Goal: Task Accomplishment & Management: Manage account settings

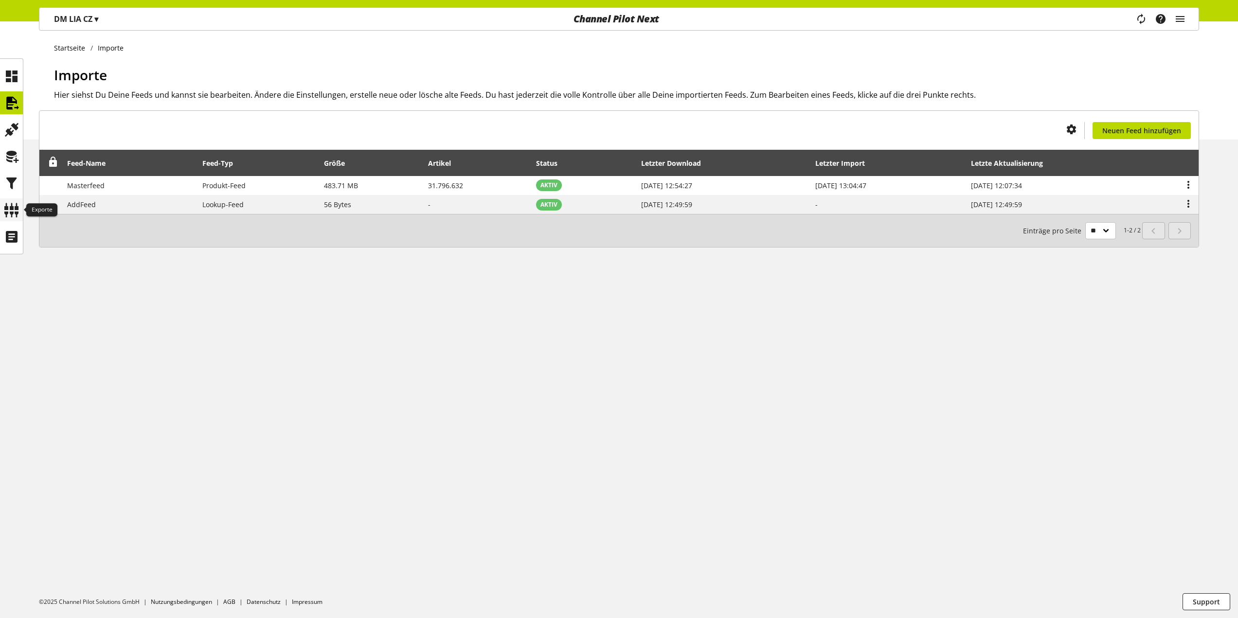
click at [11, 202] on icon at bounding box center [12, 209] width 16 height 19
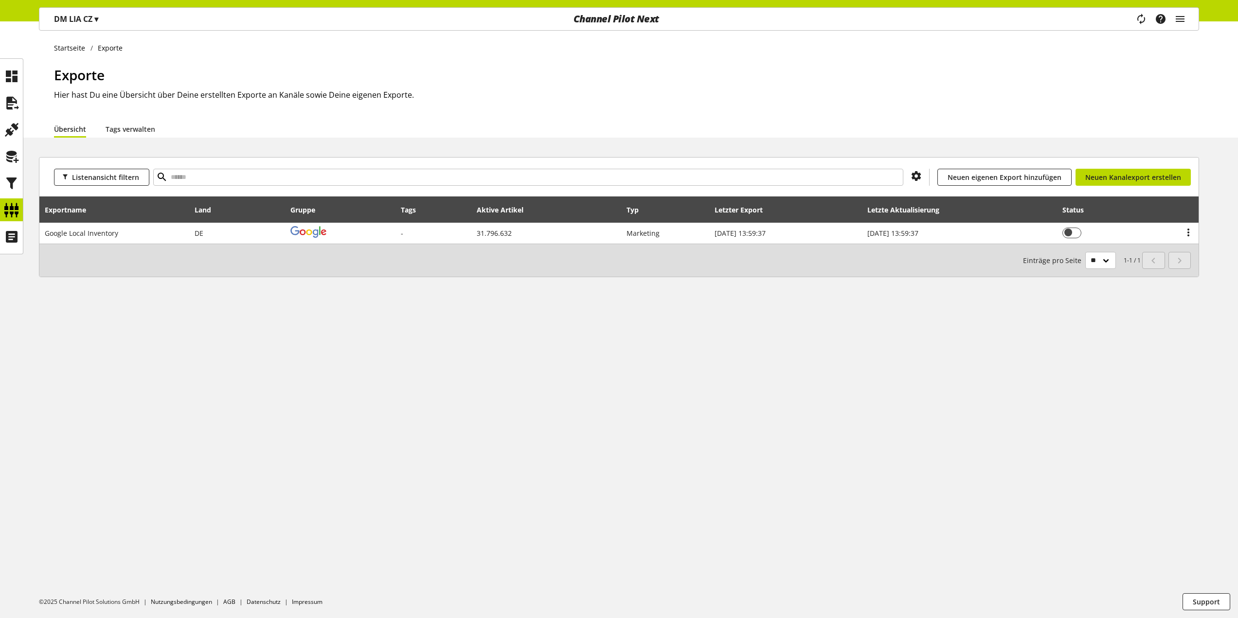
click at [97, 22] on span "▾" at bounding box center [96, 19] width 4 height 11
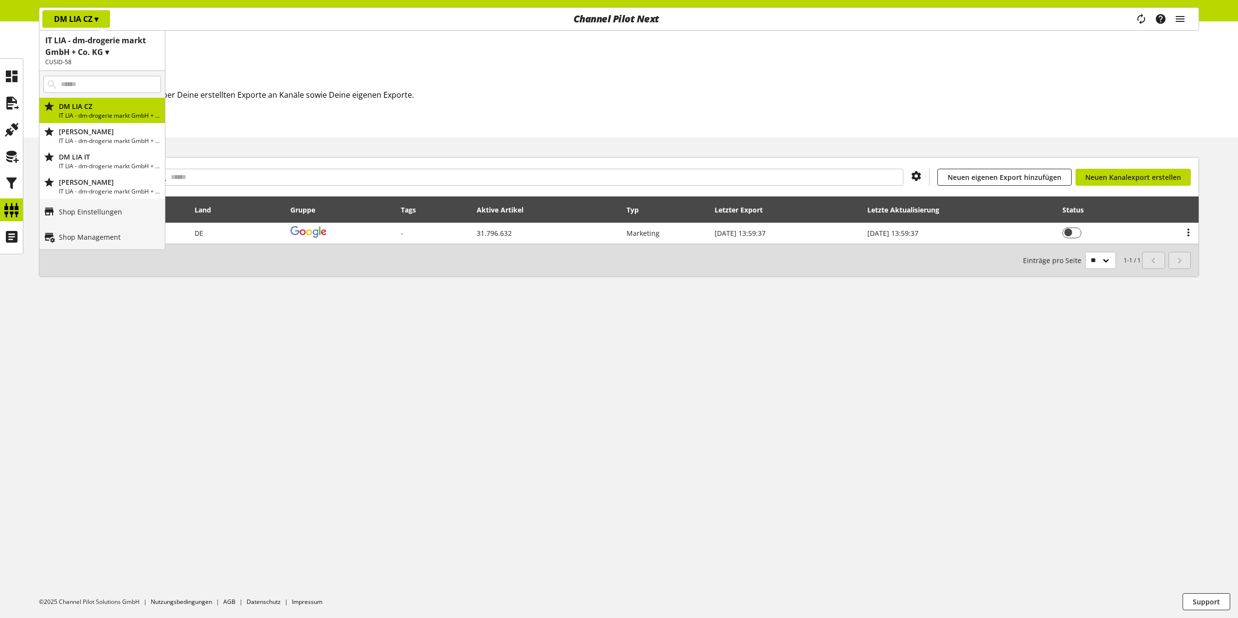
click at [97, 22] on span "▾" at bounding box center [96, 19] width 4 height 11
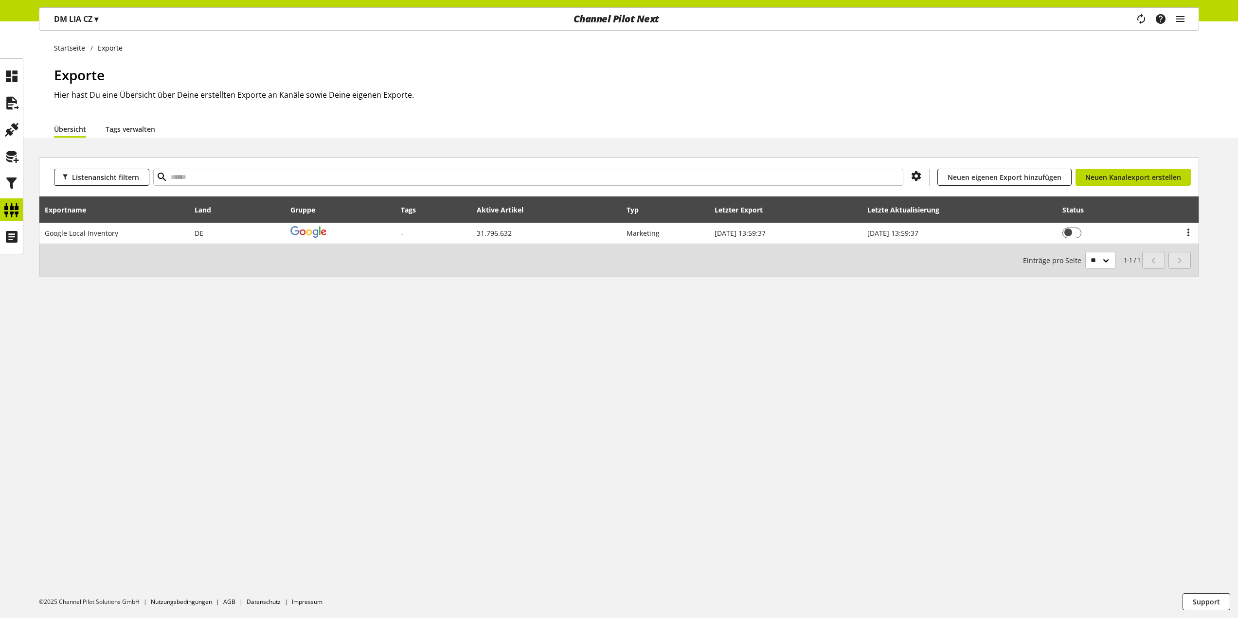
click at [93, 21] on p "DM LIA CZ ▾" at bounding box center [76, 19] width 44 height 12
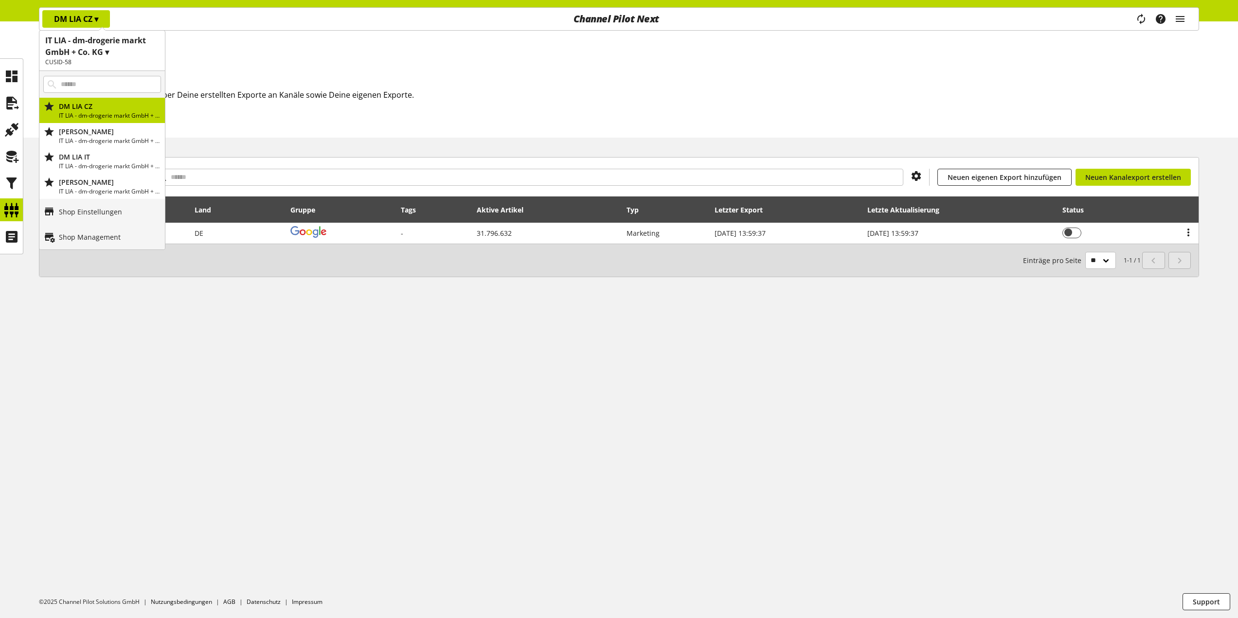
click at [93, 21] on p "DM LIA CZ ▾" at bounding box center [76, 19] width 44 height 12
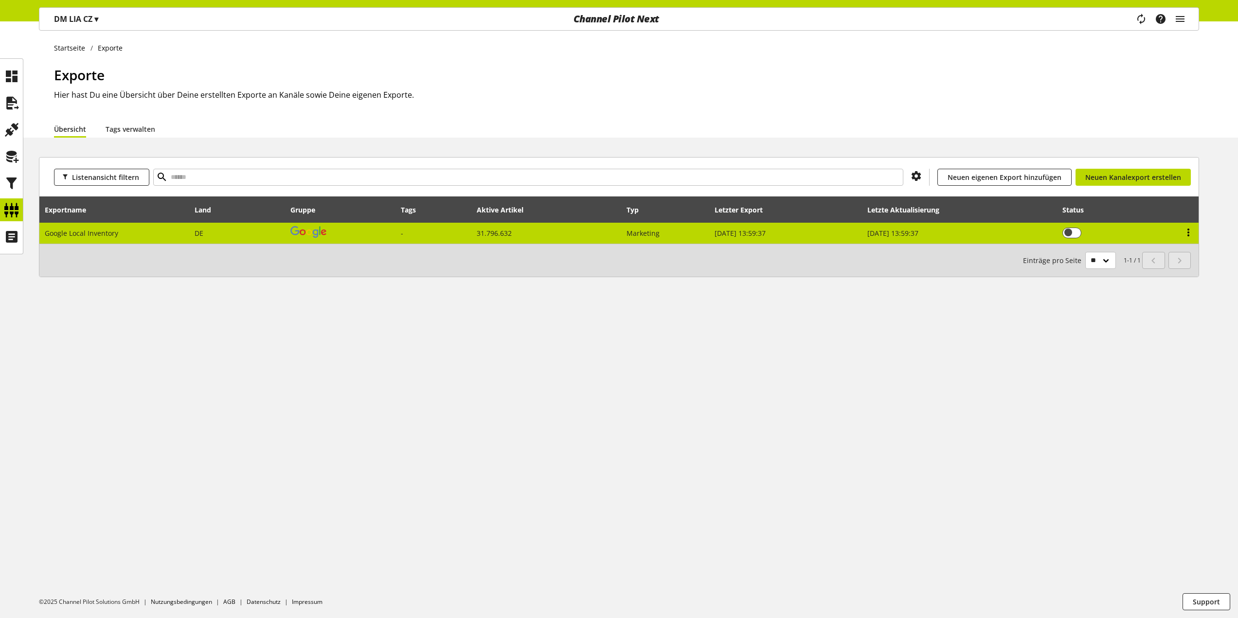
click at [1187, 231] on icon at bounding box center [1188, 233] width 12 height 18
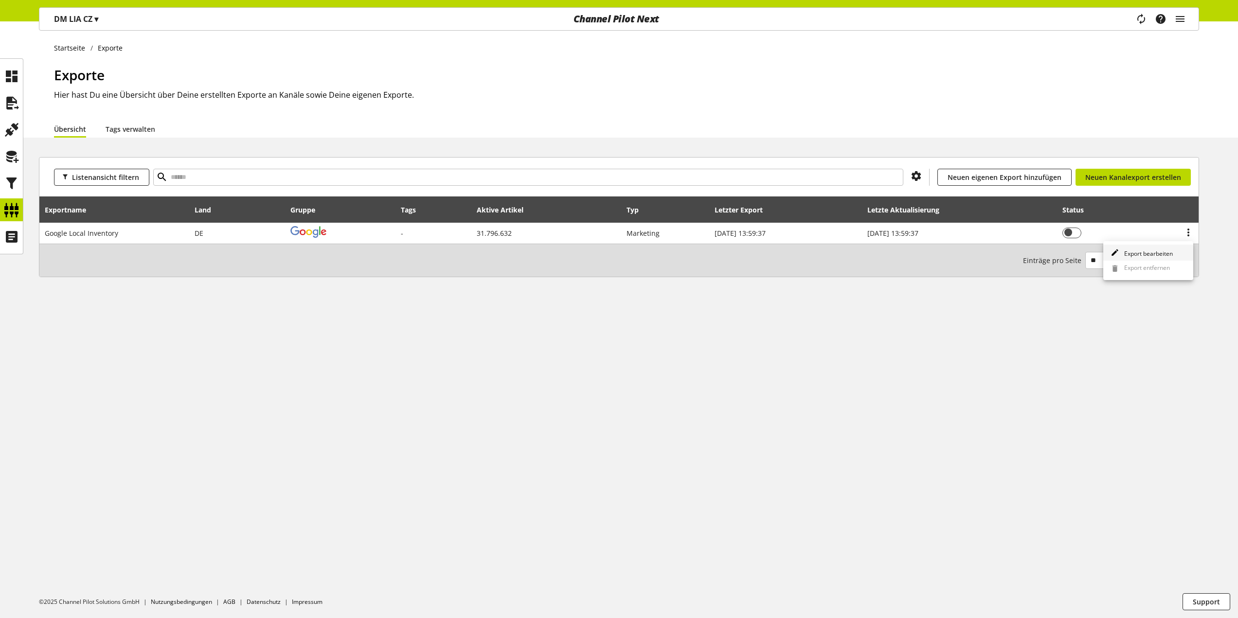
click at [1168, 250] on span "Export bearbeiten" at bounding box center [1146, 253] width 53 height 8
select select "********"
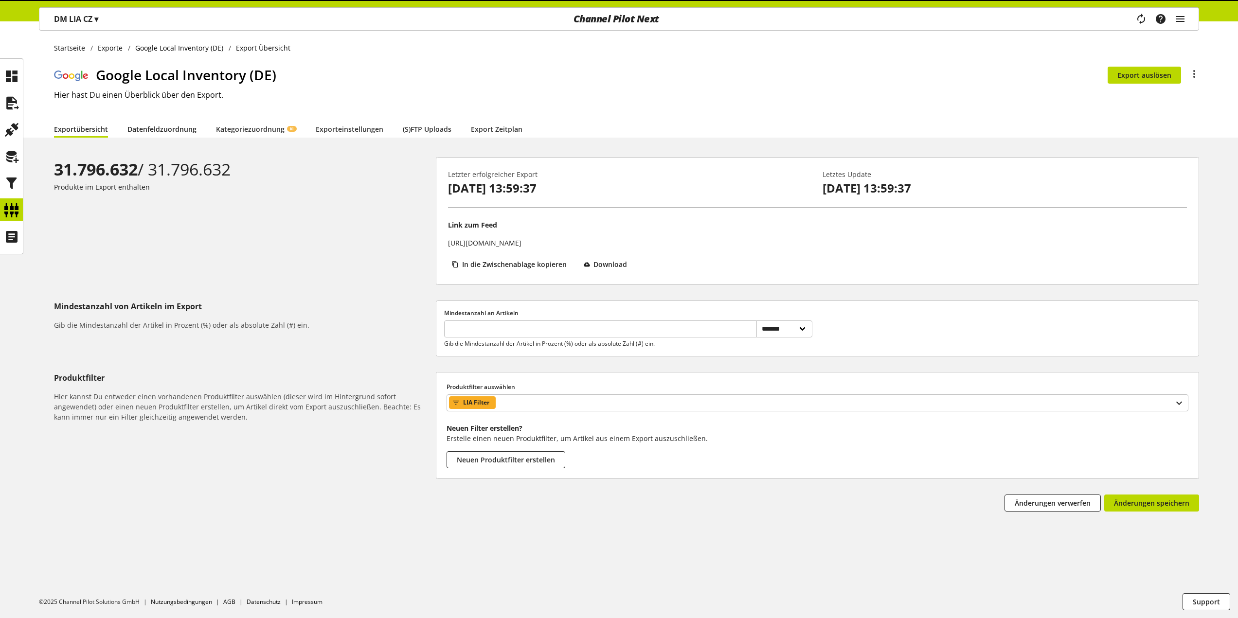
click at [160, 124] on link "Datenfeldzuordnung" at bounding box center [161, 129] width 69 height 10
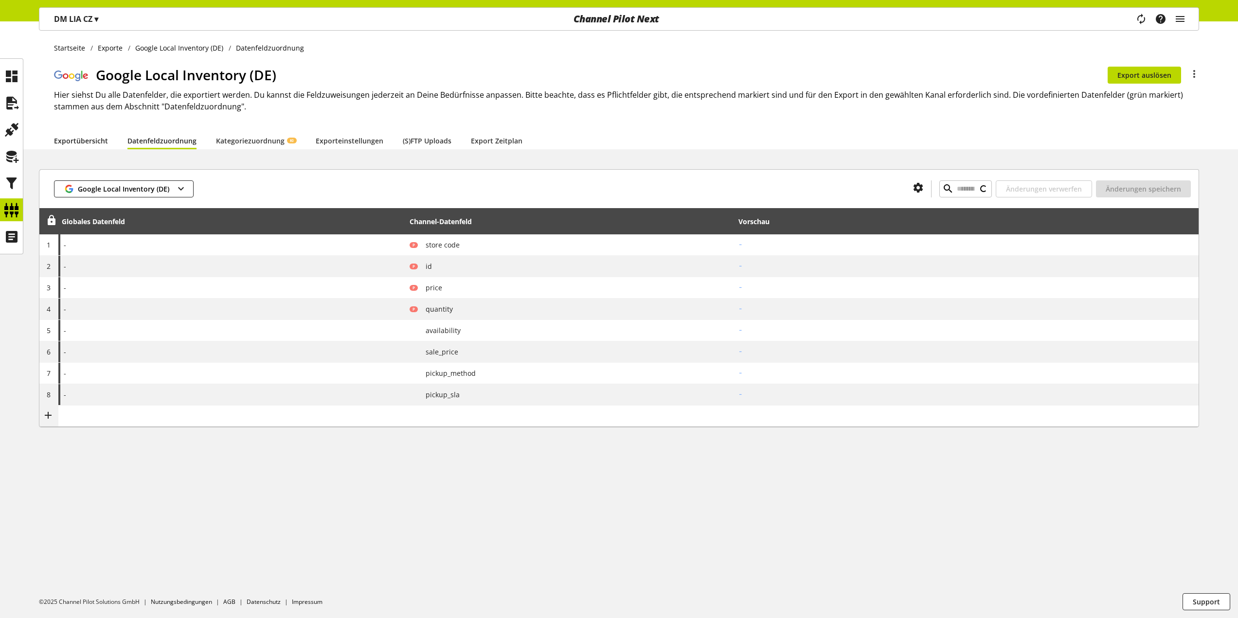
click at [69, 141] on link "Exportübersicht" at bounding box center [81, 141] width 54 height 10
select select "********"
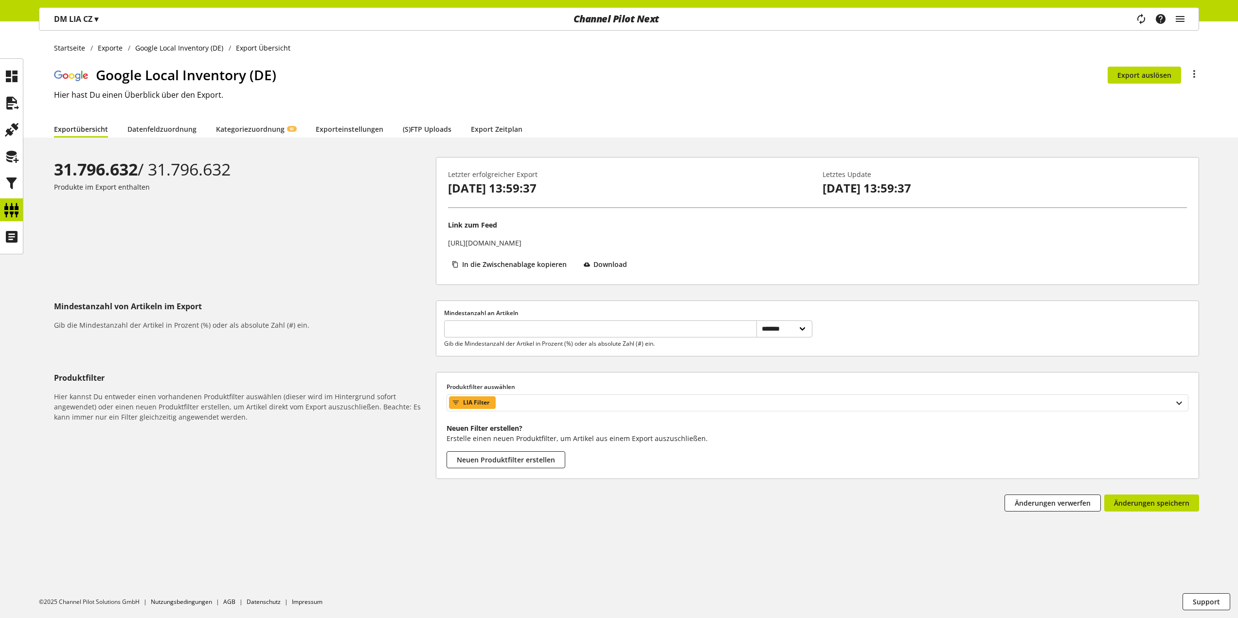
click at [478, 401] on span "LIA Filter" at bounding box center [476, 403] width 26 height 12
click at [392, 370] on div "**********" at bounding box center [619, 353] width 1238 height 393
click at [4, 181] on icon at bounding box center [12, 183] width 16 height 19
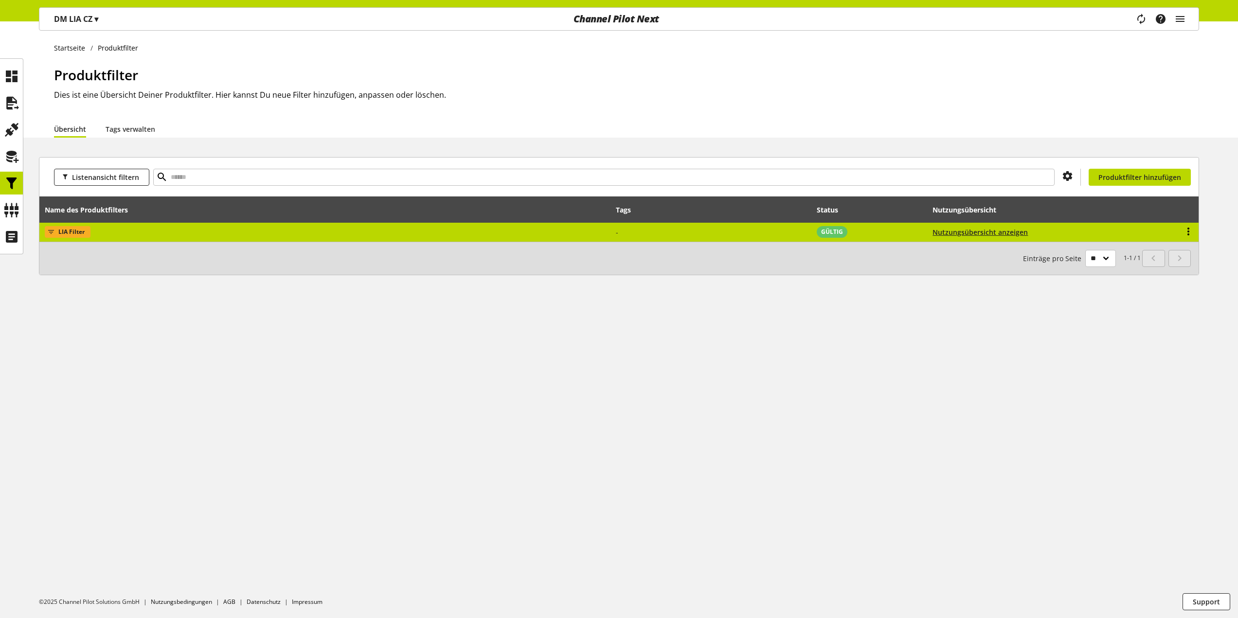
click at [1189, 228] on icon at bounding box center [1188, 232] width 12 height 18
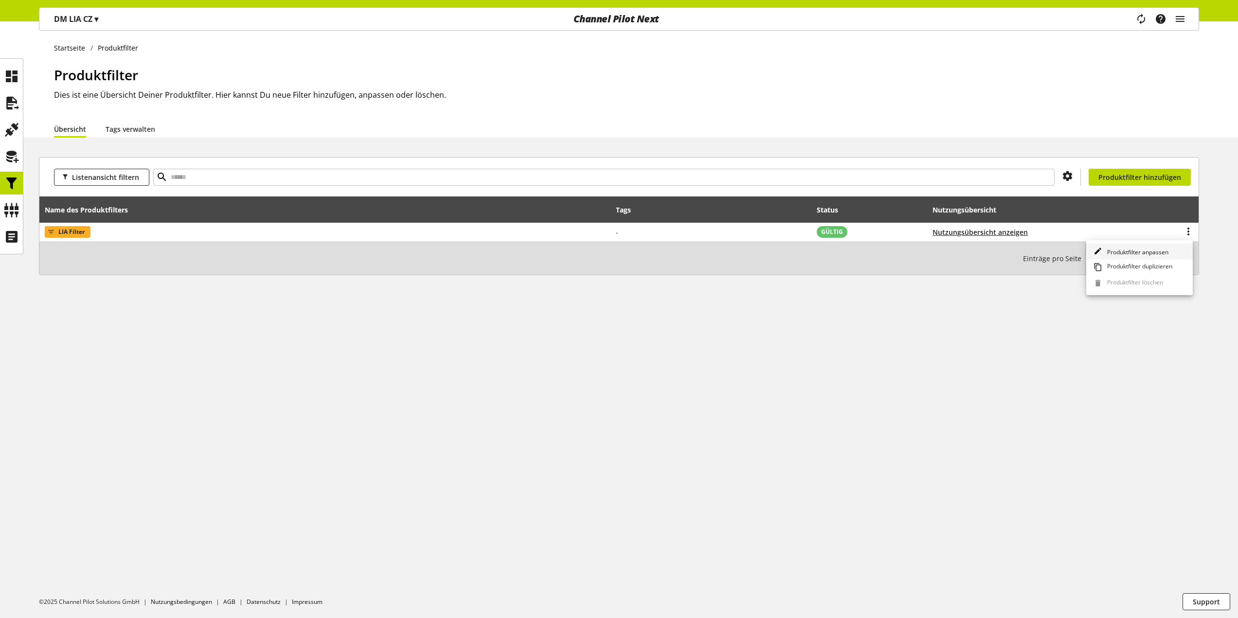
click at [1150, 251] on span "Produktfilter anpassen" at bounding box center [1135, 252] width 65 height 8
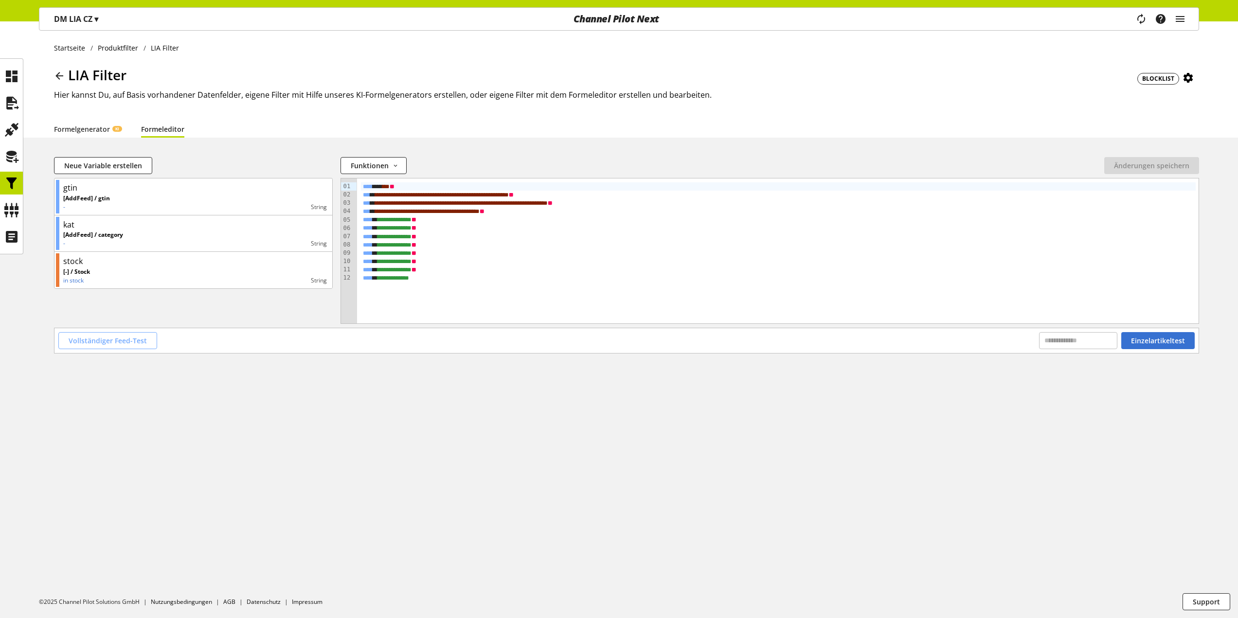
click at [119, 340] on span "Vollständiger Feed-Test" at bounding box center [108, 341] width 78 height 10
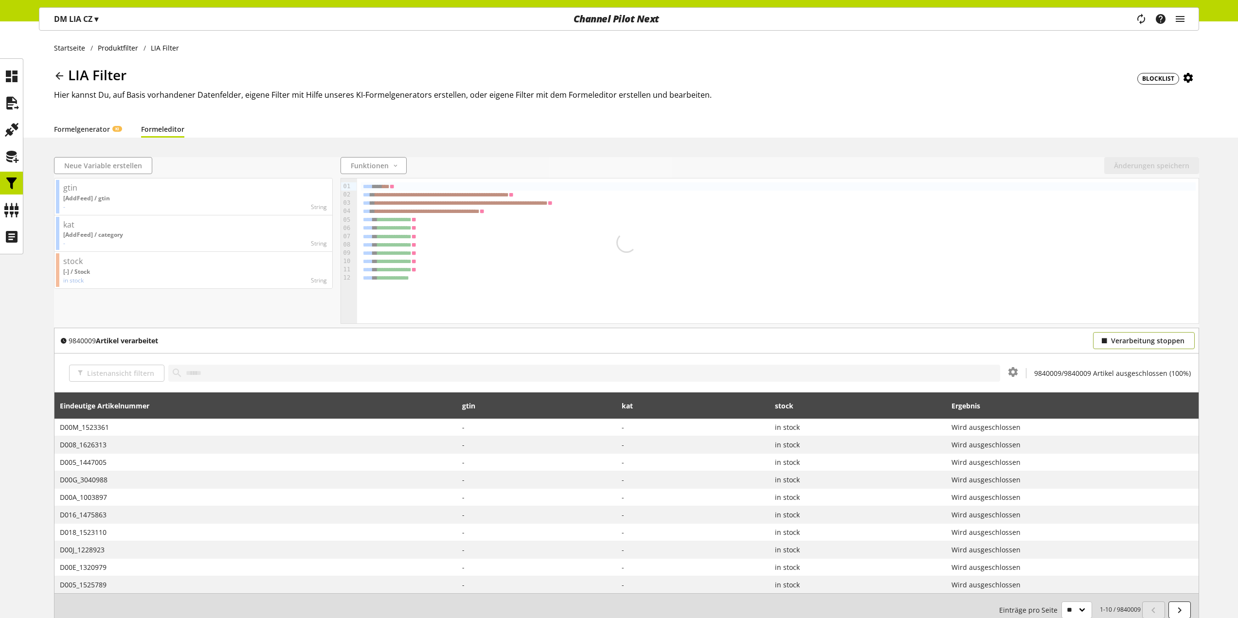
click at [1103, 339] on icon "button" at bounding box center [1104, 341] width 7 height 11
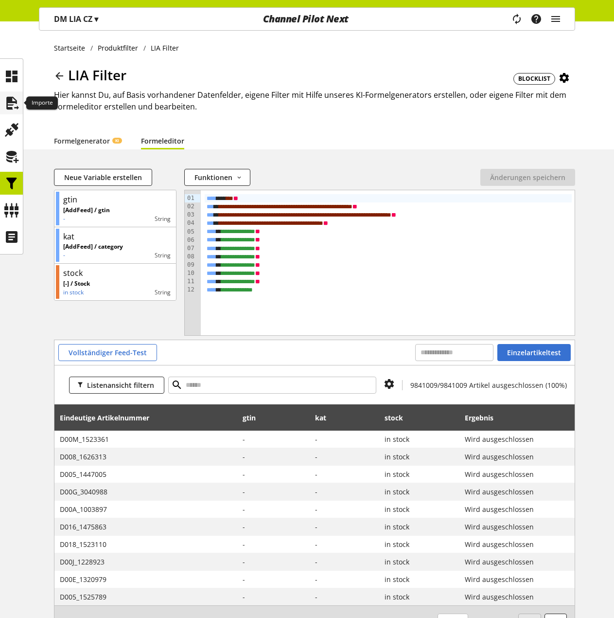
click at [6, 96] on icon at bounding box center [12, 102] width 16 height 19
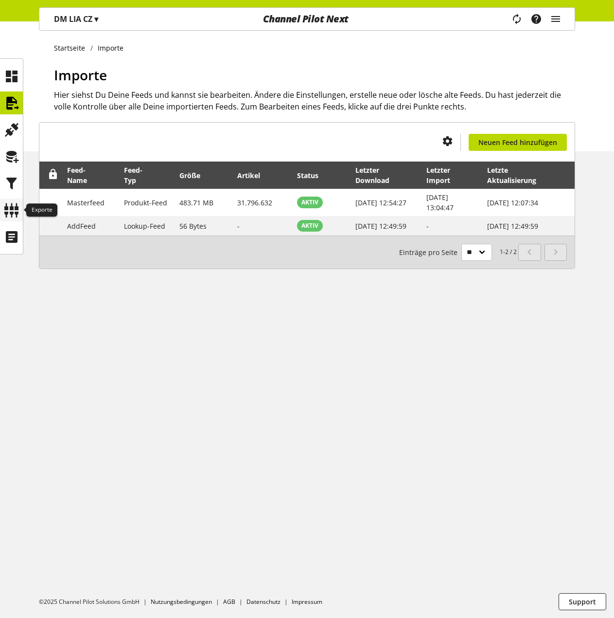
click at [9, 207] on icon at bounding box center [12, 209] width 16 height 19
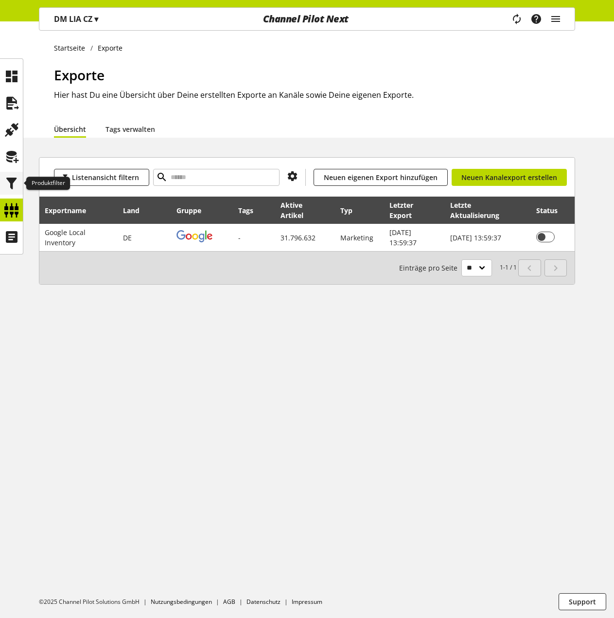
click at [11, 179] on icon at bounding box center [12, 183] width 16 height 19
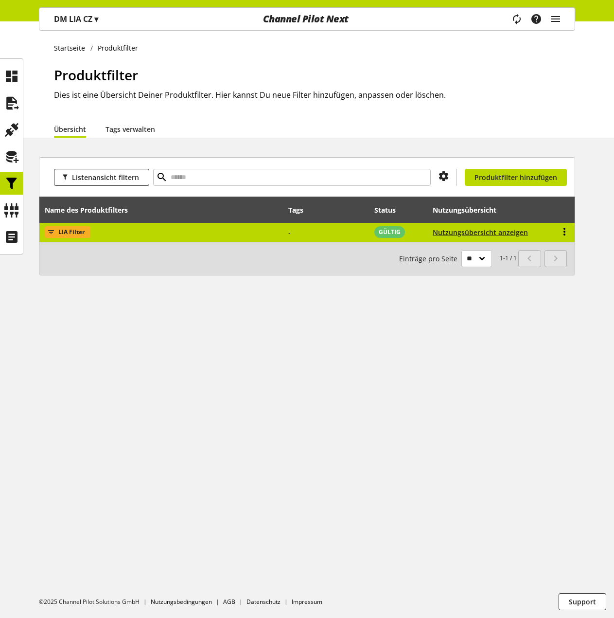
click at [562, 233] on icon at bounding box center [565, 232] width 12 height 18
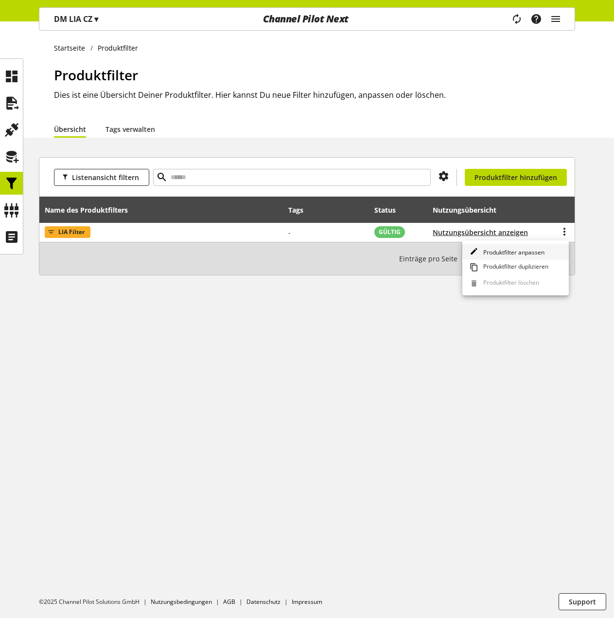
click at [534, 249] on span "Produktfilter anpassen" at bounding box center [512, 252] width 65 height 8
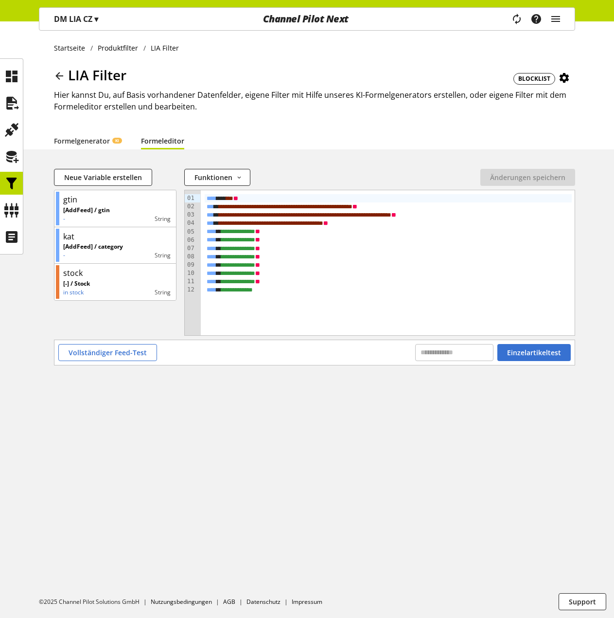
click at [302, 126] on div "LIA Filter BLOCKLIST Hier kannst Du, auf Basis vorhandener Datenfelder, eigene …" at bounding box center [314, 98] width 521 height 67
click at [14, 209] on icon at bounding box center [12, 209] width 16 height 19
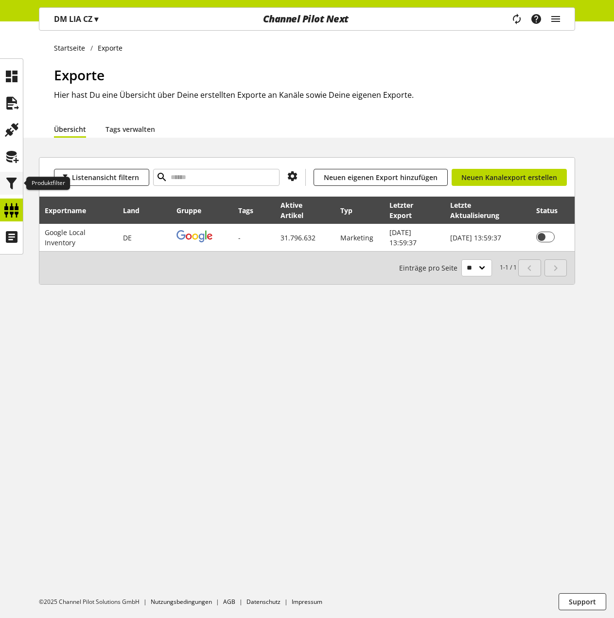
click at [12, 184] on icon at bounding box center [12, 183] width 16 height 19
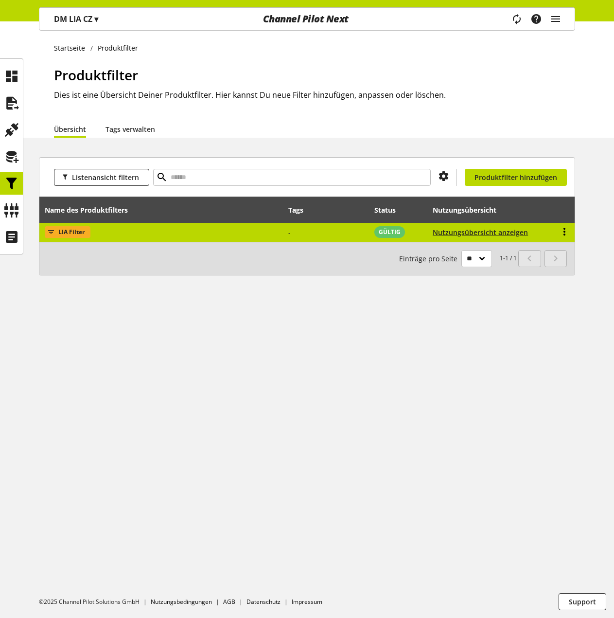
click at [564, 228] on icon at bounding box center [565, 232] width 12 height 18
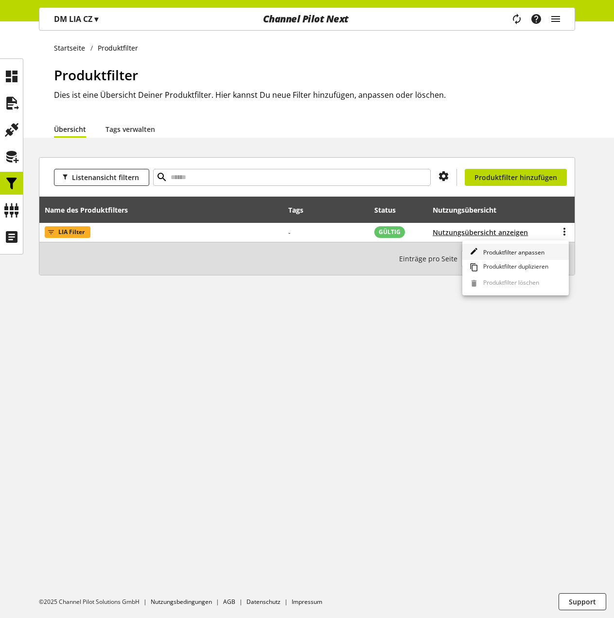
click at [530, 254] on span "Produktfilter anpassen" at bounding box center [512, 252] width 65 height 8
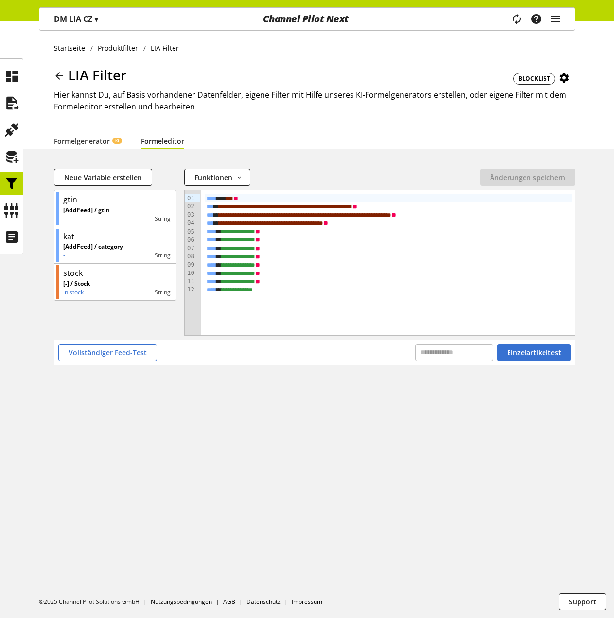
click at [374, 391] on div "Startseite Produktfilter LIA Filter LIA Filter BLOCKLIST Hier kannst Du, auf Ba…" at bounding box center [307, 319] width 614 height 596
click at [236, 179] on icon "button" at bounding box center [239, 177] width 7 height 11
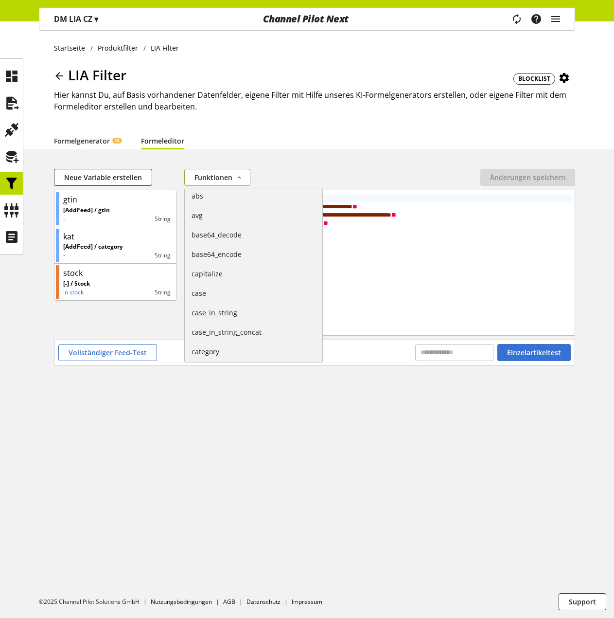
click at [236, 179] on icon "button" at bounding box center [239, 177] width 7 height 11
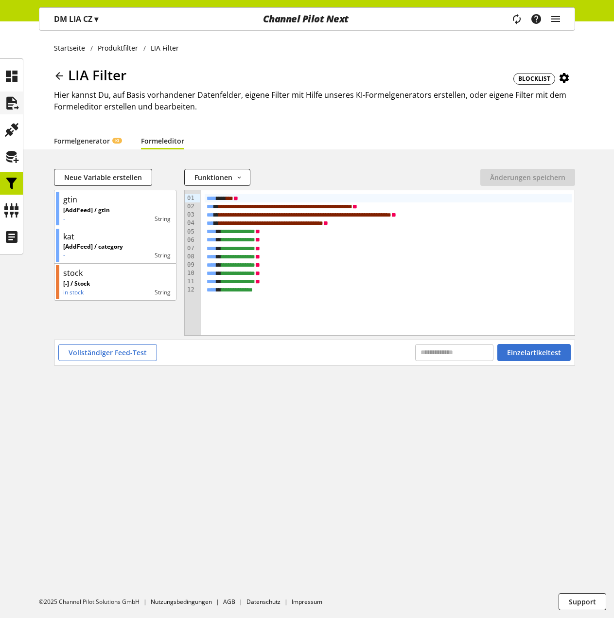
click at [2, 104] on div at bounding box center [11, 102] width 23 height 23
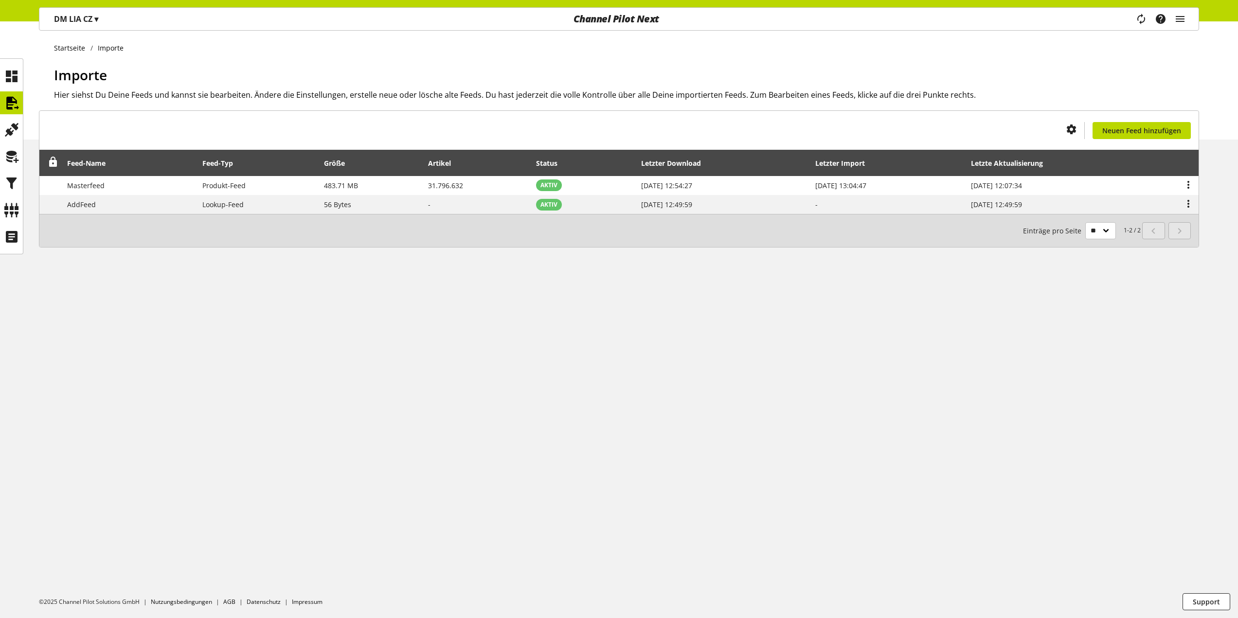
click at [104, 18] on div "DM LIA CZ ▾" at bounding box center [76, 19] width 68 height 18
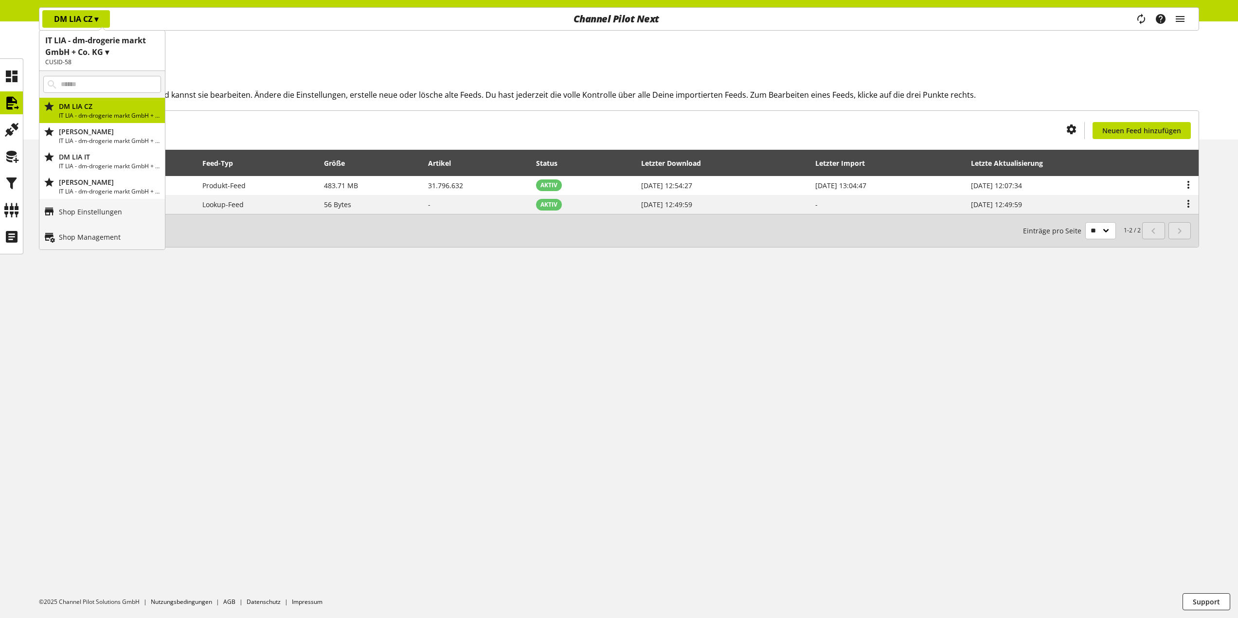
drag, startPoint x: 74, startPoint y: 61, endPoint x: 87, endPoint y: 60, distance: 13.2
click at [86, 60] on h2 "CUSID-58" at bounding box center [102, 62] width 114 height 9
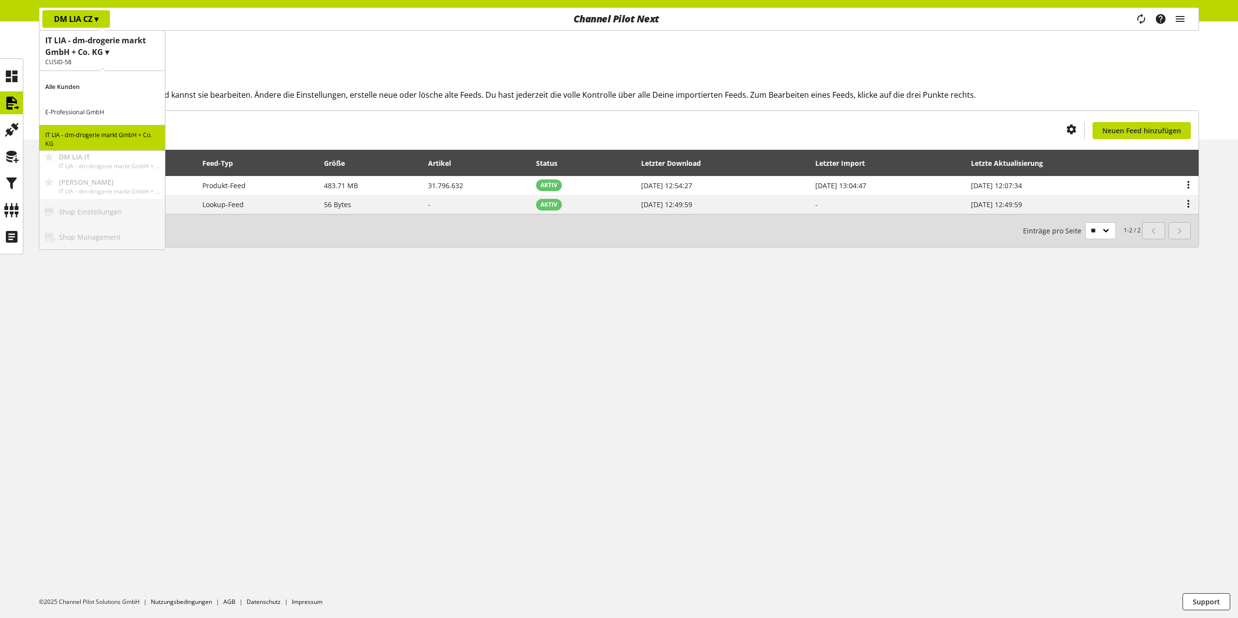
click at [79, 135] on p "IT LIA - dm-drogerie markt GmbH + Co. KG" at bounding box center [101, 137] width 125 height 25
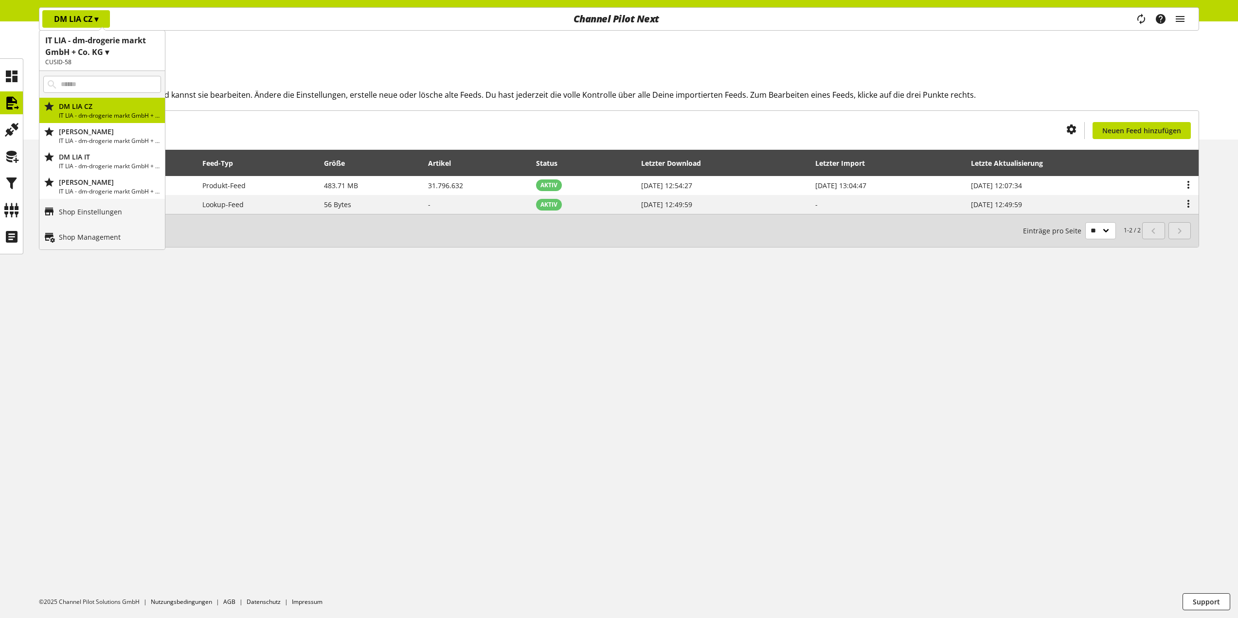
click at [258, 457] on div "Startseite Importe Importe Hier siehst Du Deine Feeds und kannst sie bearbeiten…" at bounding box center [619, 319] width 1238 height 597
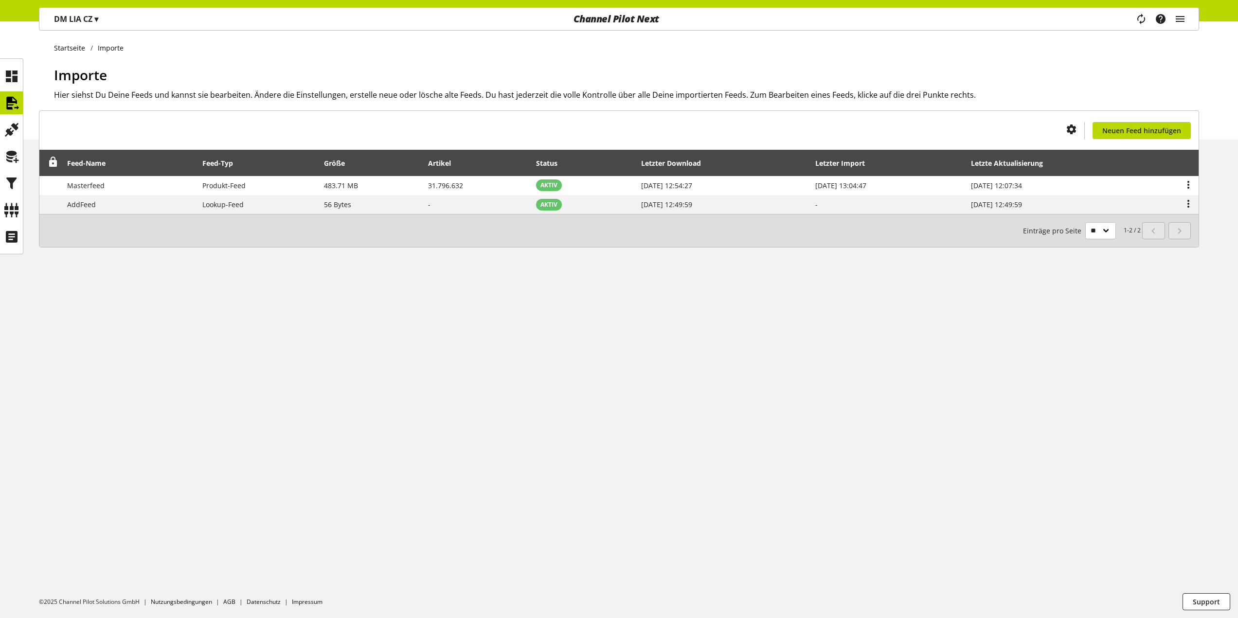
click at [91, 22] on p "DM LIA CZ ▾" at bounding box center [76, 19] width 44 height 12
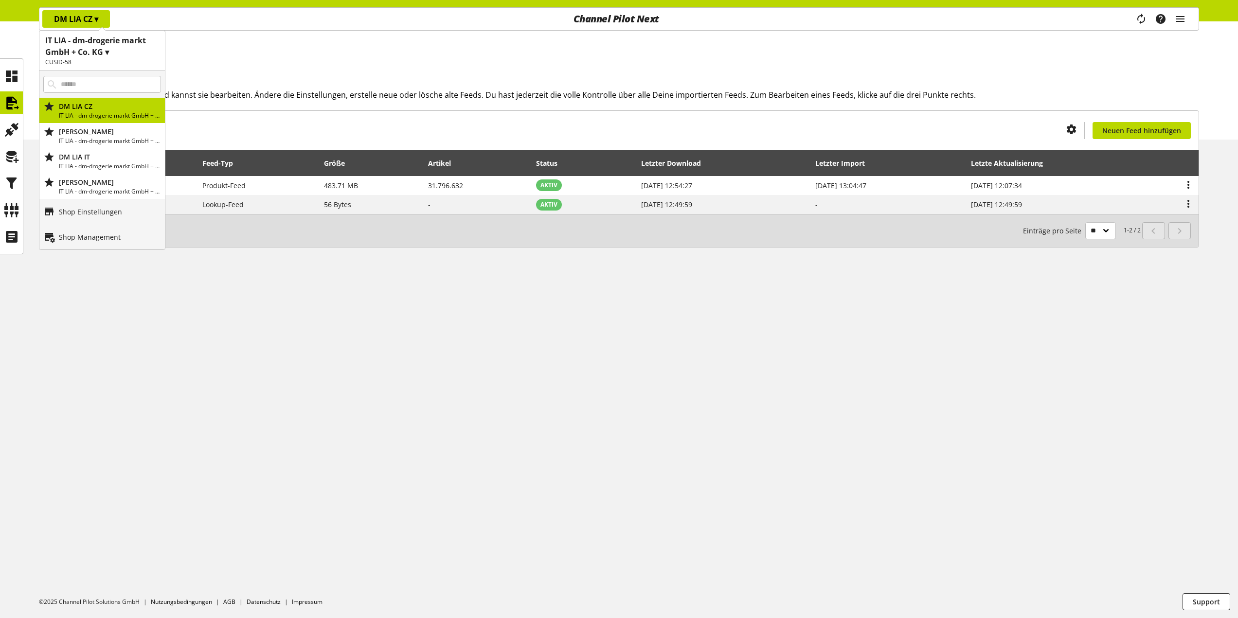
click at [241, 366] on div "Startseite Importe Importe Hier siehst Du Deine Feeds und kannst sie bearbeiten…" at bounding box center [619, 319] width 1238 height 597
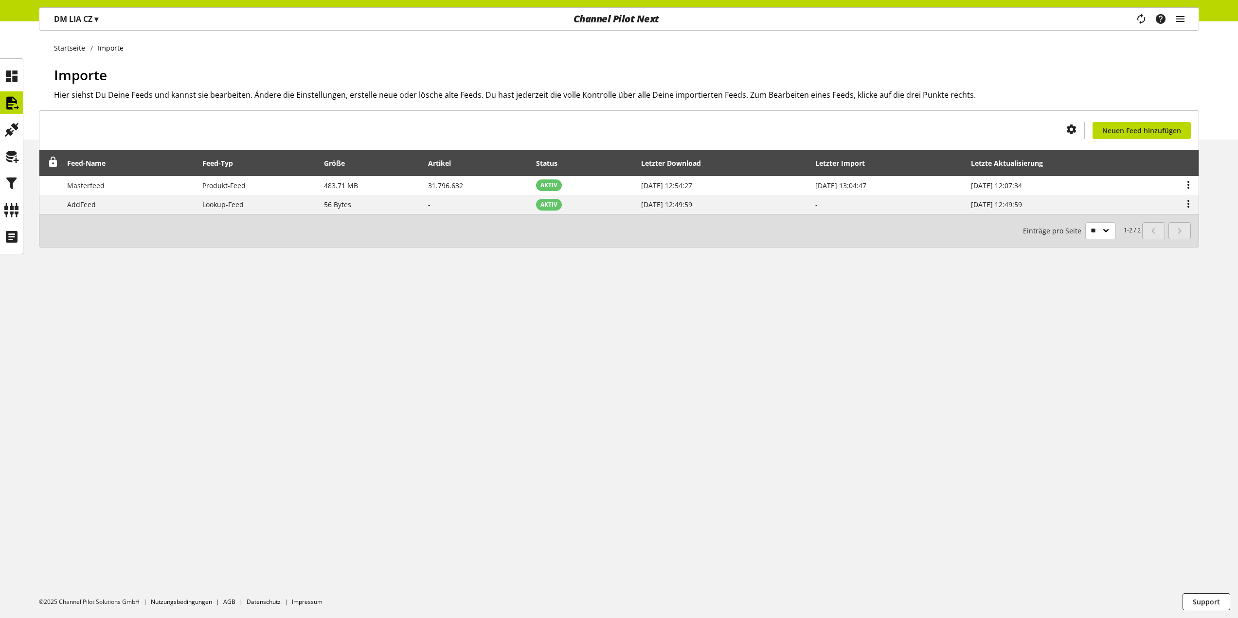
click at [88, 20] on p "DM LIA CZ ▾" at bounding box center [76, 19] width 44 height 12
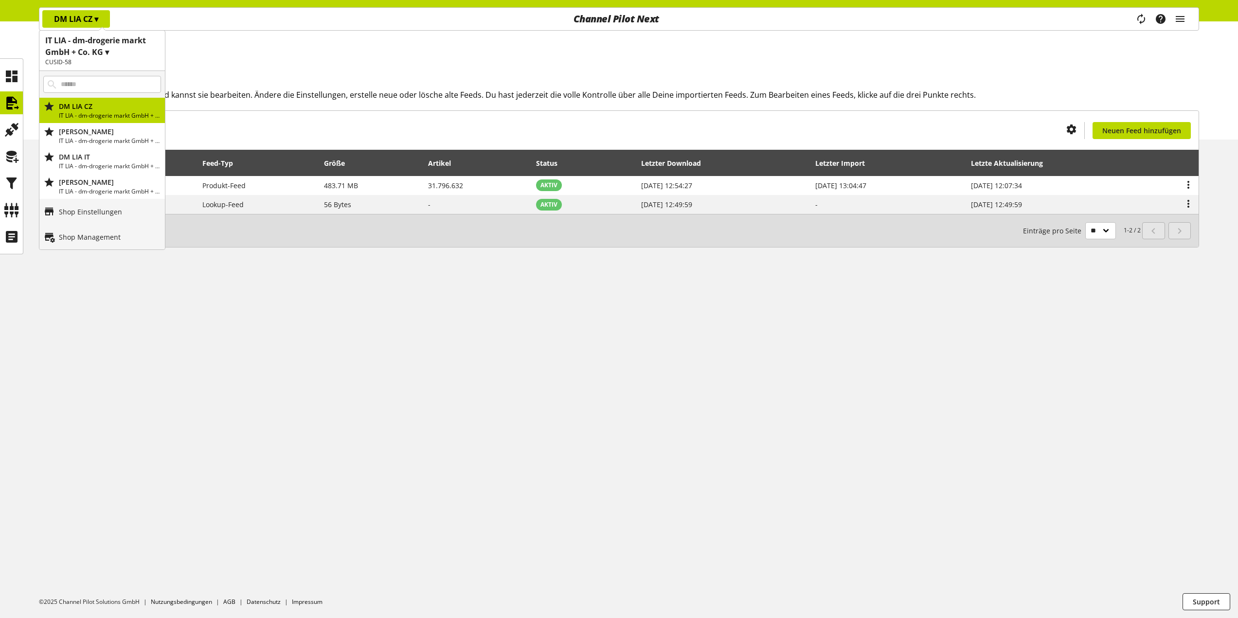
click at [356, 320] on div "Startseite Importe Importe Hier siehst Du Deine Feeds und kannst sie bearbeiten…" at bounding box center [619, 319] width 1238 height 597
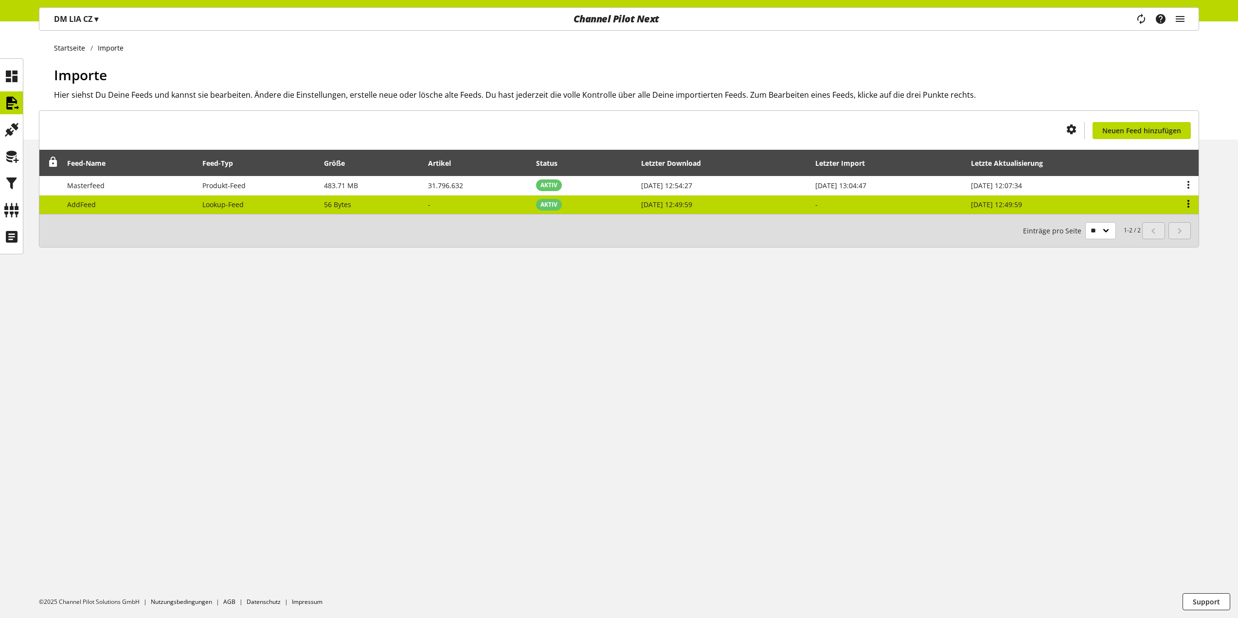
click at [1191, 203] on icon at bounding box center [1188, 204] width 12 height 18
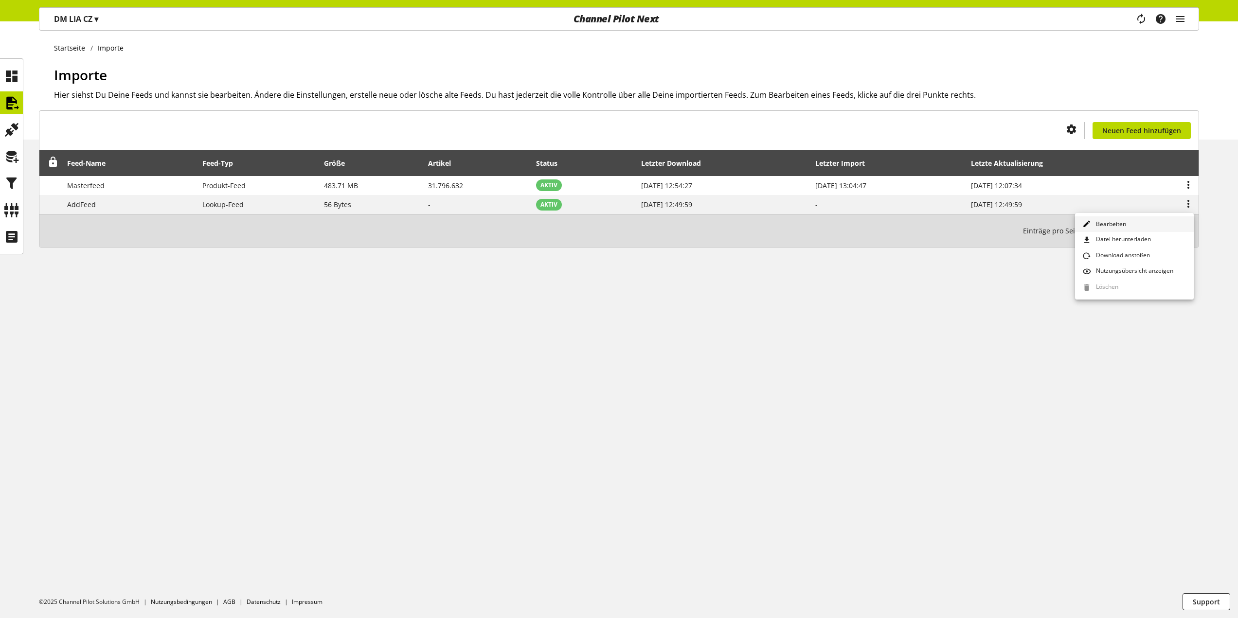
click at [1142, 224] on link "Bearbeiten" at bounding box center [1134, 224] width 119 height 16
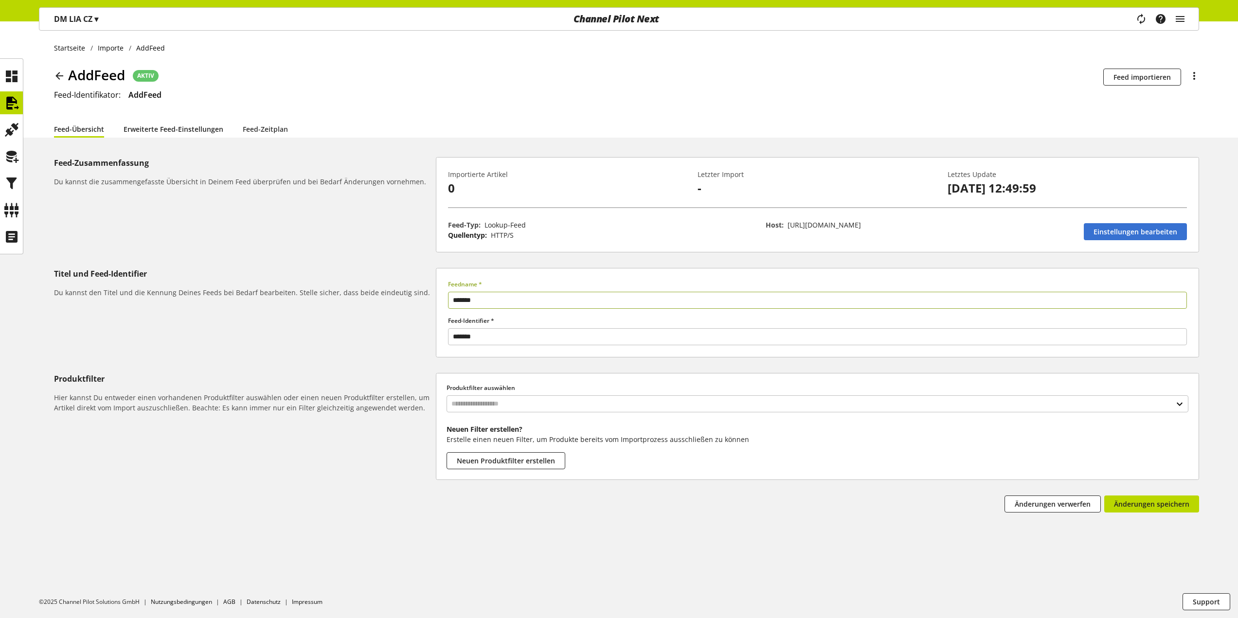
click at [183, 127] on link "Erweiterte Feed-Einstellungen" at bounding box center [174, 129] width 100 height 10
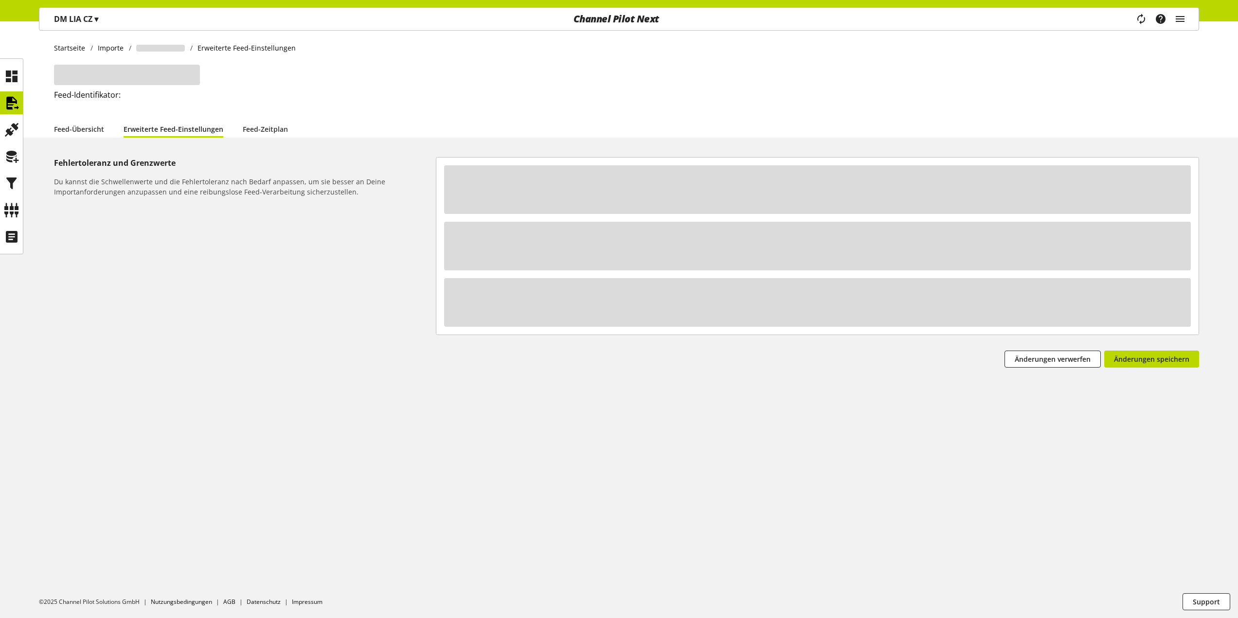
select select "********"
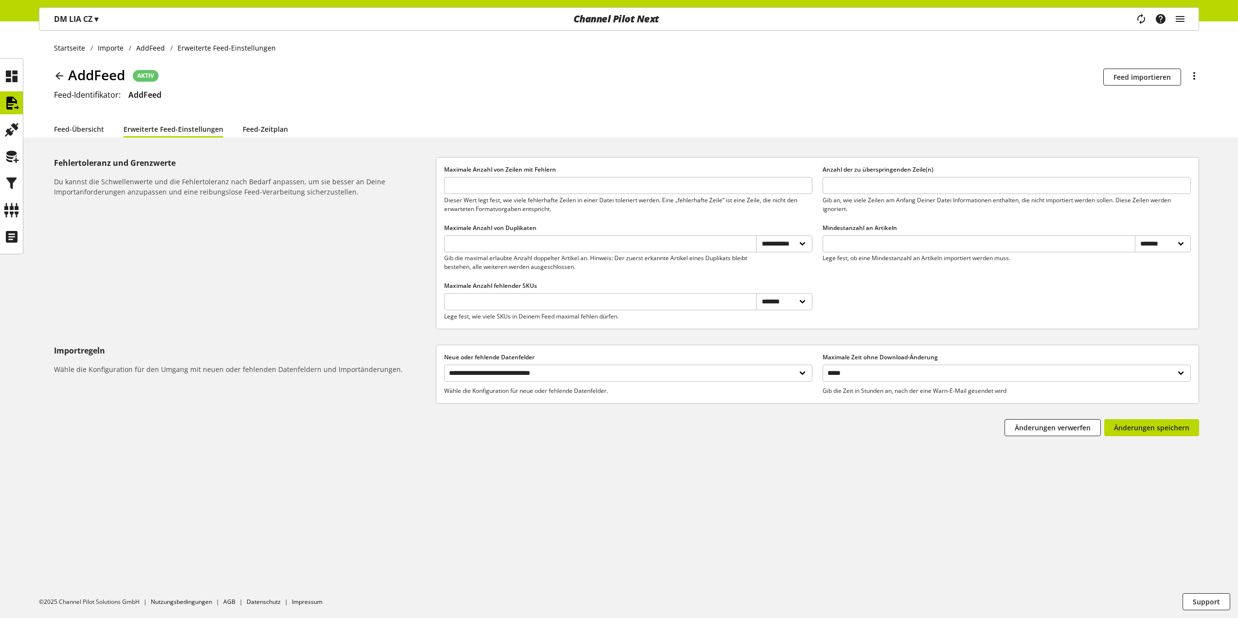
click at [267, 129] on link "Feed-Zeitplan" at bounding box center [265, 129] width 45 height 10
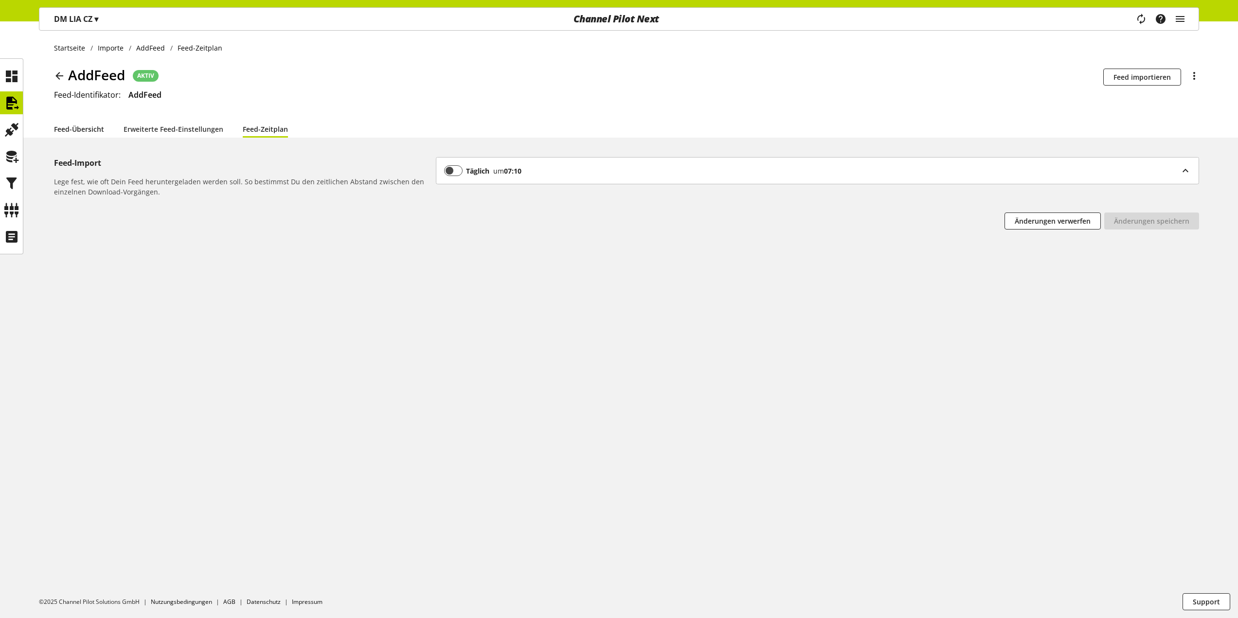
click at [86, 130] on link "Feed-Übersicht" at bounding box center [79, 129] width 50 height 10
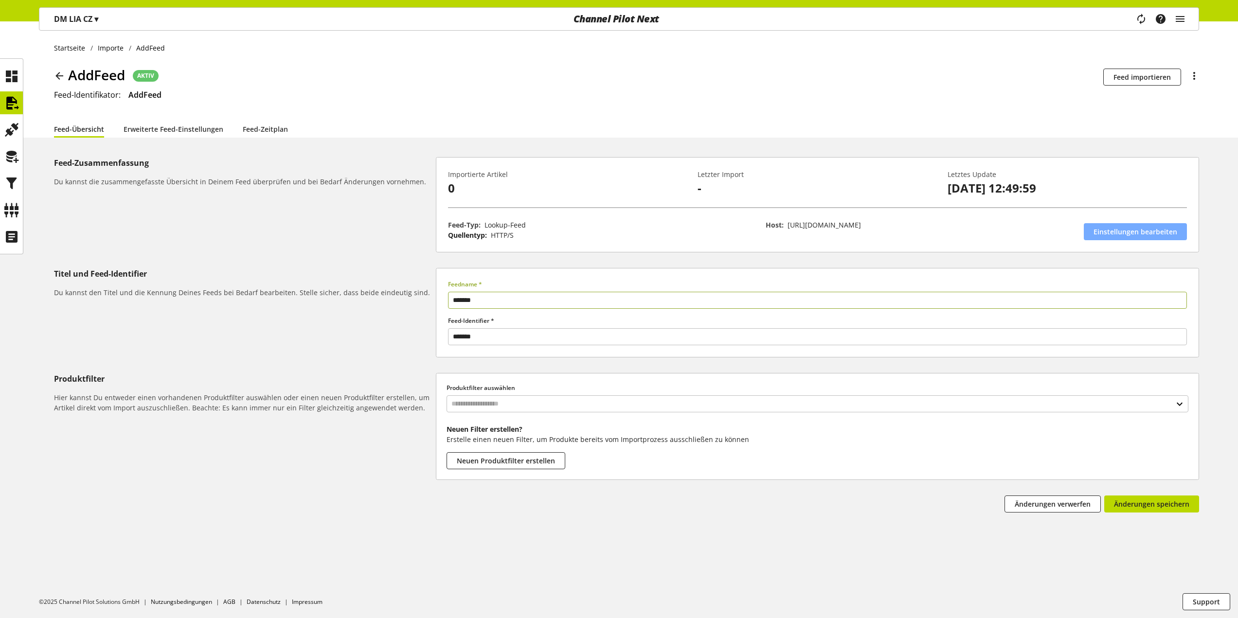
click at [1135, 234] on span "Einstellungen bearbeiten" at bounding box center [1135, 232] width 84 height 10
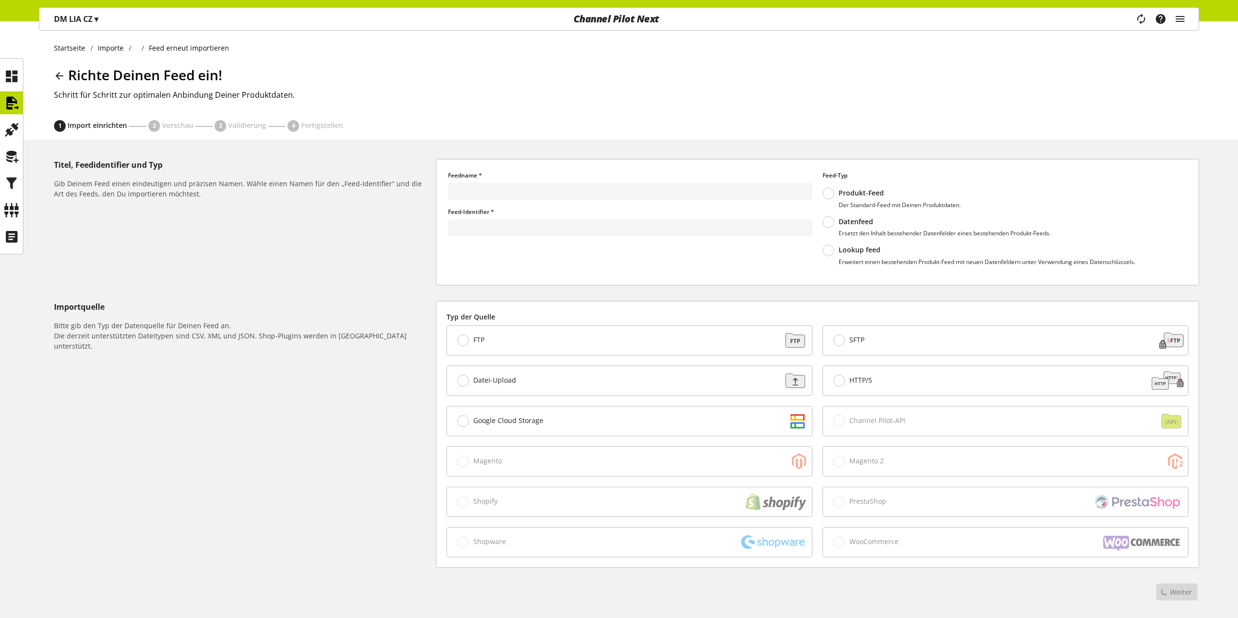
type input "*******"
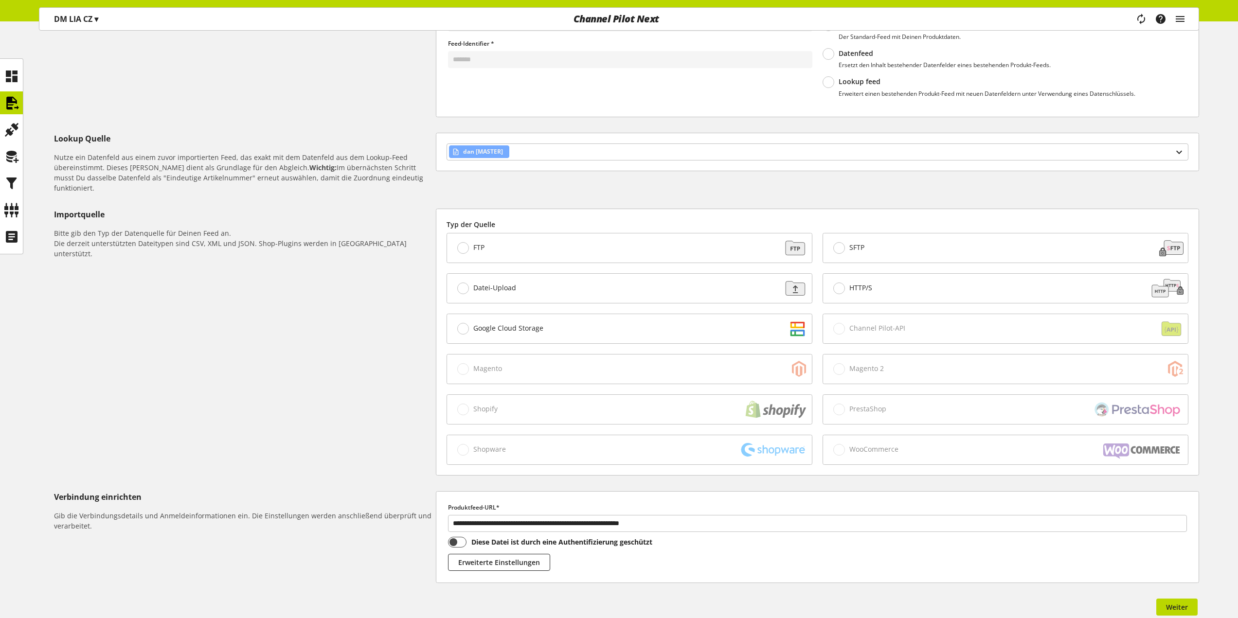
scroll to position [212, 0]
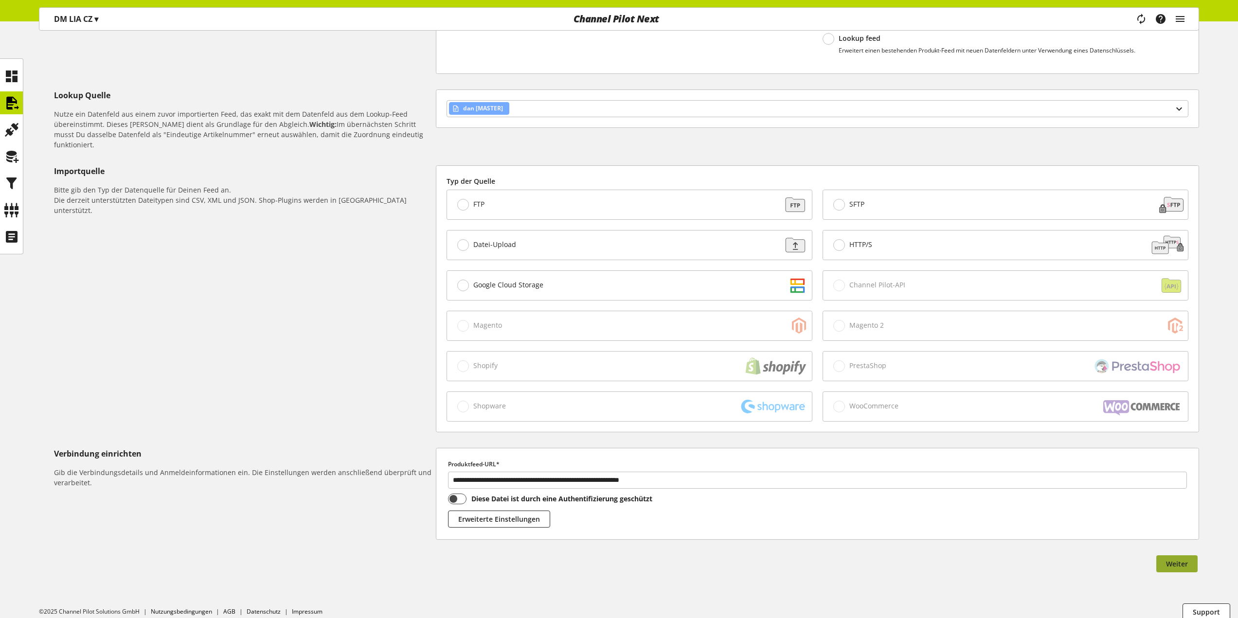
click at [1167, 555] on button "Weiter" at bounding box center [1176, 563] width 41 height 17
select select "*"
select select "*****"
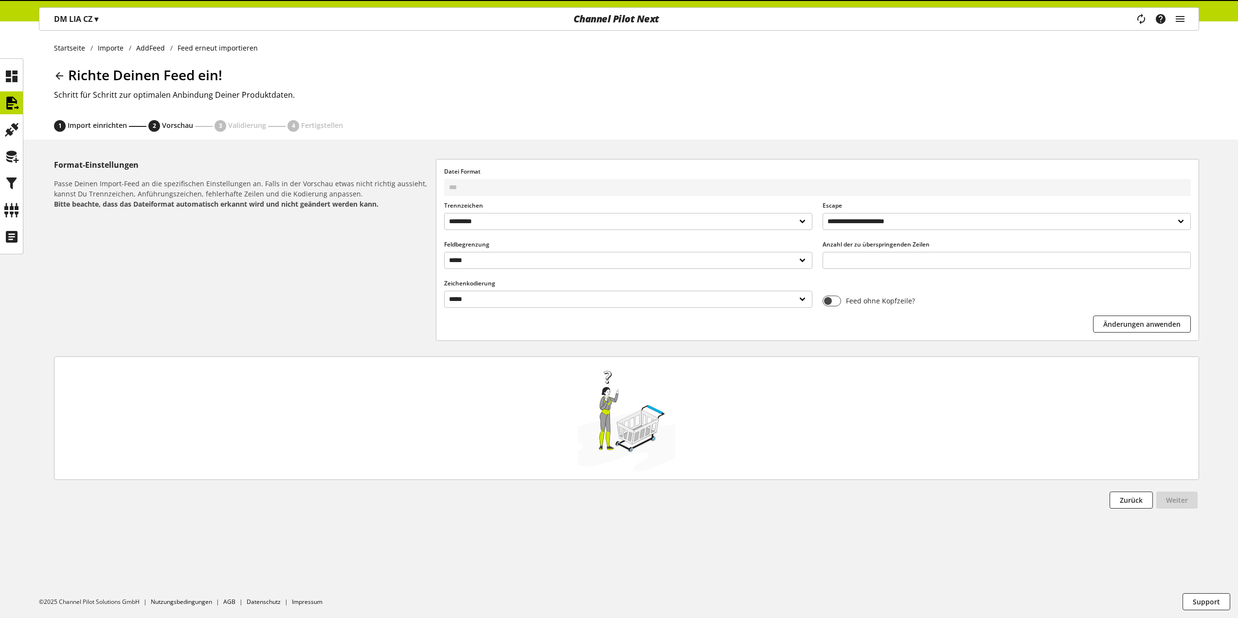
scroll to position [0, 0]
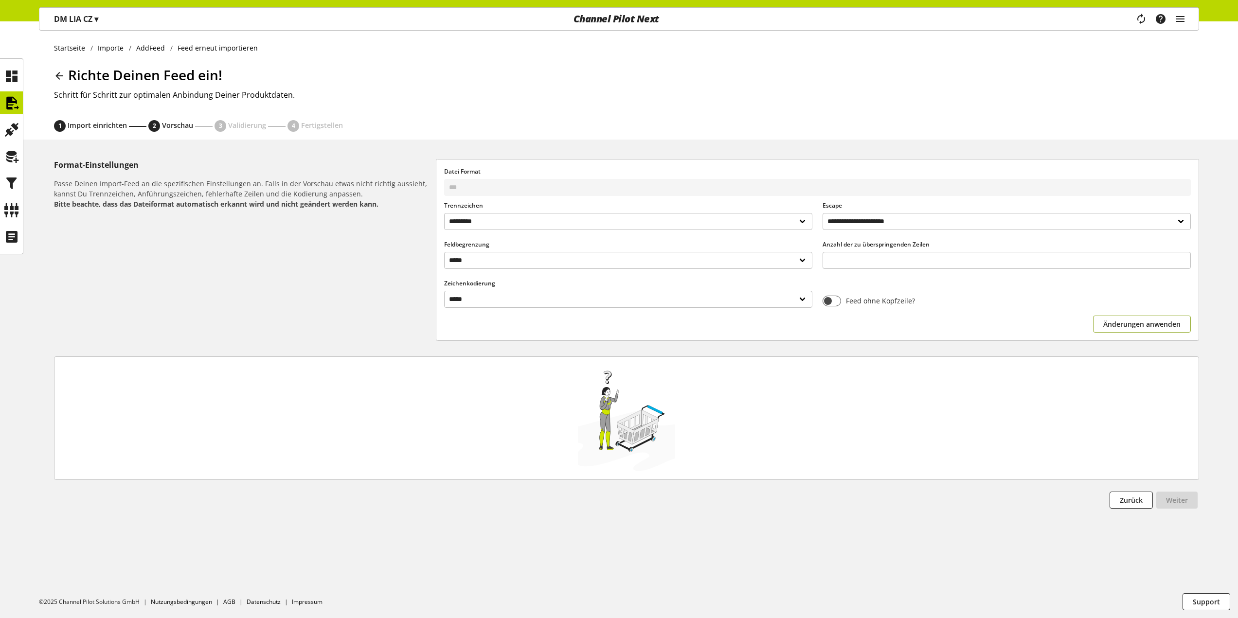
click at [1130, 327] on span "Änderungen anwenden" at bounding box center [1141, 324] width 77 height 10
click at [659, 413] on div at bounding box center [626, 418] width 97 height 107
click at [833, 426] on div at bounding box center [626, 418] width 1128 height 107
click at [1121, 505] on span "Zurück" at bounding box center [1131, 500] width 23 height 10
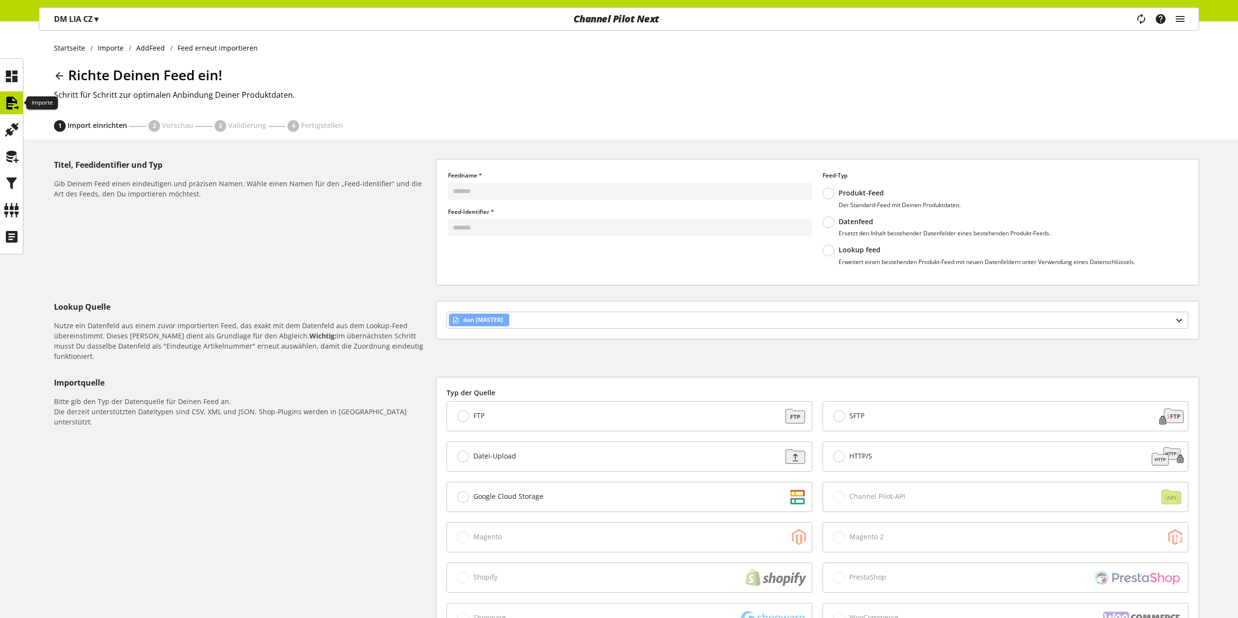
click at [8, 102] on icon at bounding box center [12, 102] width 16 height 19
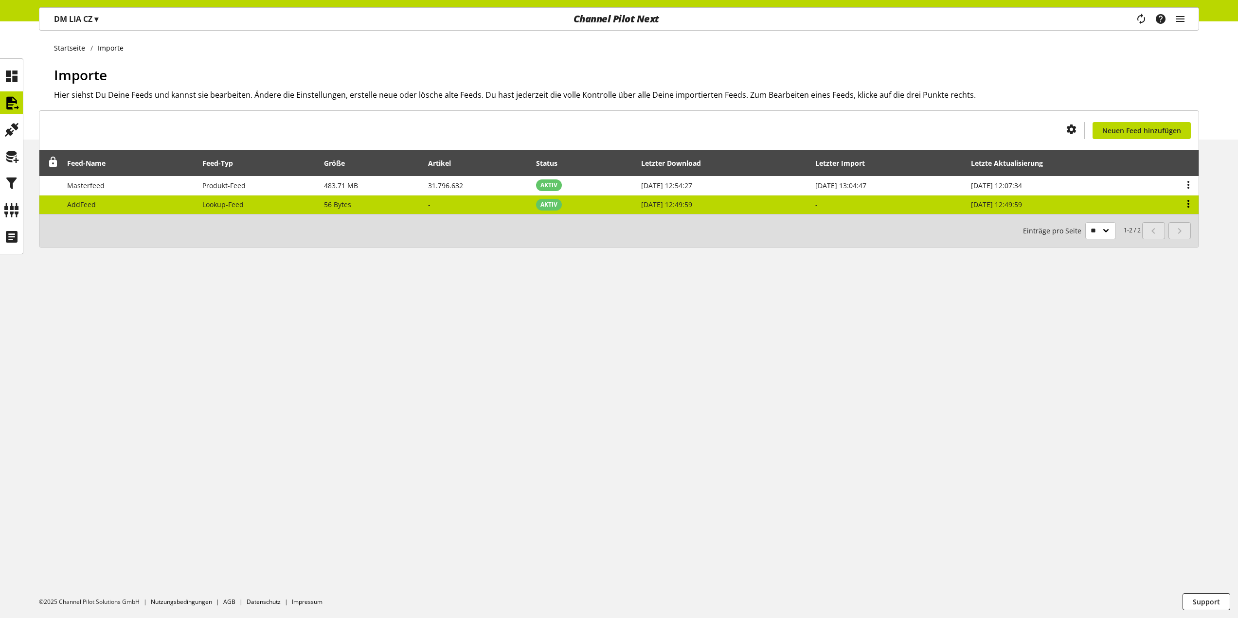
click at [1185, 204] on icon at bounding box center [1188, 204] width 12 height 18
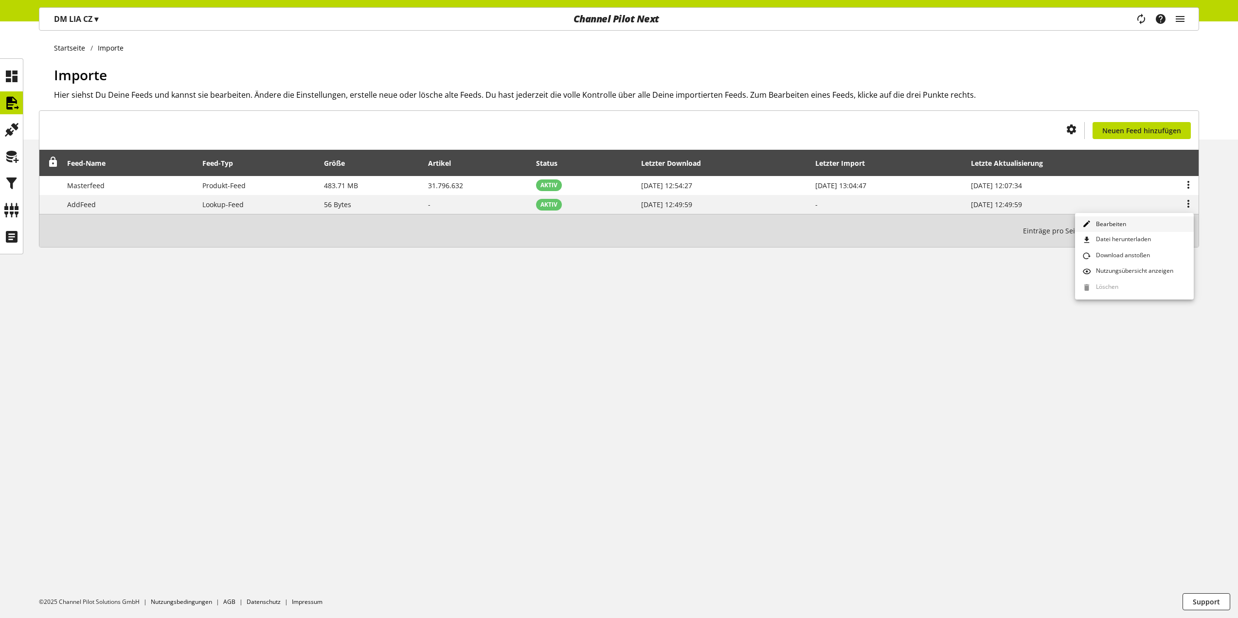
click at [1152, 219] on link "Bearbeiten" at bounding box center [1134, 224] width 119 height 16
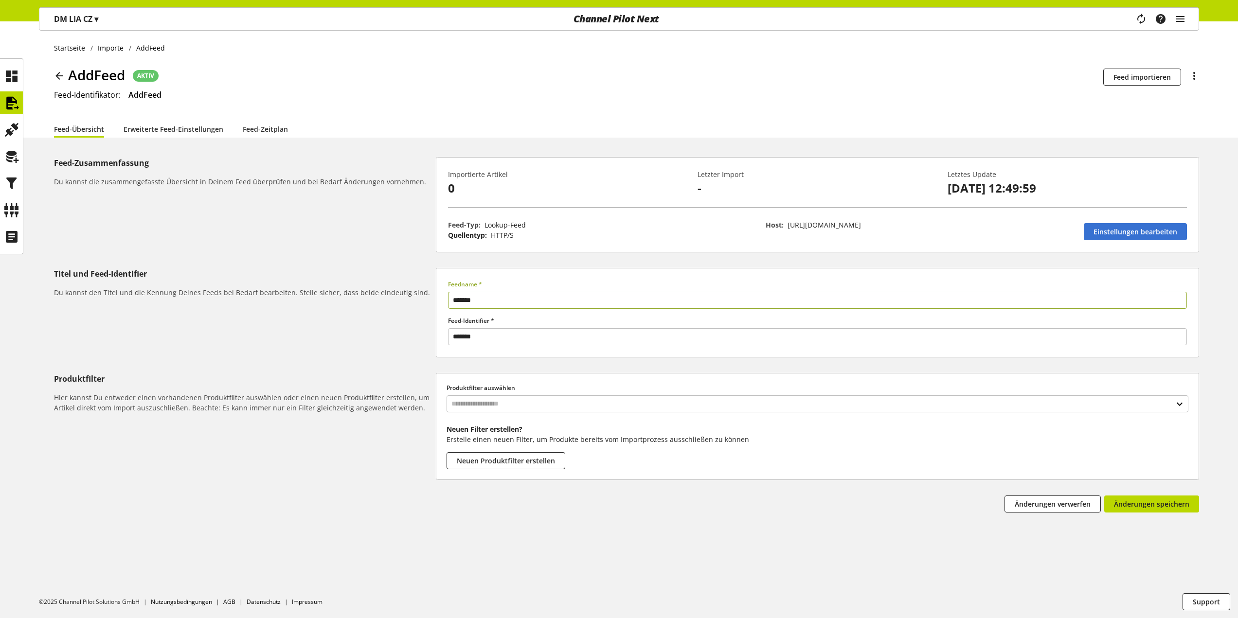
click at [861, 227] on span "[URL][DOMAIN_NAME]" at bounding box center [823, 224] width 73 height 9
click at [861, 225] on span "[URL][DOMAIN_NAME]" at bounding box center [823, 224] width 73 height 9
drag, startPoint x: 1019, startPoint y: 226, endPoint x: 789, endPoint y: 225, distance: 230.0
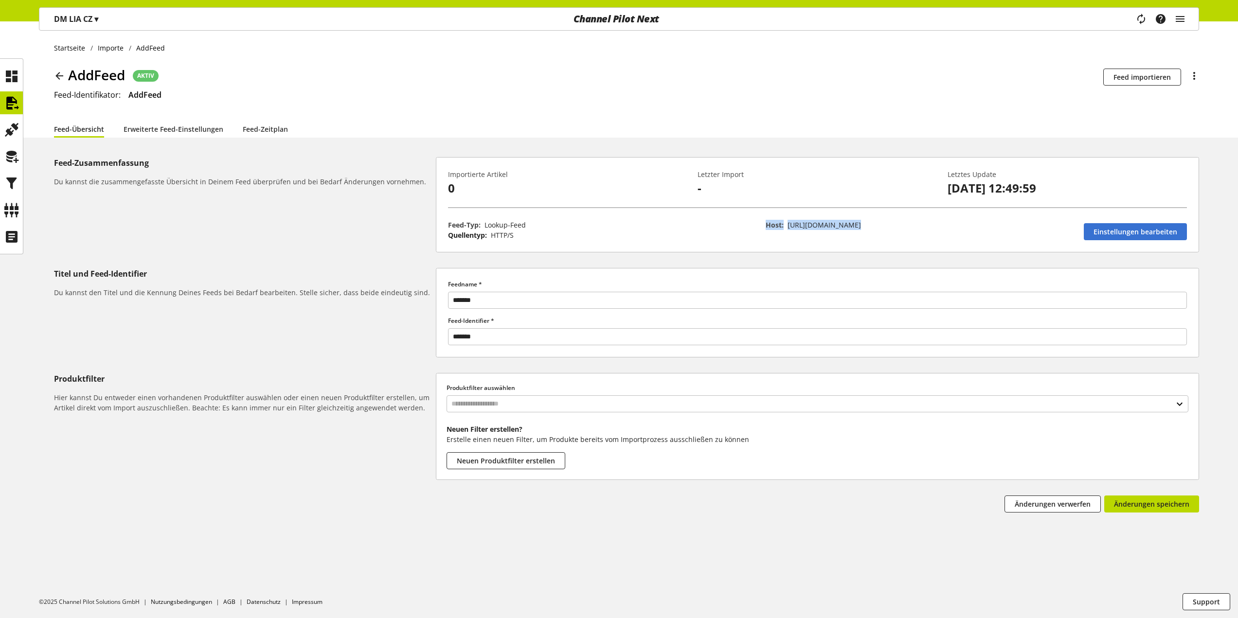
click at [789, 225] on p "Host: https://export.channelpilot.com/13079f78-731f-4e64-8409-f32852cf4a0b" at bounding box center [919, 225] width 308 height 10
copy span "[URL][DOMAIN_NAME]"
click at [813, 234] on div "Host: https://export.channelpilot.com/13079f78-731f-4e64-8409-f32852cf4a0b" at bounding box center [920, 230] width 318 height 31
click at [58, 76] on icon at bounding box center [59, 76] width 12 height 18
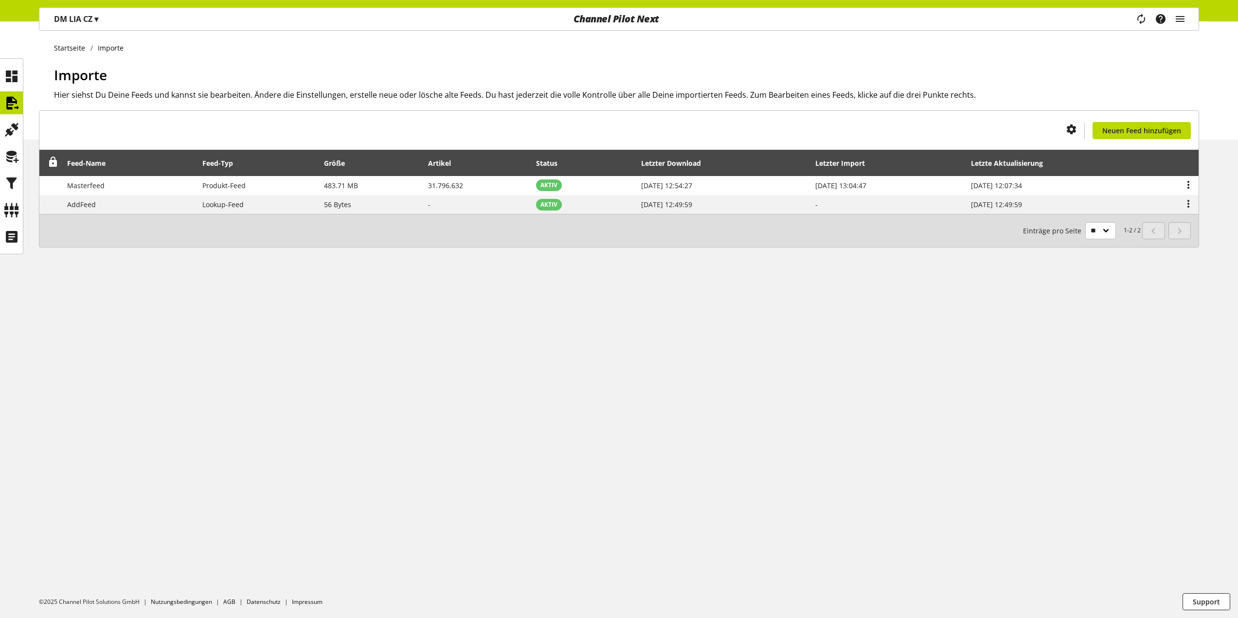
click at [98, 18] on span "▾" at bounding box center [96, 19] width 4 height 11
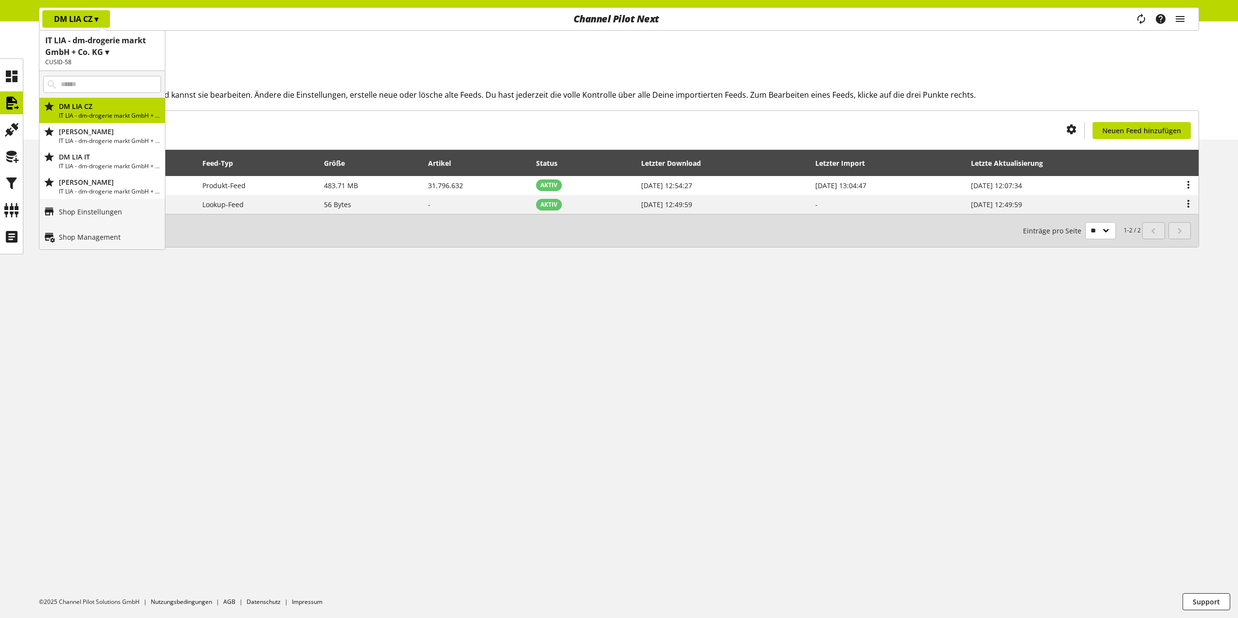
click at [92, 53] on h1 "IT LIA - dm-drogerie markt GmbH + Co. KG ▾" at bounding box center [102, 46] width 114 height 23
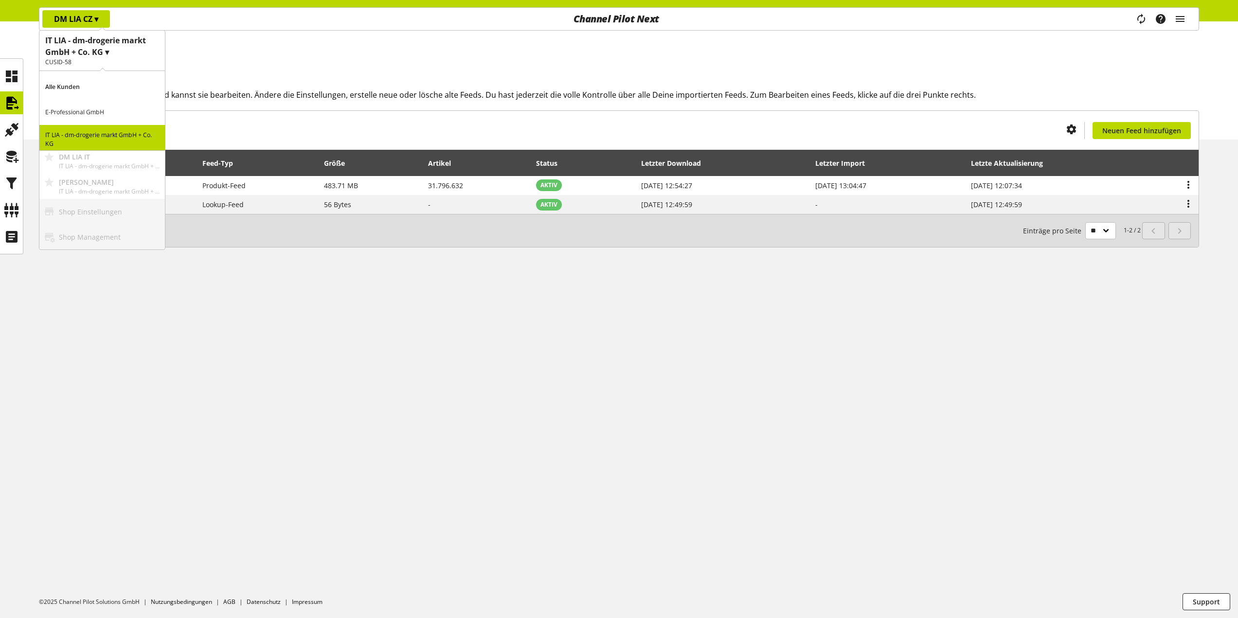
click at [94, 112] on p "E-Professional GmbH" at bounding box center [101, 112] width 125 height 25
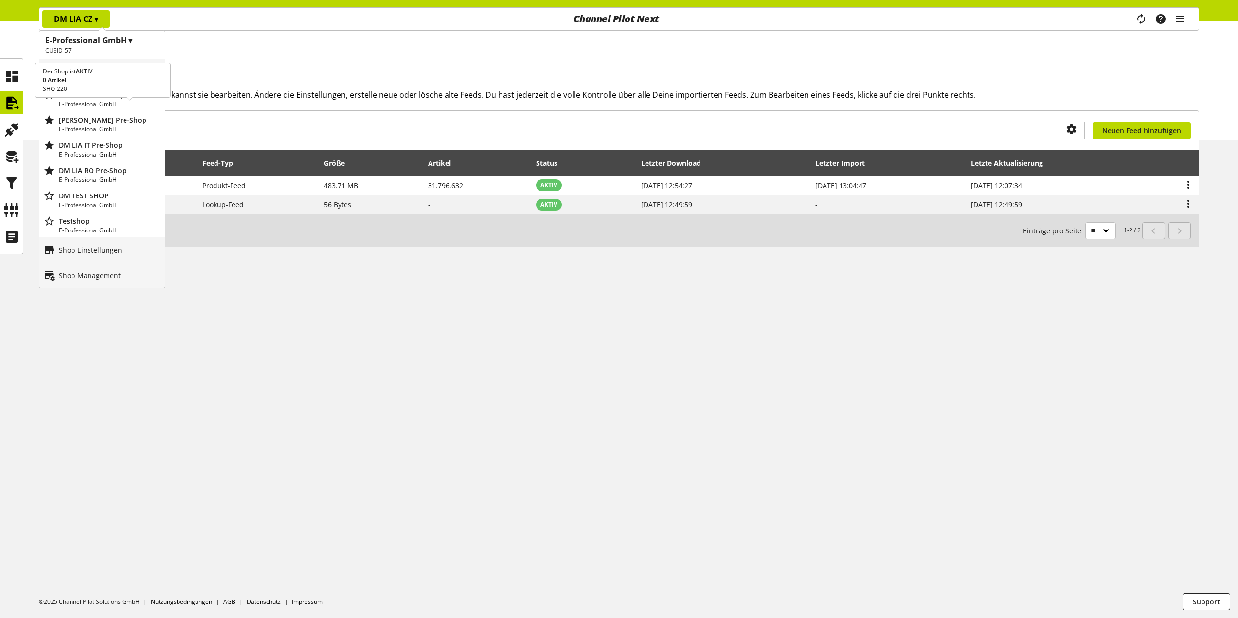
click at [116, 97] on p "DM LIA CZ Pre-Shop" at bounding box center [110, 94] width 102 height 10
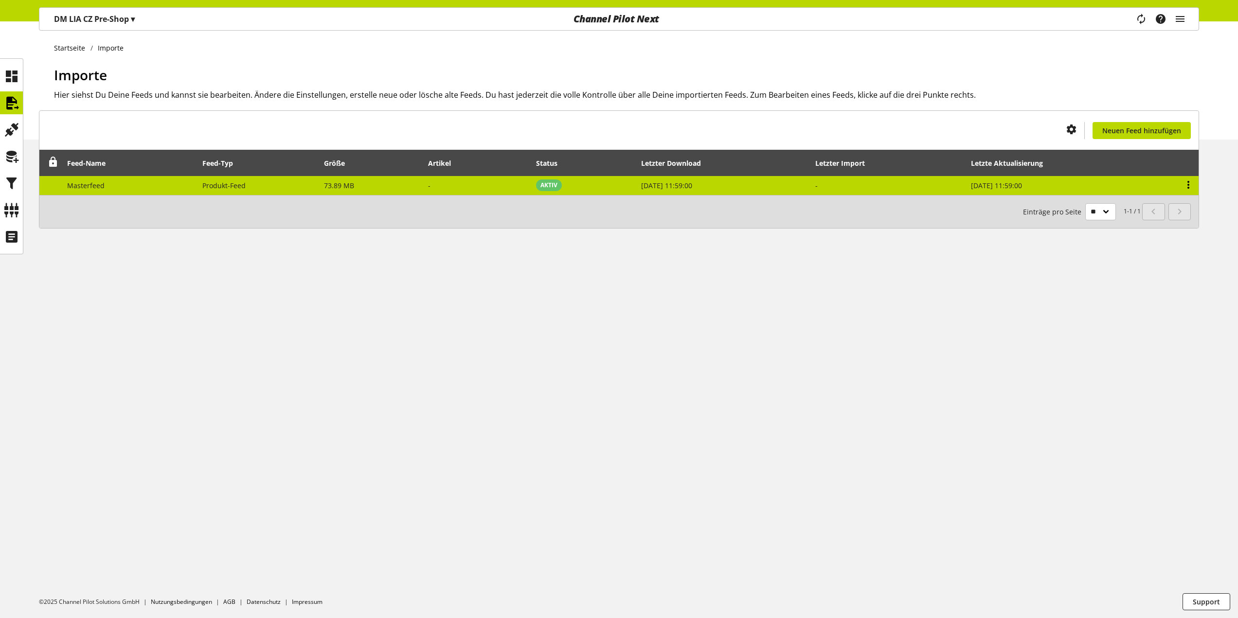
click at [1189, 188] on icon at bounding box center [1188, 185] width 12 height 18
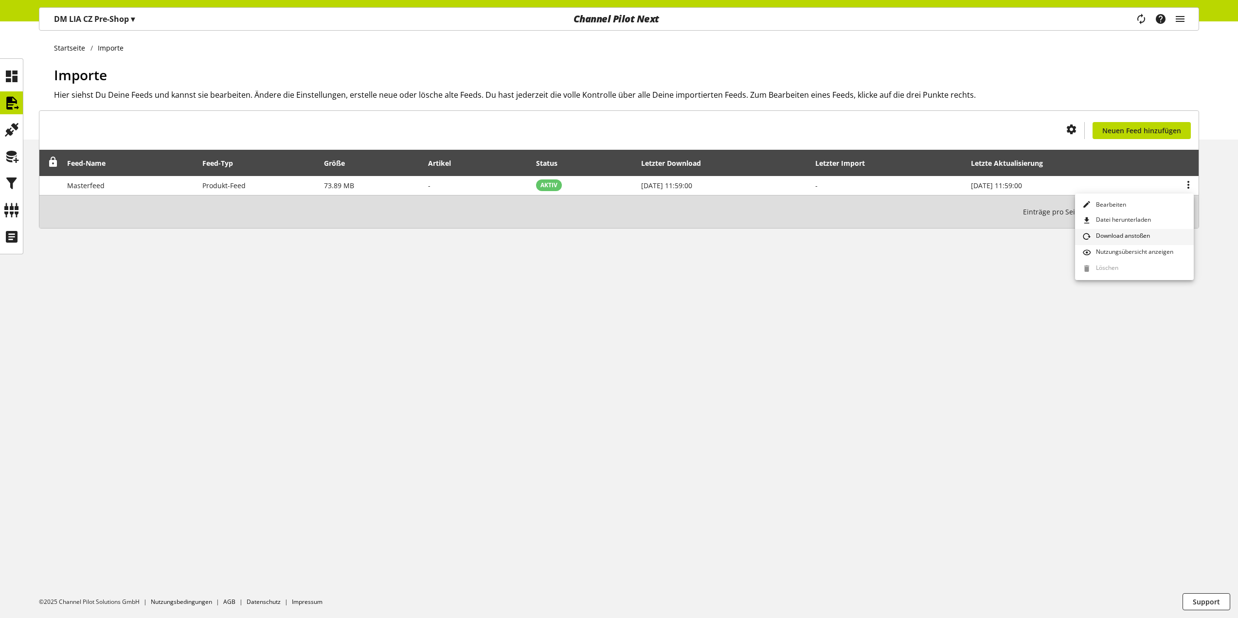
click at [1116, 234] on span "Download anstoßen" at bounding box center [1121, 236] width 58 height 11
click at [1140, 23] on icon "main navigation" at bounding box center [1140, 19] width 17 height 20
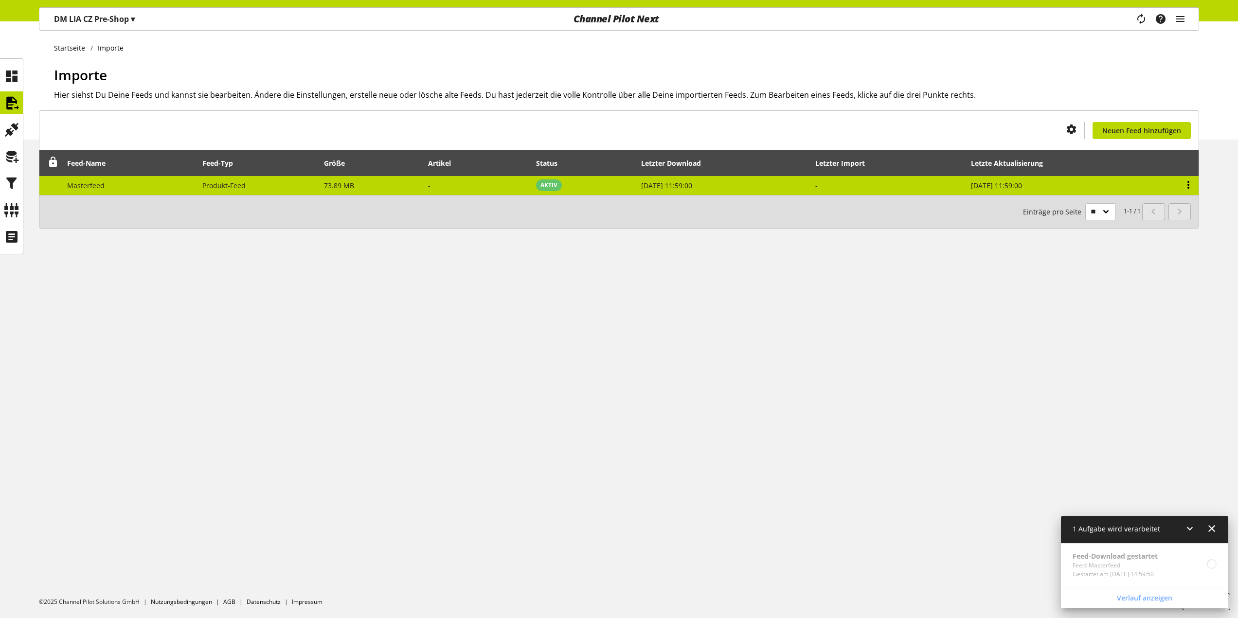
click at [1187, 182] on icon at bounding box center [1188, 185] width 12 height 18
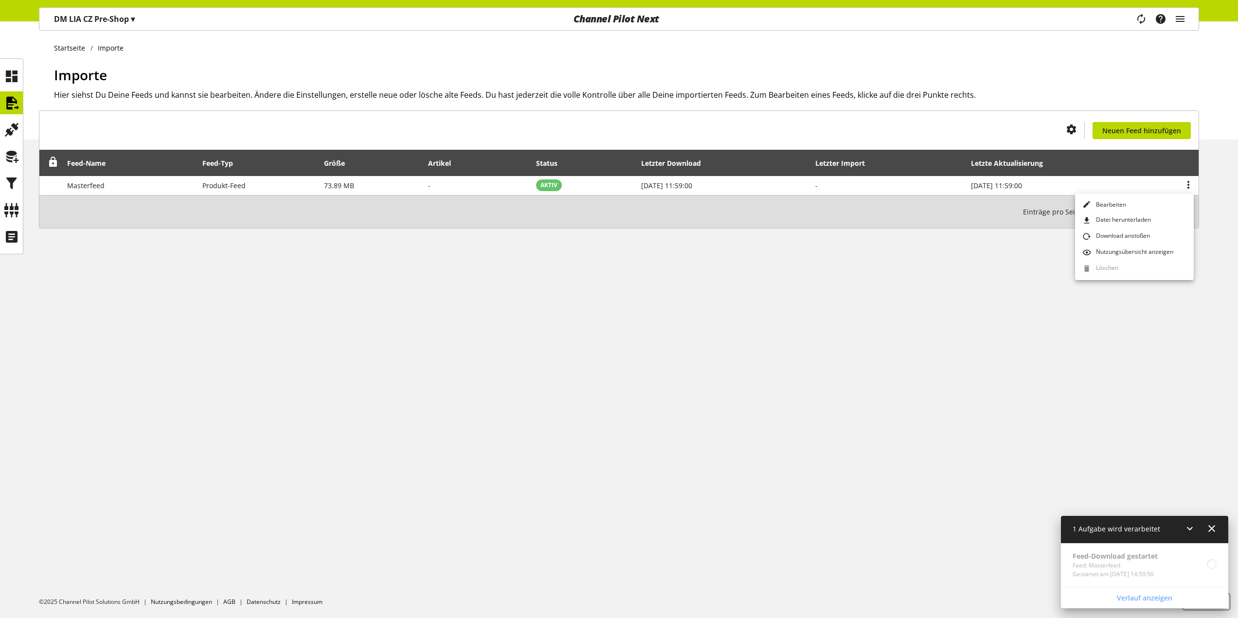
click at [973, 253] on div "Startseite Importe Importe Hier siehst Du Deine Feeds und kannst sie bearbeiten…" at bounding box center [619, 319] width 1238 height 597
click at [13, 210] on icon at bounding box center [12, 209] width 16 height 19
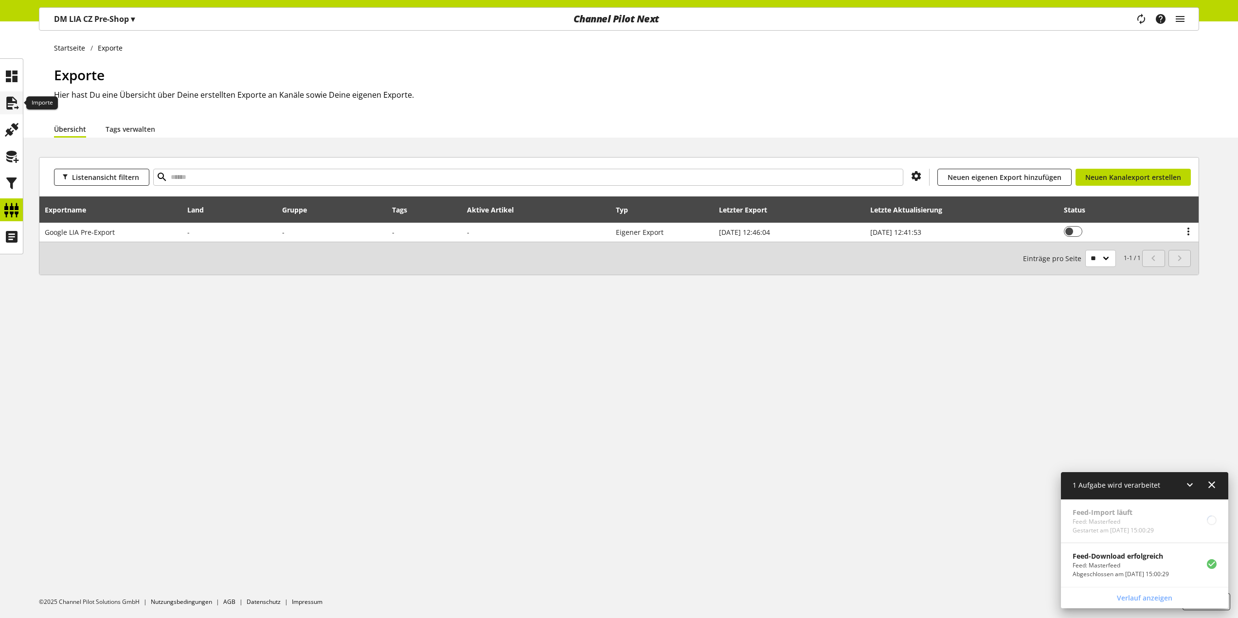
click at [10, 102] on icon at bounding box center [12, 102] width 16 height 19
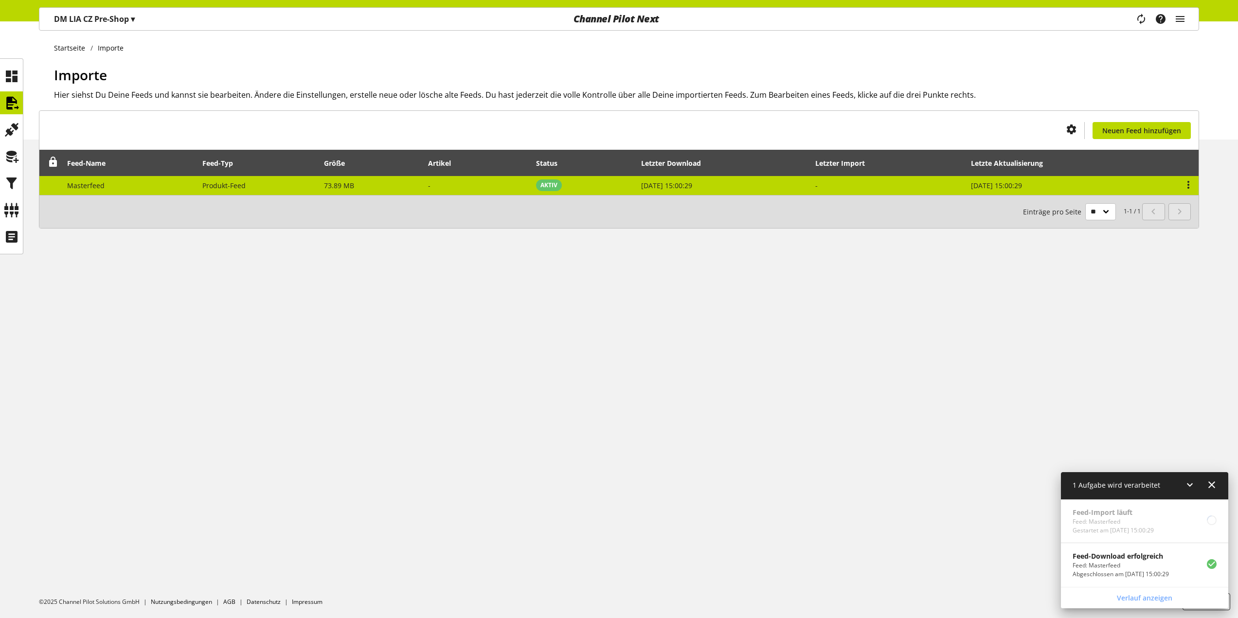
click at [299, 188] on td "Produkt-Feed" at bounding box center [258, 185] width 122 height 19
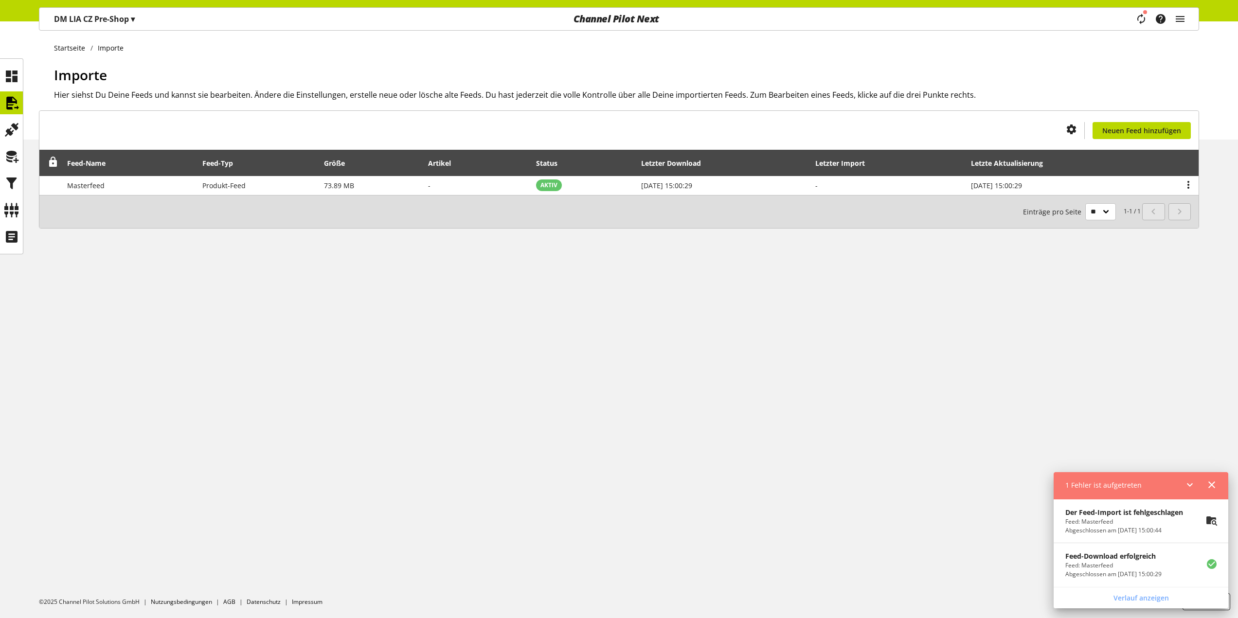
click at [1111, 516] on p "Der Feed-Import ist fehlgeschlagen" at bounding box center [1124, 512] width 118 height 10
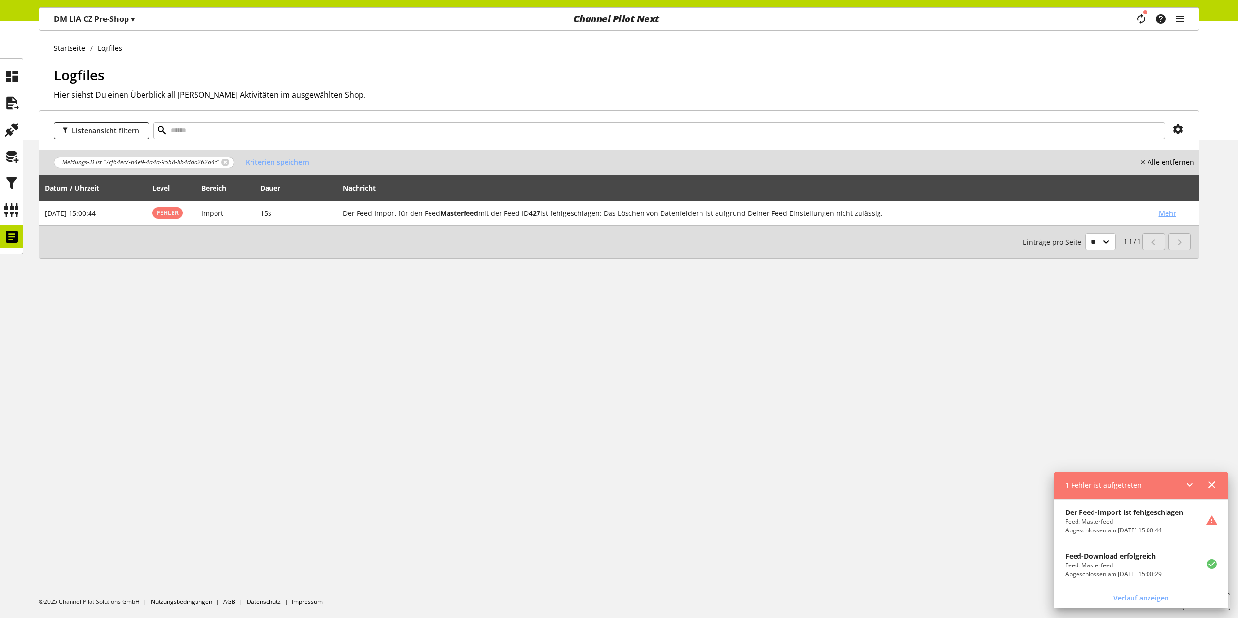
click at [1214, 486] on icon at bounding box center [1212, 485] width 12 height 18
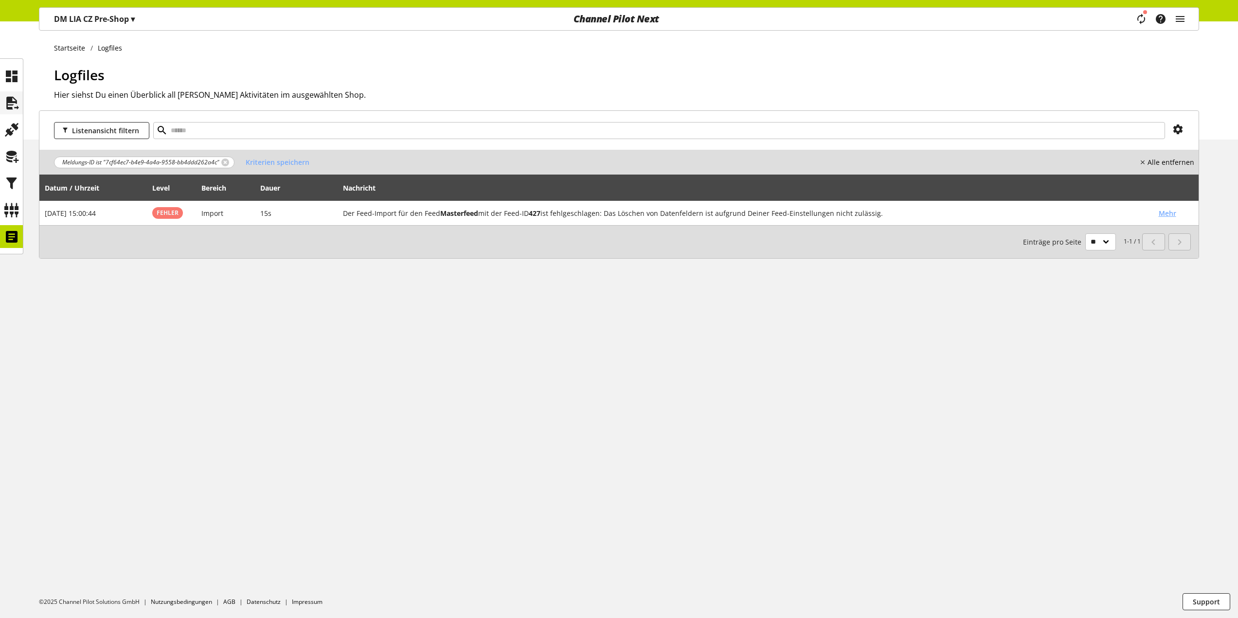
click at [12, 107] on icon at bounding box center [12, 102] width 16 height 19
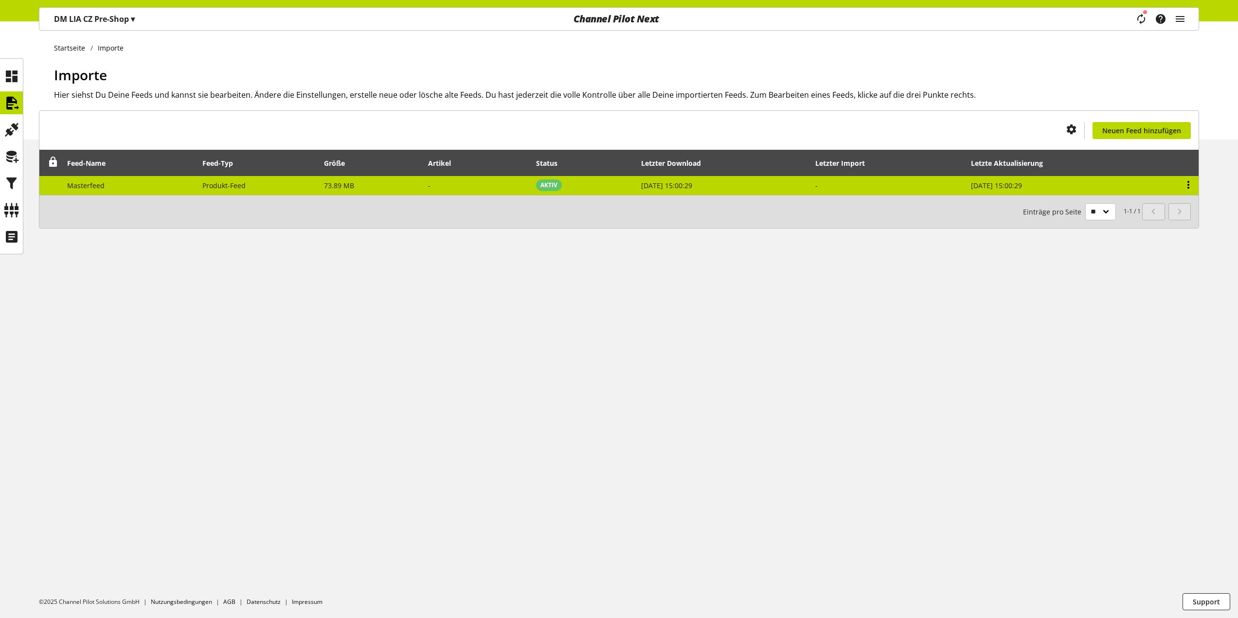
click at [1186, 182] on icon at bounding box center [1188, 185] width 12 height 18
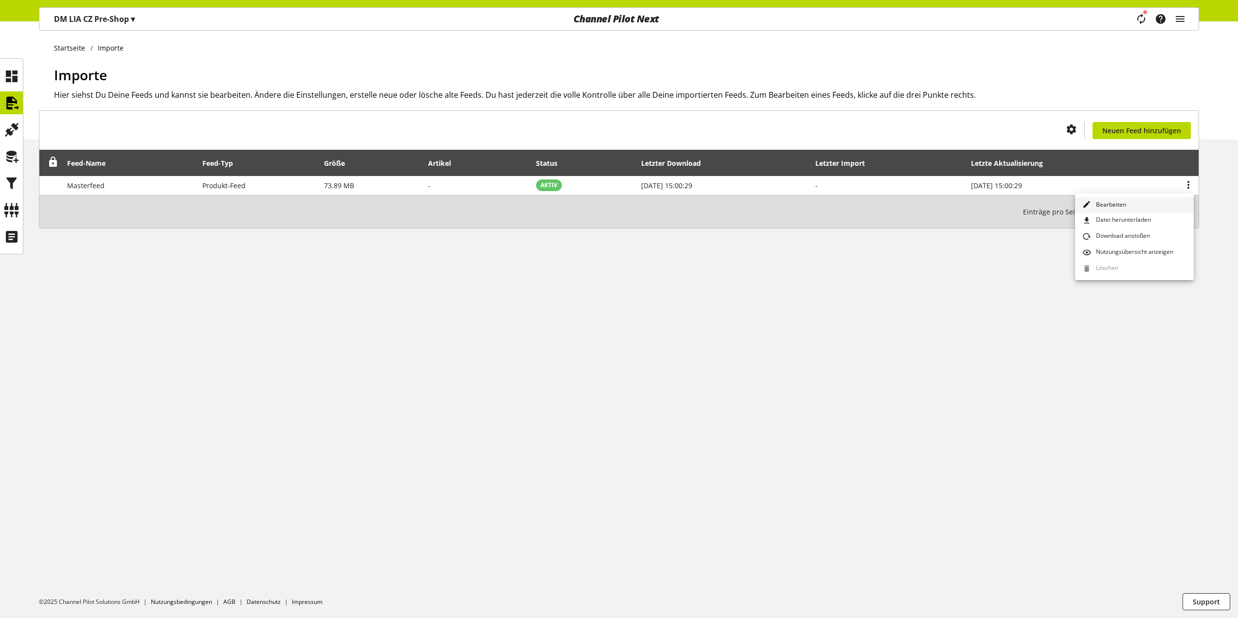
click at [1144, 202] on link "Bearbeiten" at bounding box center [1134, 205] width 119 height 16
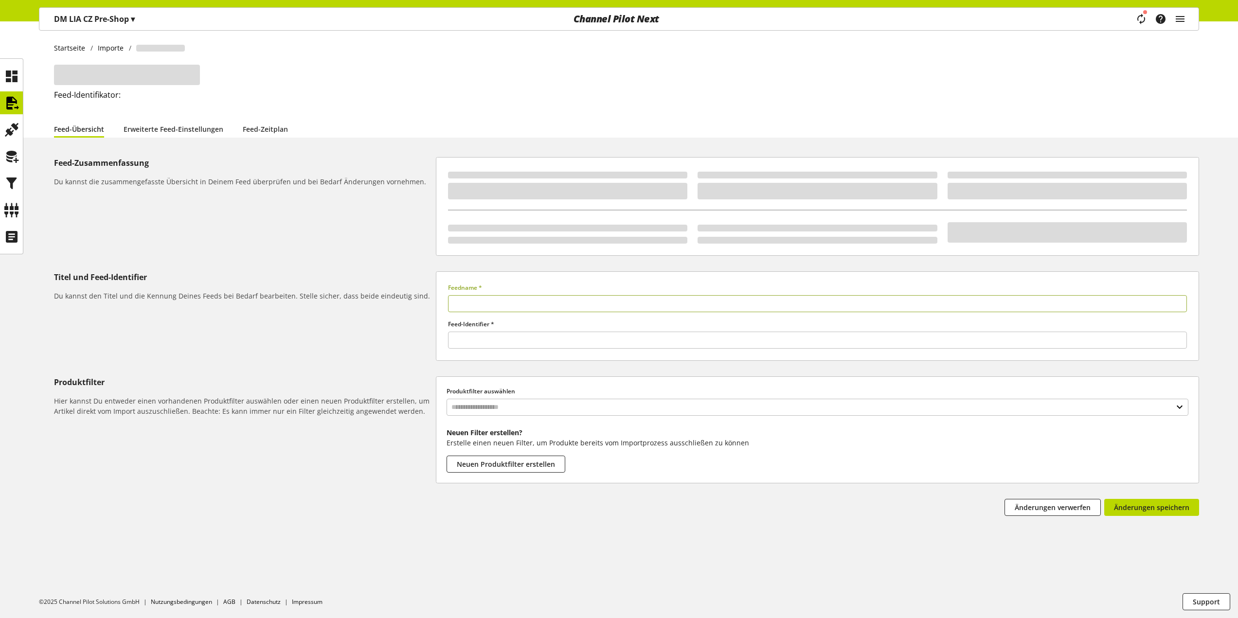
type input "**********"
type input "******"
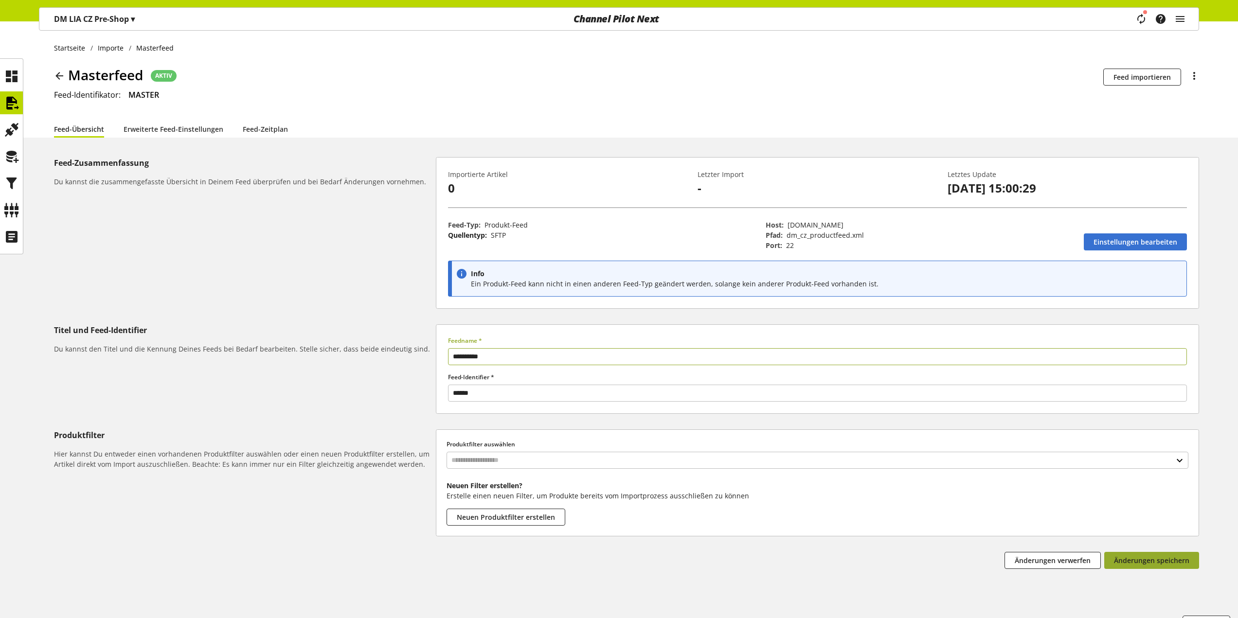
click at [1164, 556] on span "Änderungen speichern" at bounding box center [1151, 560] width 75 height 10
click at [1133, 243] on span "Einstellungen bearbeiten" at bounding box center [1135, 242] width 84 height 10
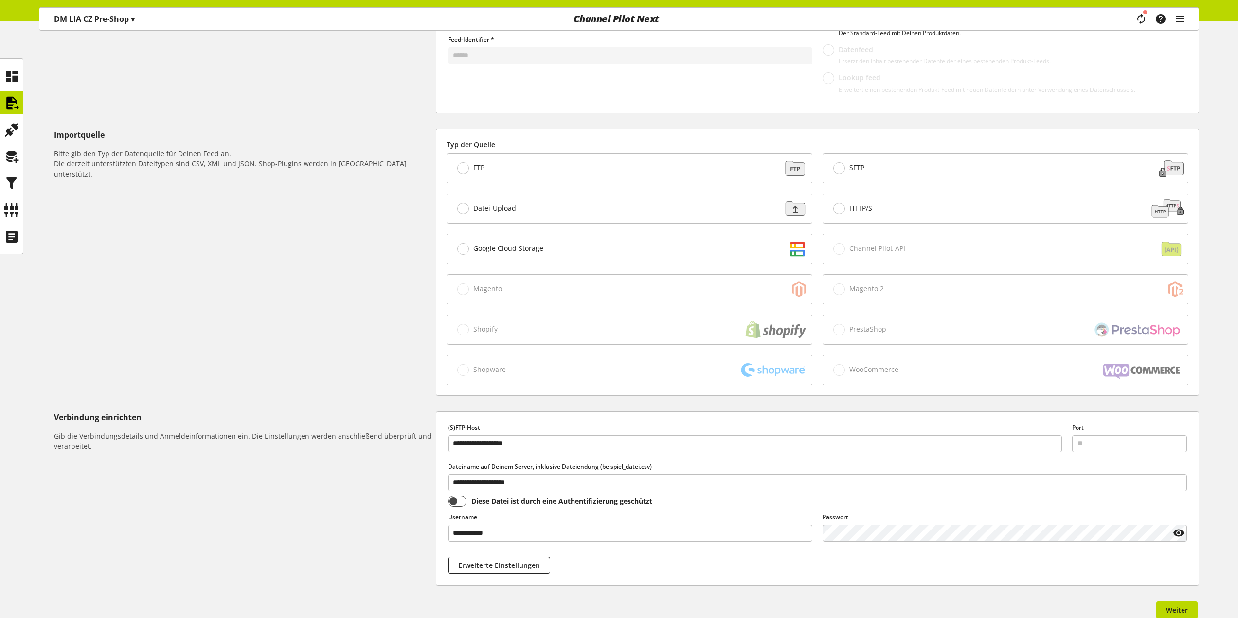
scroll to position [229, 0]
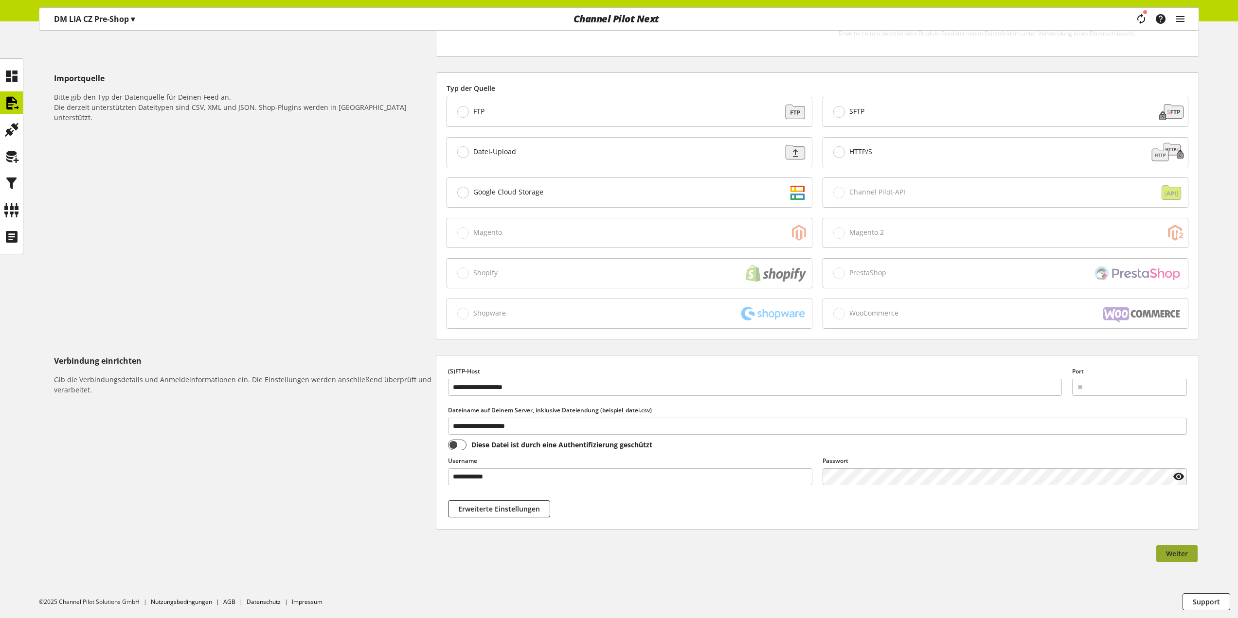
click at [1166, 549] on span "Weiter" at bounding box center [1177, 554] width 22 height 10
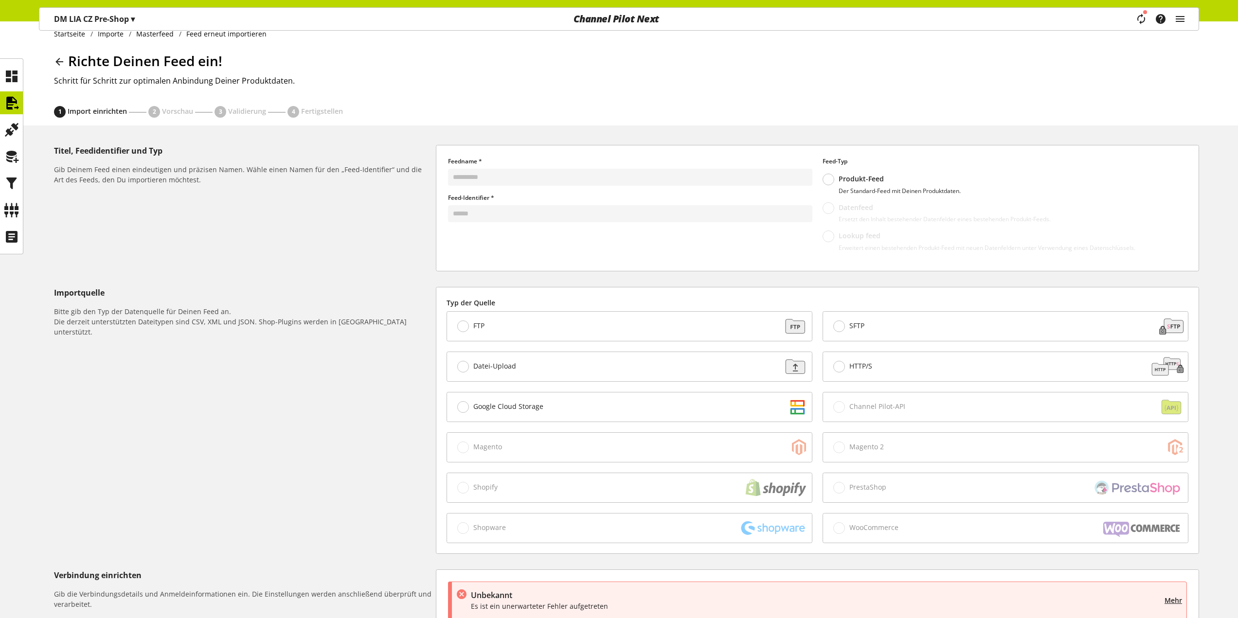
scroll to position [0, 0]
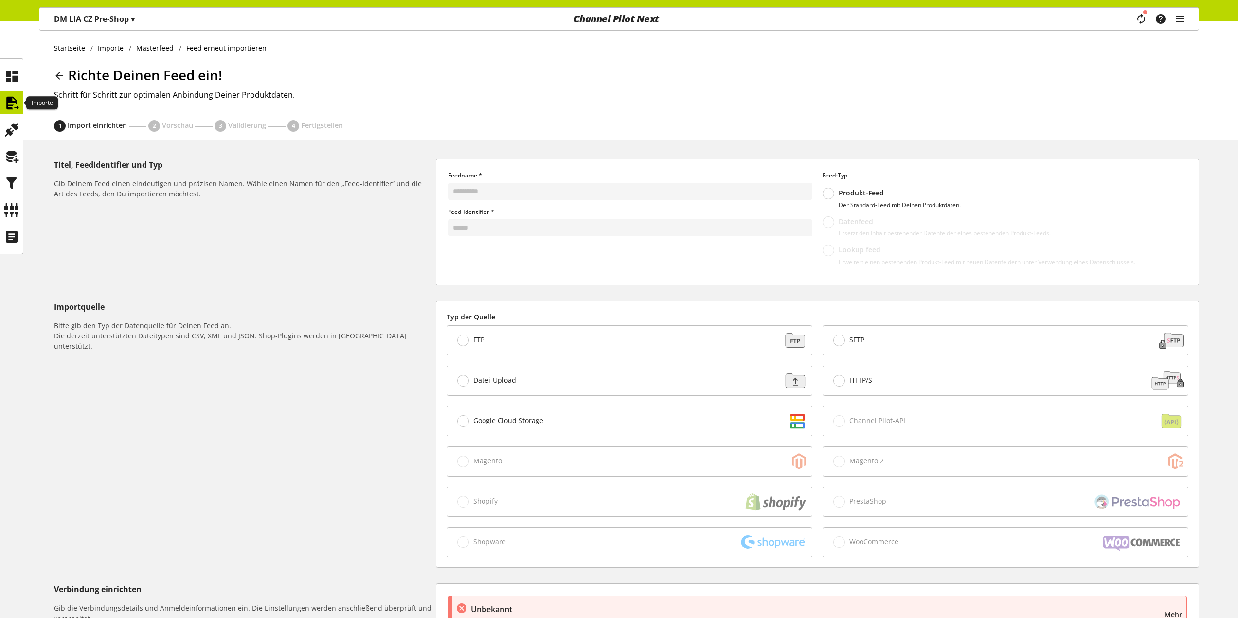
click at [11, 105] on icon at bounding box center [12, 102] width 16 height 19
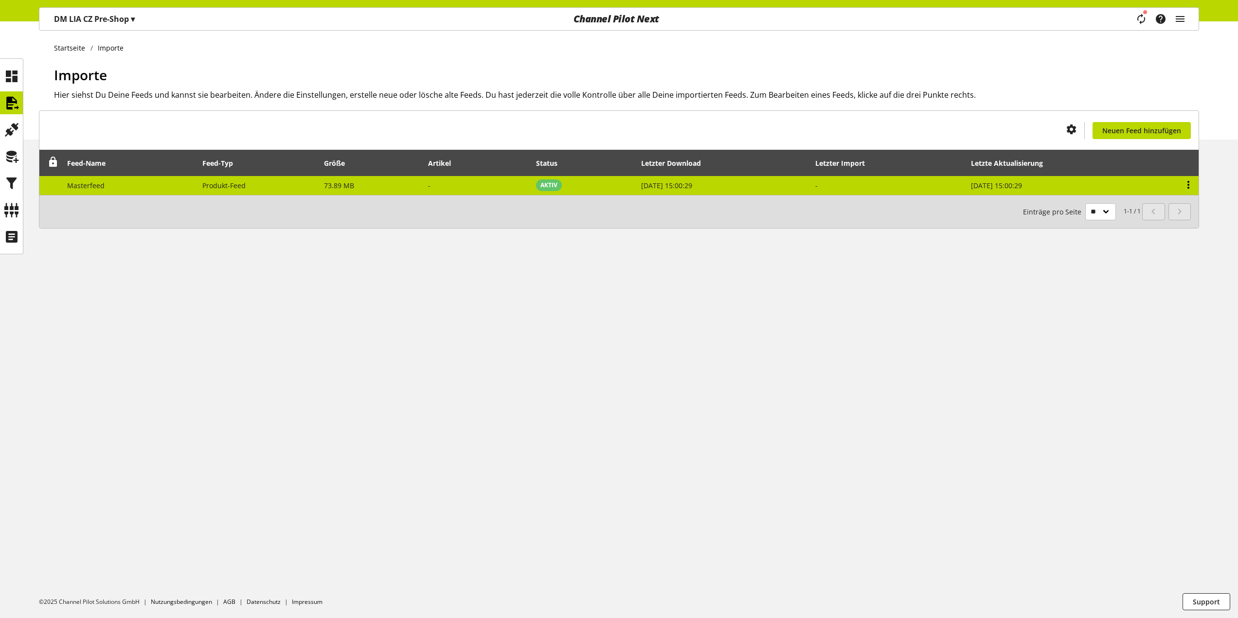
click at [1188, 183] on icon at bounding box center [1188, 185] width 12 height 18
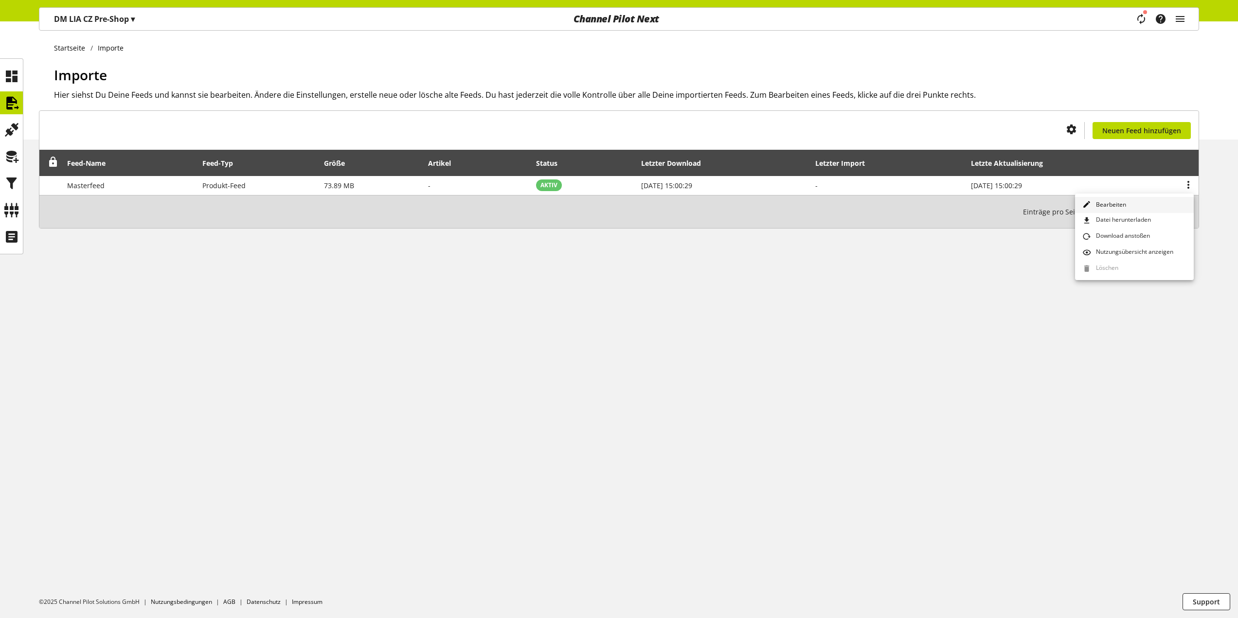
click at [1149, 205] on link "Bearbeiten" at bounding box center [1134, 205] width 119 height 16
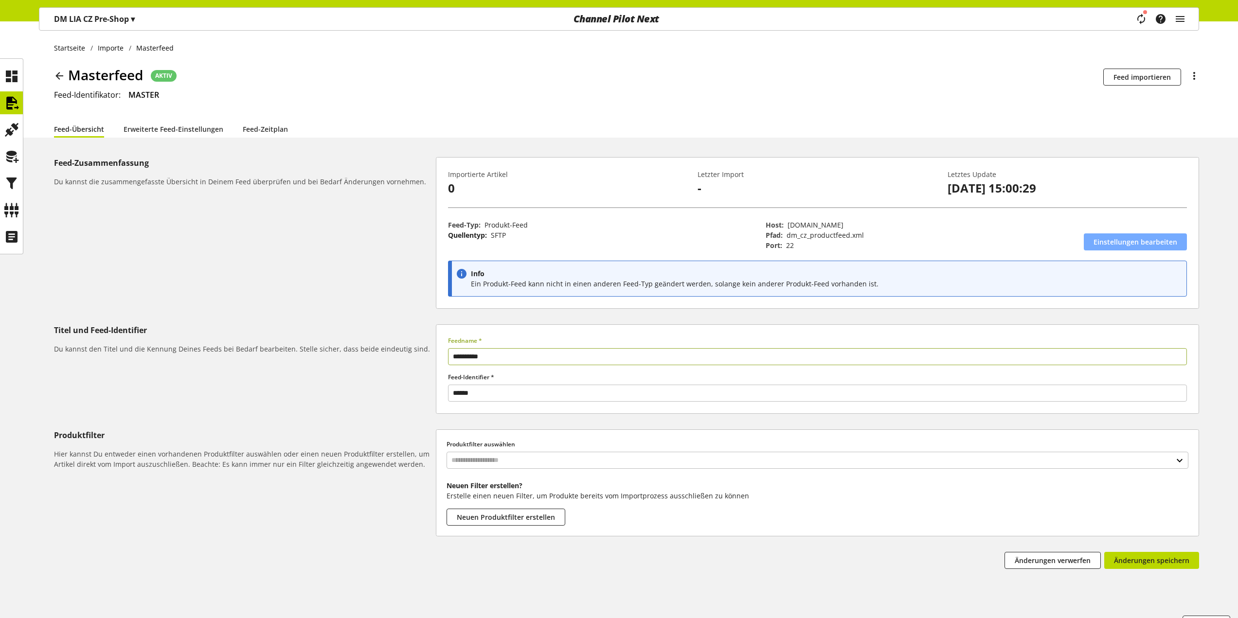
click at [1116, 245] on span "Einstellungen bearbeiten" at bounding box center [1135, 242] width 84 height 10
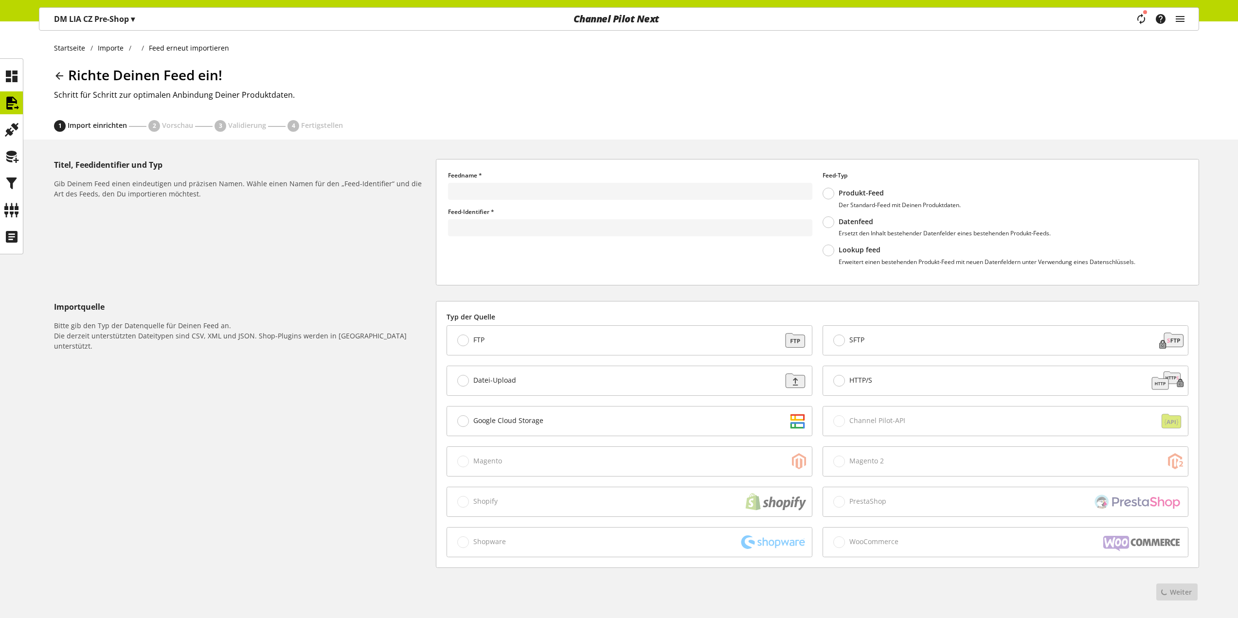
type input "**********"
type input "******"
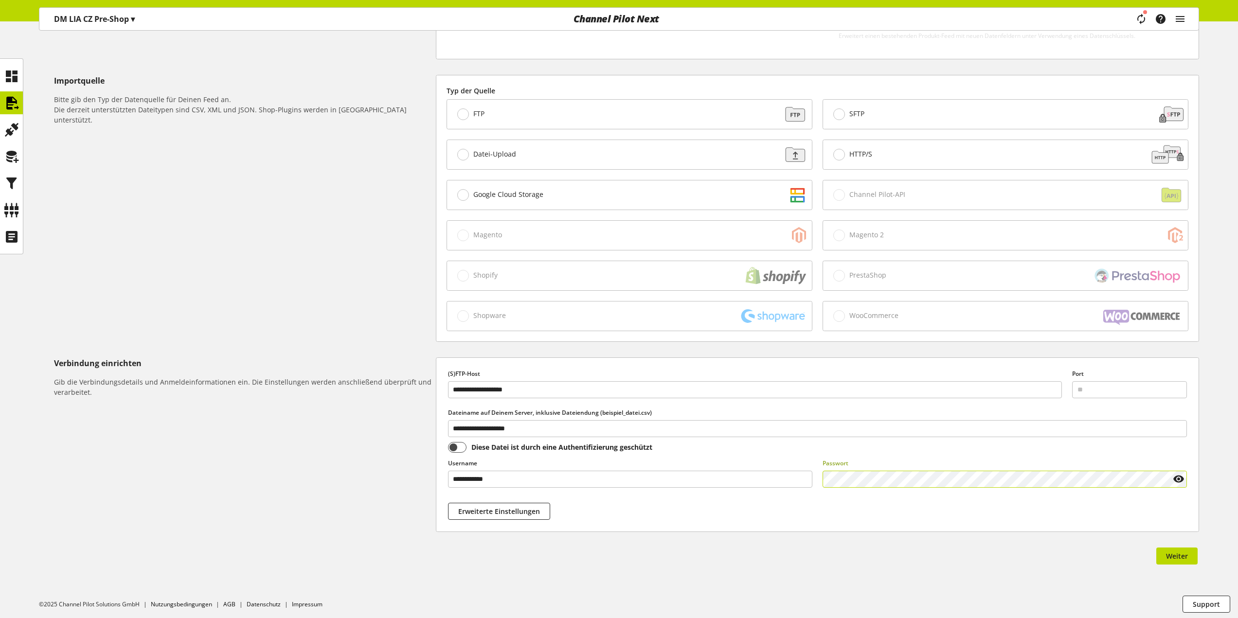
scroll to position [229, 0]
click at [1186, 555] on span "Weiter" at bounding box center [1177, 554] width 22 height 10
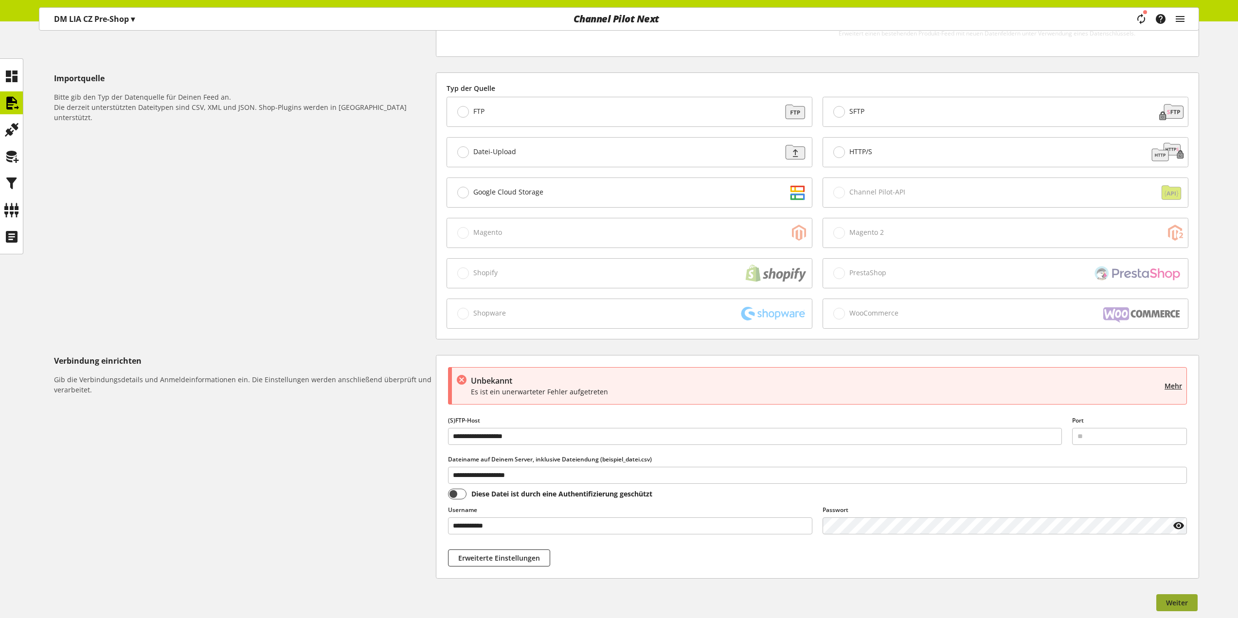
scroll to position [0, 0]
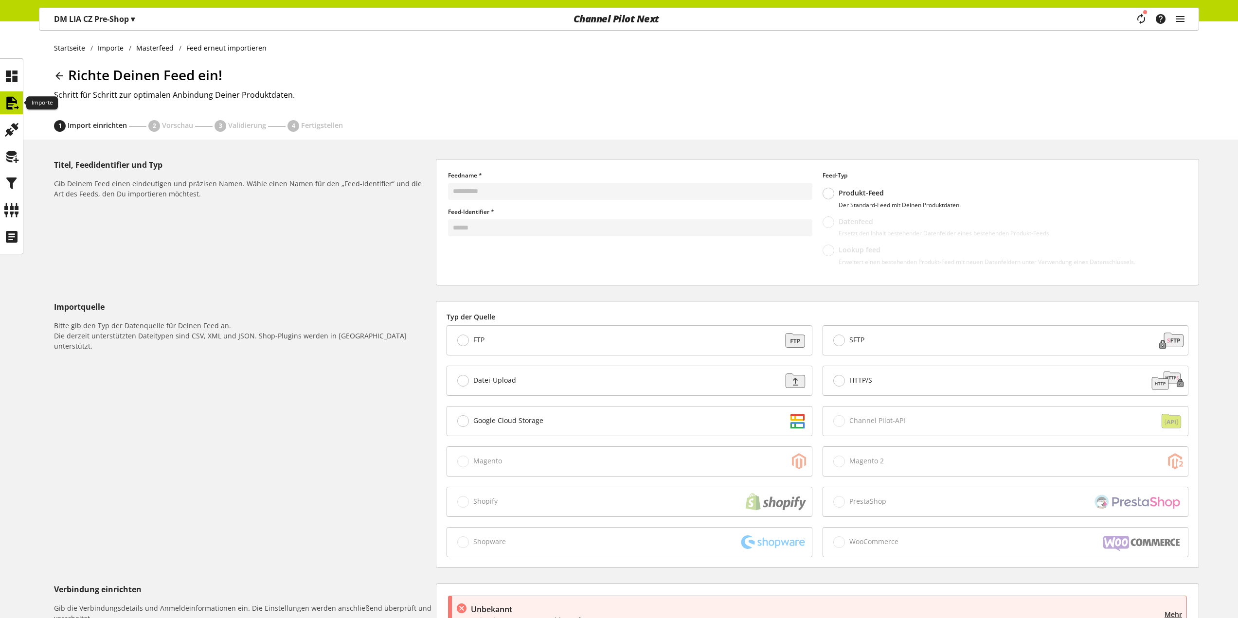
click at [6, 96] on icon at bounding box center [12, 102] width 16 height 19
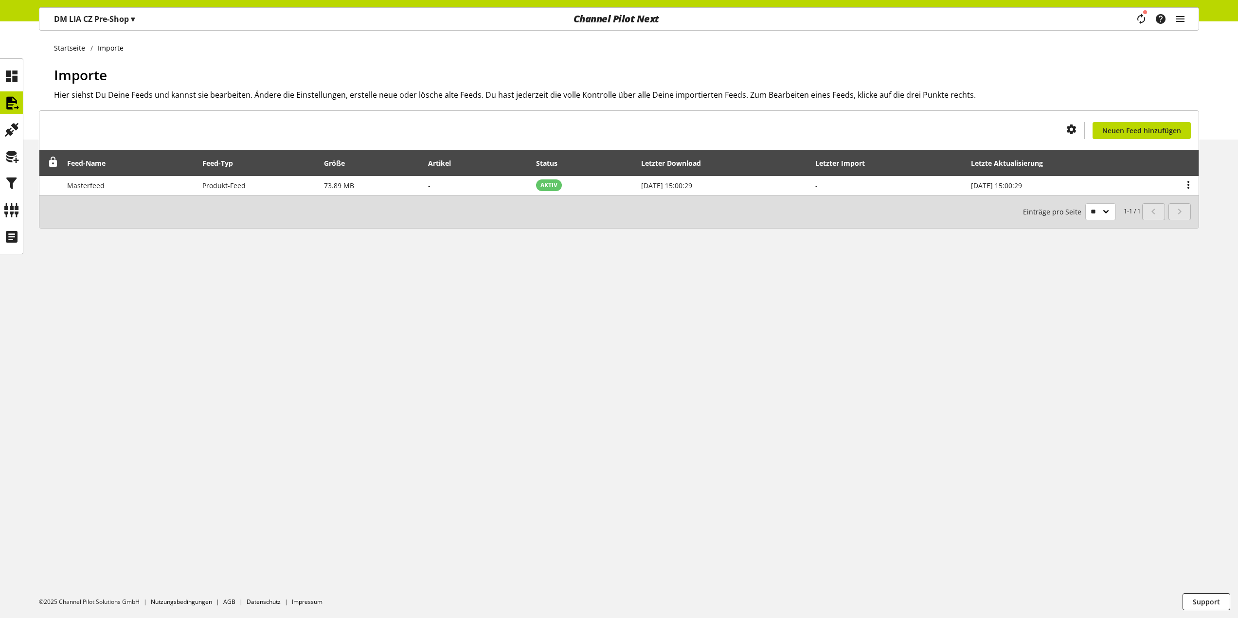
click at [133, 20] on span "▾" at bounding box center [133, 19] width 4 height 11
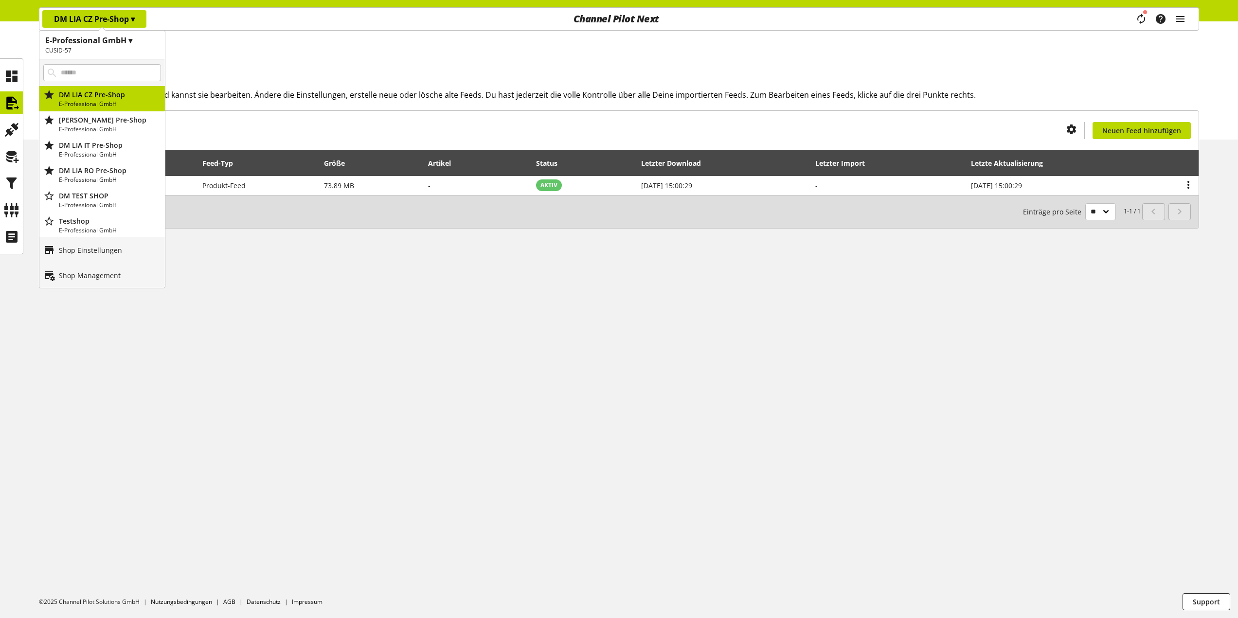
click at [135, 17] on span "▾" at bounding box center [133, 19] width 4 height 11
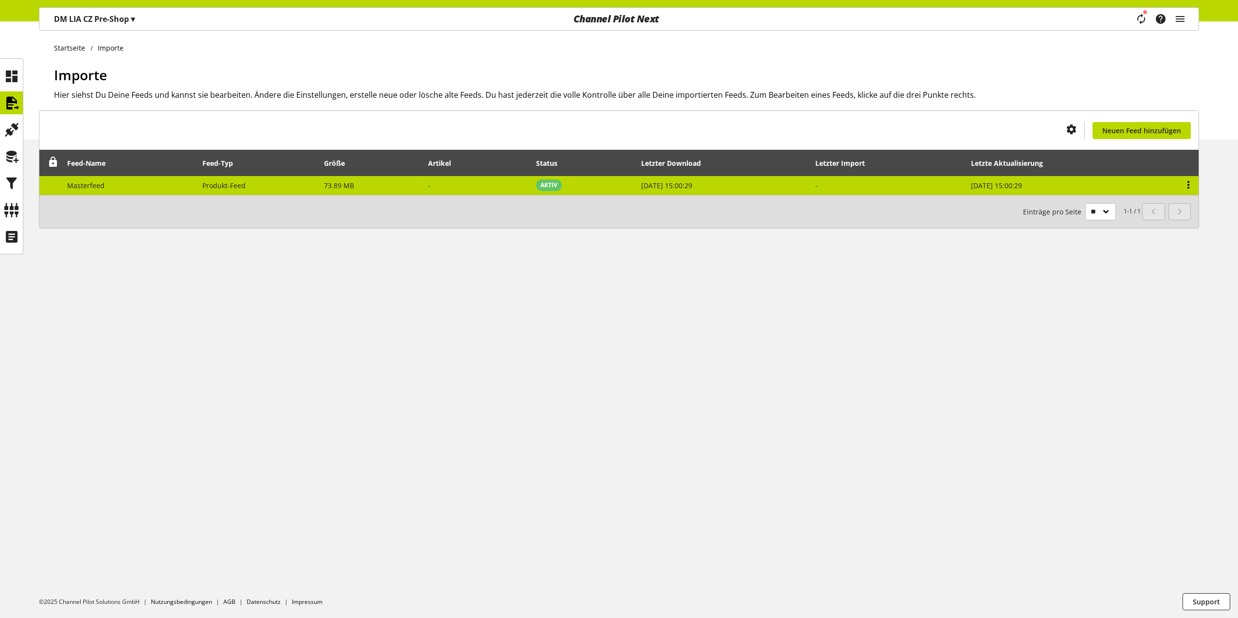
click at [1186, 187] on icon at bounding box center [1188, 185] width 12 height 18
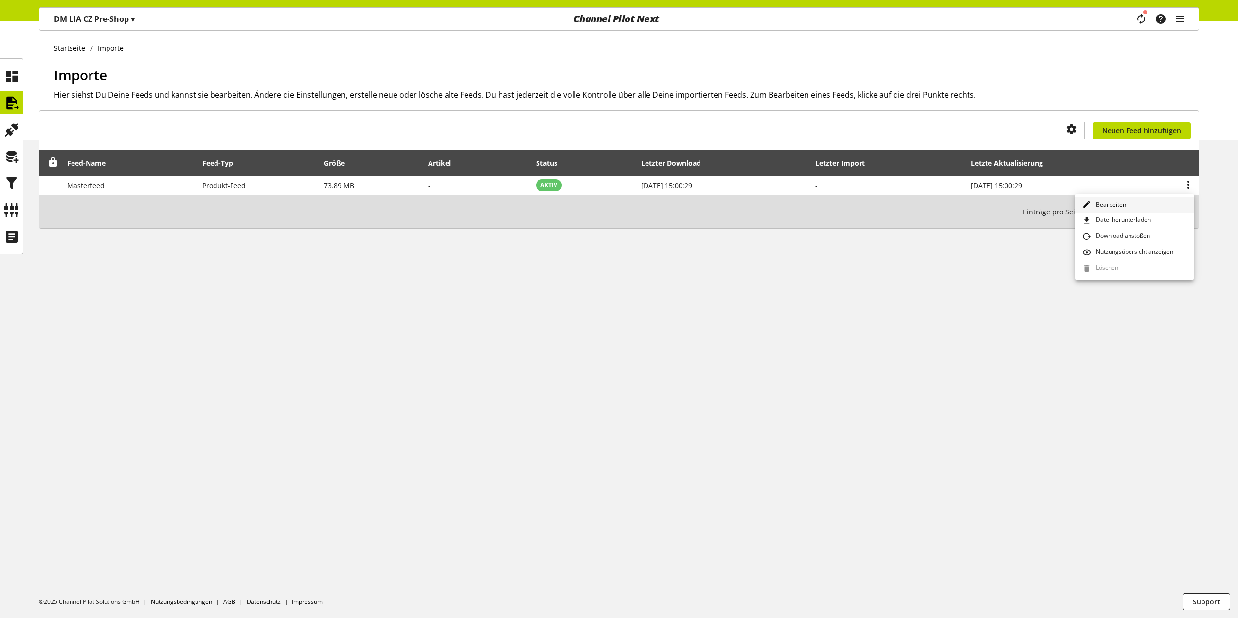
click at [1122, 206] on span "Bearbeiten" at bounding box center [1109, 204] width 34 height 9
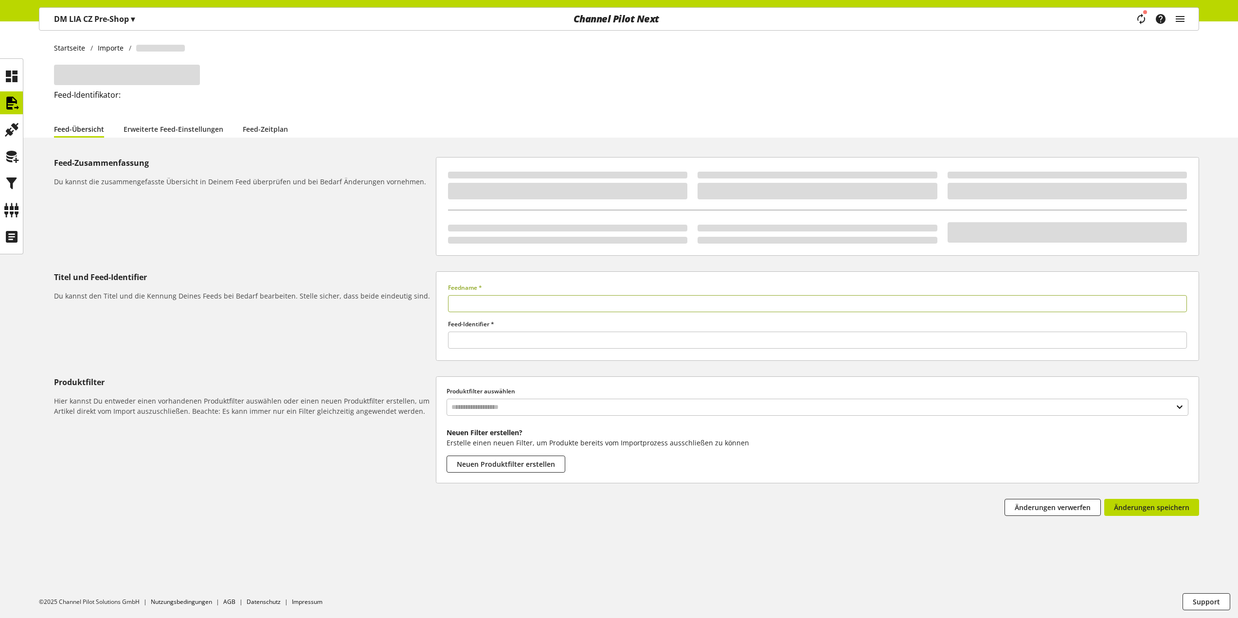
type input "**********"
type input "******"
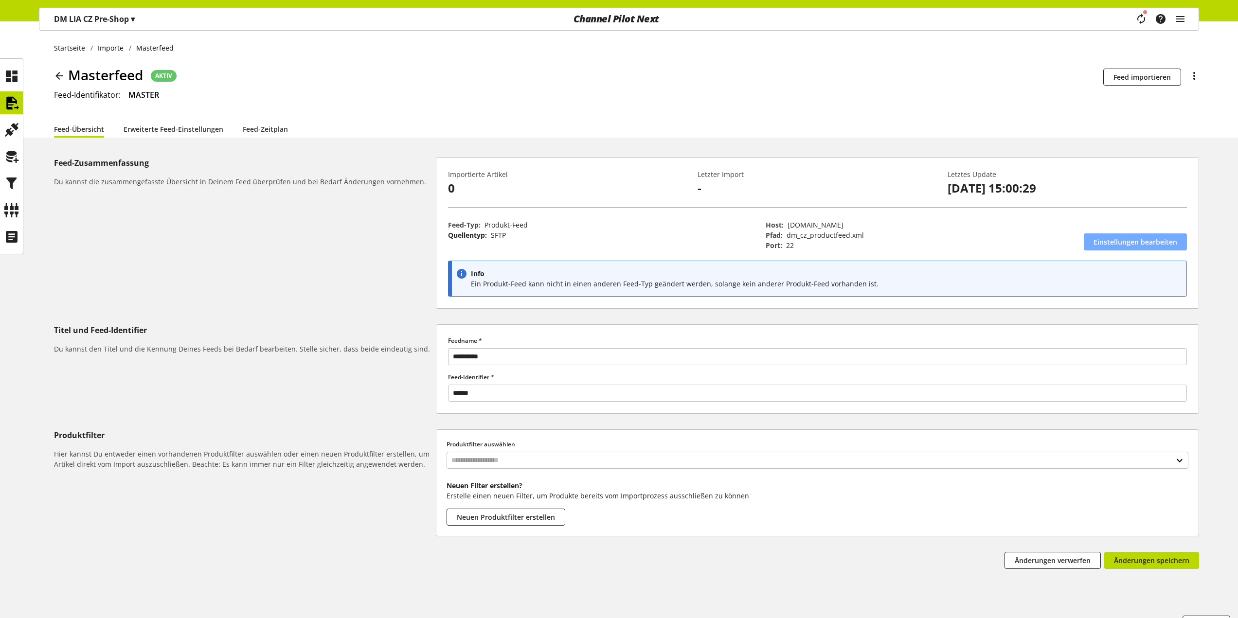
click at [1128, 244] on span "Einstellungen bearbeiten" at bounding box center [1135, 242] width 84 height 10
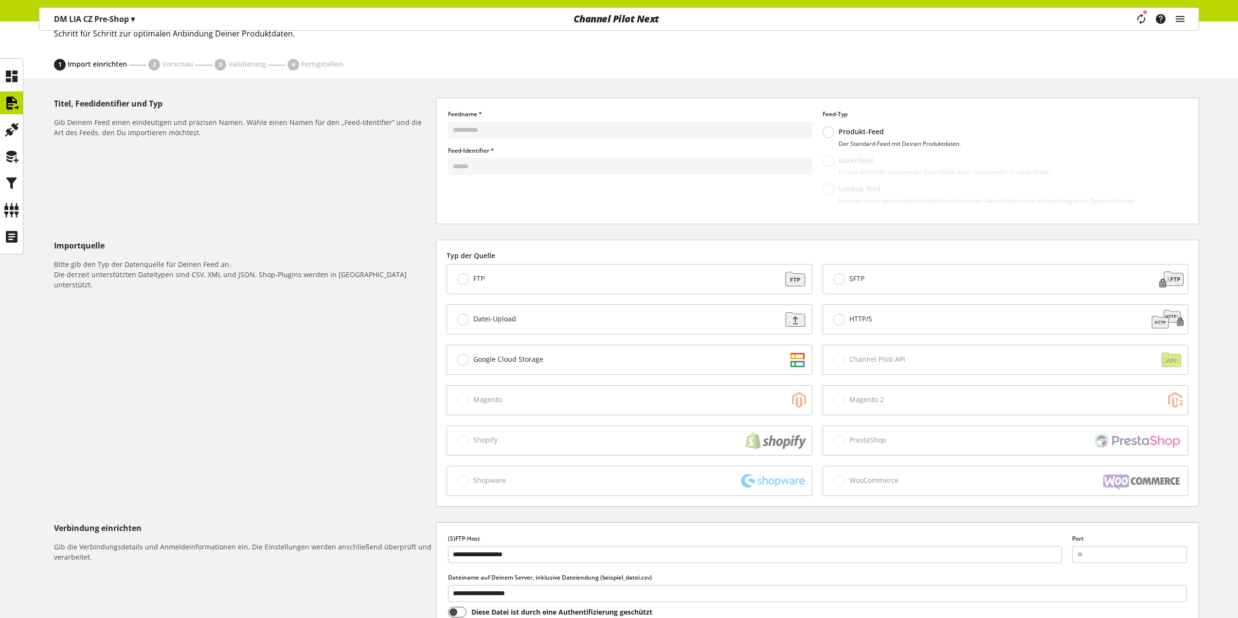
scroll to position [229, 0]
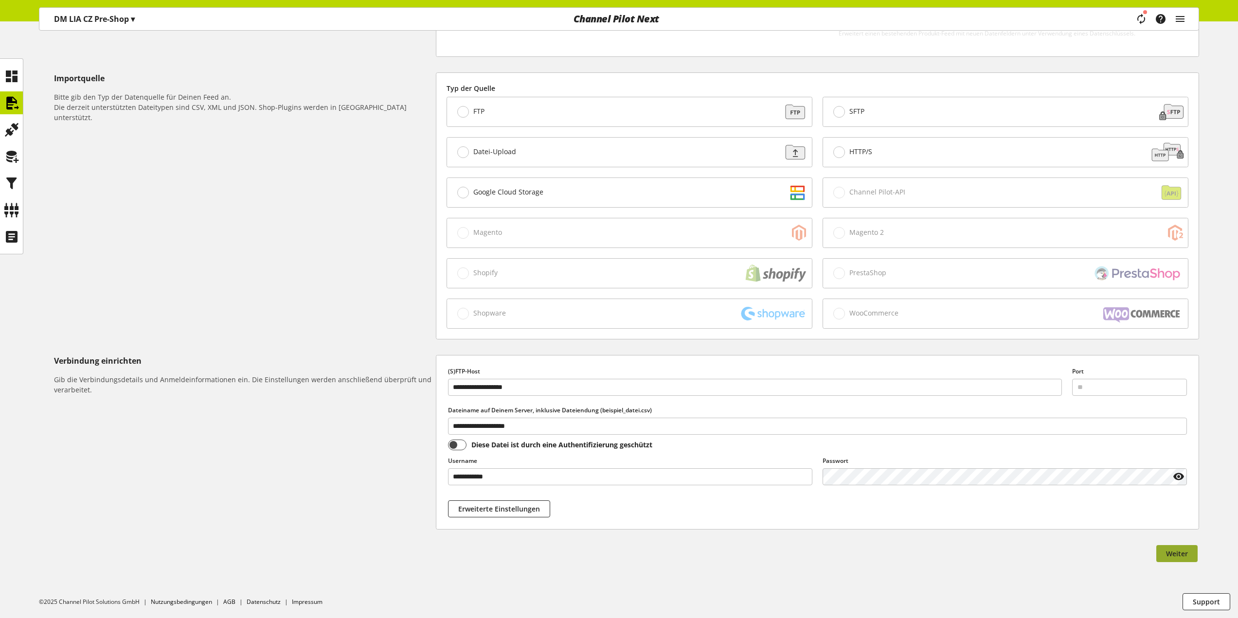
click at [1174, 552] on span "Weiter" at bounding box center [1177, 554] width 22 height 10
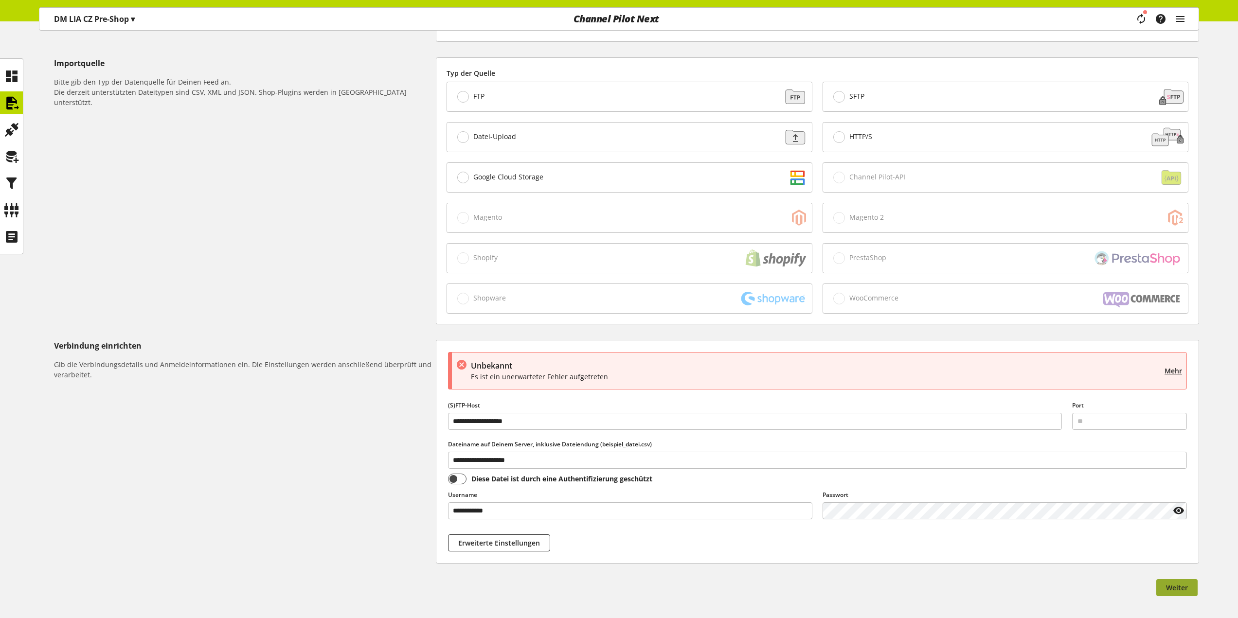
scroll to position [278, 0]
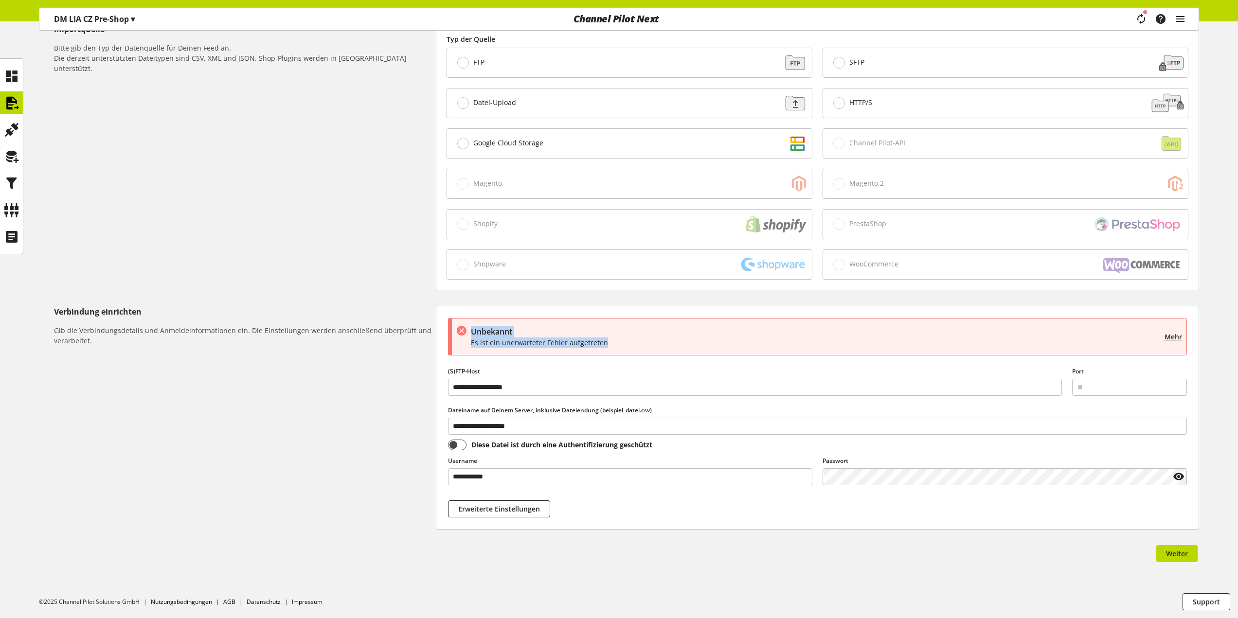
drag, startPoint x: 473, startPoint y: 330, endPoint x: 715, endPoint y: 347, distance: 242.8
click at [715, 347] on div "Unbekannt Es ist ein unerwarteter Fehler aufgetreten" at bounding box center [816, 337] width 690 height 22
click at [662, 347] on p "Es ist ein unerwarteter Fehler aufgetreten" at bounding box center [816, 343] width 690 height 10
drag, startPoint x: 625, startPoint y: 348, endPoint x: 471, endPoint y: 332, distance: 155.4
click at [471, 332] on div "Unbekannt Es ist ein unerwarteter Fehler aufgetreten" at bounding box center [816, 337] width 690 height 22
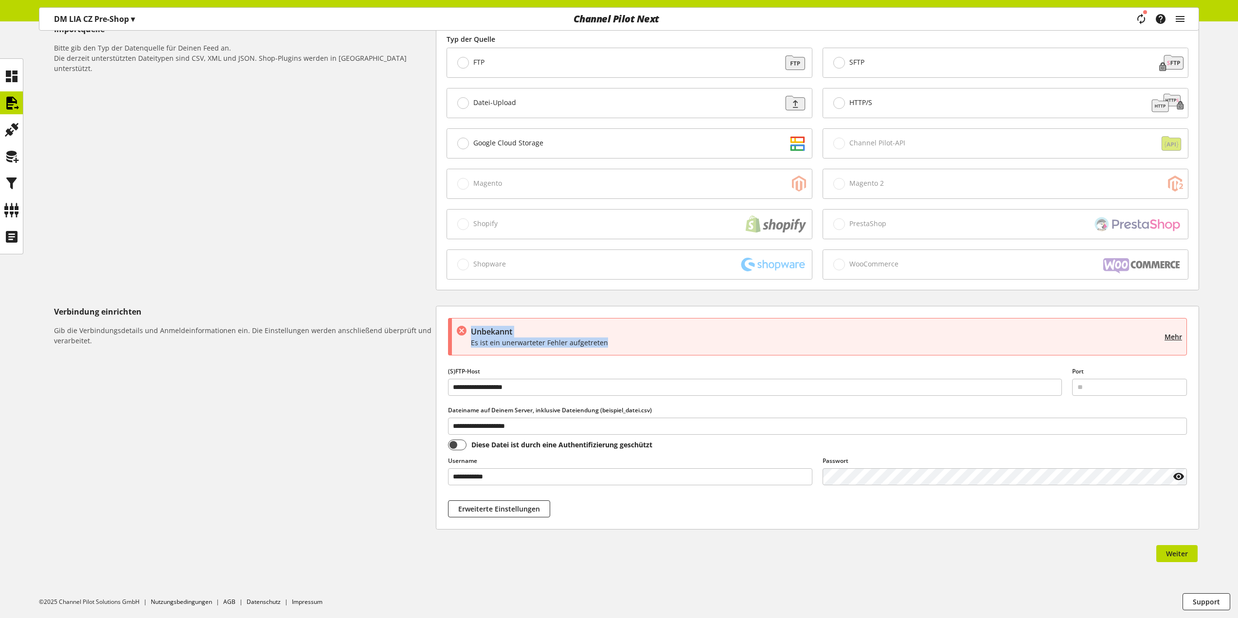
click at [471, 332] on h1 "Unbekannt" at bounding box center [816, 332] width 690 height 12
drag, startPoint x: 470, startPoint y: 330, endPoint x: 635, endPoint y: 348, distance: 165.4
click at [634, 348] on article "Unbekannt Es ist ein unerwarteter Fehler aufgetreten Mehr" at bounding box center [817, 336] width 739 height 37
click at [635, 348] on article "Unbekannt Es ist ein unerwarteter Fehler aufgetreten Mehr" at bounding box center [817, 336] width 739 height 37
click at [530, 335] on h1 "Unbekannt" at bounding box center [816, 332] width 690 height 12
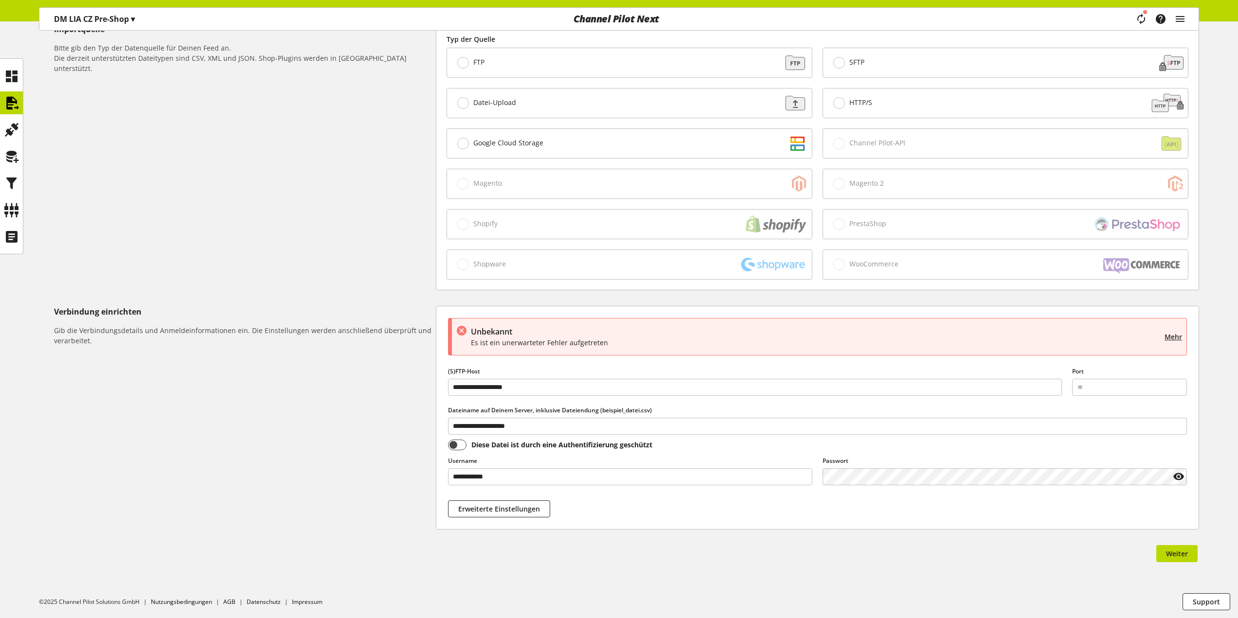
click at [530, 335] on h1 "Unbekannt" at bounding box center [816, 332] width 690 height 12
click at [543, 347] on p "Es ist ein unerwarteter Fehler aufgetreten" at bounding box center [816, 343] width 690 height 10
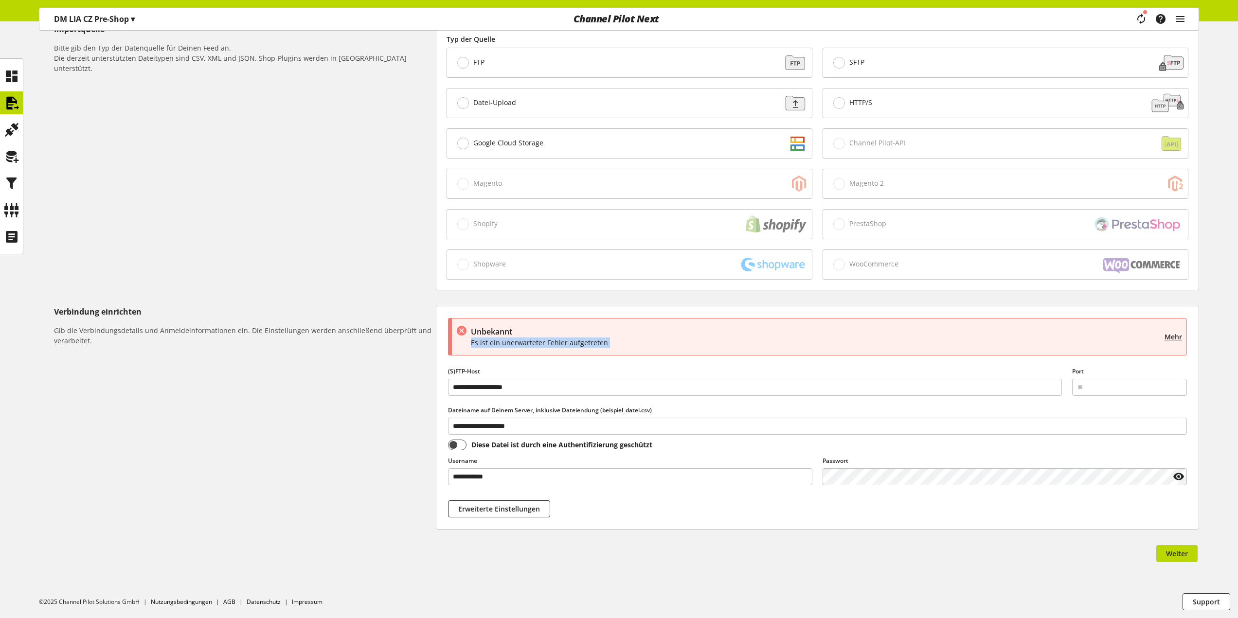
click at [543, 347] on p "Es ist ein unerwarteter Fehler aufgetreten" at bounding box center [816, 343] width 690 height 10
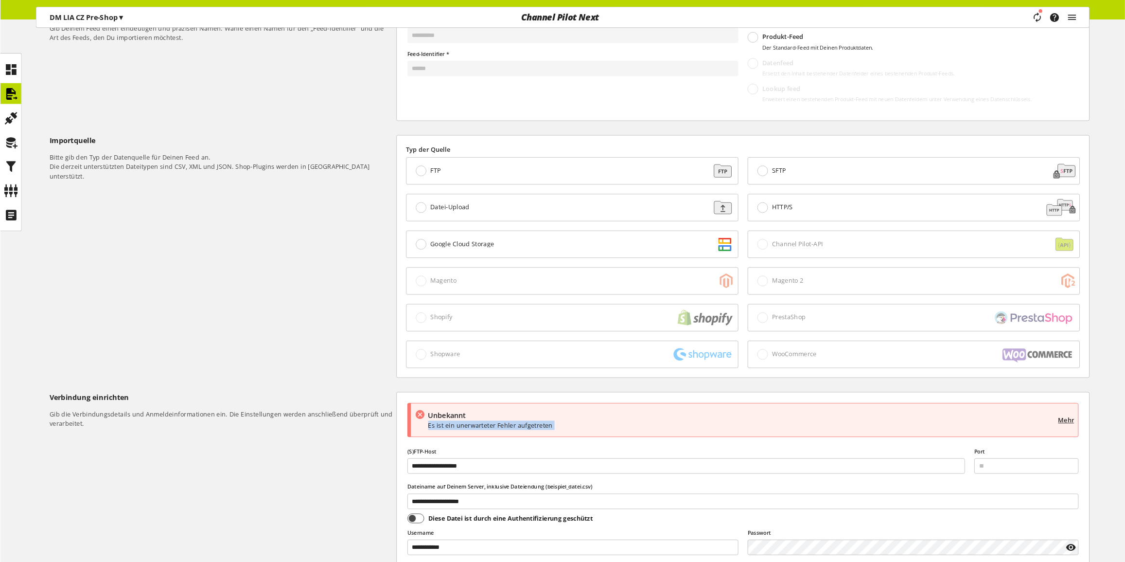
scroll to position [0, 0]
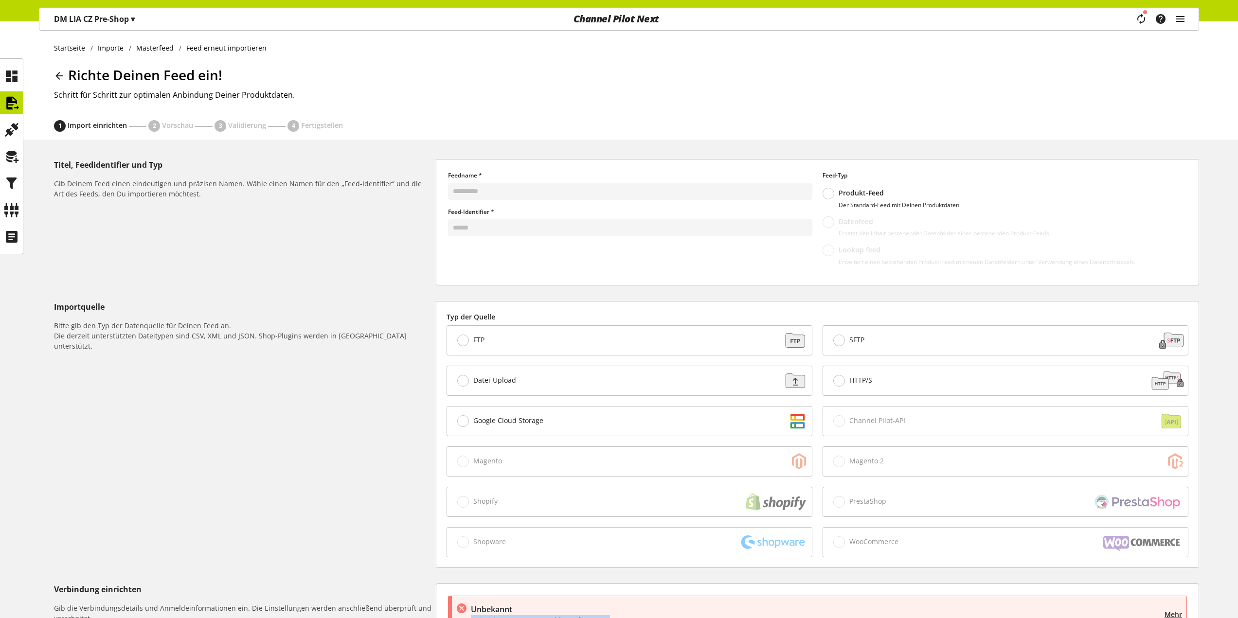
click at [57, 73] on icon at bounding box center [59, 76] width 12 height 18
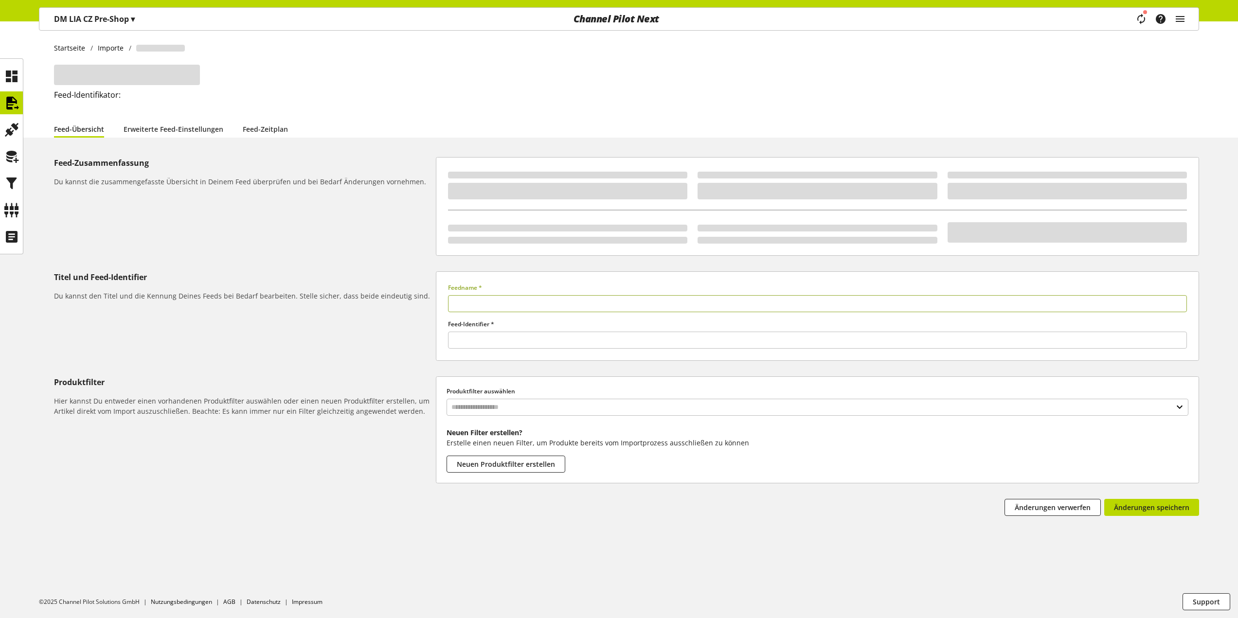
type input "**********"
type input "******"
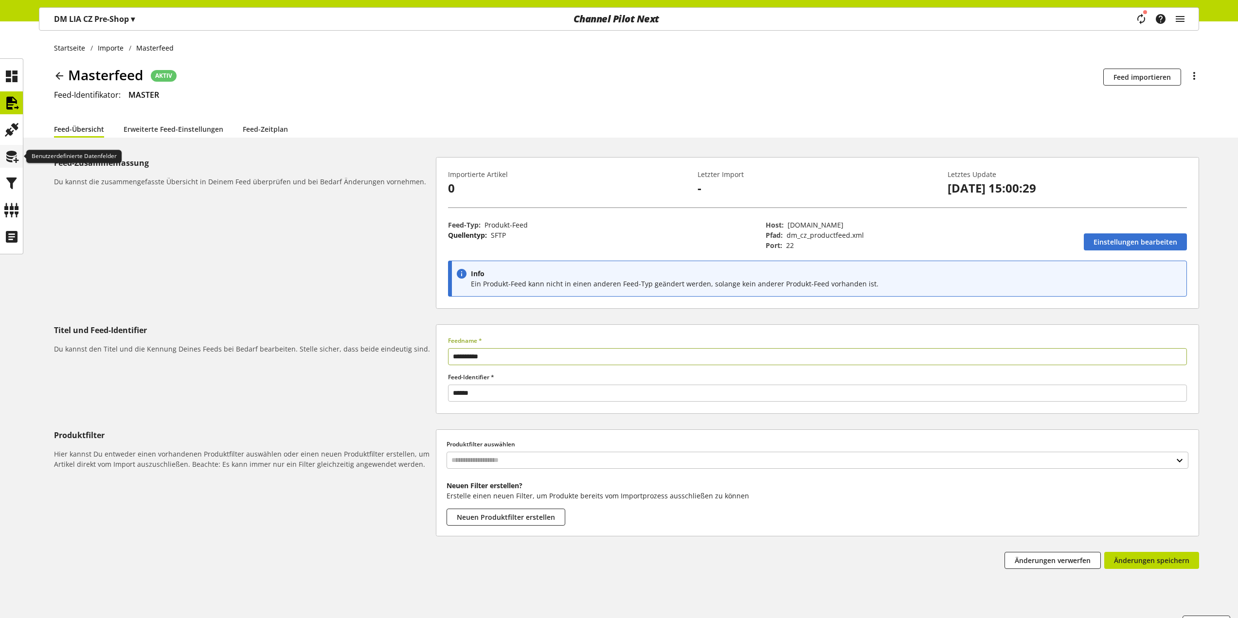
click at [17, 159] on icon at bounding box center [12, 156] width 16 height 19
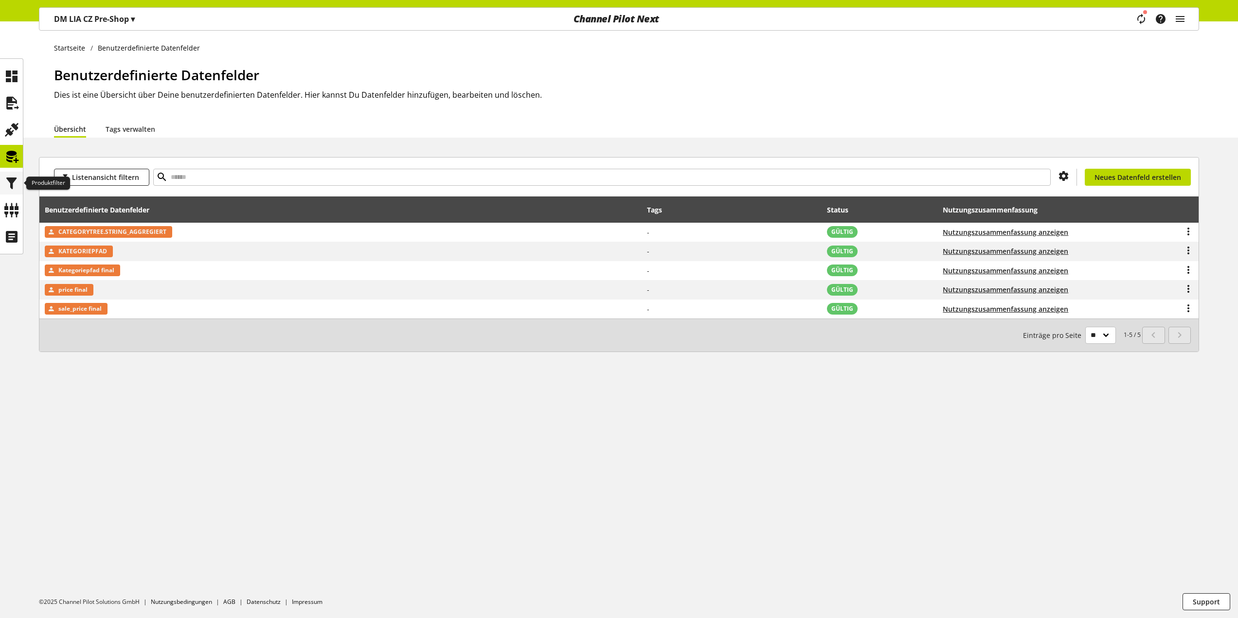
click at [8, 181] on icon at bounding box center [12, 183] width 16 height 19
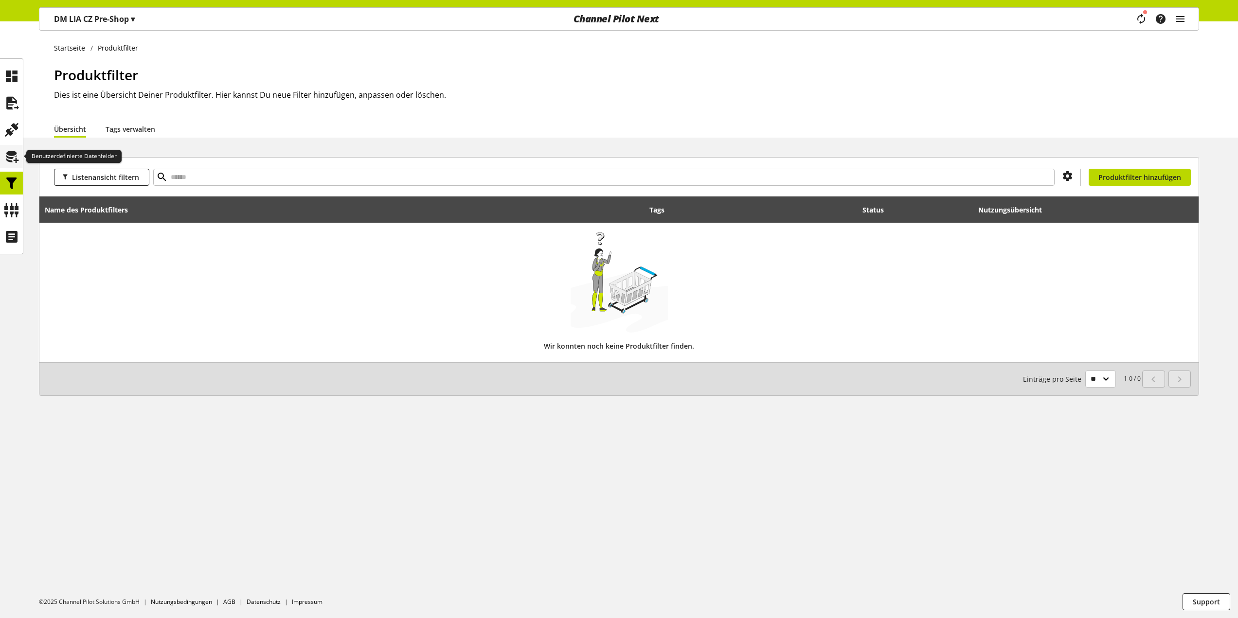
click at [12, 156] on icon at bounding box center [12, 156] width 16 height 19
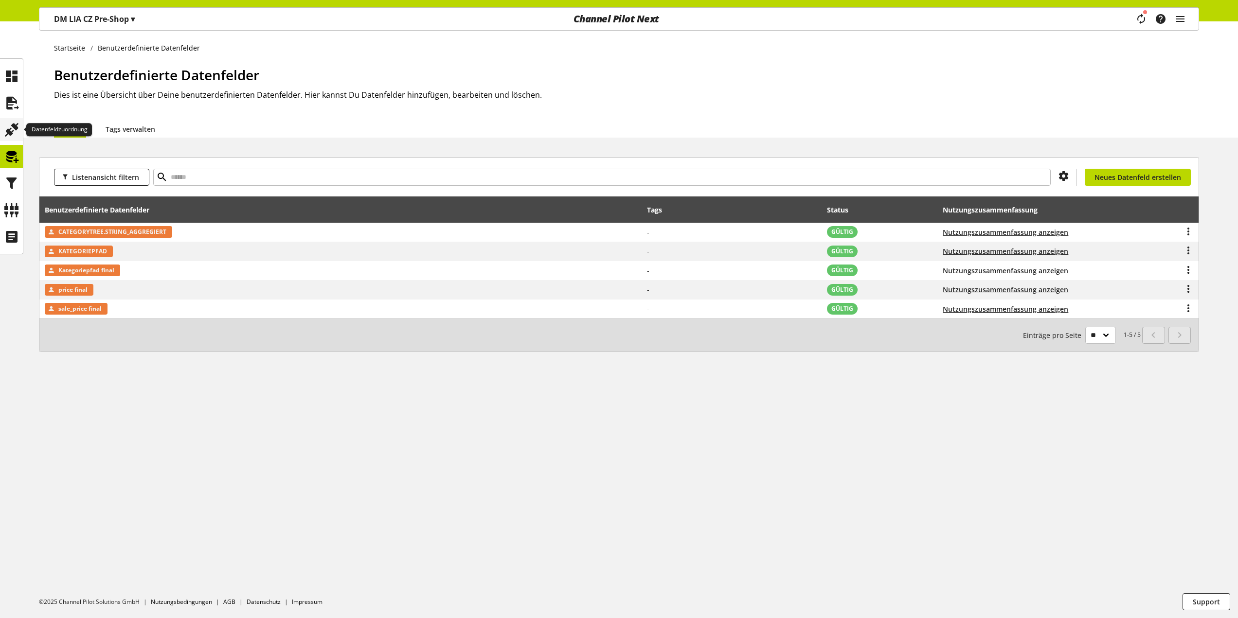
click at [12, 131] on icon at bounding box center [12, 129] width 16 height 19
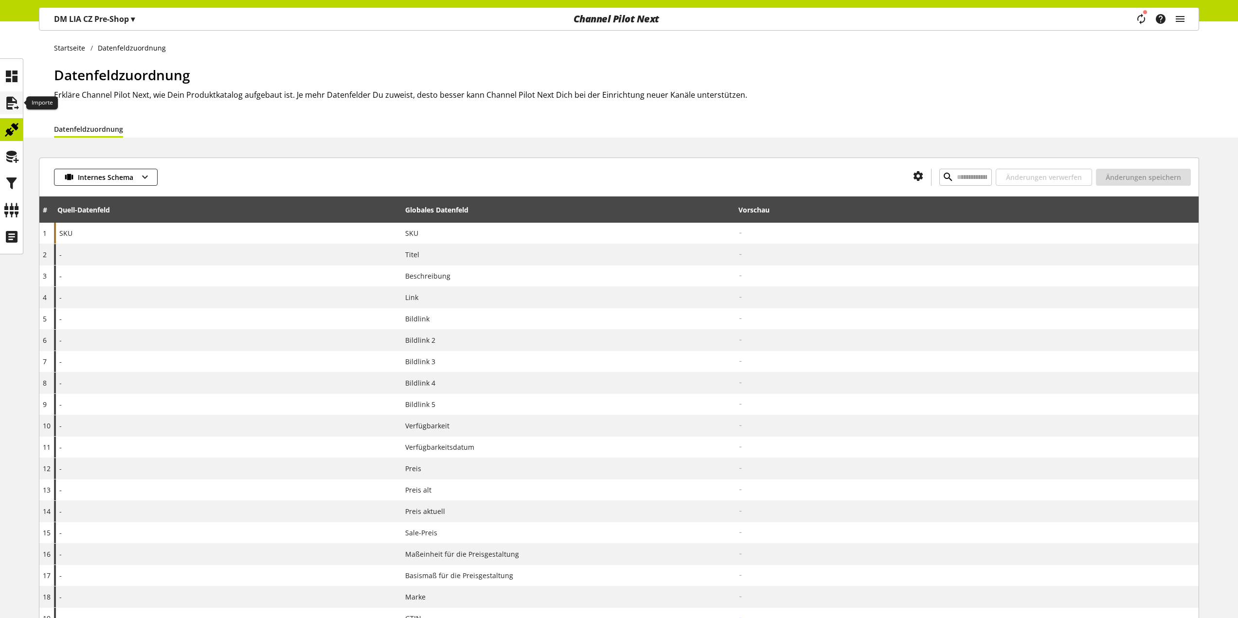
click at [14, 98] on icon at bounding box center [12, 102] width 16 height 19
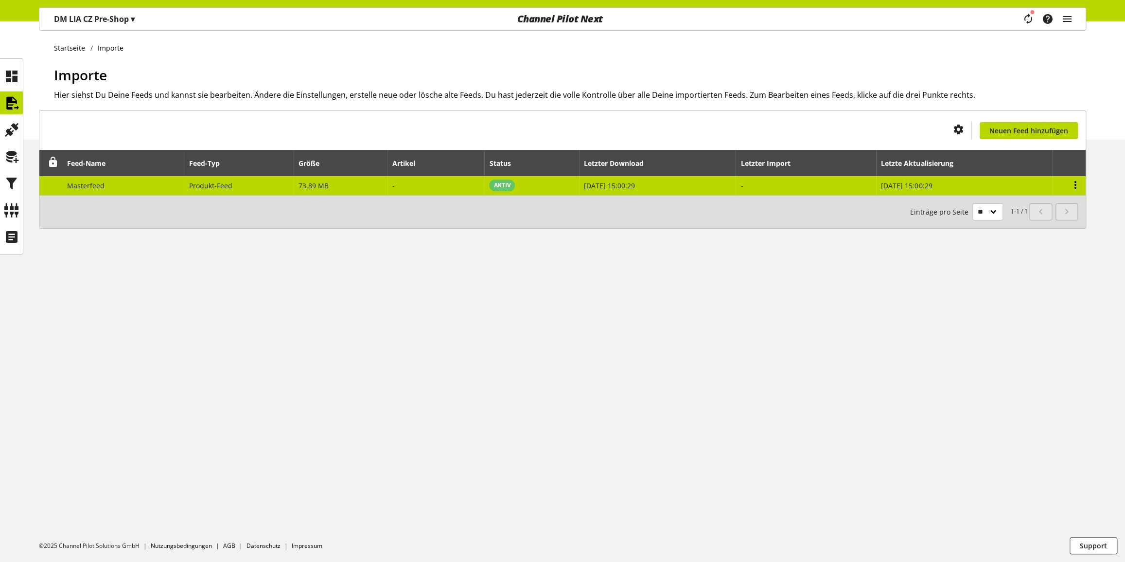
click at [1076, 183] on icon at bounding box center [1076, 185] width 12 height 18
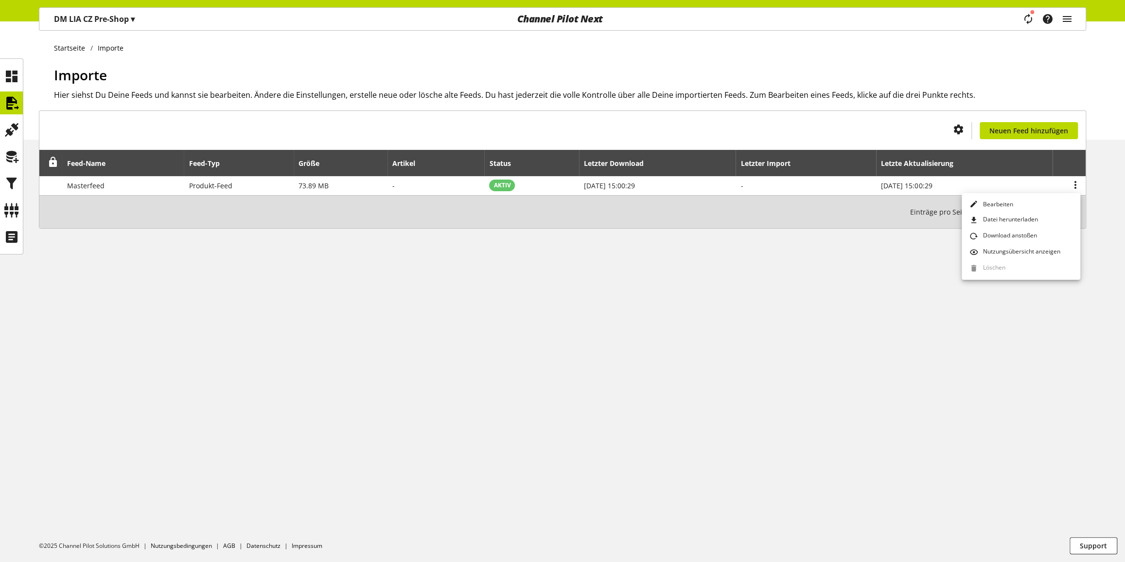
click at [600, 311] on div "Startseite Importe Importe Hier siehst Du Deine Feeds und kannst sie bearbeiten…" at bounding box center [562, 291] width 1125 height 540
click at [1072, 22] on icon "main navigation" at bounding box center [1068, 19] width 12 height 18
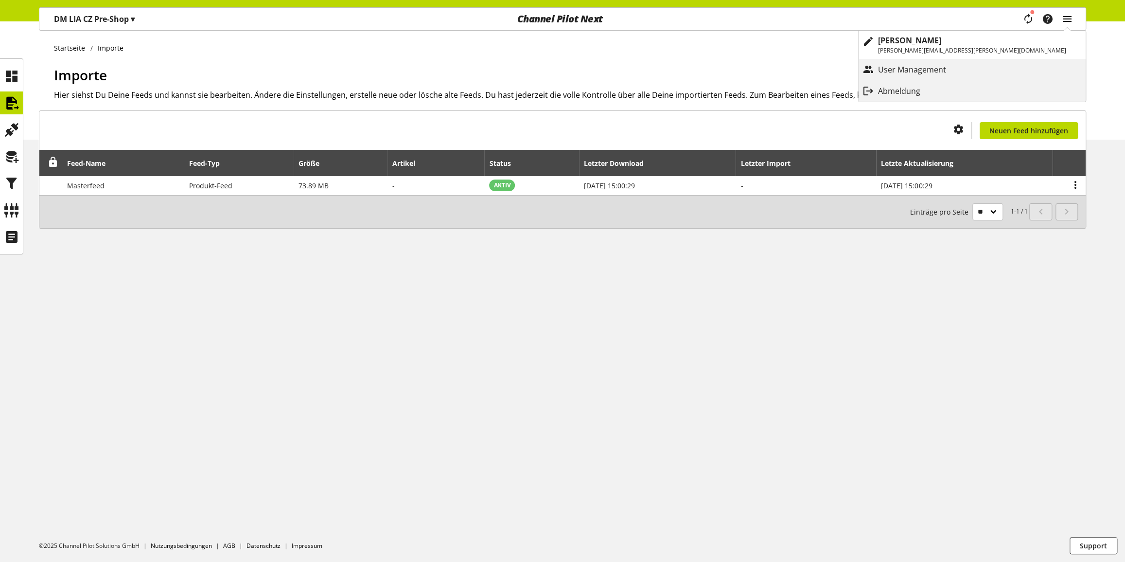
click at [1071, 21] on icon "main navigation" at bounding box center [1068, 19] width 12 height 18
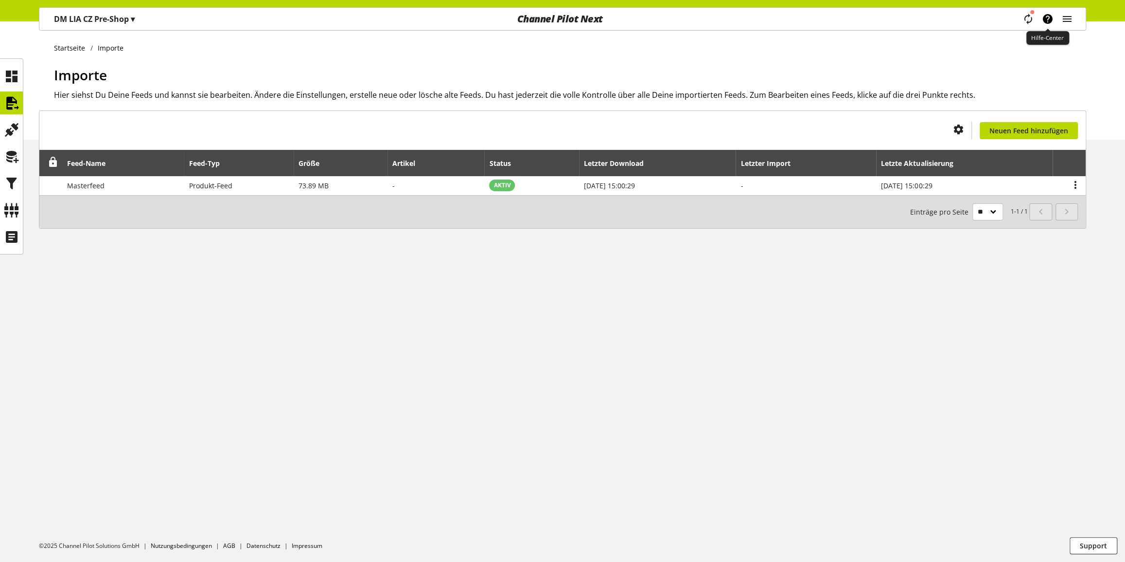
click at [1050, 20] on icon "main navigation" at bounding box center [1048, 19] width 12 height 18
click at [1028, 18] on icon "main navigation" at bounding box center [1028, 19] width 17 height 20
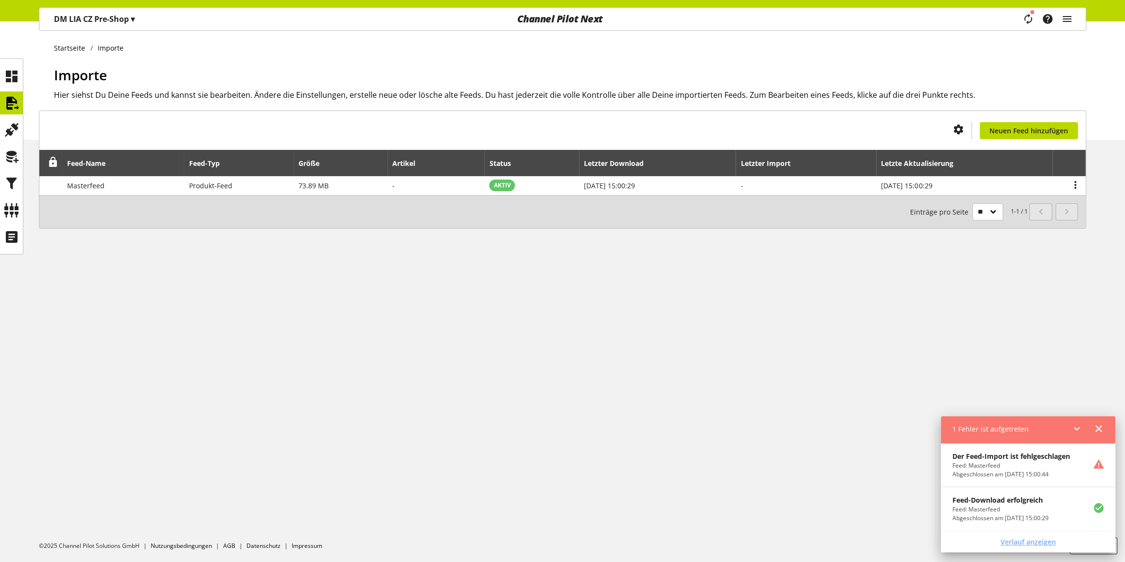
click at [1042, 537] on span "Verlauf anzeigen" at bounding box center [1028, 541] width 55 height 10
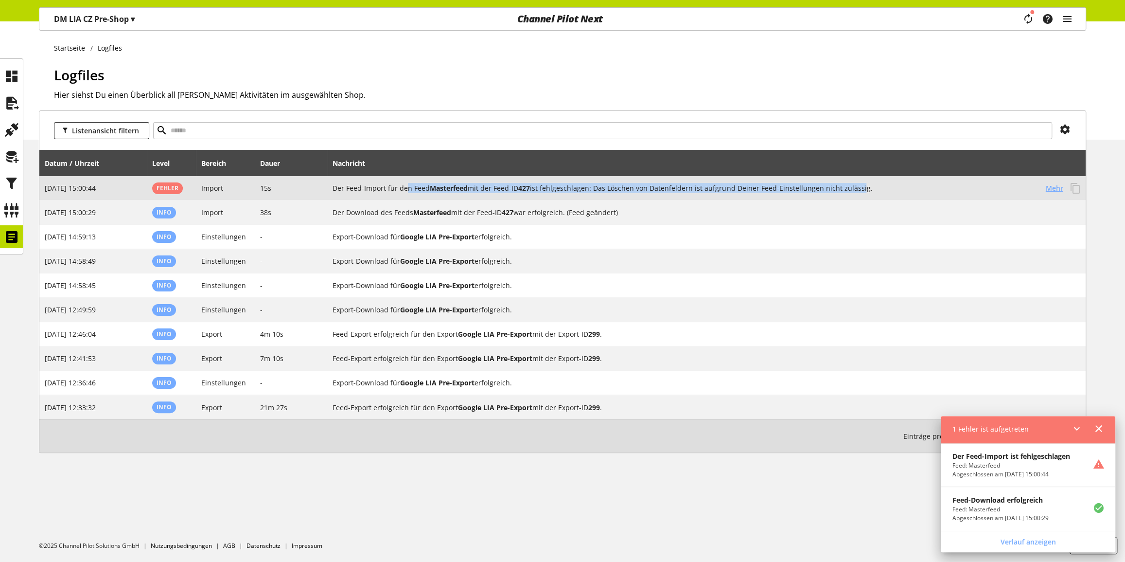
drag, startPoint x: 409, startPoint y: 187, endPoint x: 856, endPoint y: 189, distance: 447.9
click at [856, 189] on h2 "Der Feed-Import für den Feed Masterfeed mit der Feed-ID 427 ist fehlgeschlagen:…" at bounding box center [686, 188] width 706 height 10
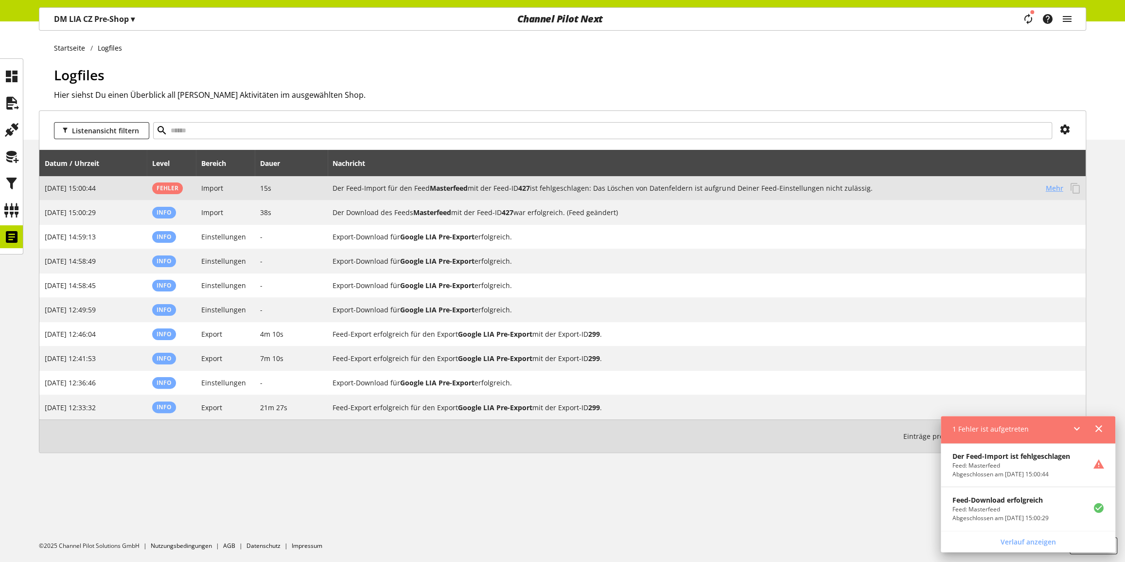
click at [1059, 188] on span "Mehr" at bounding box center [1055, 188] width 18 height 10
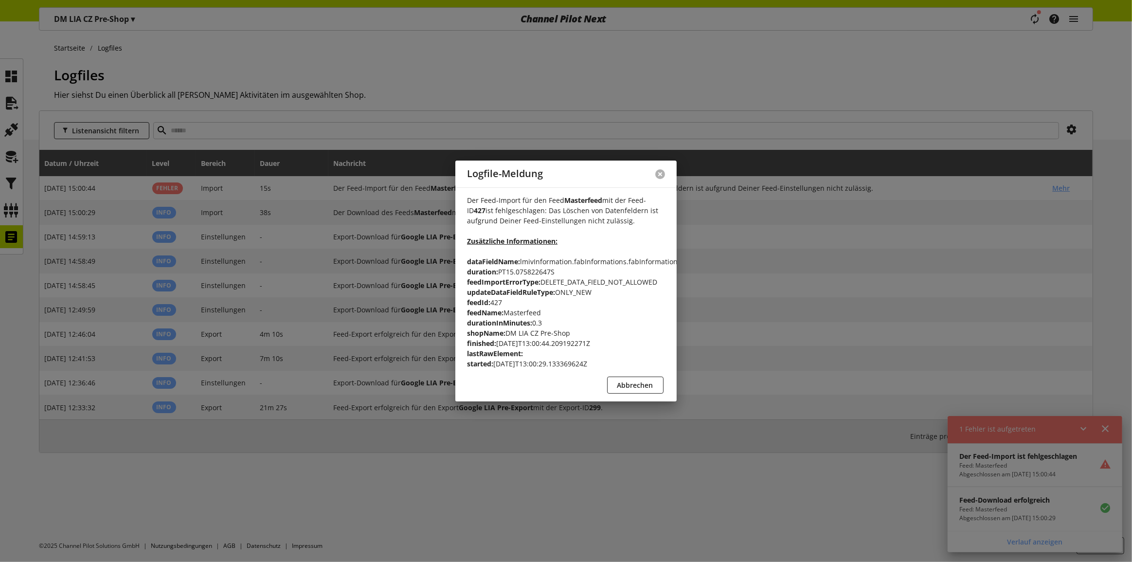
click at [658, 169] on button at bounding box center [660, 174] width 10 height 10
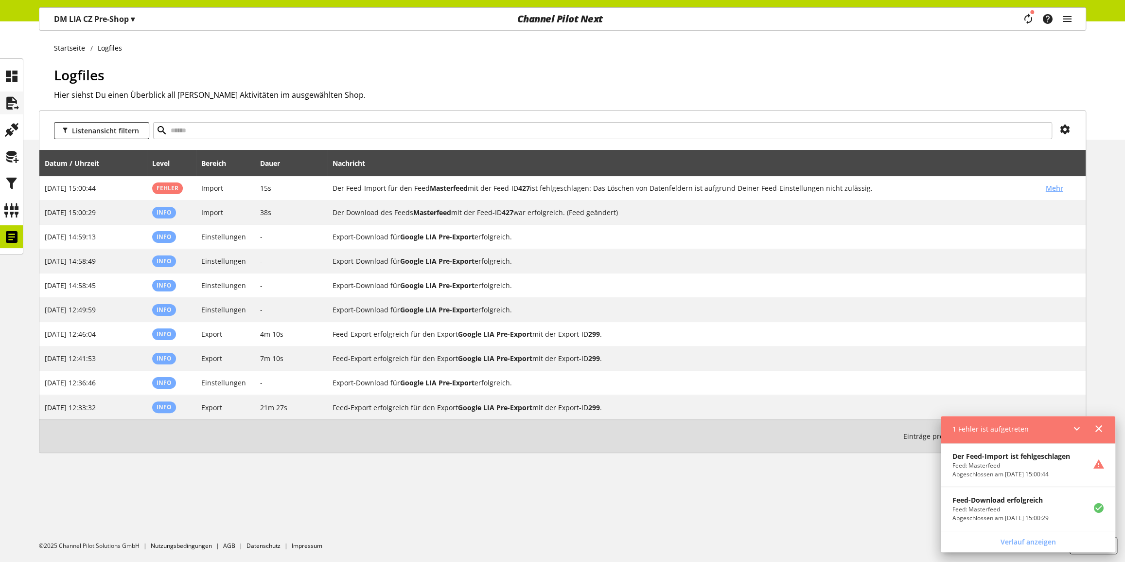
click at [12, 98] on icon at bounding box center [12, 102] width 16 height 19
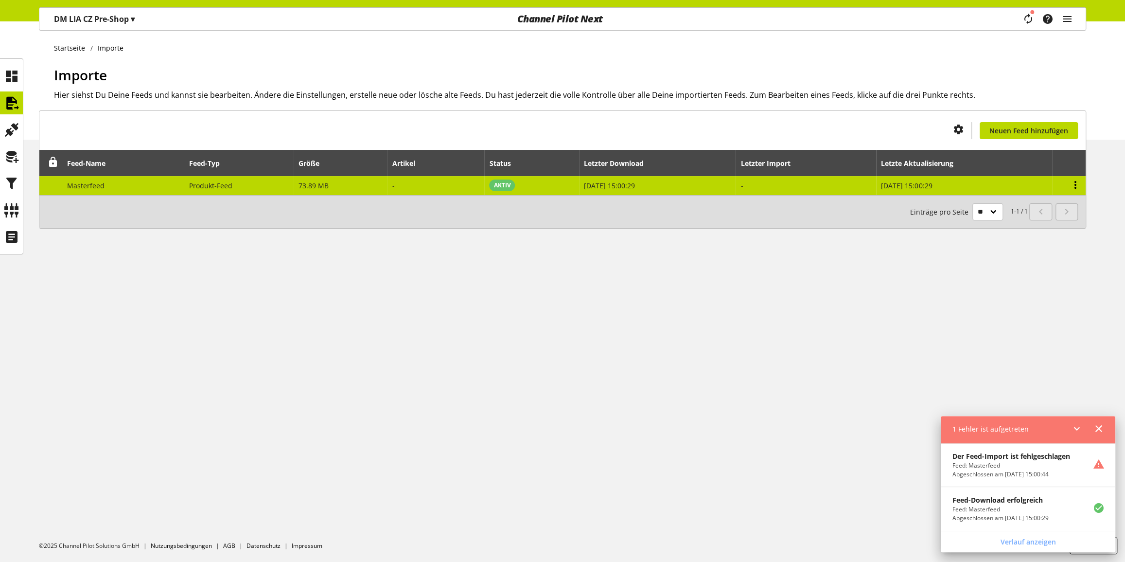
click at [1078, 183] on icon at bounding box center [1076, 185] width 12 height 18
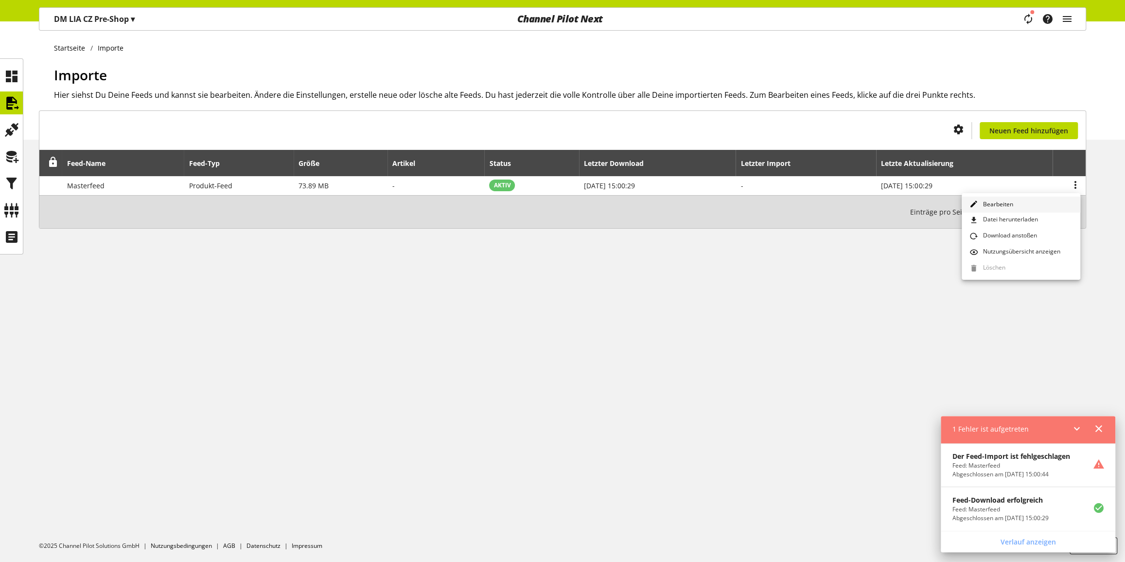
click at [1019, 204] on link "Bearbeiten" at bounding box center [1021, 204] width 119 height 16
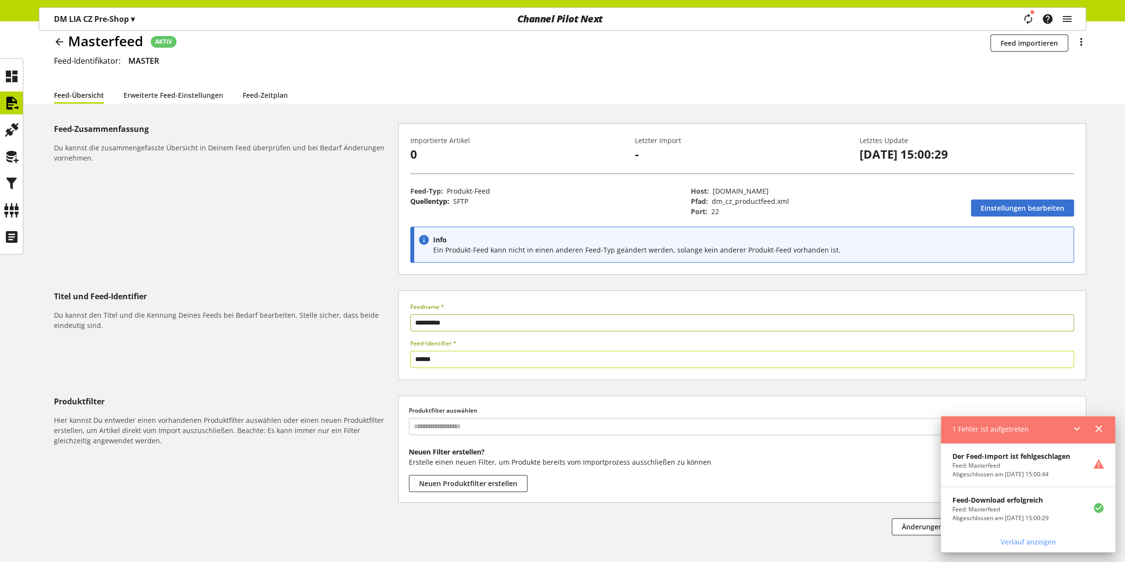
scroll to position [78, 0]
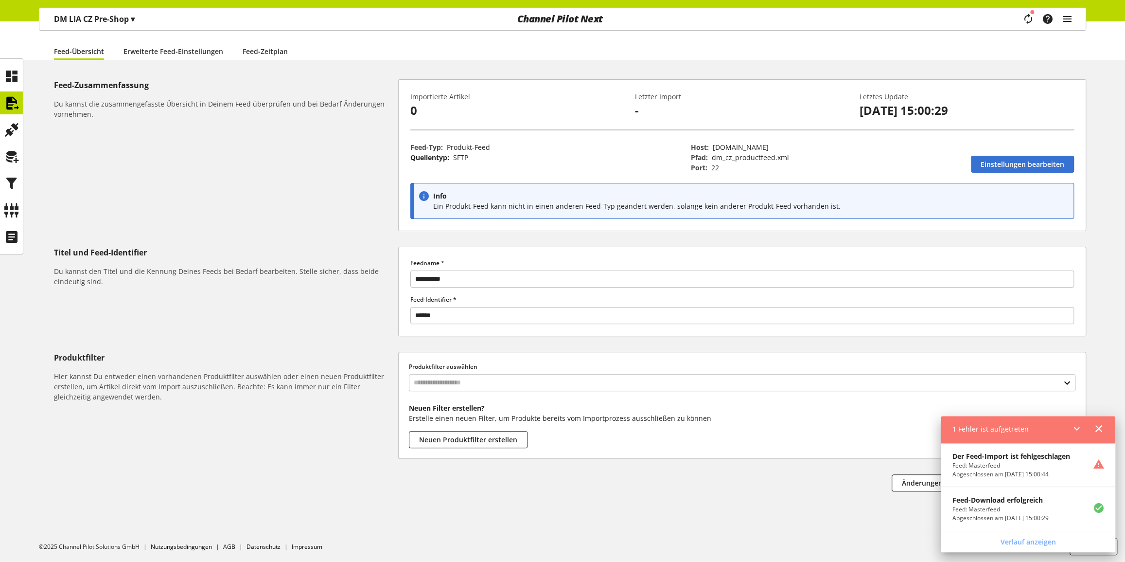
click at [1097, 424] on icon at bounding box center [1099, 429] width 12 height 18
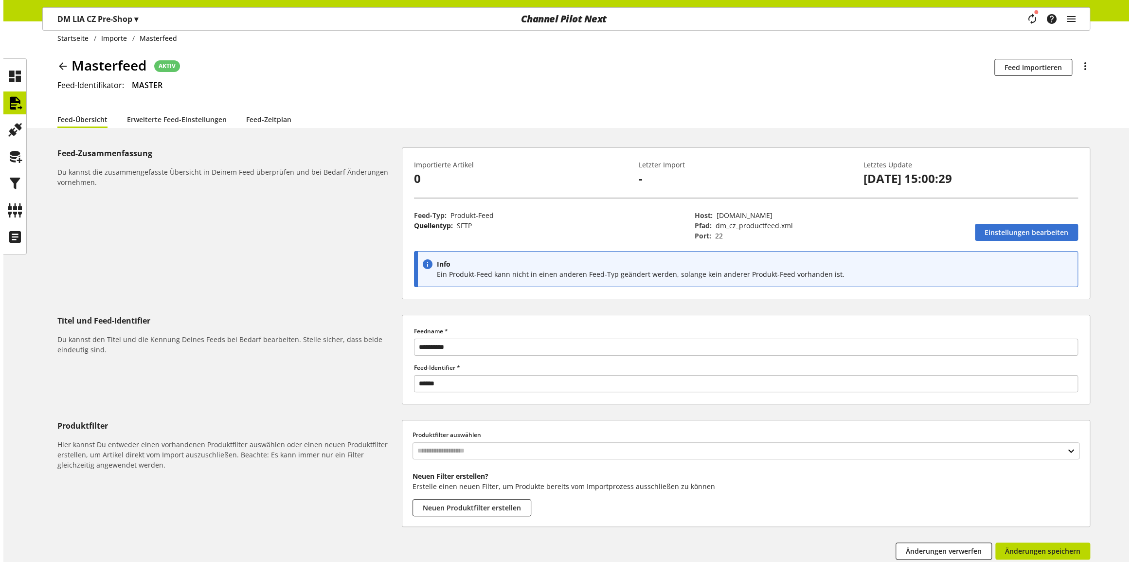
scroll to position [0, 0]
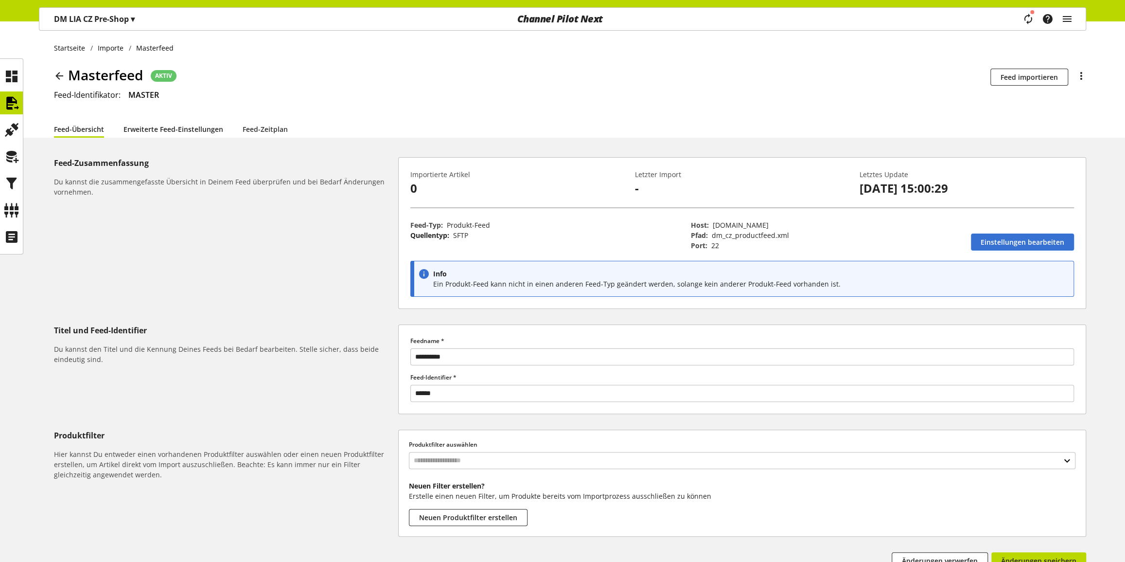
click at [170, 124] on link "Erweiterte Feed-Einstellungen" at bounding box center [174, 129] width 100 height 10
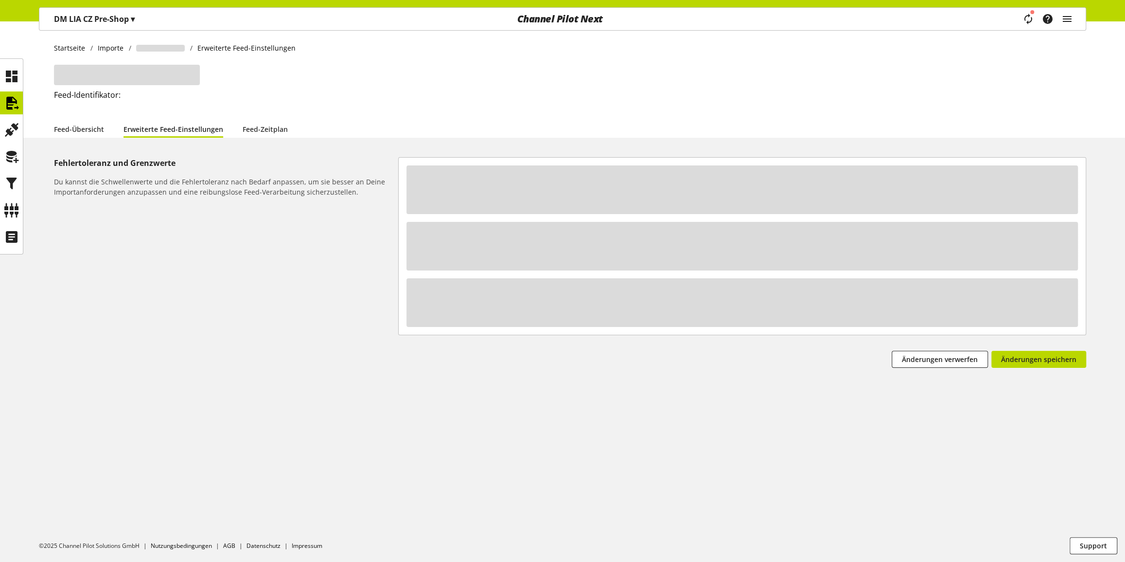
select select "********"
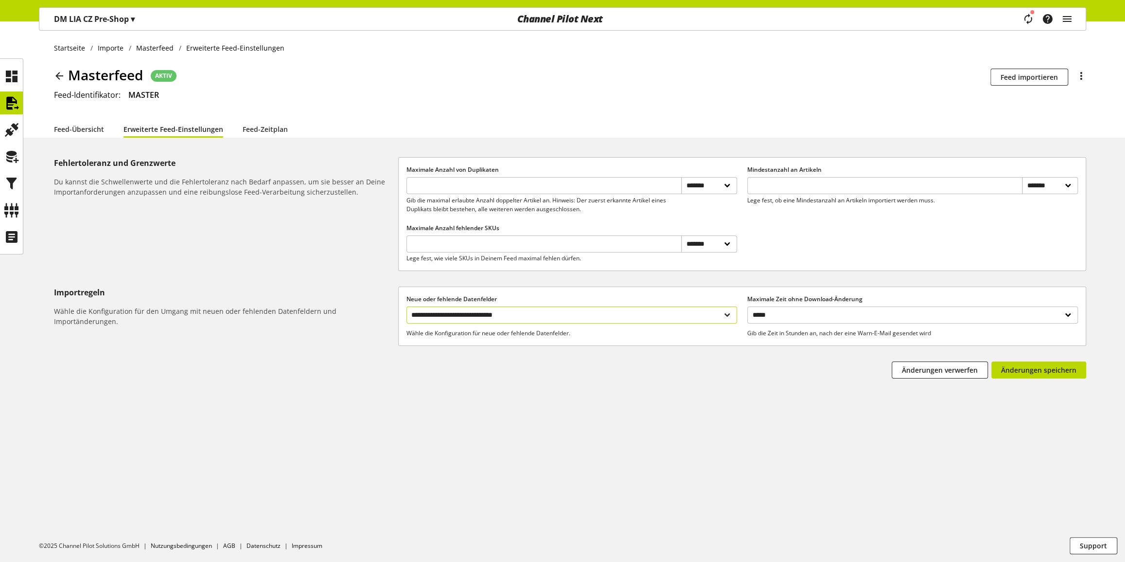
click at [481, 316] on select "**********" at bounding box center [572, 314] width 331 height 17
select select "**********"
click at [407, 306] on select "**********" at bounding box center [572, 314] width 331 height 17
click at [1046, 371] on span "Änderungen speichern" at bounding box center [1038, 370] width 75 height 10
click at [13, 98] on icon at bounding box center [12, 102] width 16 height 19
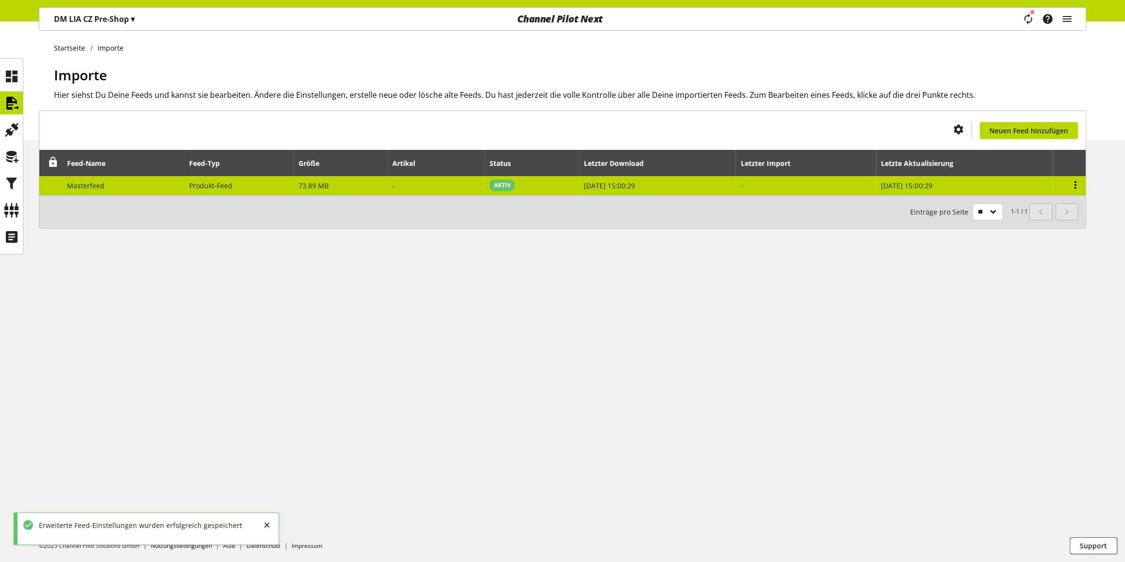
click at [1076, 184] on icon at bounding box center [1076, 185] width 12 height 18
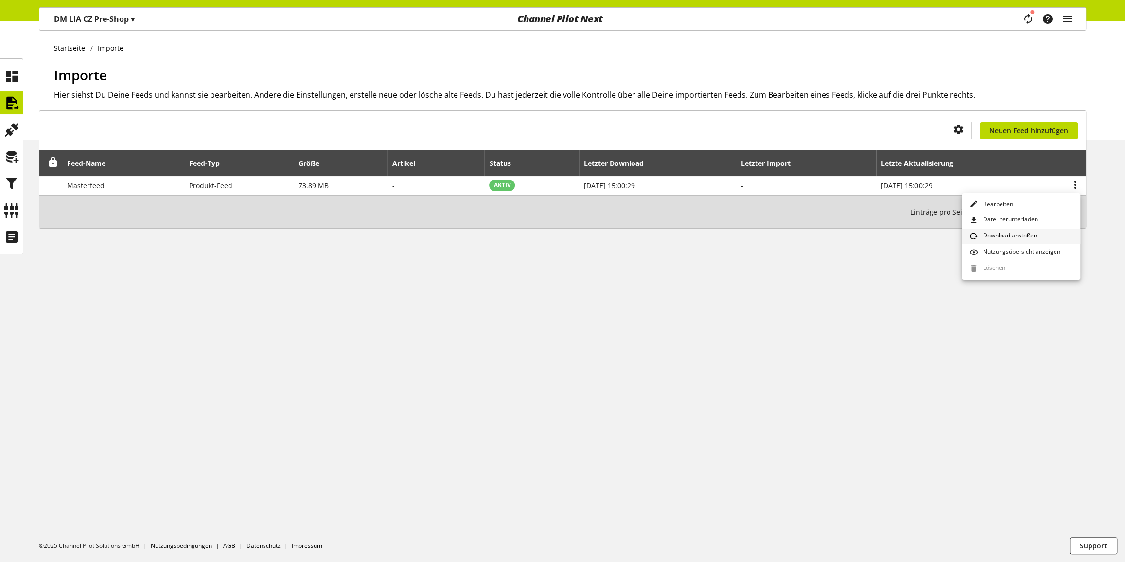
click at [1012, 234] on span "Download anstoßen" at bounding box center [1008, 236] width 58 height 11
click at [1026, 21] on icon "main navigation" at bounding box center [1028, 19] width 20 height 16
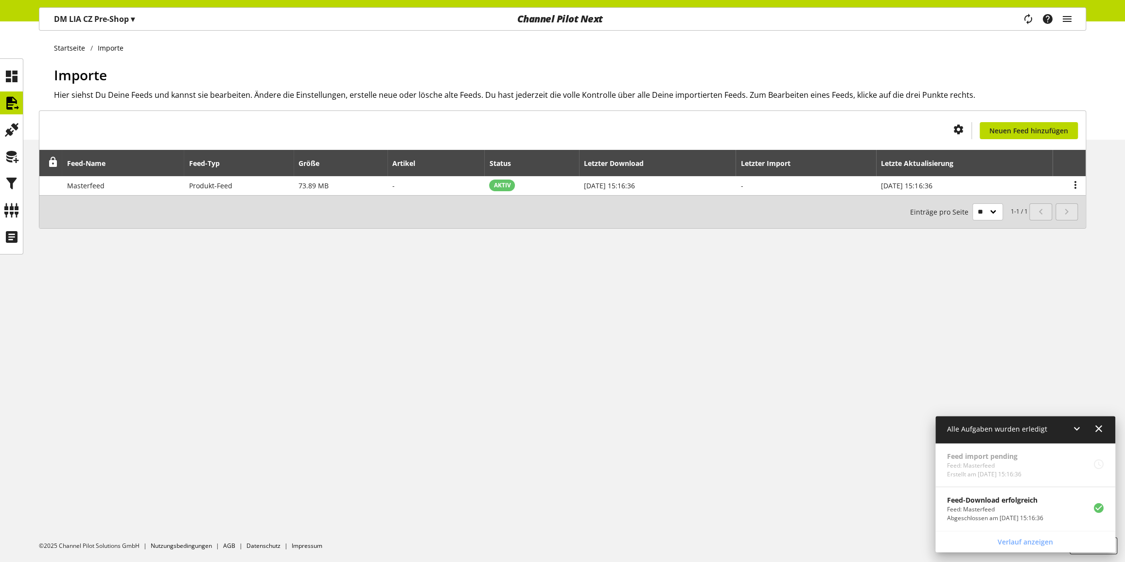
click at [128, 21] on p "DM LIA CZ Pre-Shop ▾" at bounding box center [94, 19] width 81 height 12
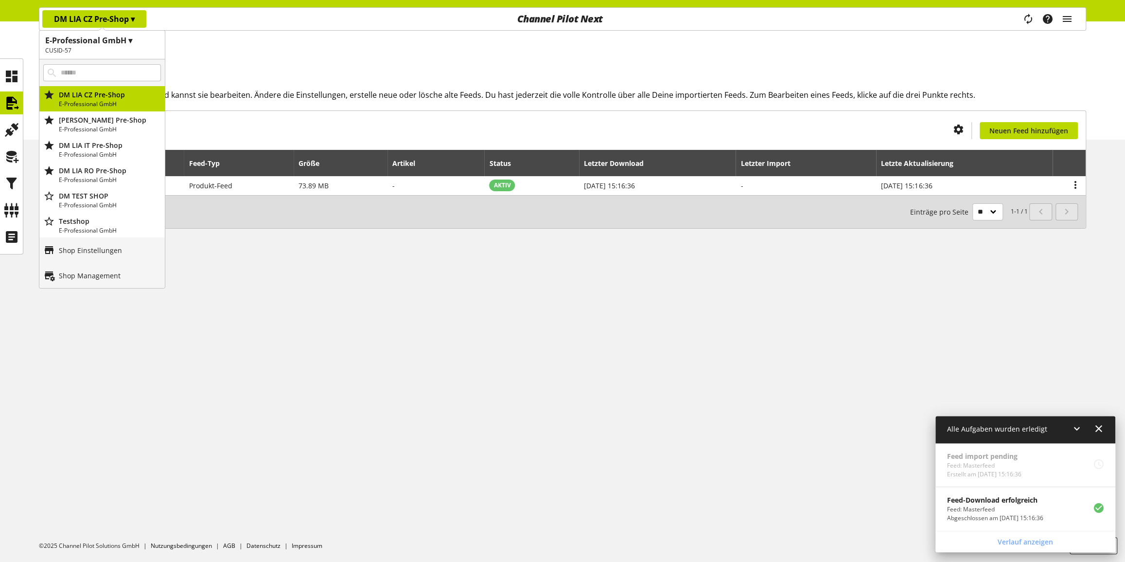
click at [109, 45] on h1 "E-Professional GmbH ▾" at bounding box center [102, 41] width 114 height 12
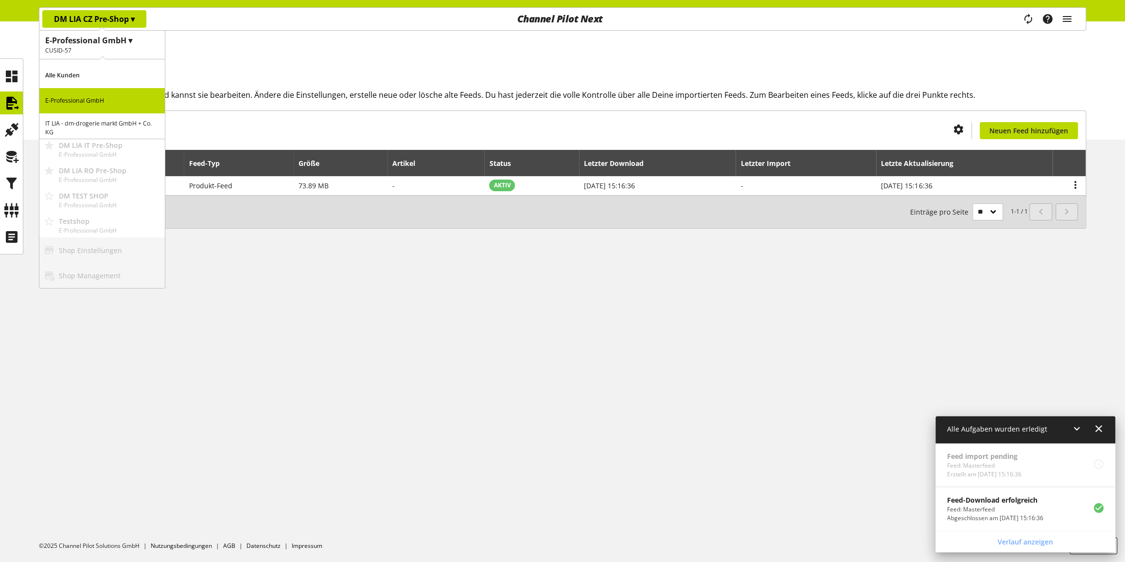
click at [97, 125] on p "IT LIA - dm-drogerie markt GmbH + Co. KG" at bounding box center [101, 125] width 125 height 25
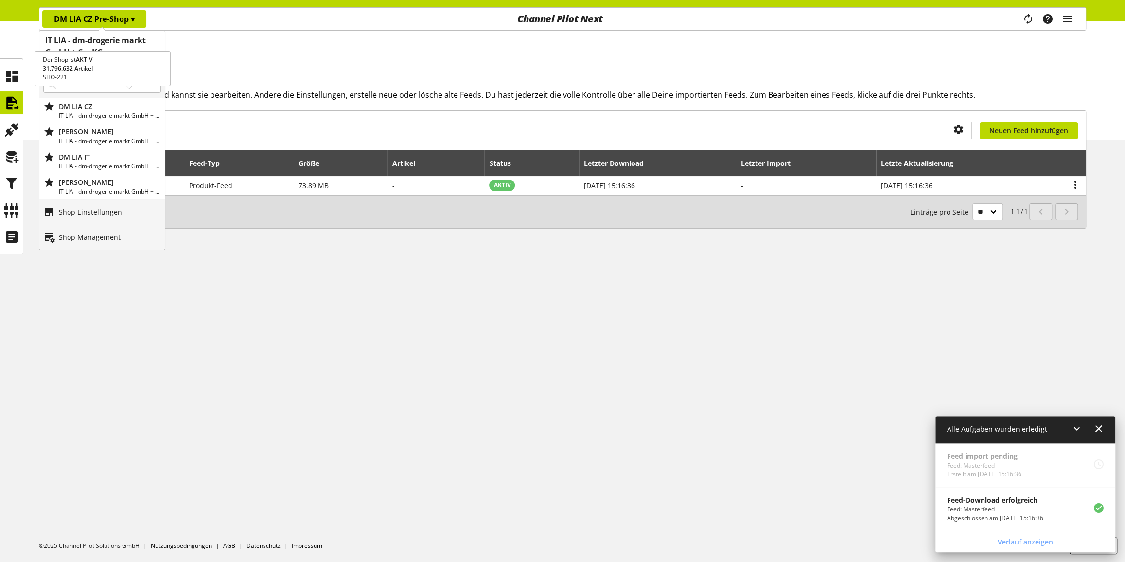
click at [107, 107] on p "DM LIA CZ" at bounding box center [110, 106] width 102 height 10
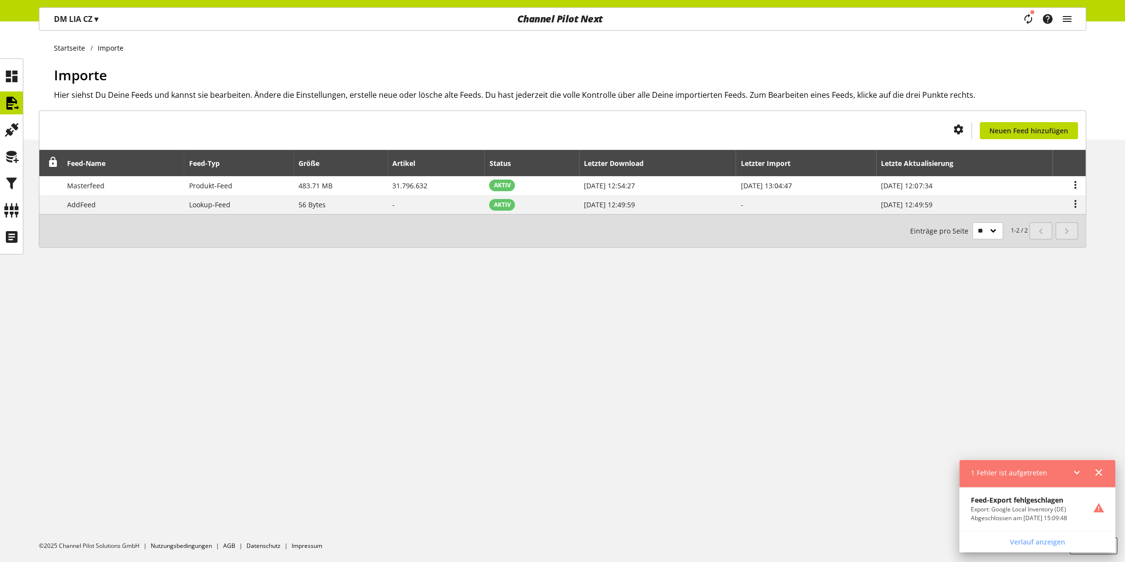
click at [1099, 472] on icon at bounding box center [1099, 472] width 12 height 18
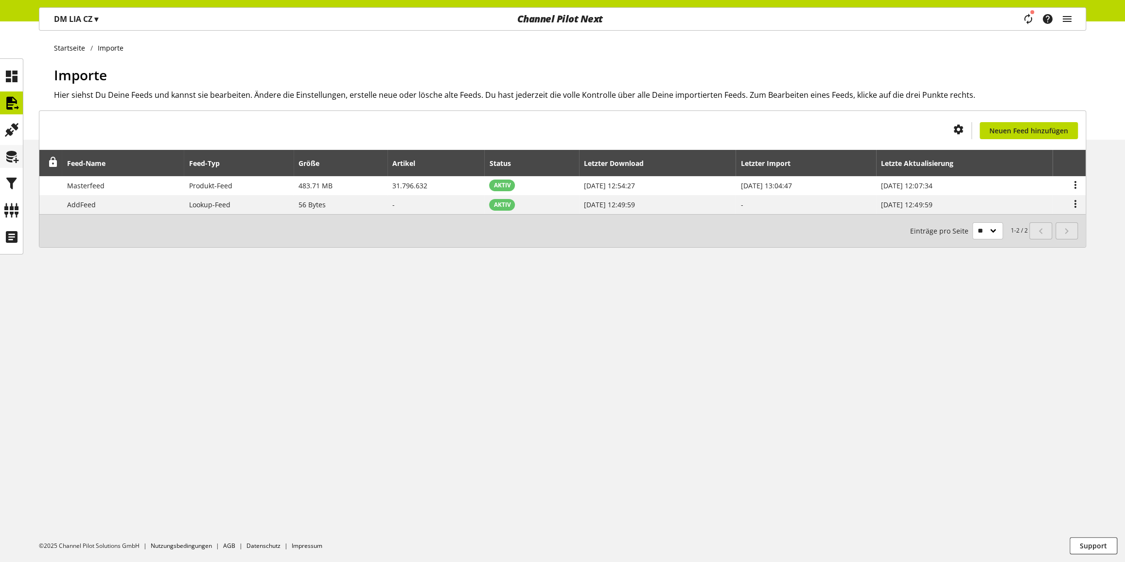
click at [16, 166] on div at bounding box center [11, 156] width 23 height 23
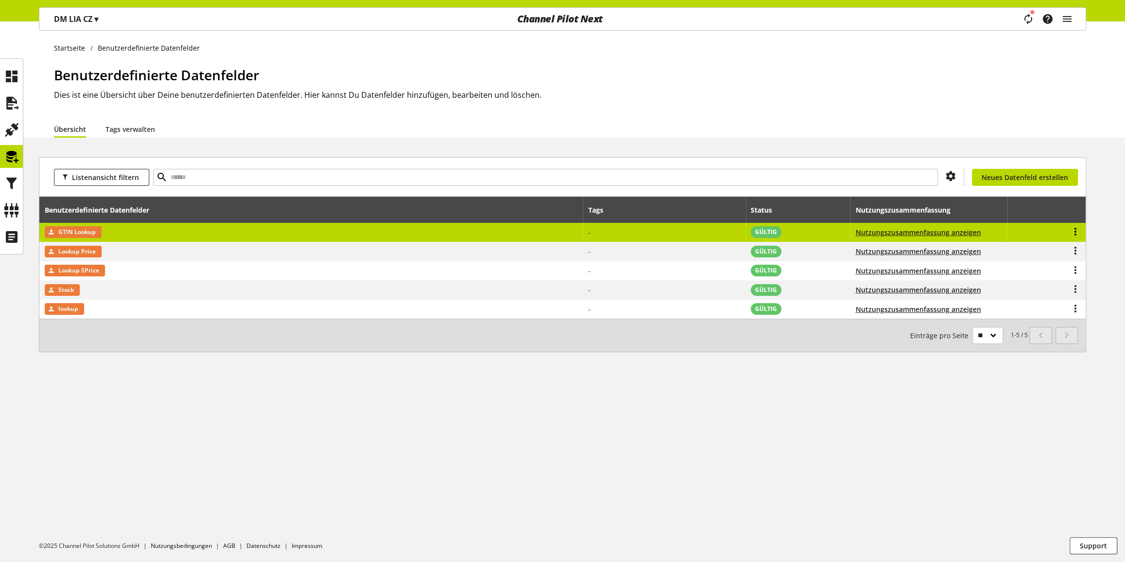
click at [1076, 229] on icon at bounding box center [1076, 232] width 12 height 18
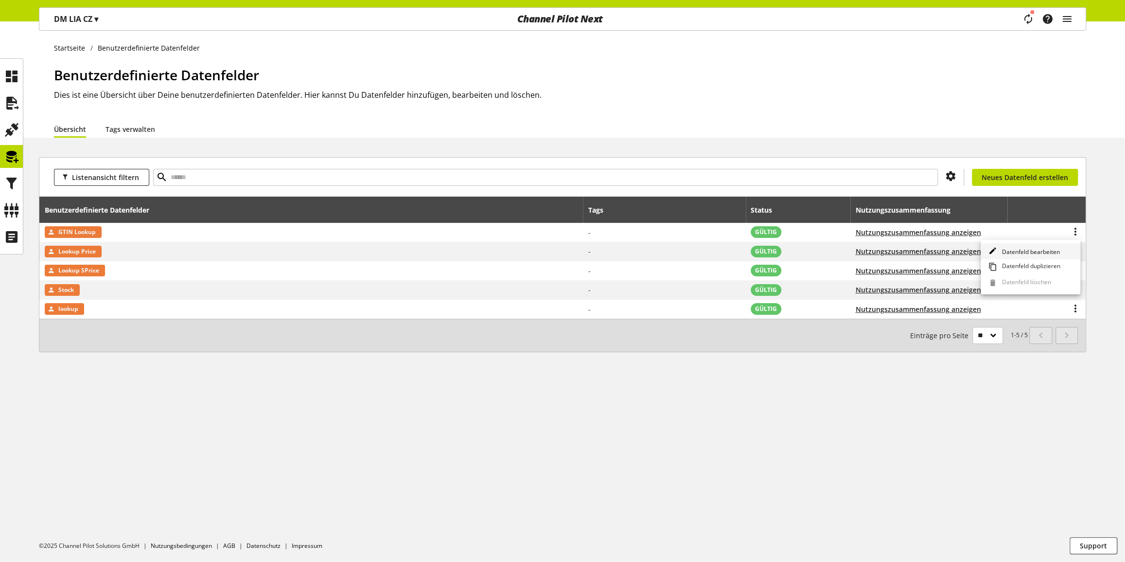
click at [1026, 249] on span "Datenfeld bearbeiten" at bounding box center [1029, 252] width 62 height 8
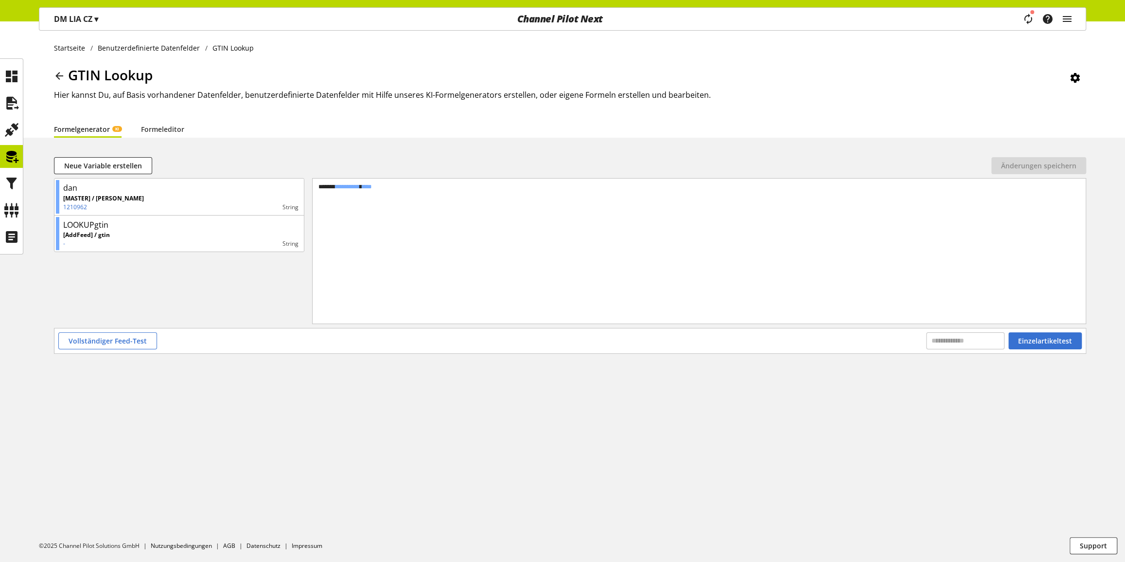
click at [57, 76] on icon at bounding box center [59, 76] width 12 height 18
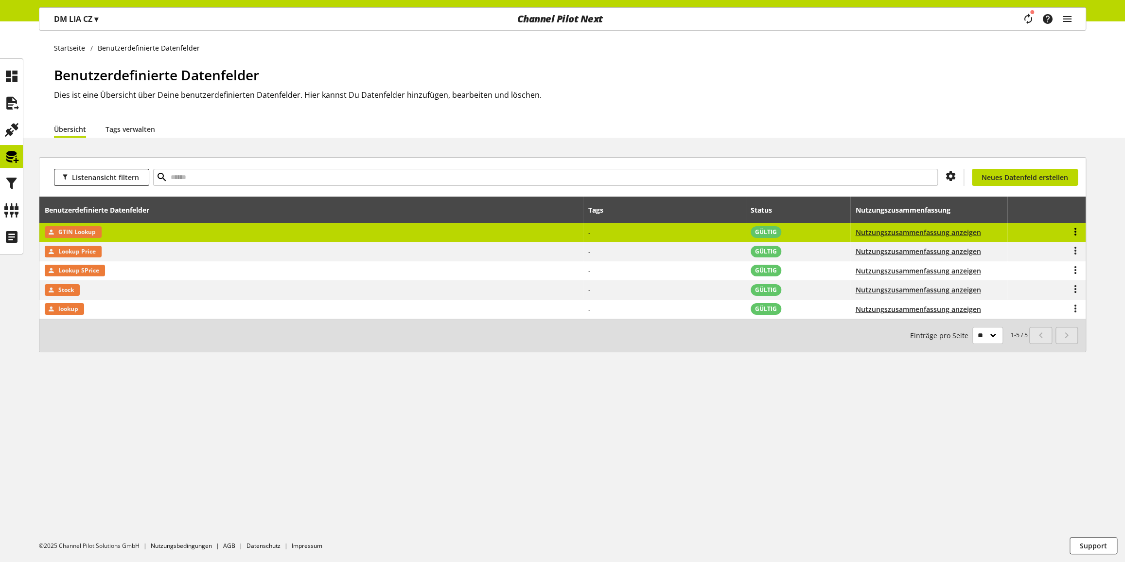
click at [1074, 230] on icon at bounding box center [1076, 232] width 12 height 18
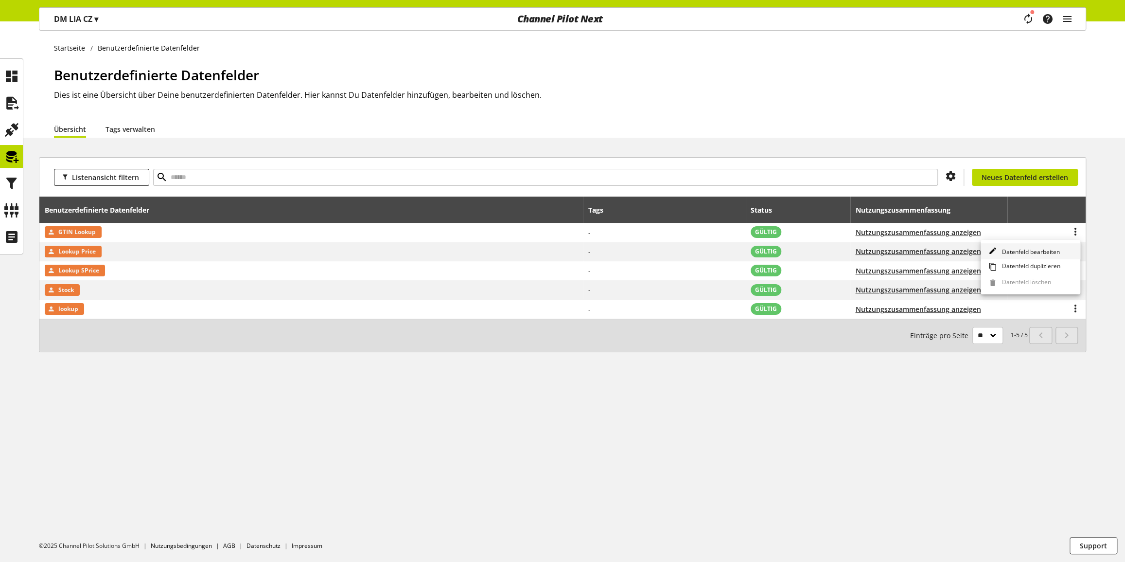
click at [1035, 250] on span "Datenfeld bearbeiten" at bounding box center [1029, 252] width 62 height 8
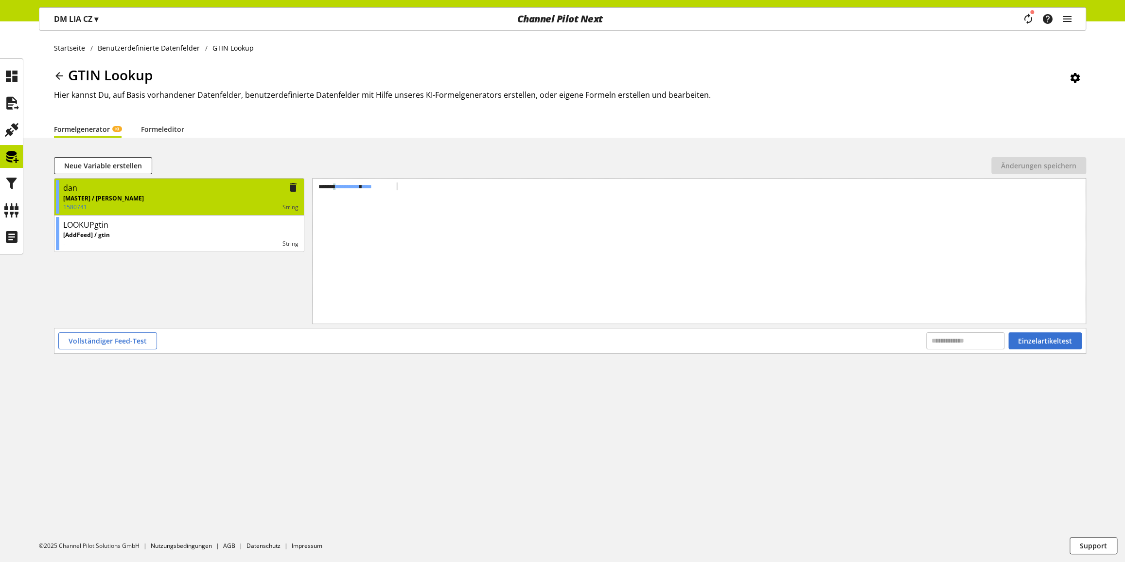
drag, startPoint x: 441, startPoint y: 192, endPoint x: 295, endPoint y: 188, distance: 145.9
click at [296, 187] on div "**********" at bounding box center [570, 253] width 1032 height 150
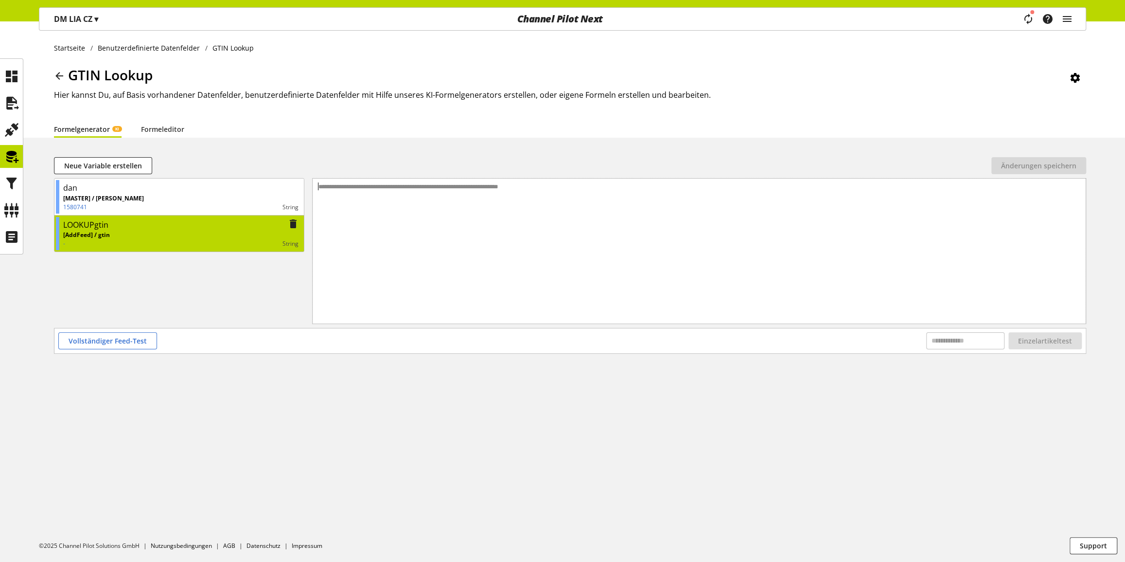
click at [291, 223] on icon at bounding box center [293, 224] width 12 height 18
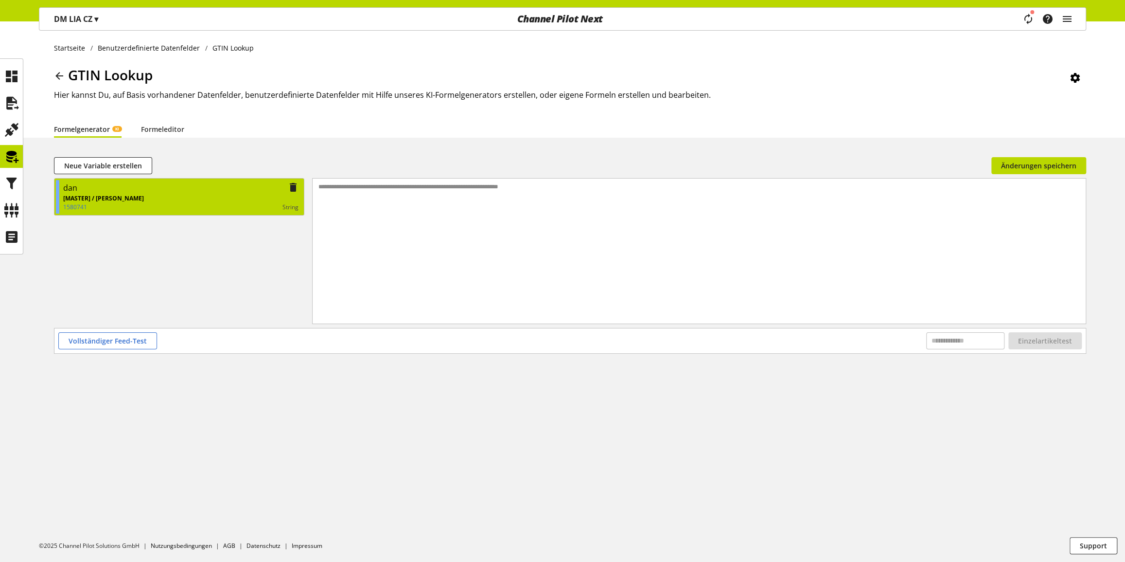
click at [291, 186] on icon at bounding box center [293, 187] width 12 height 18
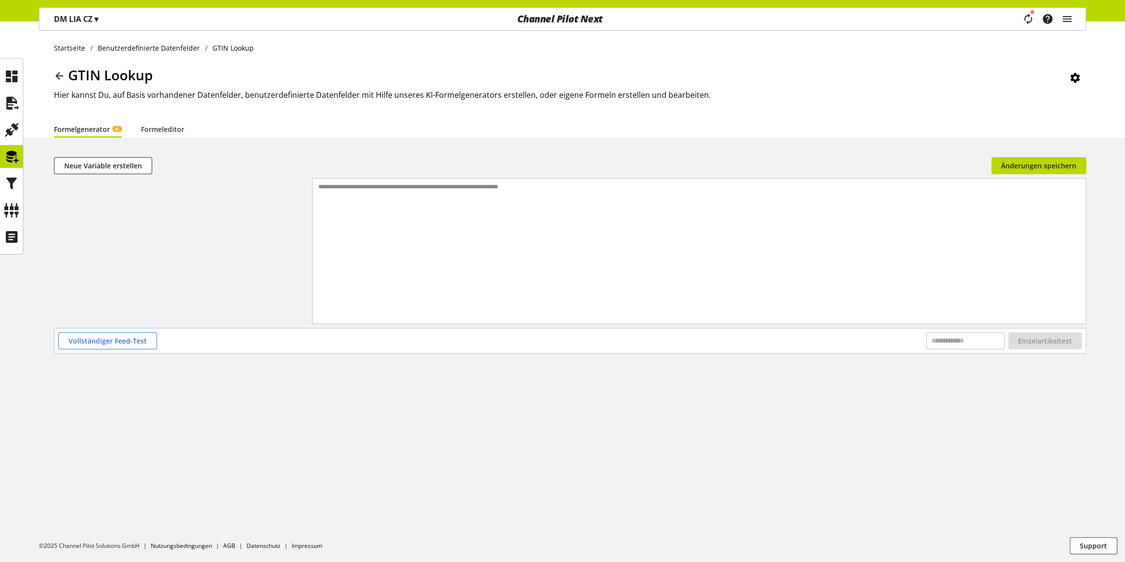
click at [1075, 77] on icon at bounding box center [1076, 78] width 12 height 18
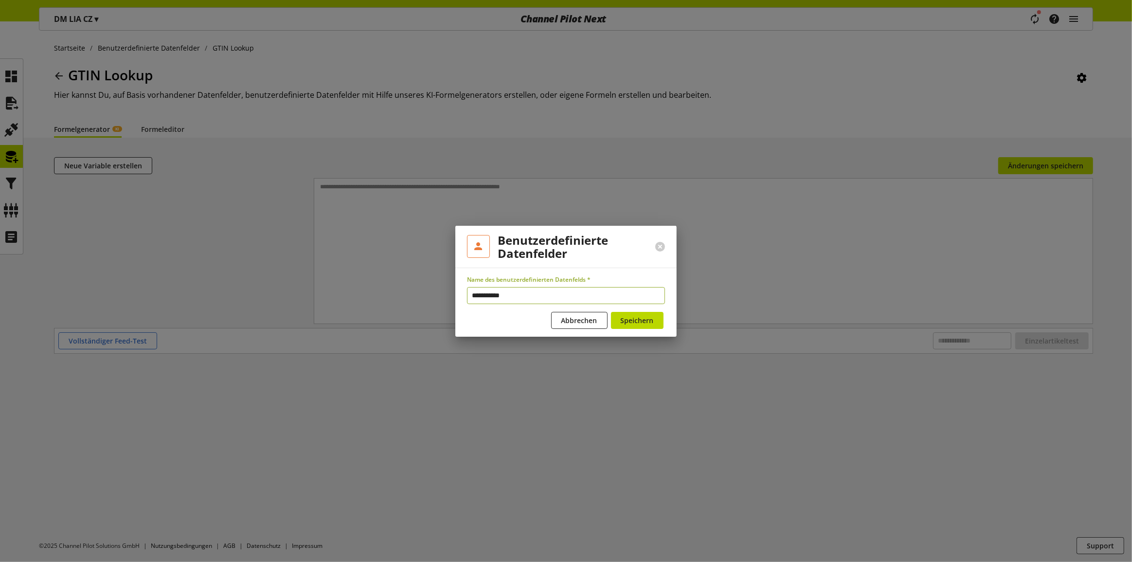
drag, startPoint x: 531, startPoint y: 289, endPoint x: 438, endPoint y: 298, distance: 93.3
click at [442, 298] on div "**********" at bounding box center [566, 281] width 1132 height 562
type input "****"
click at [642, 318] on span "Speichern" at bounding box center [637, 320] width 33 height 10
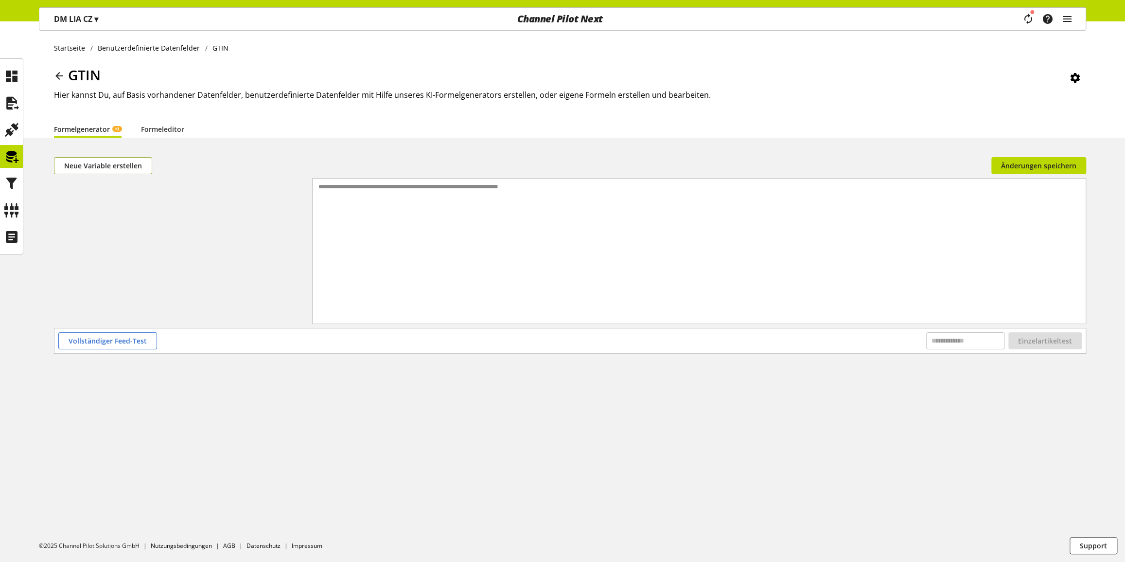
click at [125, 164] on span "Neue Variable erstellen" at bounding box center [103, 165] width 78 height 10
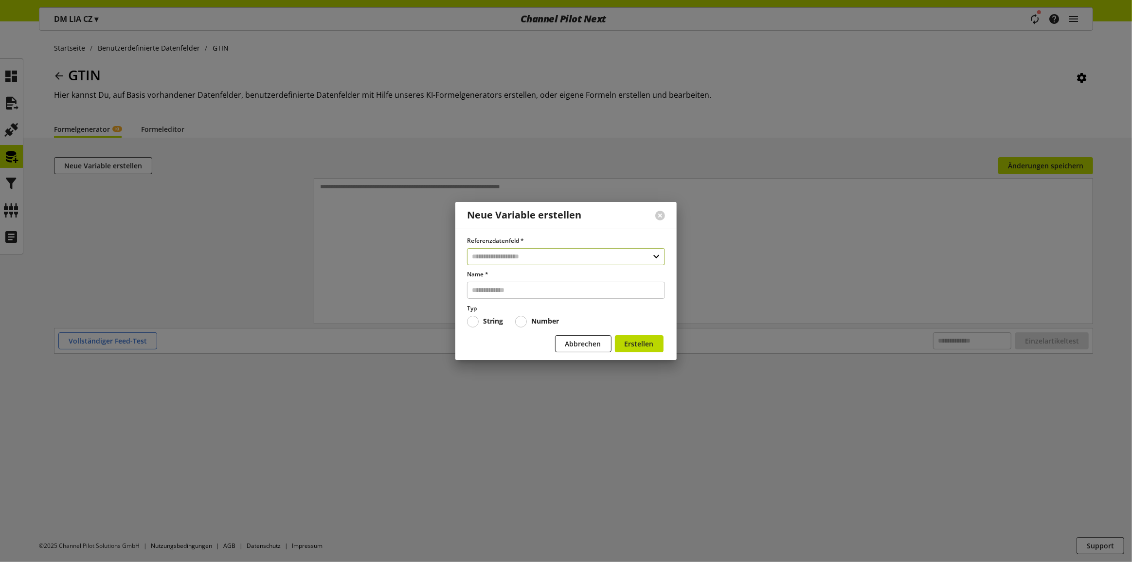
click at [543, 254] on input "text" at bounding box center [566, 256] width 198 height 17
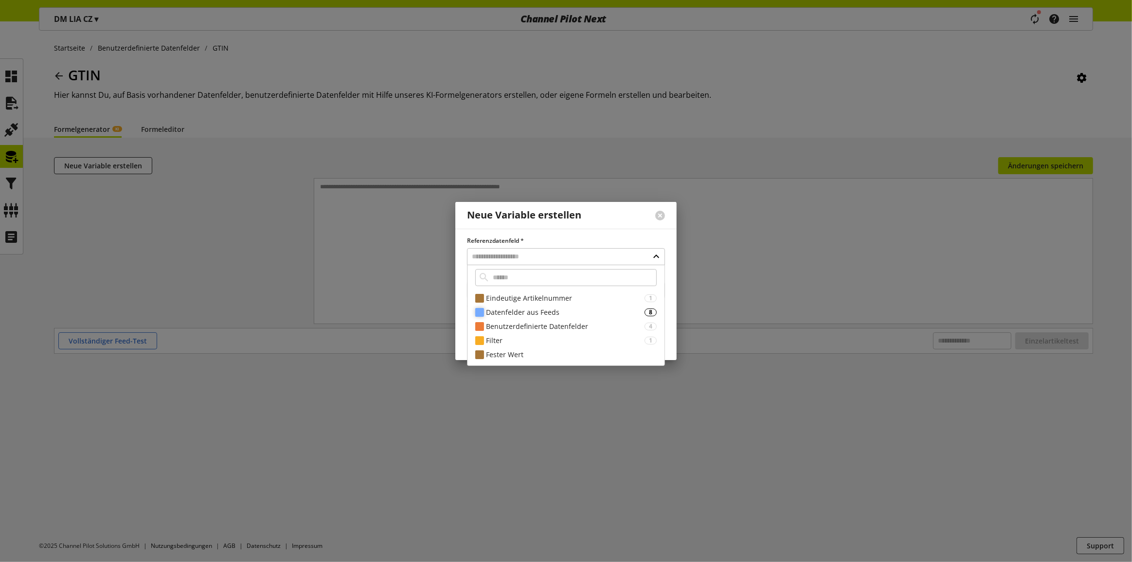
click at [526, 310] on div "Datenfelder aus Feeds" at bounding box center [565, 312] width 159 height 10
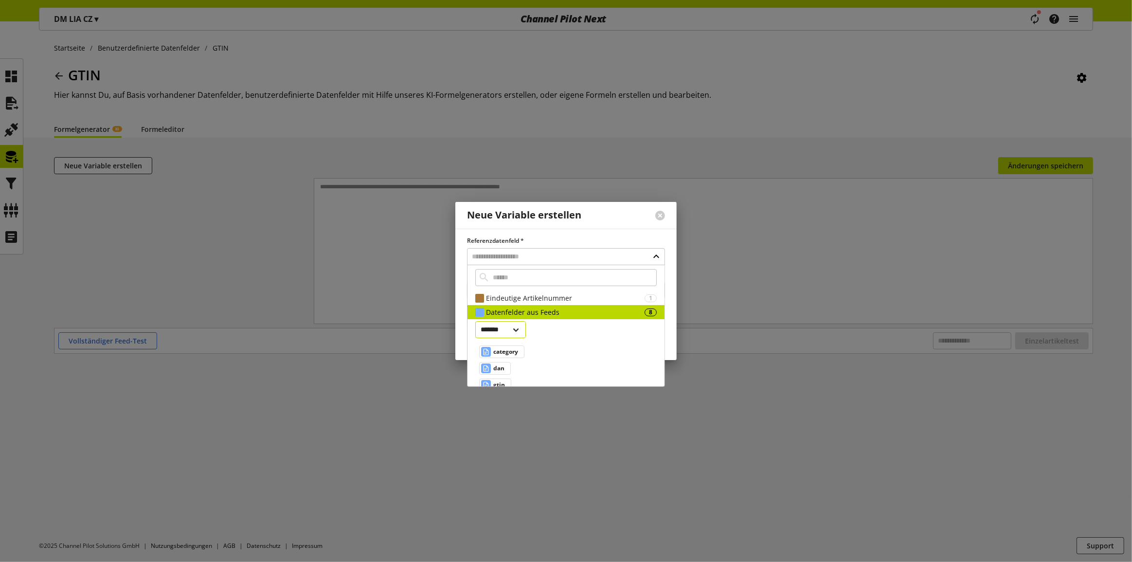
click at [515, 325] on select "**********" at bounding box center [500, 329] width 51 height 17
click at [475, 321] on select "**********" at bounding box center [500, 329] width 51 height 17
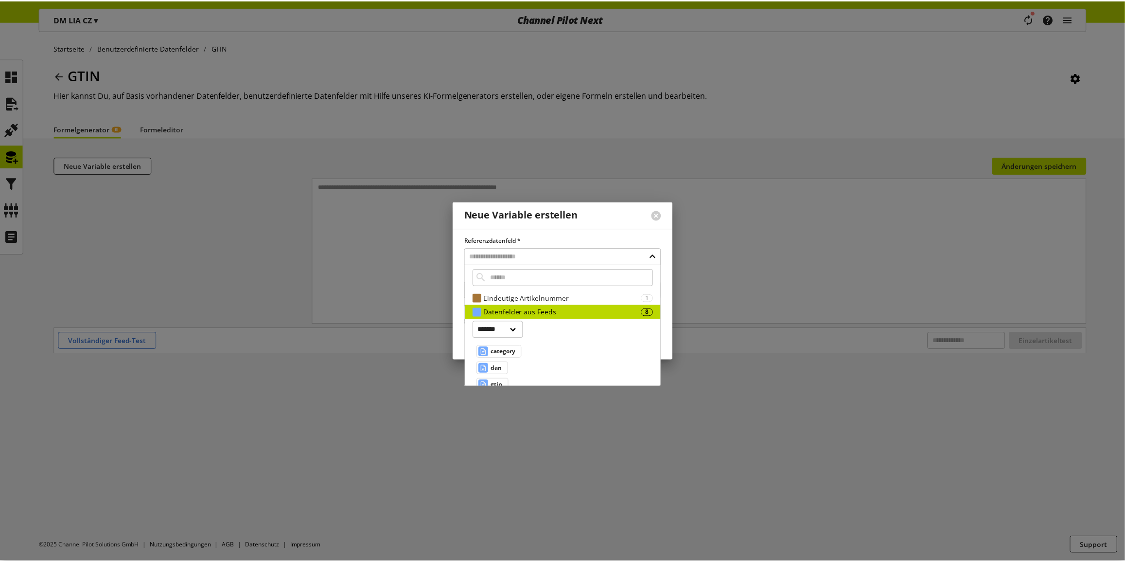
scroll to position [44, 0]
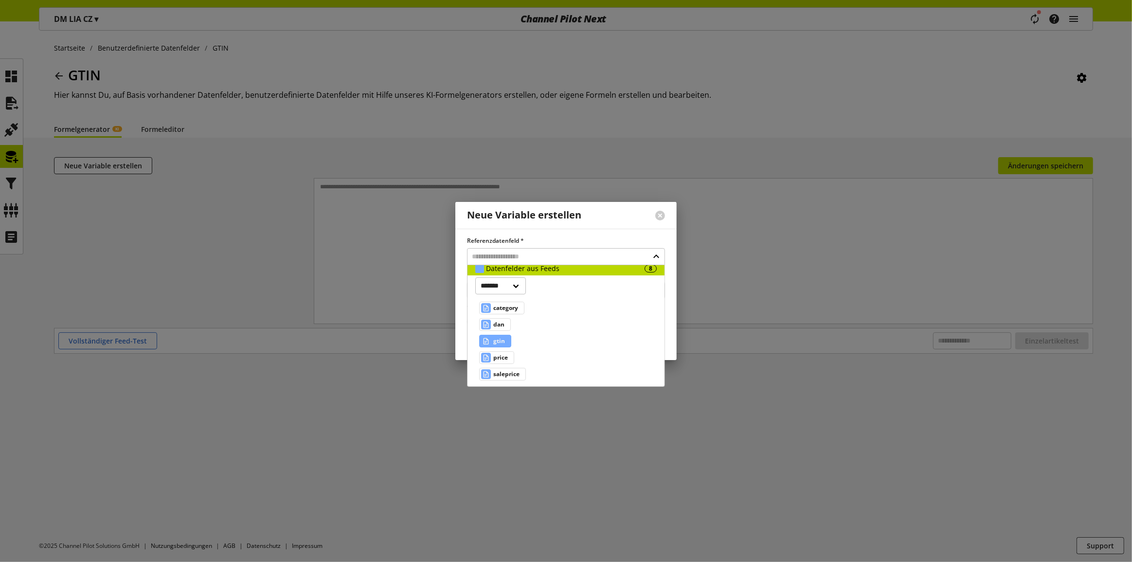
click at [495, 337] on span "gtin" at bounding box center [499, 341] width 12 height 12
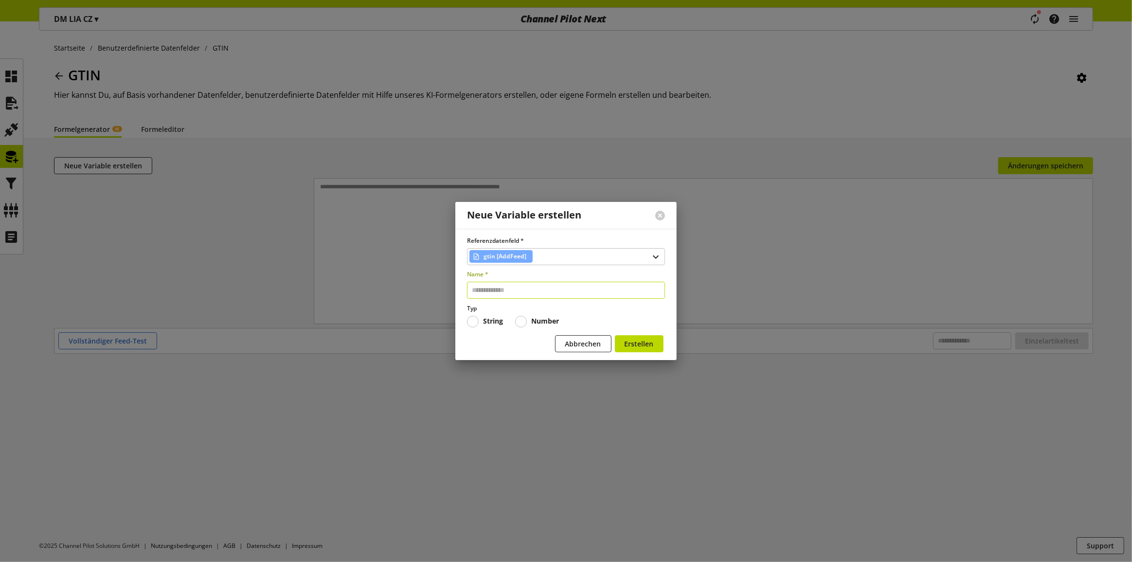
click at [516, 288] on input "text" at bounding box center [566, 290] width 198 height 17
type input "****"
click at [638, 342] on span "Erstellen" at bounding box center [638, 343] width 29 height 10
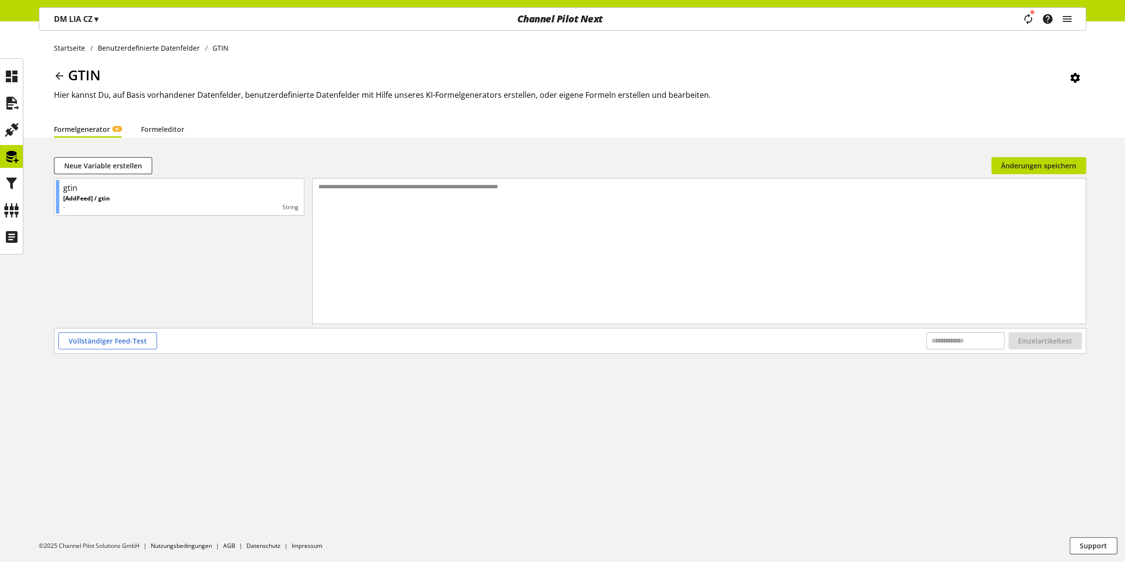
click at [438, 214] on div "**********" at bounding box center [699, 238] width 773 height 121
click at [1043, 341] on span "Einzelartikeltest" at bounding box center [1045, 341] width 54 height 10
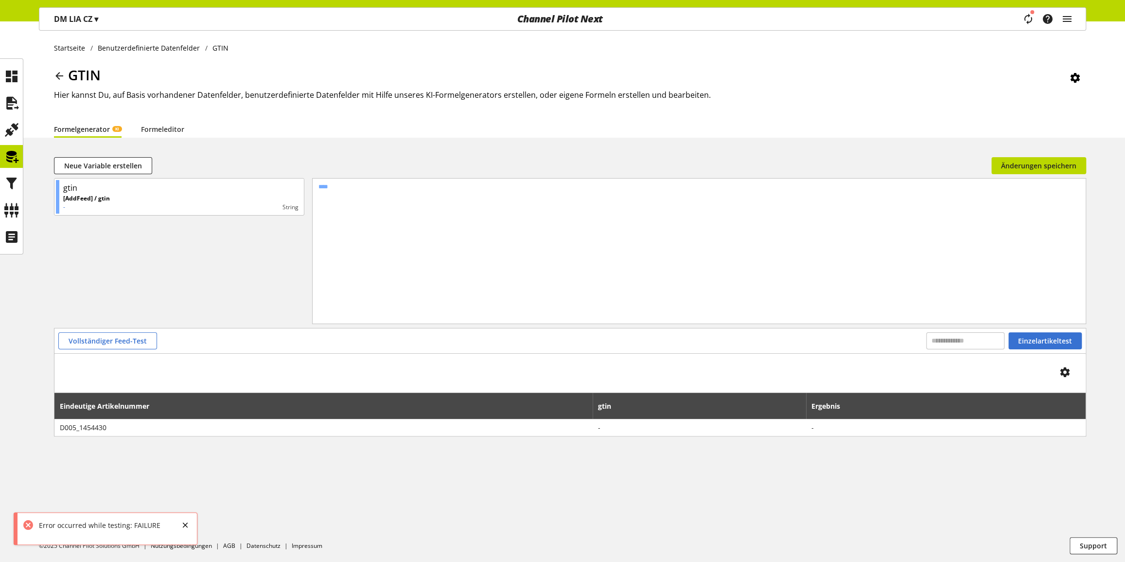
click at [80, 521] on div "Error occurred while testing: FAILURE" at bounding box center [97, 525] width 126 height 10
click at [161, 485] on div "Startseite Benutzerdefinierte Datenfelder GTIN GTIN Hier kannst Du, auf Basis v…" at bounding box center [562, 291] width 1125 height 540
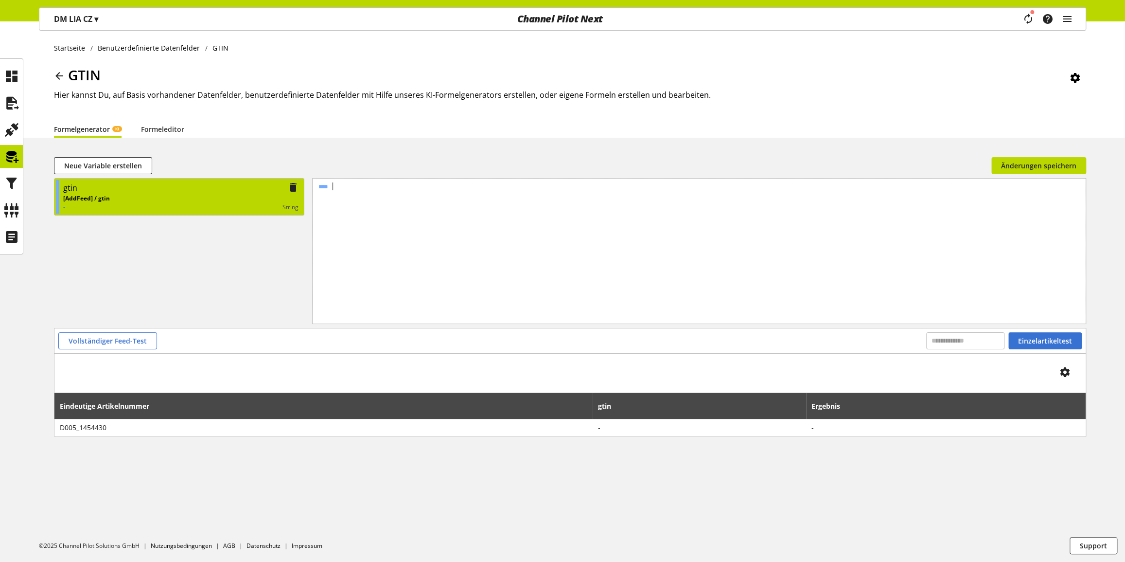
drag, startPoint x: 364, startPoint y: 189, endPoint x: 277, endPoint y: 186, distance: 86.6
click at [277, 186] on div "gtin [AddFeed] / gtin - String 09 01 › ****" at bounding box center [570, 253] width 1032 height 150
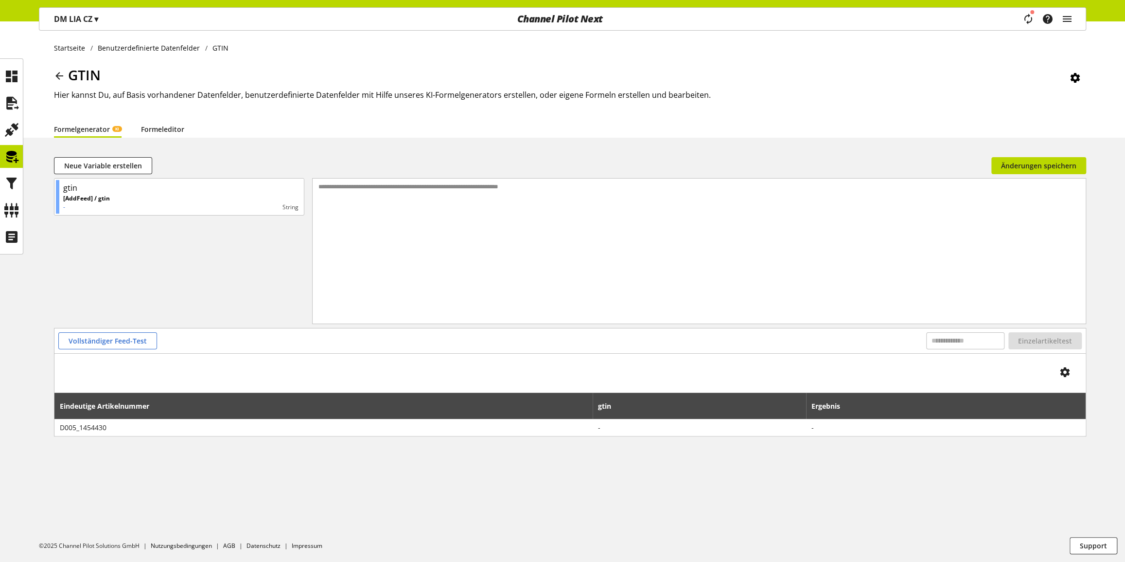
click at [170, 126] on link "Formeleditor" at bounding box center [162, 129] width 43 height 10
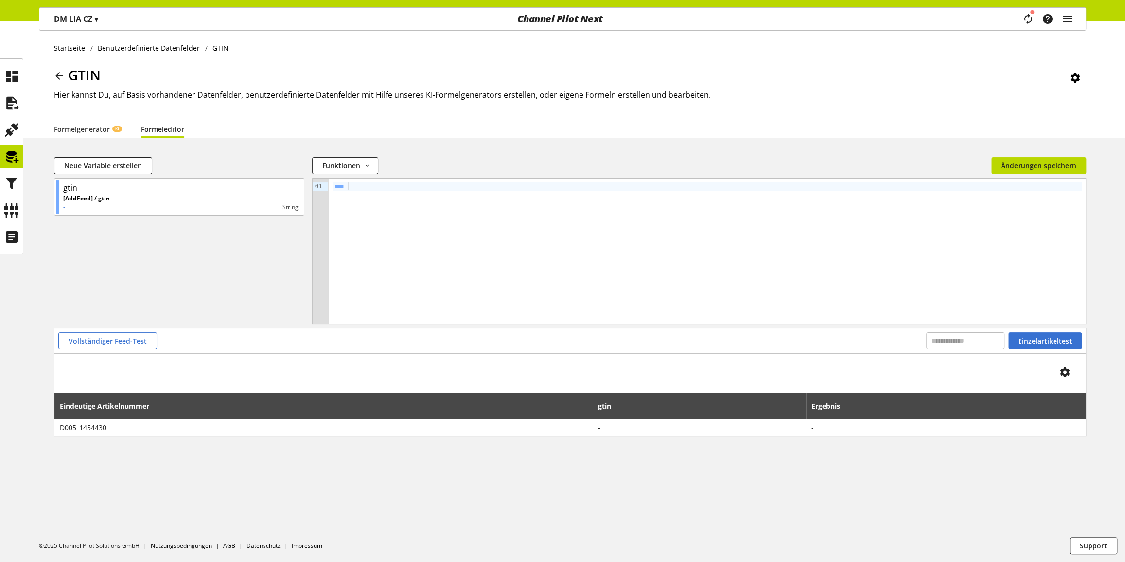
click at [379, 184] on div "****" at bounding box center [707, 186] width 749 height 8
click at [1053, 343] on span "Einzelartikeltest" at bounding box center [1045, 341] width 54 height 10
click at [1045, 345] on button "Einzelartikeltest" at bounding box center [1045, 340] width 73 height 17
click at [1049, 162] on span "Änderungen speichern" at bounding box center [1038, 165] width 75 height 10
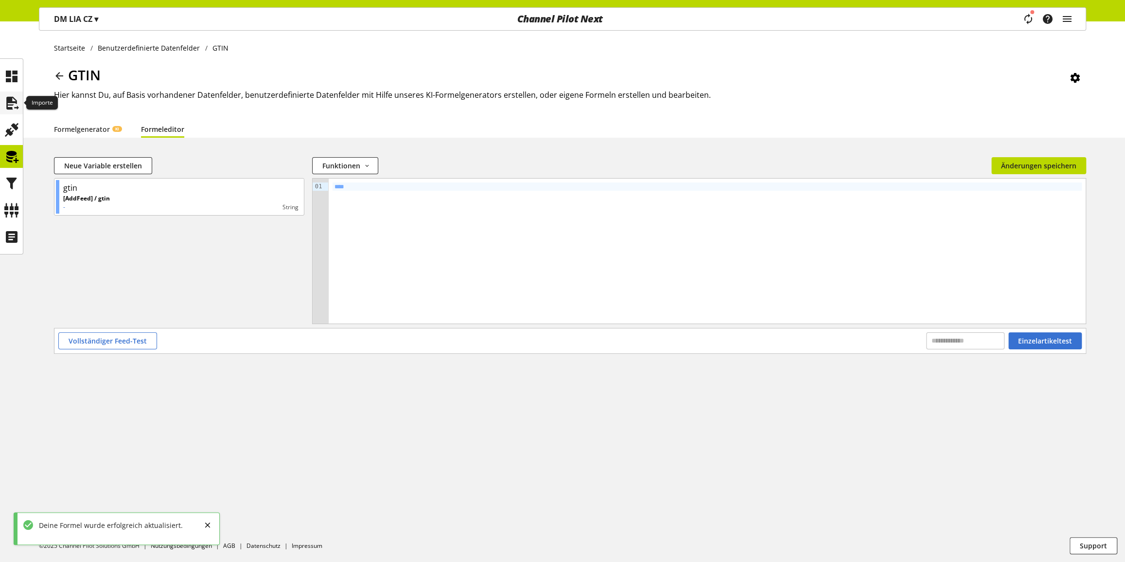
click at [20, 106] on div at bounding box center [11, 102] width 23 height 23
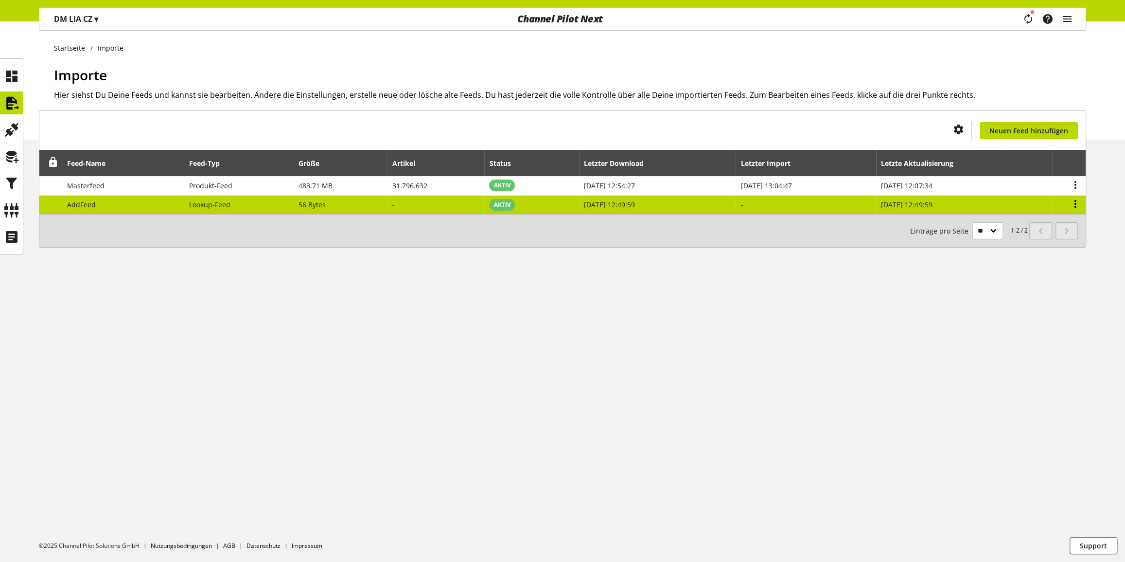
click at [1076, 204] on icon at bounding box center [1076, 204] width 12 height 18
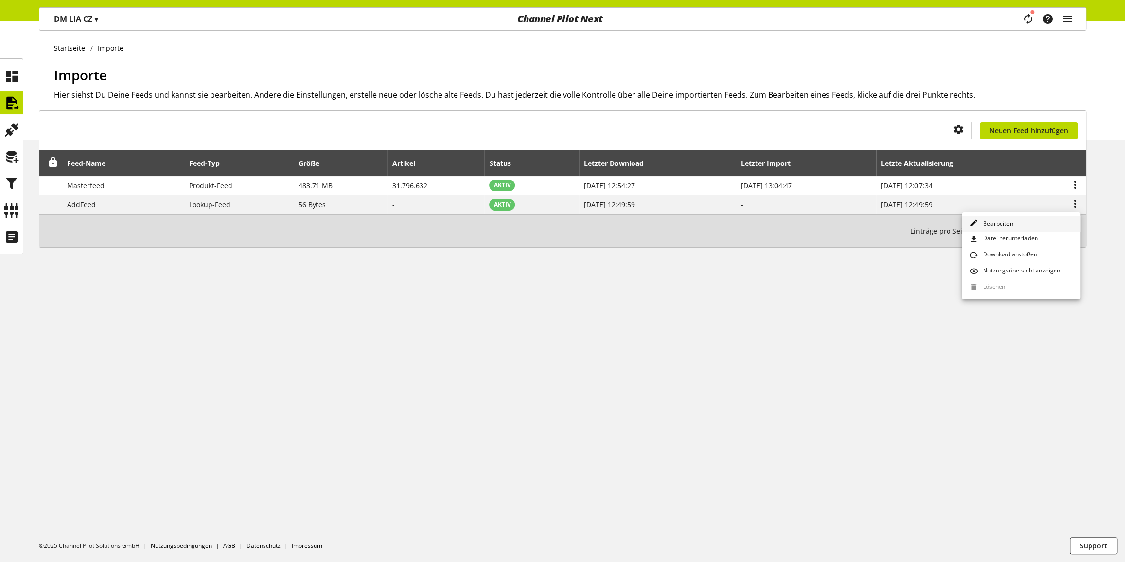
click at [1002, 222] on span "Bearbeiten" at bounding box center [996, 223] width 34 height 9
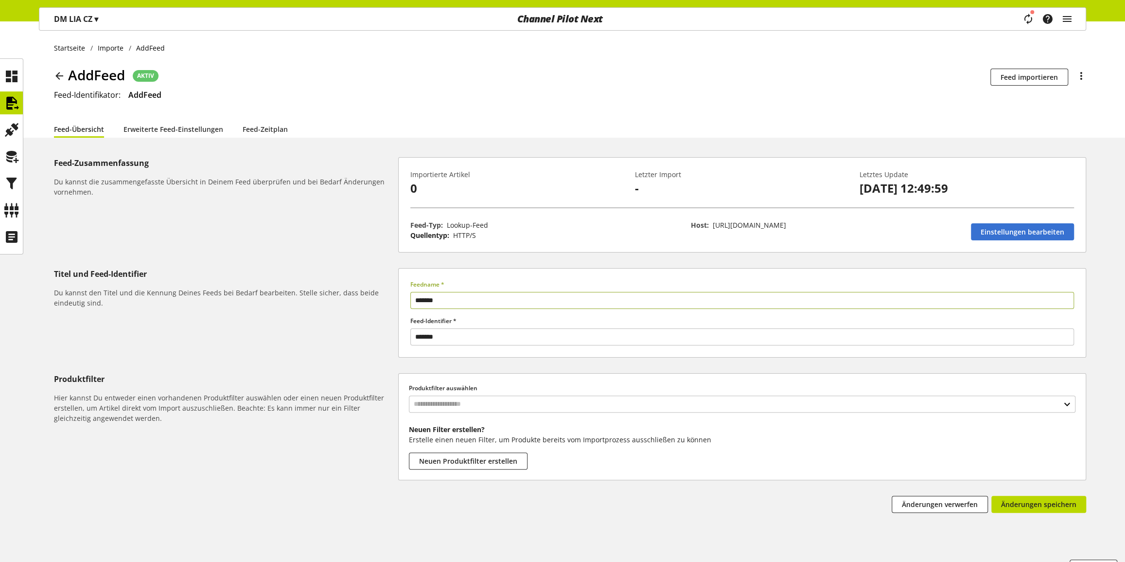
click at [413, 190] on p "0" at bounding box center [517, 188] width 214 height 18
click at [637, 189] on p "-" at bounding box center [742, 188] width 214 height 18
click at [637, 188] on p "-" at bounding box center [742, 188] width 214 height 18
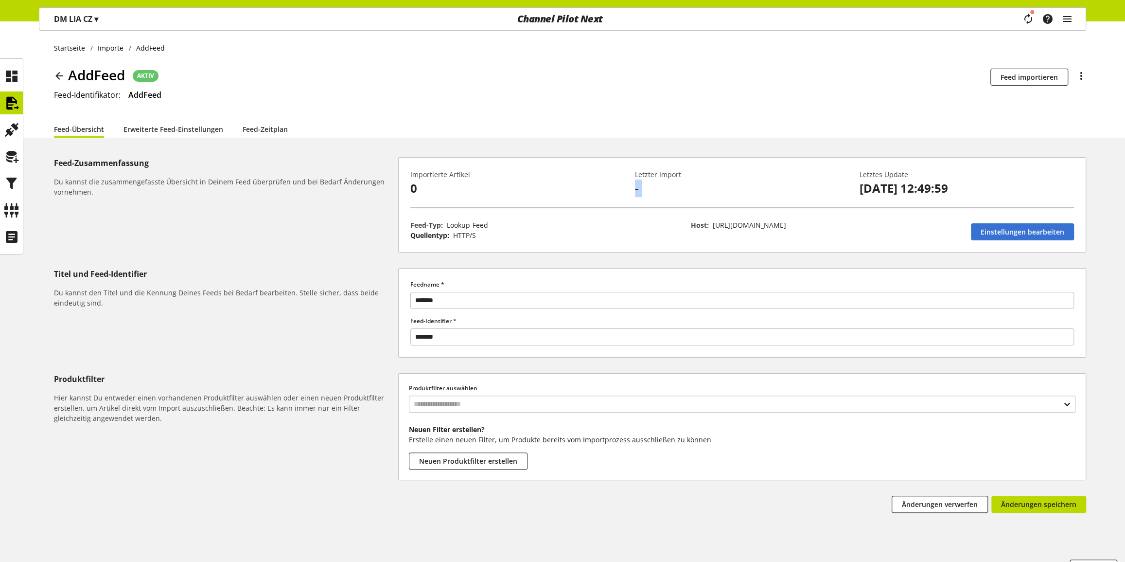
click at [637, 188] on p "-" at bounding box center [742, 188] width 214 height 18
click at [652, 187] on p "-" at bounding box center [742, 188] width 214 height 18
click at [1029, 237] on link "Einstellungen bearbeiten" at bounding box center [1022, 231] width 103 height 17
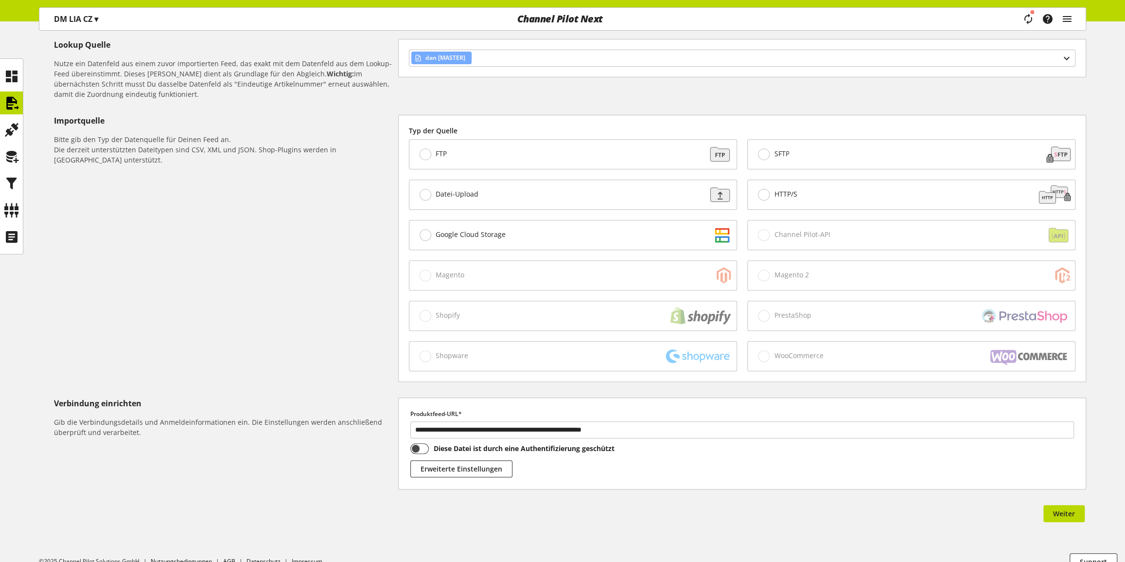
scroll to position [277, 0]
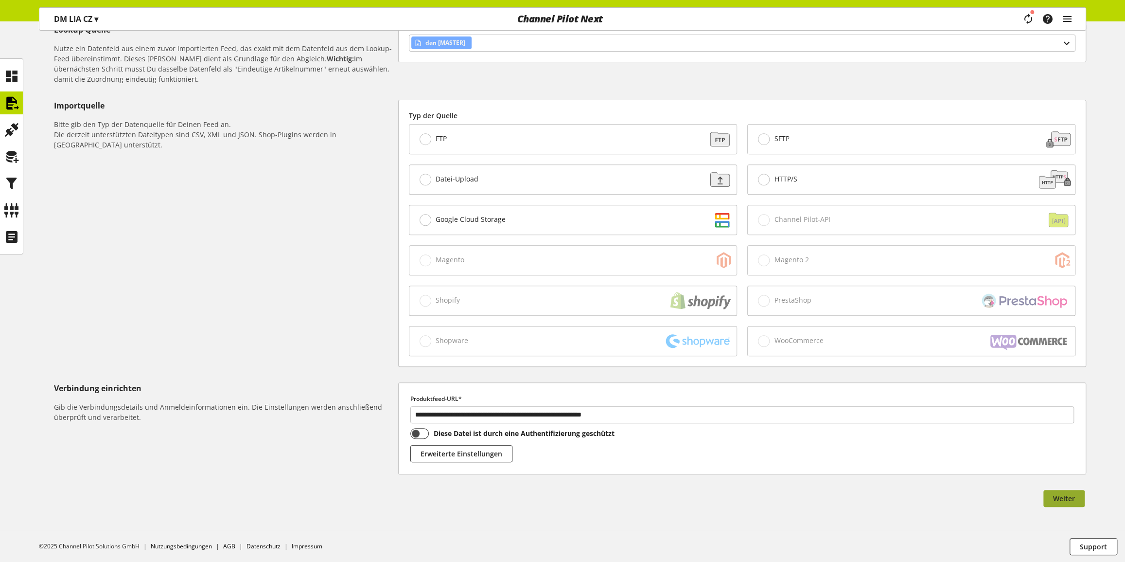
click at [1057, 493] on span "Weiter" at bounding box center [1064, 498] width 22 height 10
select select "*"
select select "*****"
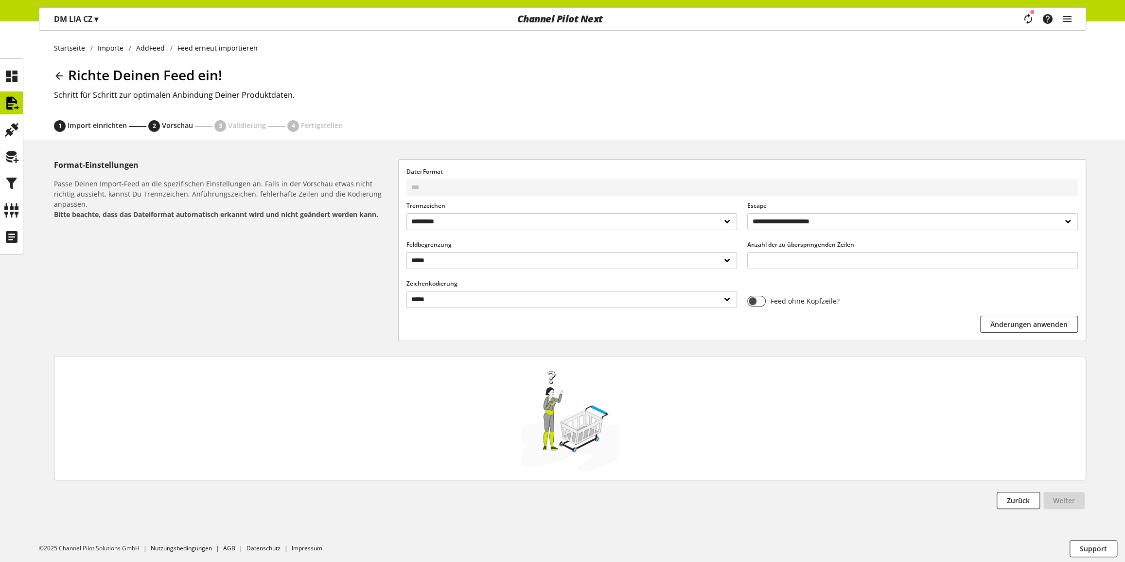
scroll to position [9, 0]
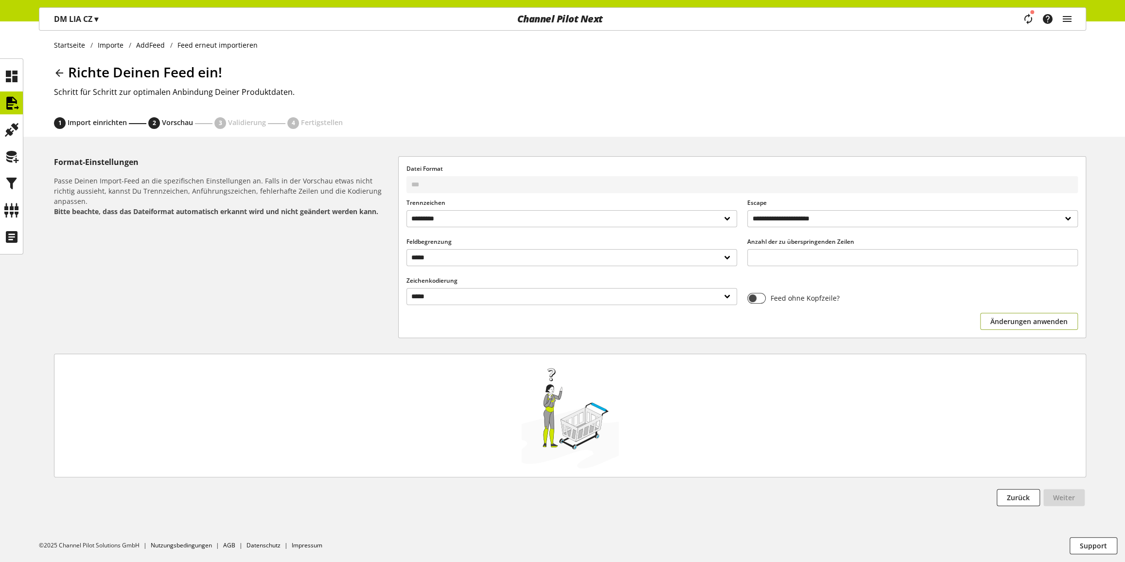
click at [1041, 313] on button "Änderungen anwenden" at bounding box center [1029, 321] width 98 height 17
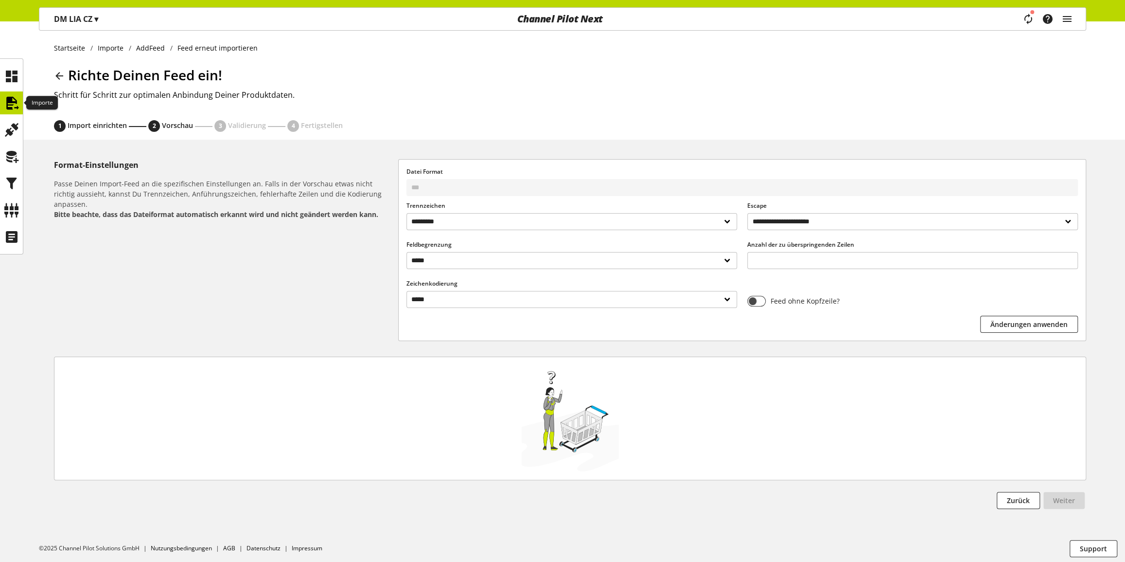
click at [13, 105] on icon at bounding box center [12, 102] width 16 height 19
click at [12, 78] on icon at bounding box center [12, 76] width 16 height 19
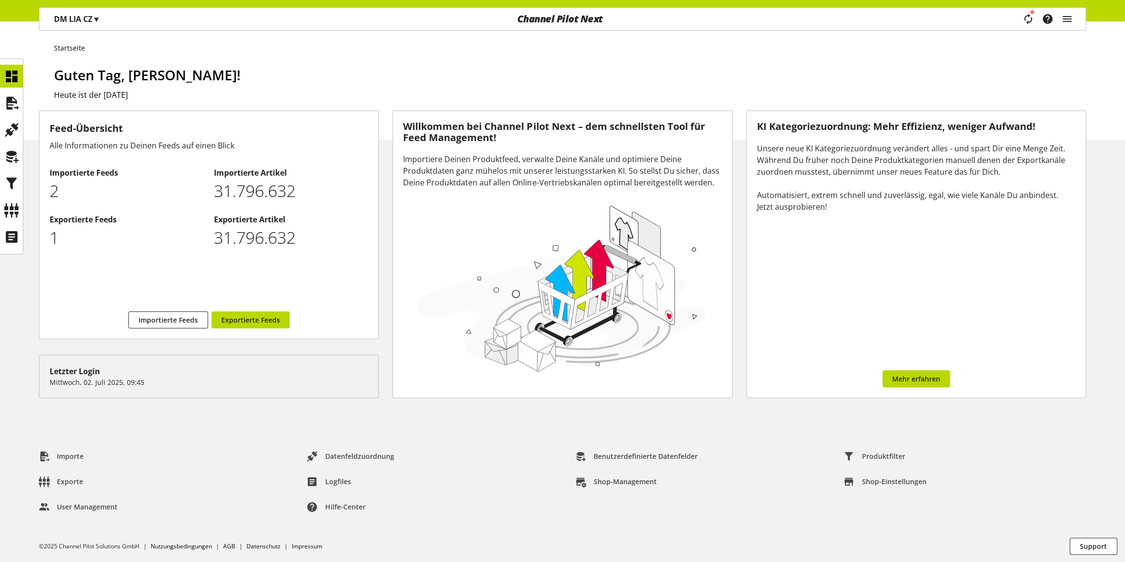
click at [97, 19] on span "▾" at bounding box center [96, 19] width 4 height 11
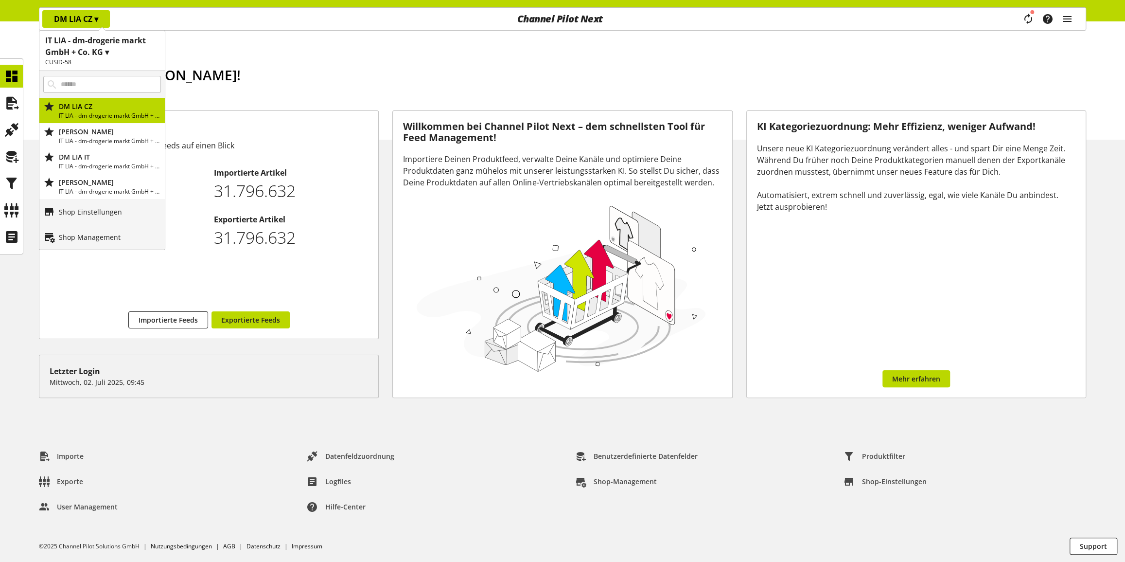
click at [97, 49] on h1 "IT LIA - dm-drogerie markt GmbH + Co. KG ▾" at bounding box center [102, 46] width 114 height 23
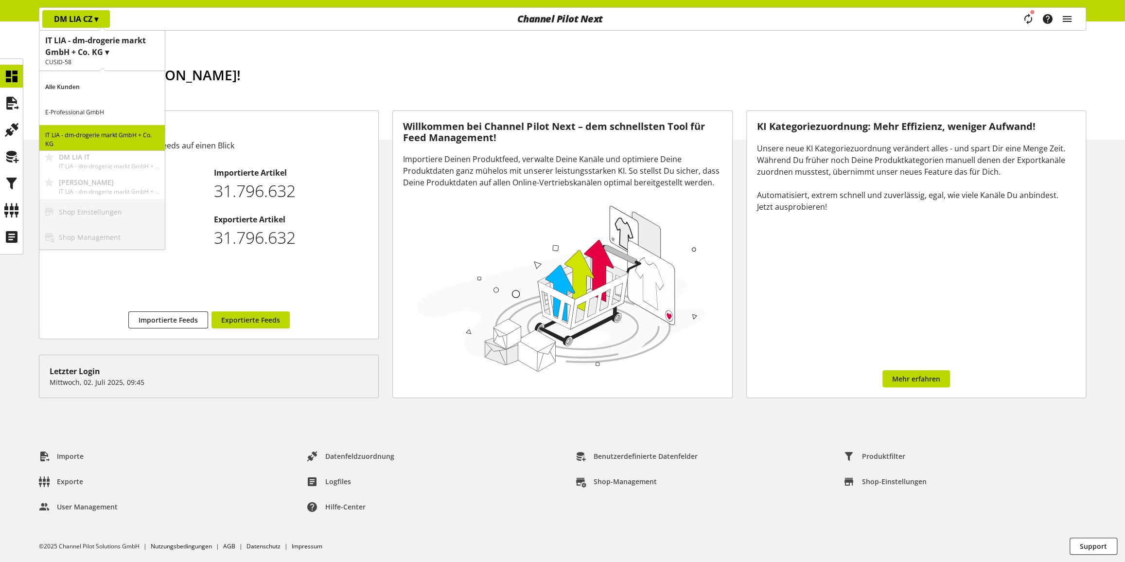
click at [93, 108] on p "E-Professional GmbH" at bounding box center [101, 112] width 125 height 25
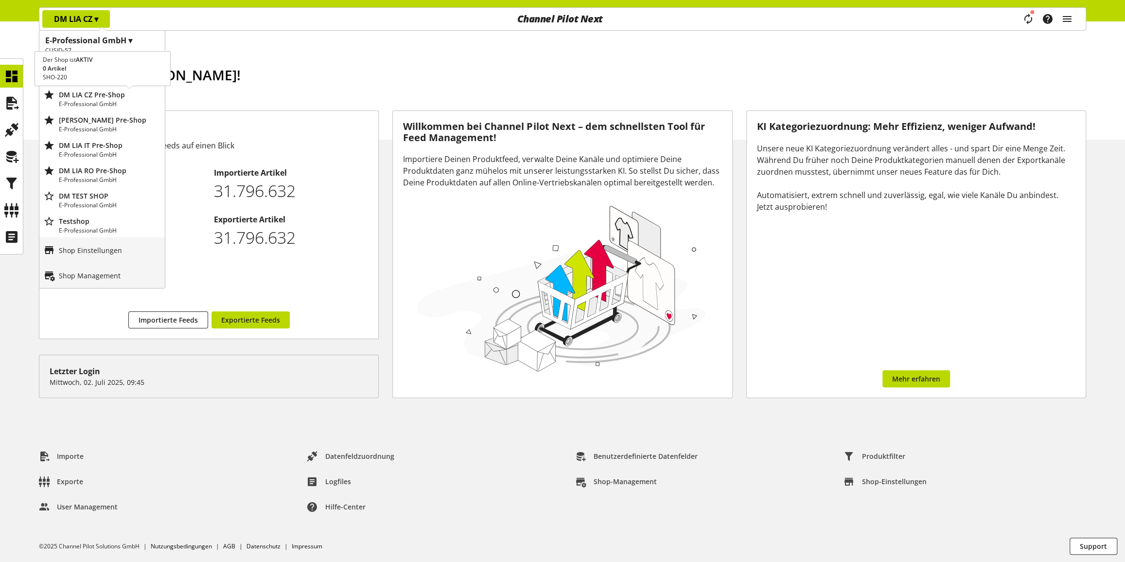
click at [111, 97] on p "DM LIA CZ Pre-Shop" at bounding box center [110, 94] width 102 height 10
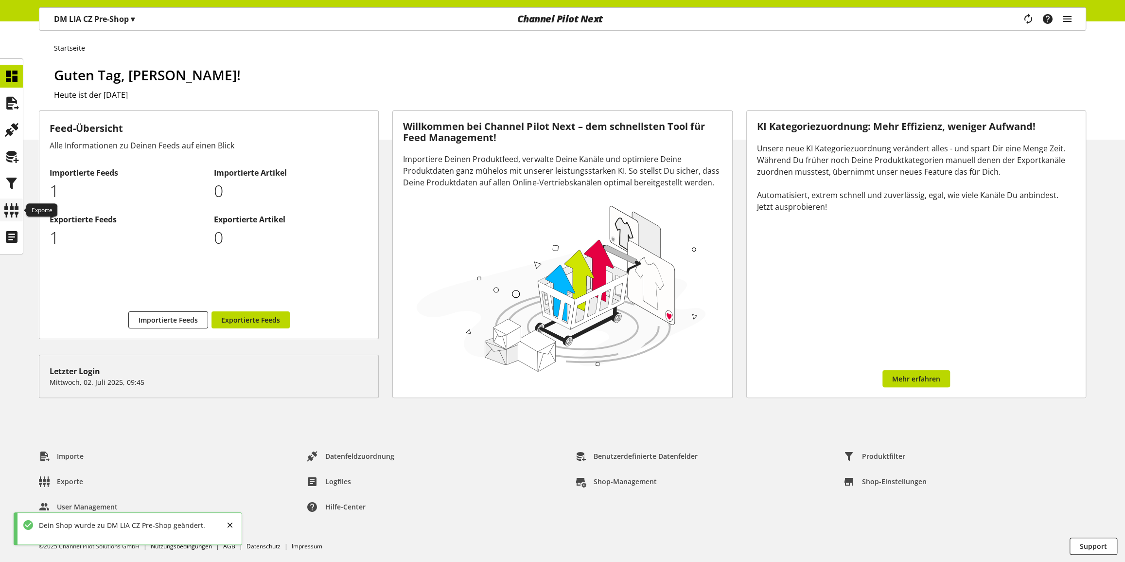
click at [14, 208] on icon at bounding box center [12, 209] width 16 height 19
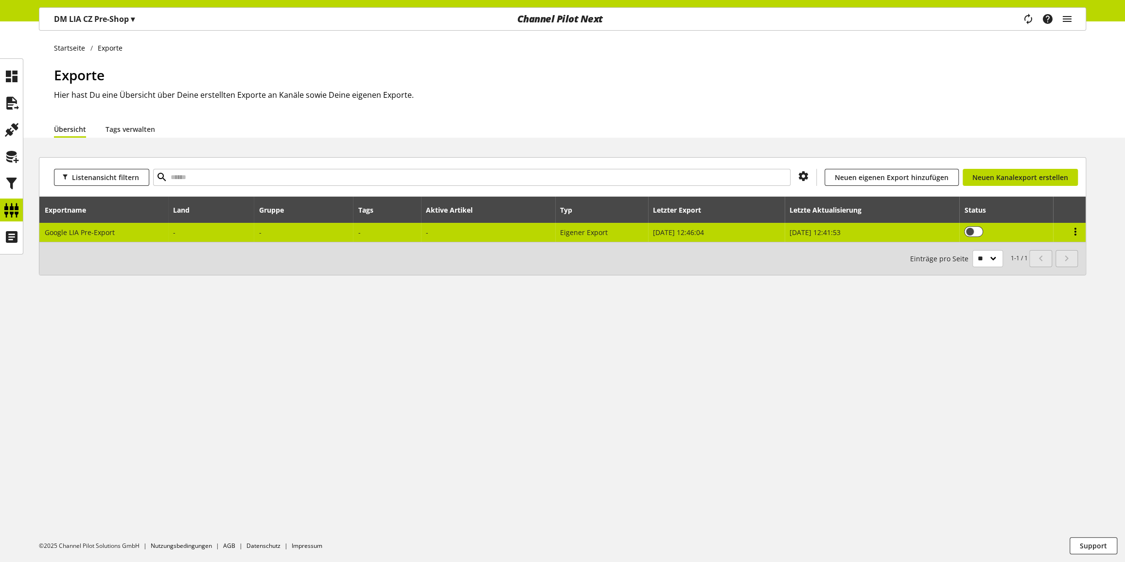
click at [1078, 231] on icon at bounding box center [1076, 232] width 12 height 18
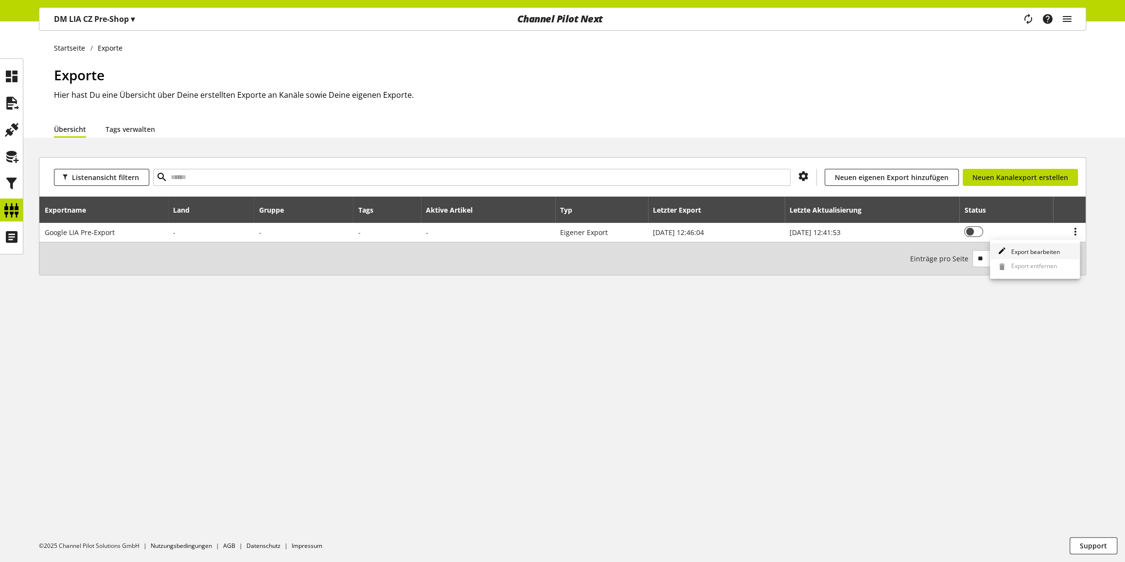
click at [1038, 254] on span "Export bearbeiten" at bounding box center [1033, 252] width 53 height 8
select select "********"
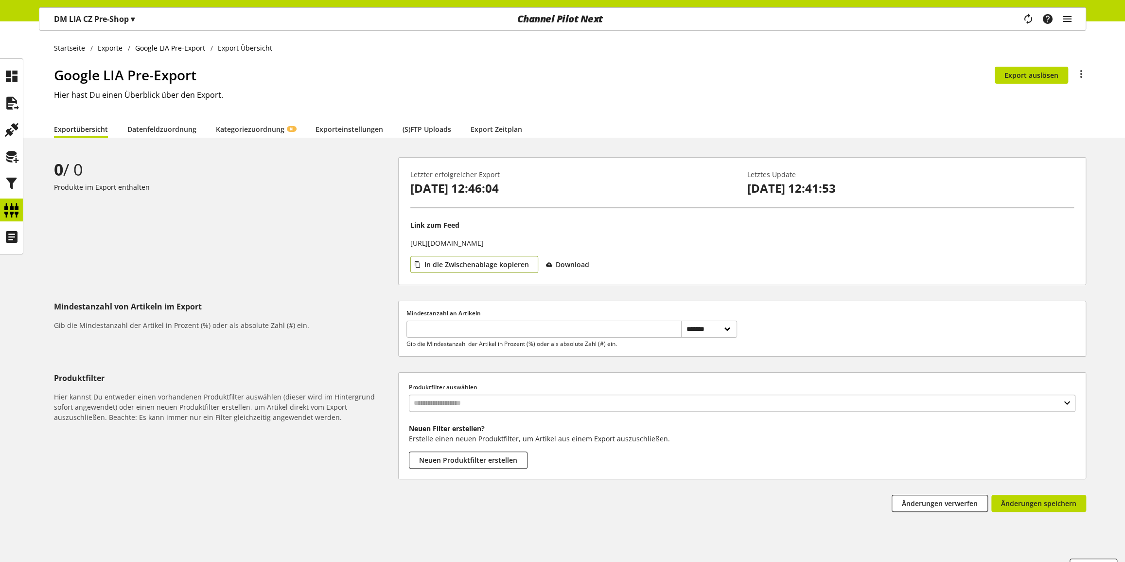
click at [510, 263] on span "In die Zwischenablage kopieren" at bounding box center [477, 264] width 105 height 10
click at [165, 131] on link "Datenfeldzuordnung" at bounding box center [161, 129] width 69 height 10
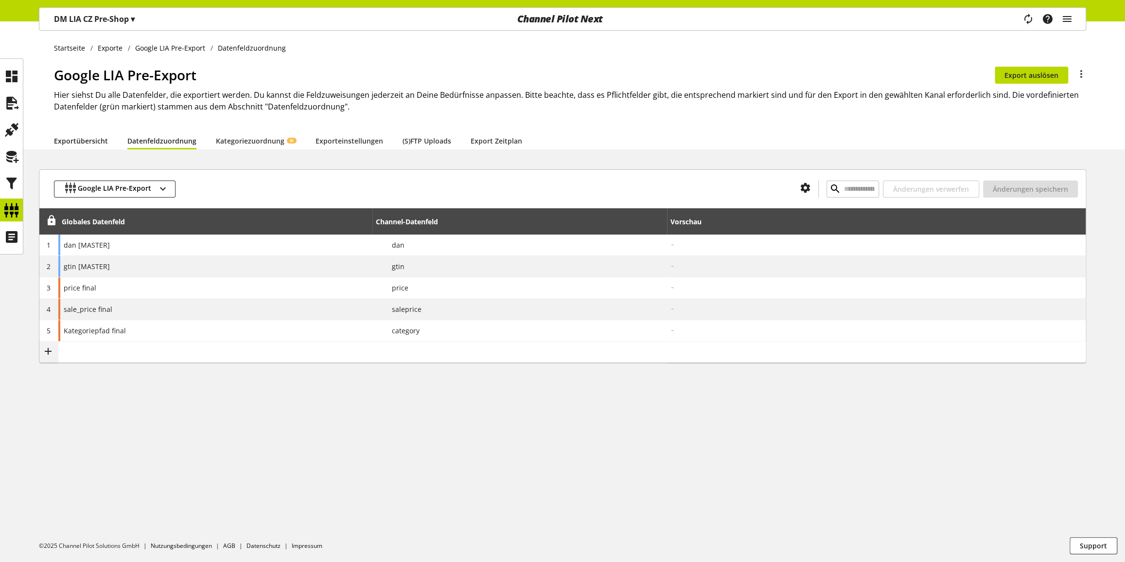
click at [87, 141] on link "Exportübersicht" at bounding box center [81, 141] width 54 height 10
select select "********"
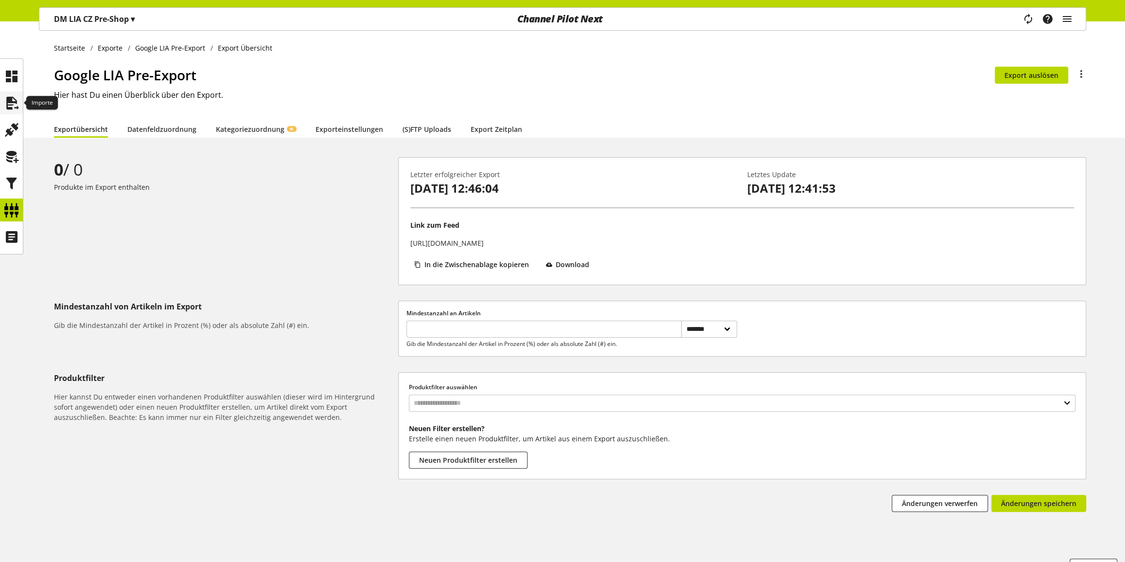
click at [9, 96] on icon at bounding box center [12, 102] width 16 height 19
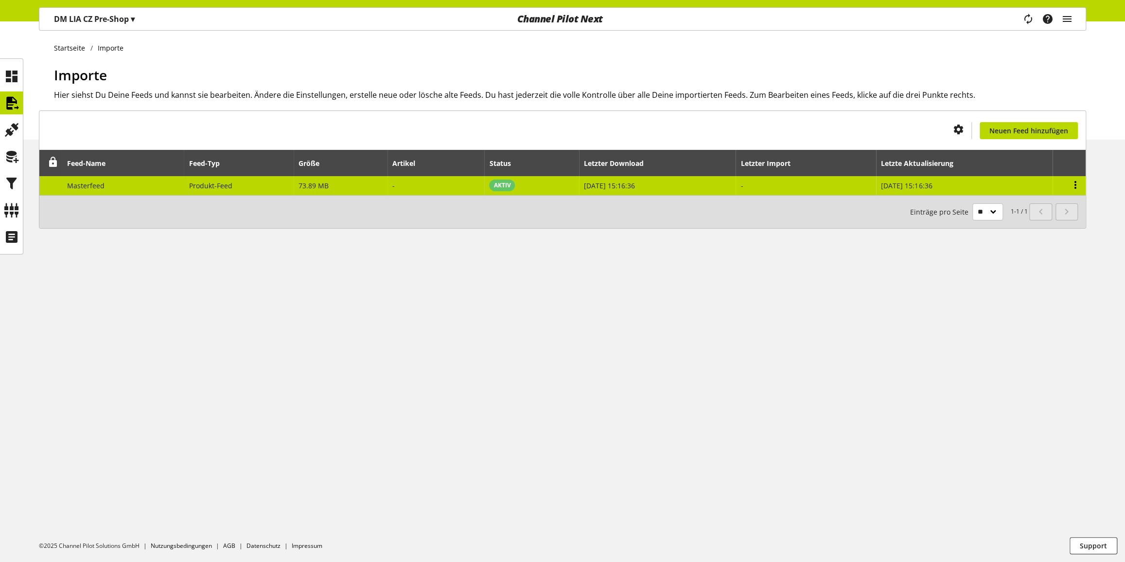
click at [1073, 185] on icon at bounding box center [1076, 185] width 12 height 18
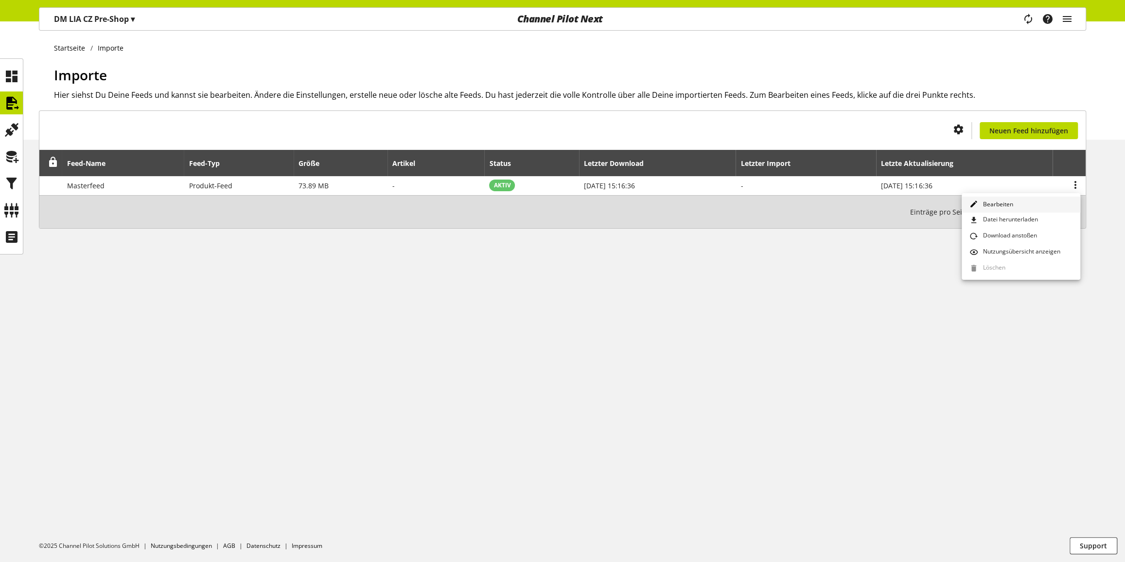
click at [1009, 200] on span "Bearbeiten" at bounding box center [996, 204] width 34 height 9
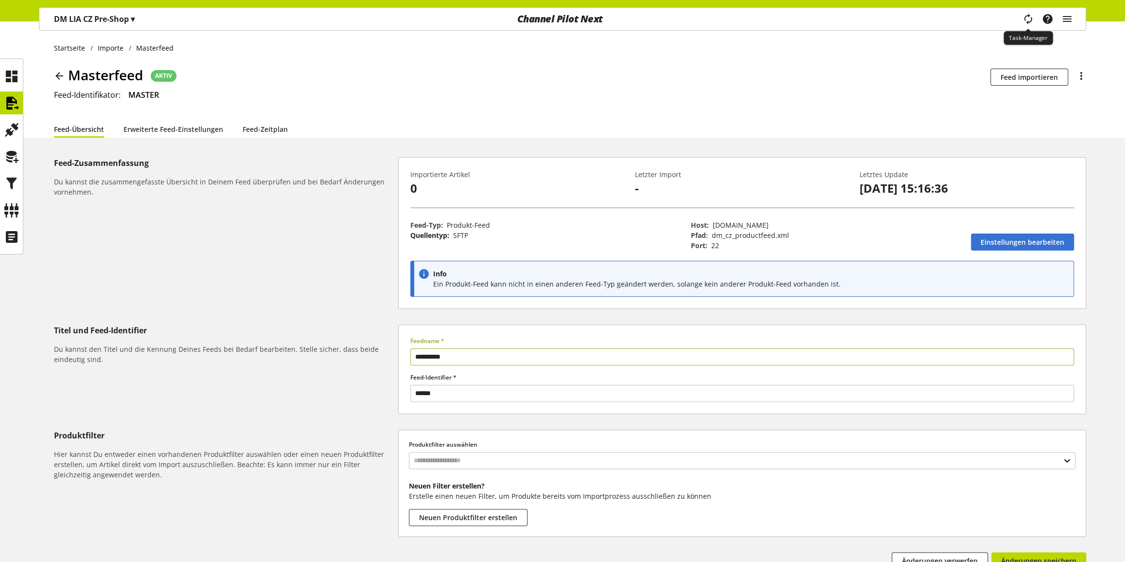
click at [1028, 20] on icon "main navigation" at bounding box center [1028, 18] width 19 height 21
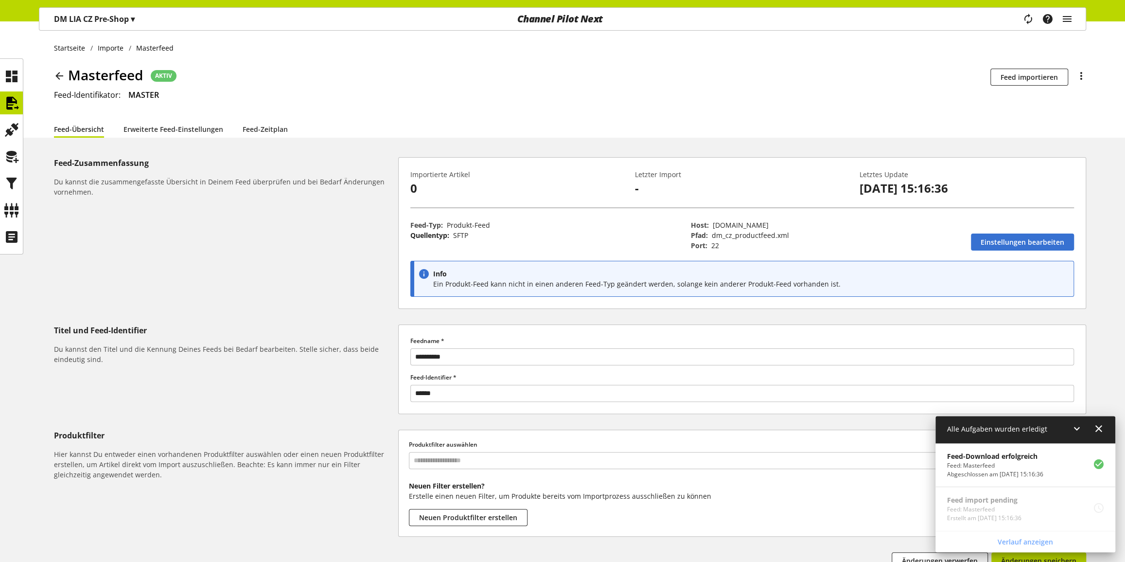
click at [1102, 428] on icon at bounding box center [1099, 429] width 12 height 18
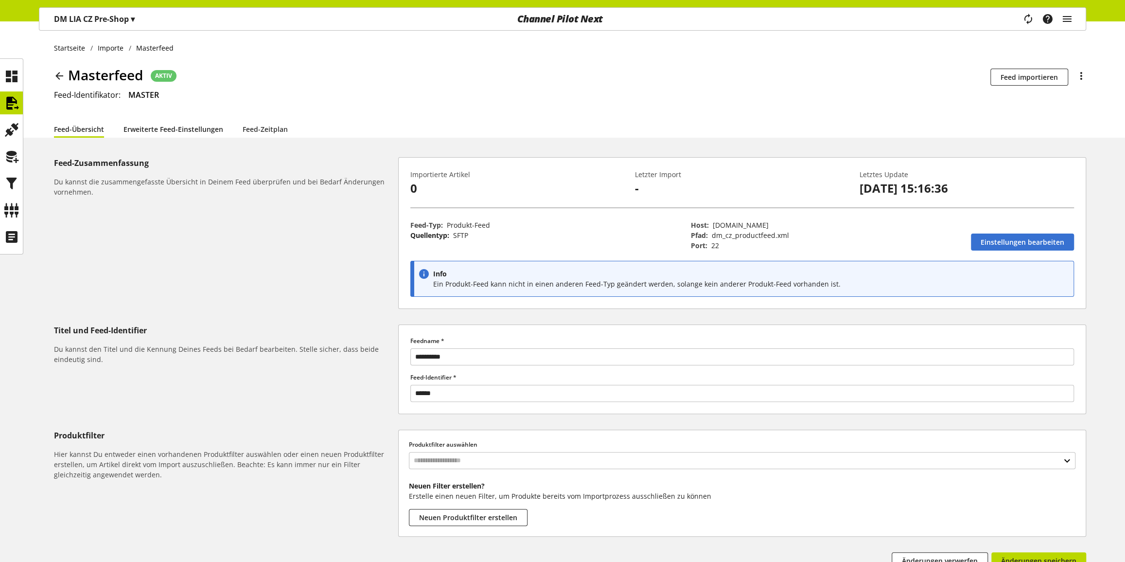
click at [161, 128] on link "Erweiterte Feed-Einstellungen" at bounding box center [174, 129] width 100 height 10
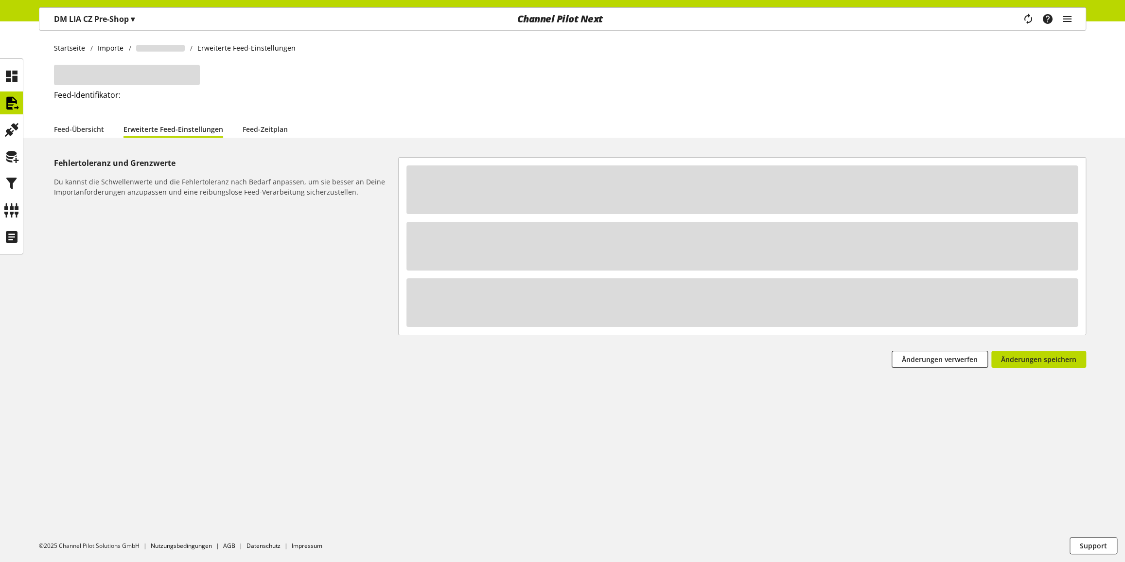
select select "**********"
select select "********"
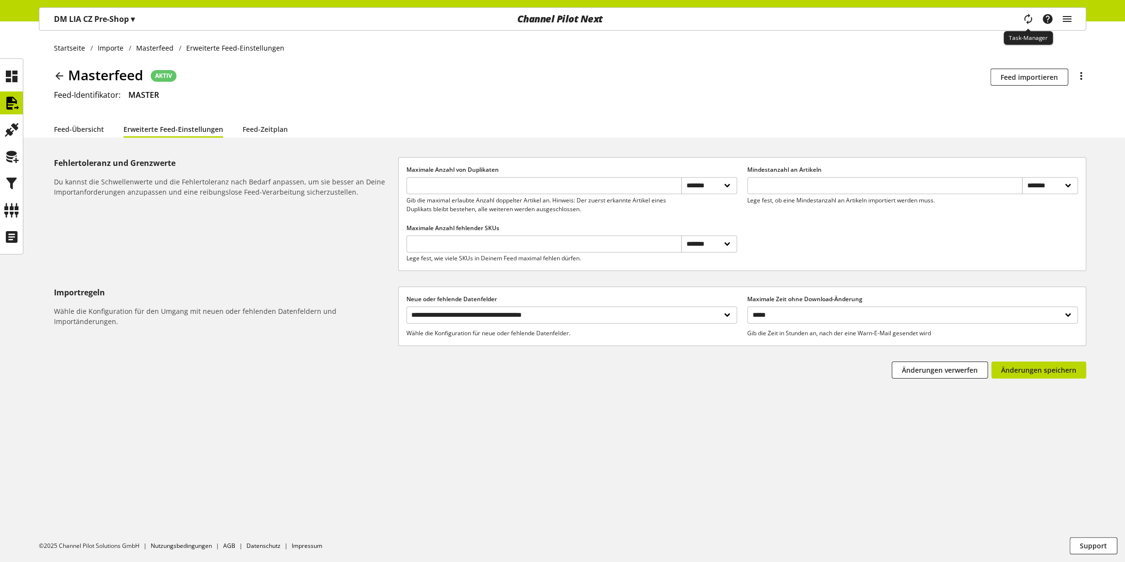
click at [1031, 17] on icon "main navigation" at bounding box center [1028, 19] width 20 height 16
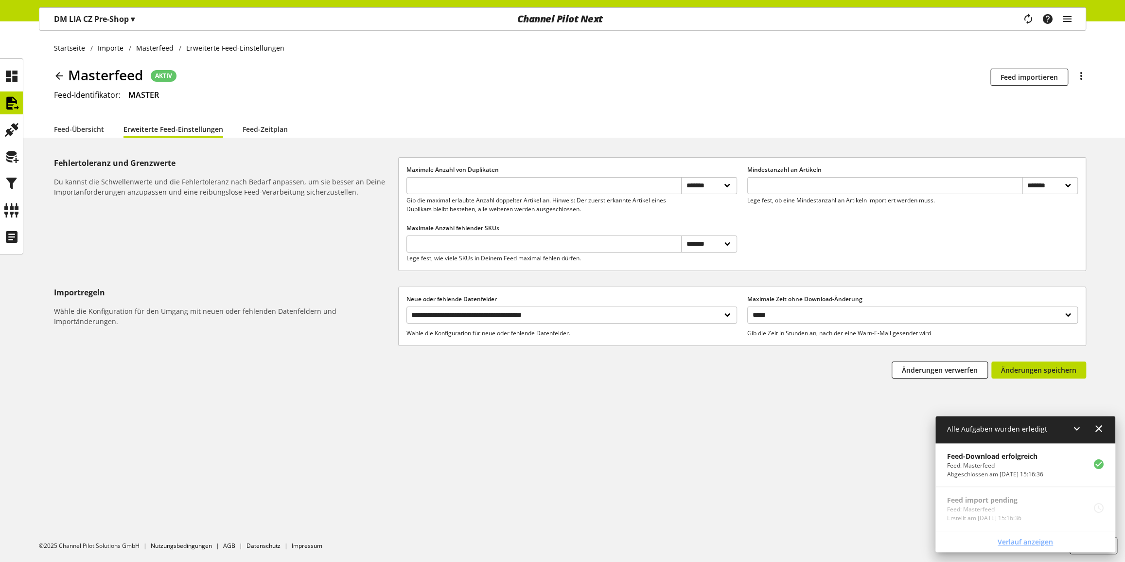
click at [1040, 538] on span "Verlauf anzeigen" at bounding box center [1025, 541] width 55 height 10
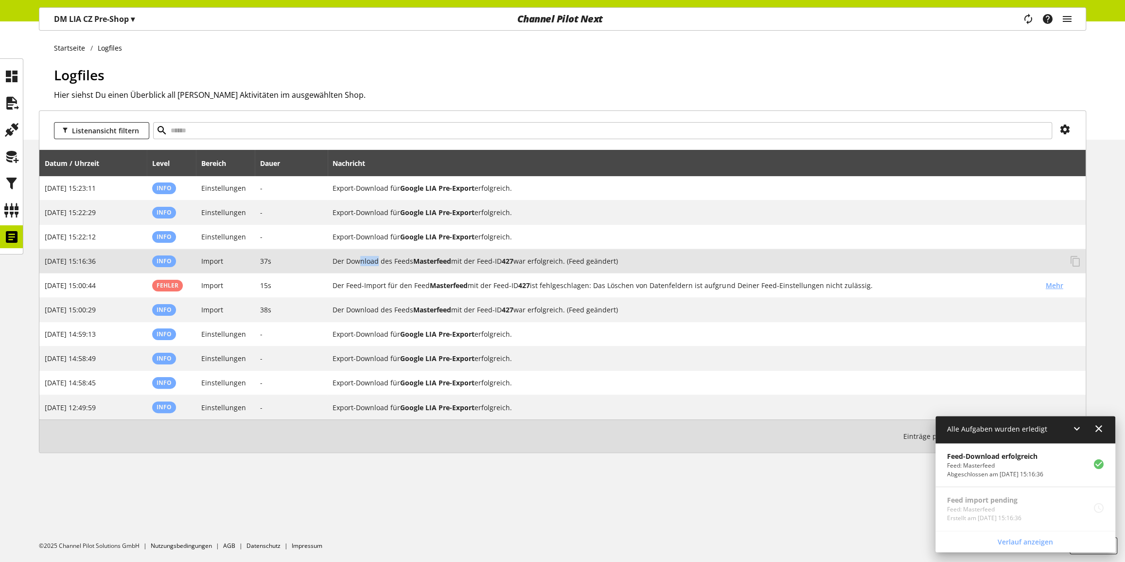
drag, startPoint x: 364, startPoint y: 260, endPoint x: 380, endPoint y: 259, distance: 15.6
click at [380, 259] on h2 "Der Download des Feeds Masterfeed mit der Feed-ID 427 war erfolgreich. (Feed ge…" at bounding box center [698, 261] width 730 height 10
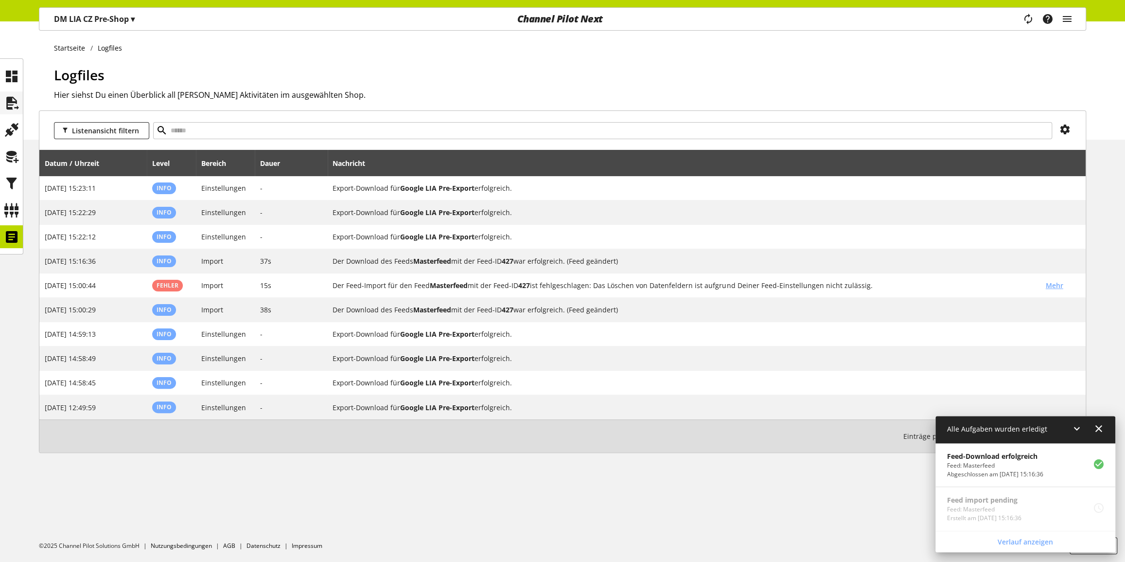
click at [11, 102] on icon at bounding box center [12, 102] width 16 height 19
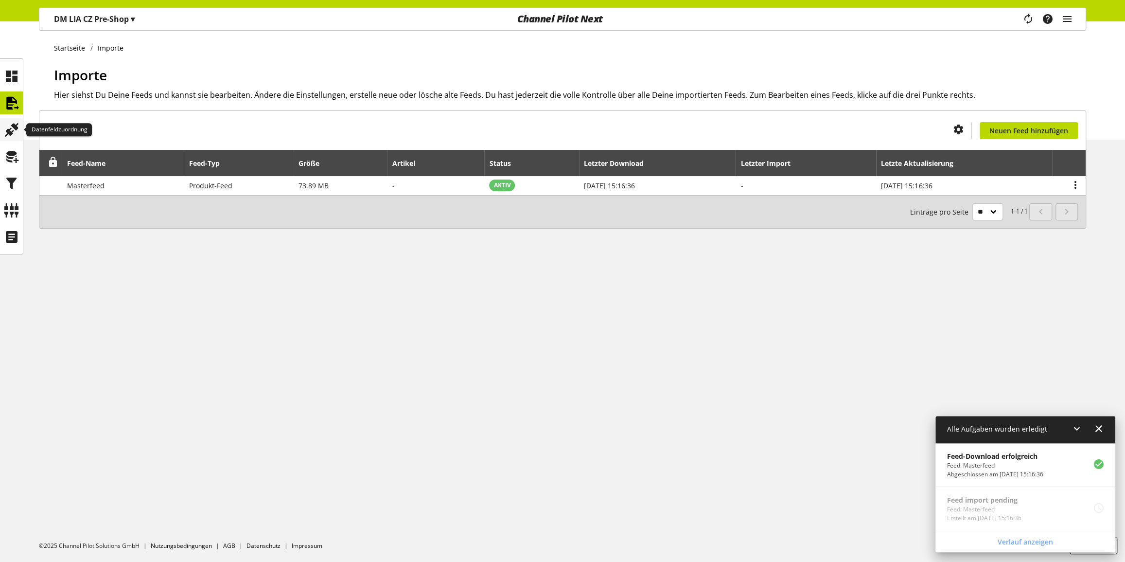
click at [13, 123] on icon at bounding box center [12, 129] width 16 height 19
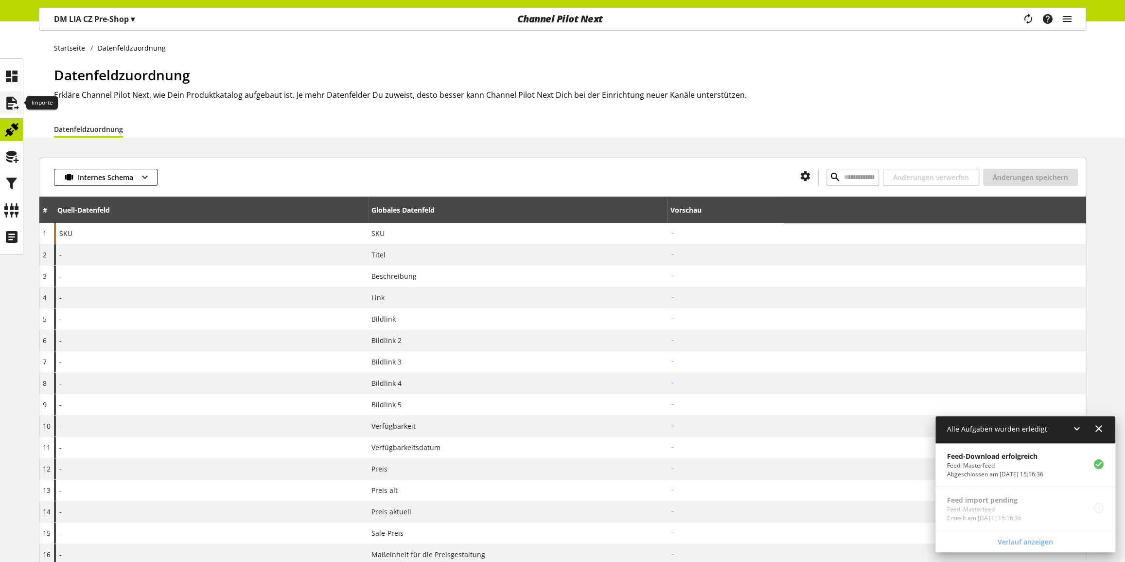
click at [6, 100] on icon at bounding box center [12, 102] width 16 height 19
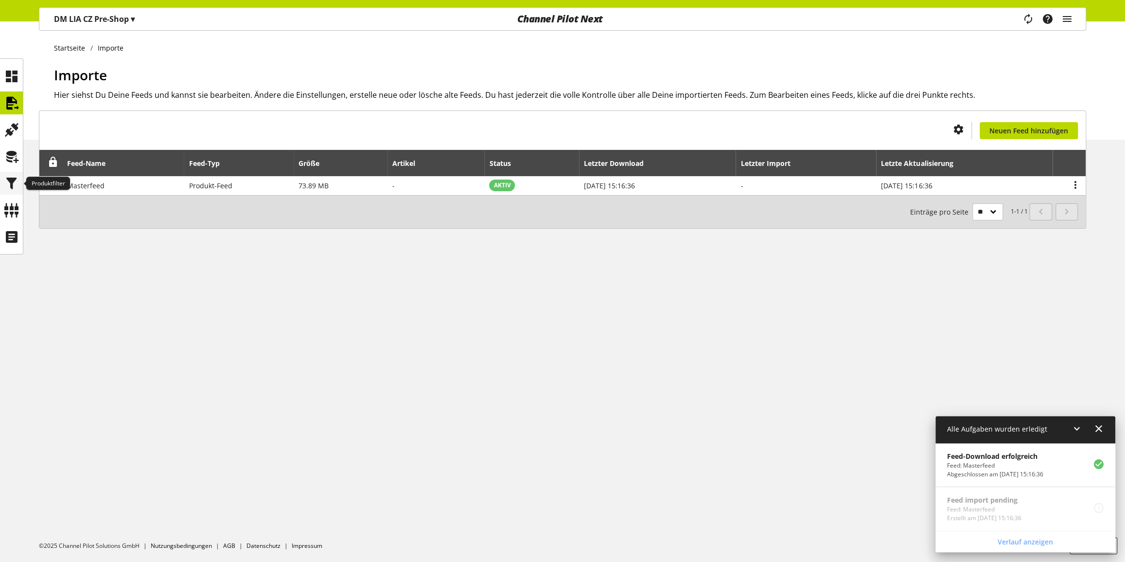
click at [10, 183] on icon at bounding box center [12, 183] width 16 height 19
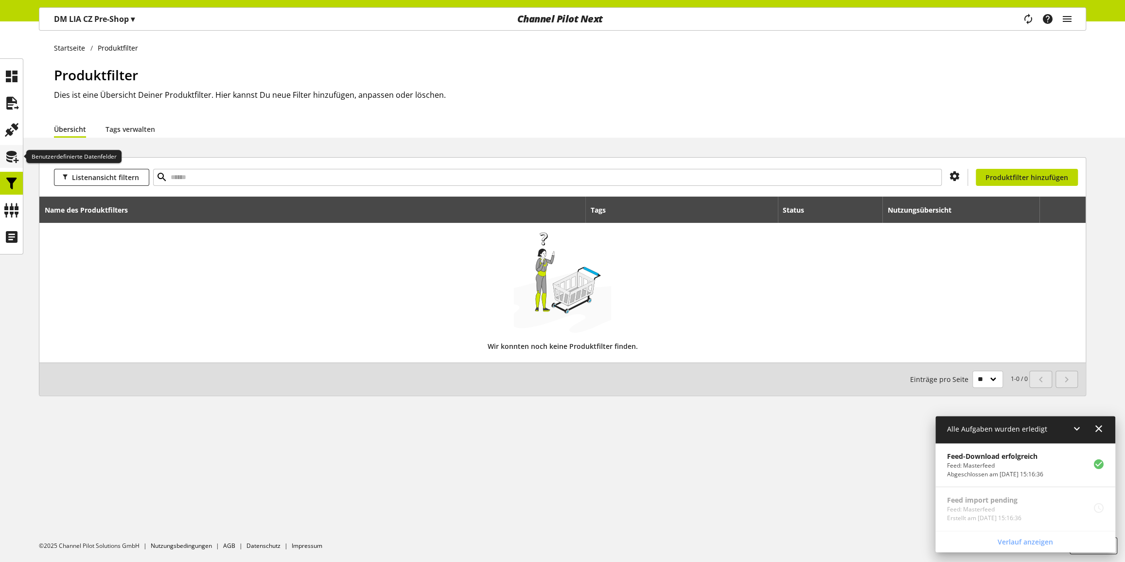
click at [10, 159] on icon at bounding box center [12, 156] width 16 height 19
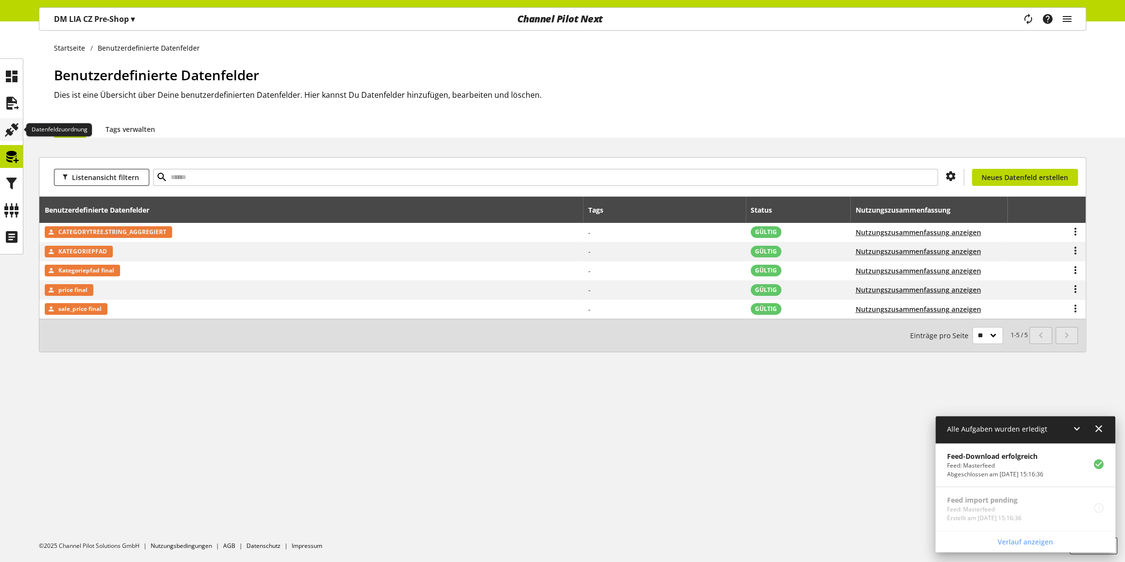
click at [14, 128] on icon at bounding box center [12, 129] width 16 height 19
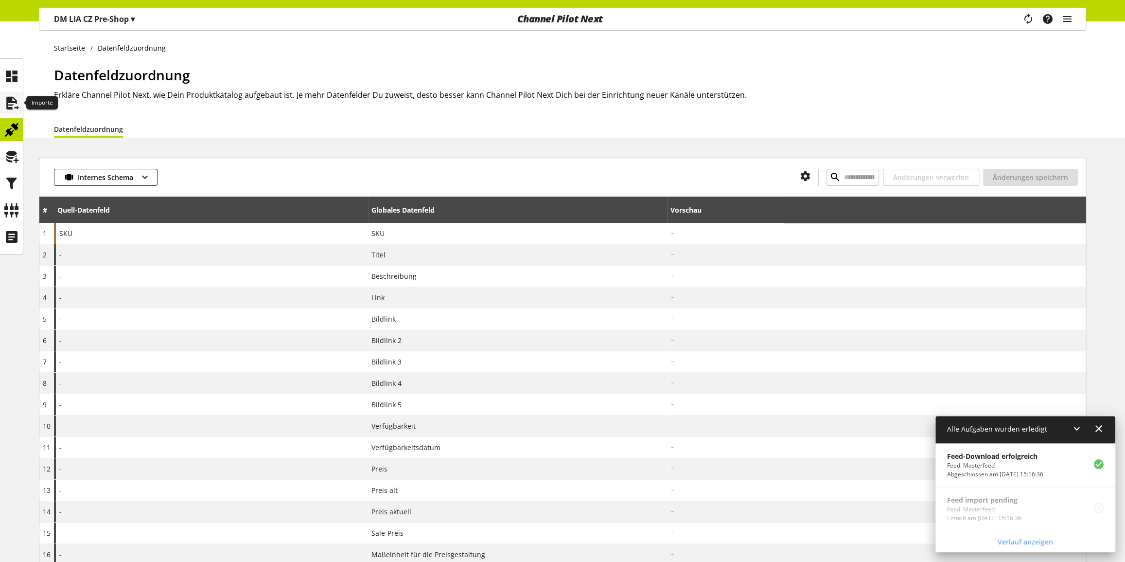
click at [5, 96] on icon at bounding box center [12, 102] width 16 height 19
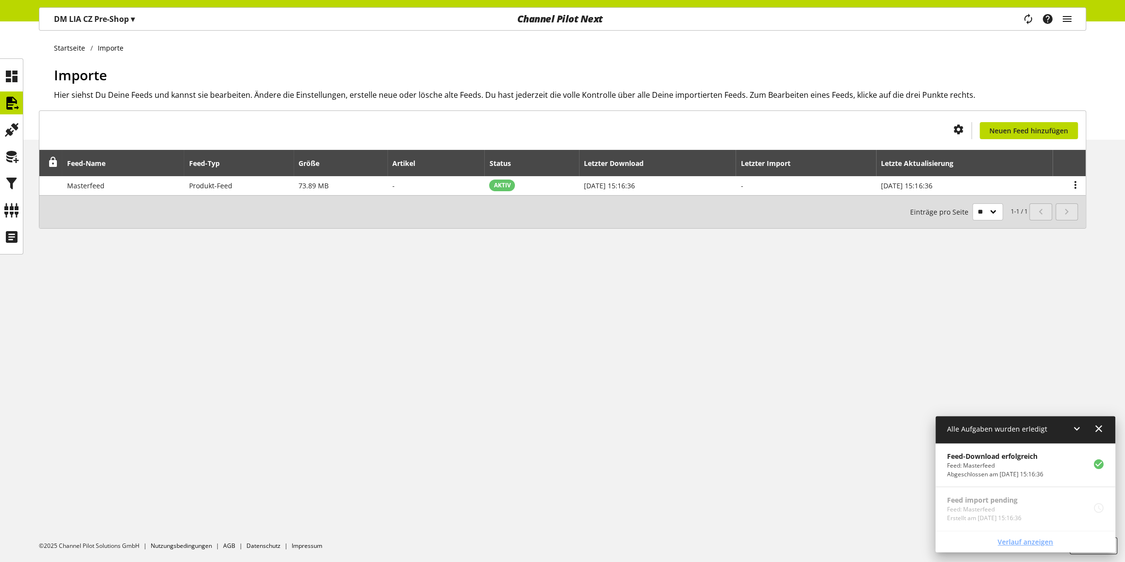
click at [1032, 540] on span "Verlauf anzeigen" at bounding box center [1025, 541] width 55 height 10
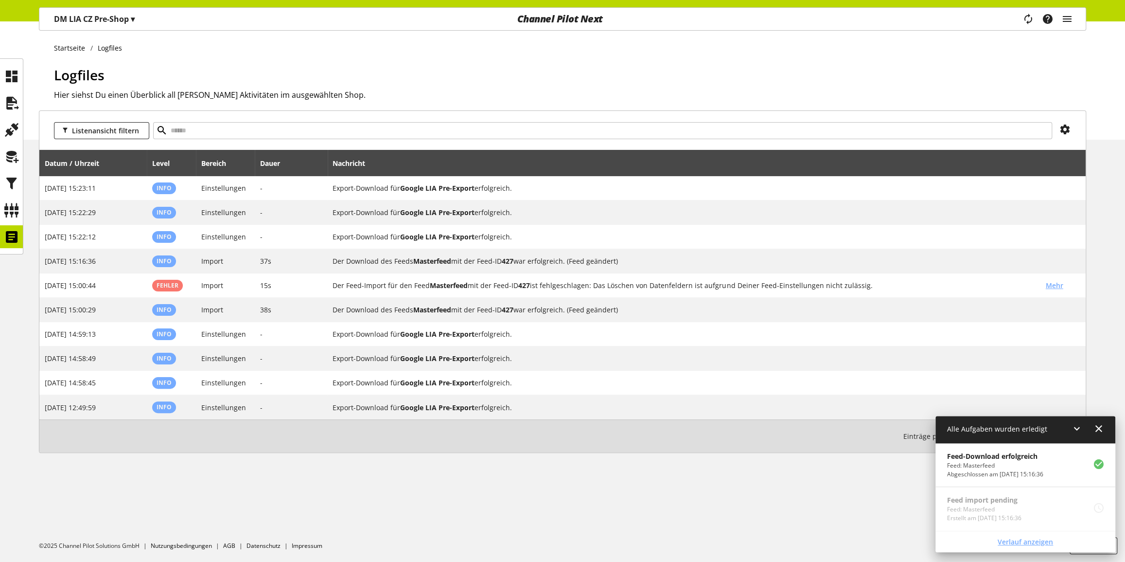
click at [1044, 545] on span "Verlauf anzeigen" at bounding box center [1025, 541] width 55 height 10
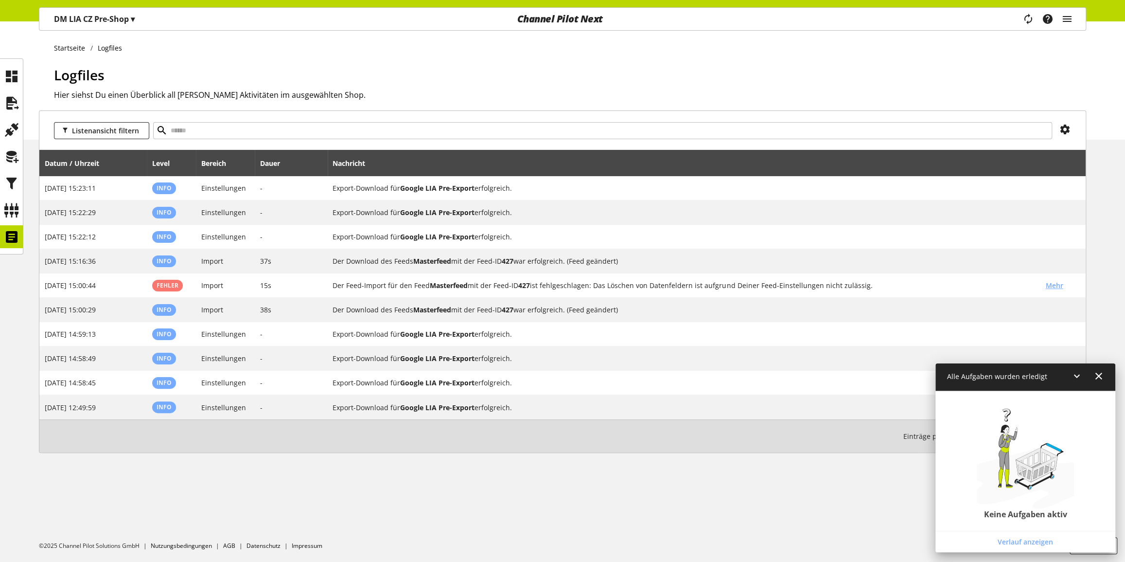
click at [1101, 378] on icon at bounding box center [1099, 376] width 12 height 18
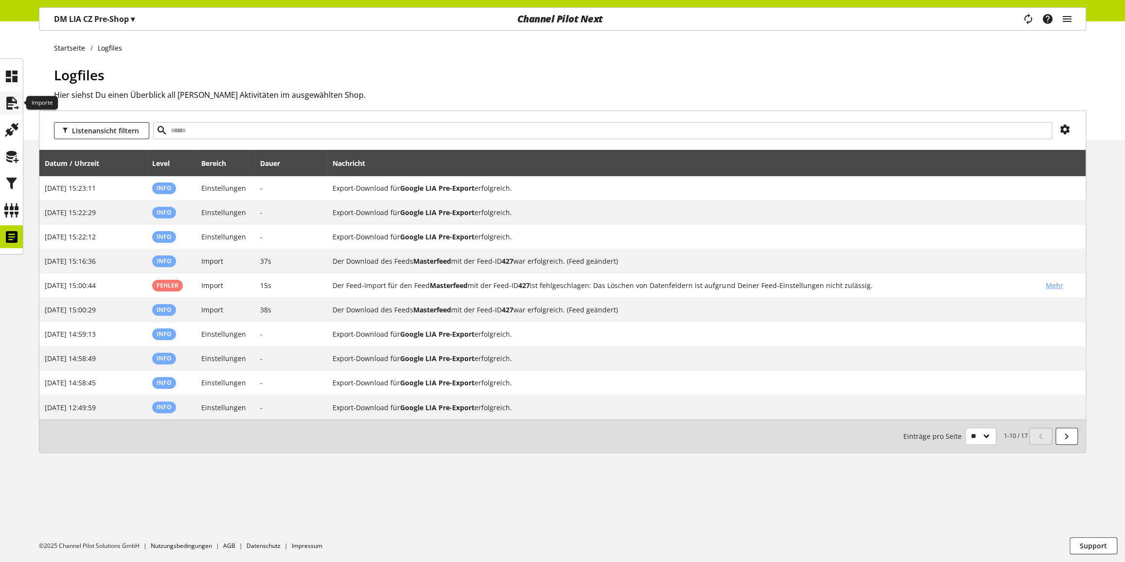
click at [14, 103] on icon at bounding box center [12, 102] width 16 height 19
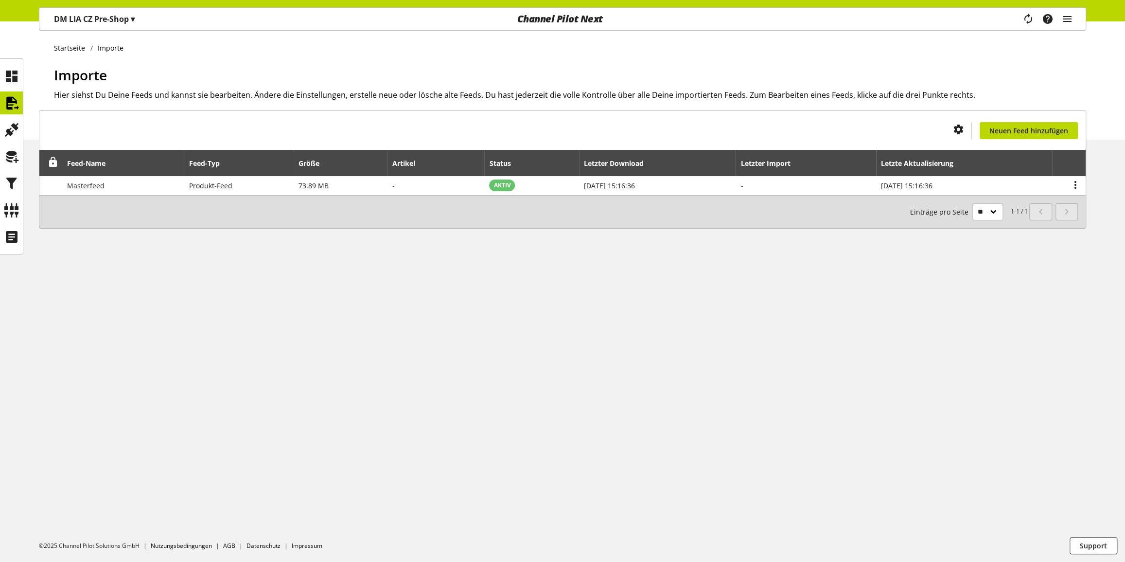
click at [1026, 19] on icon "main navigation" at bounding box center [1029, 19] width 12 height 18
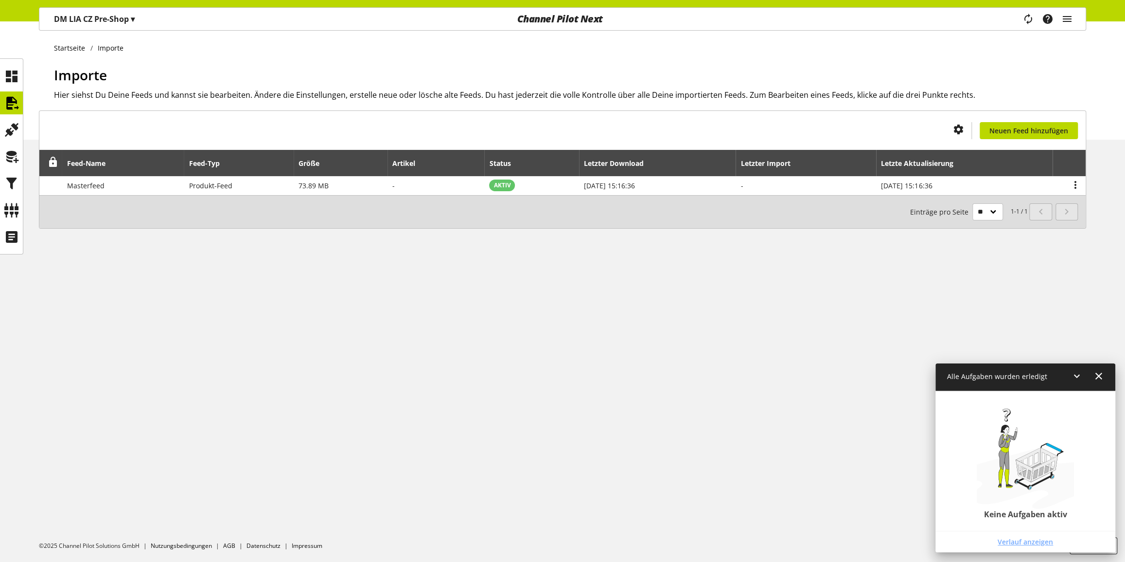
click at [1022, 538] on span "Verlauf anzeigen" at bounding box center [1025, 541] width 55 height 10
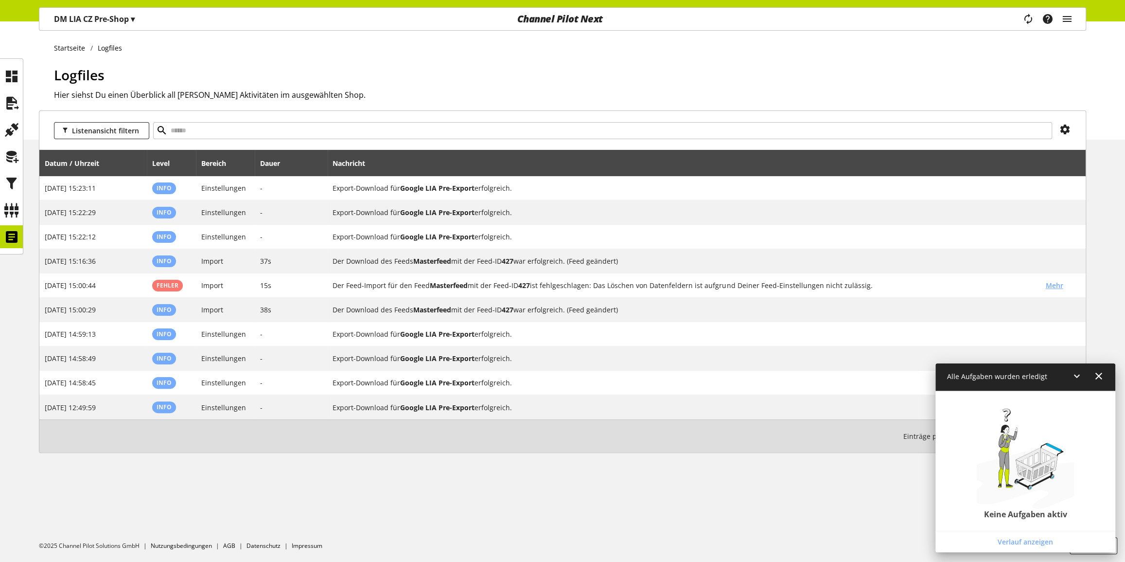
click at [1103, 376] on icon at bounding box center [1099, 376] width 12 height 18
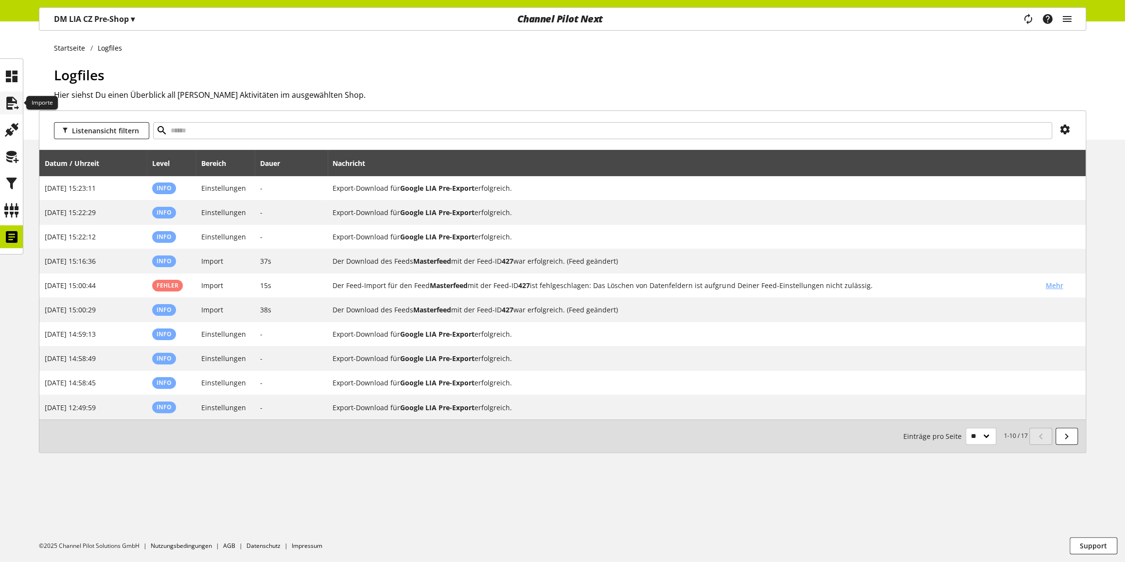
click at [18, 102] on icon at bounding box center [12, 102] width 16 height 19
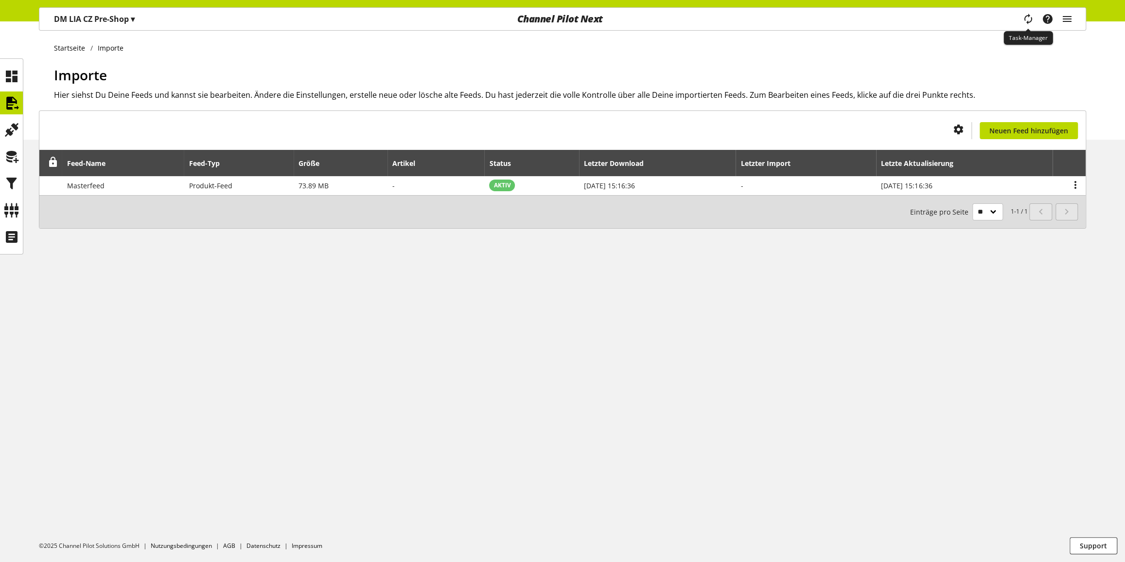
click at [1029, 17] on icon "main navigation" at bounding box center [1029, 19] width 12 height 18
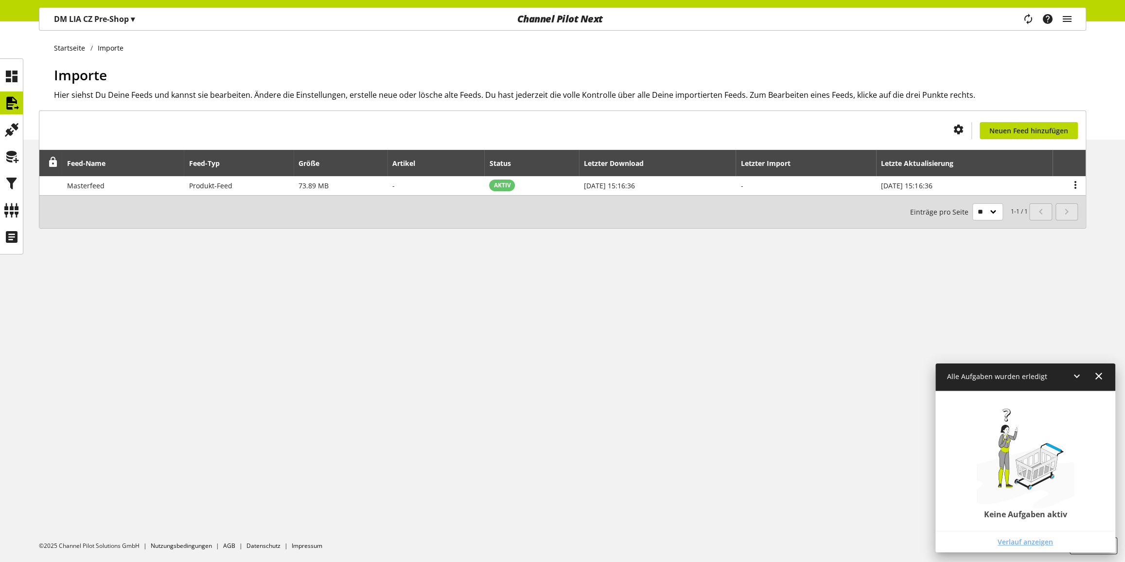
click at [1006, 533] on link "Verlauf anzeigen" at bounding box center [1026, 541] width 176 height 17
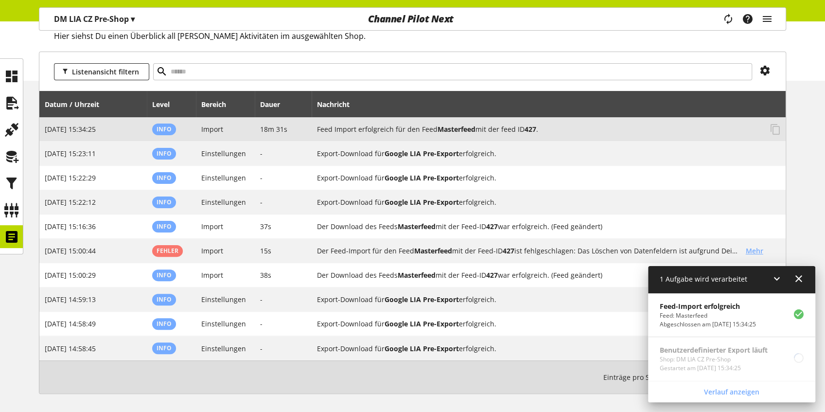
scroll to position [65, 0]
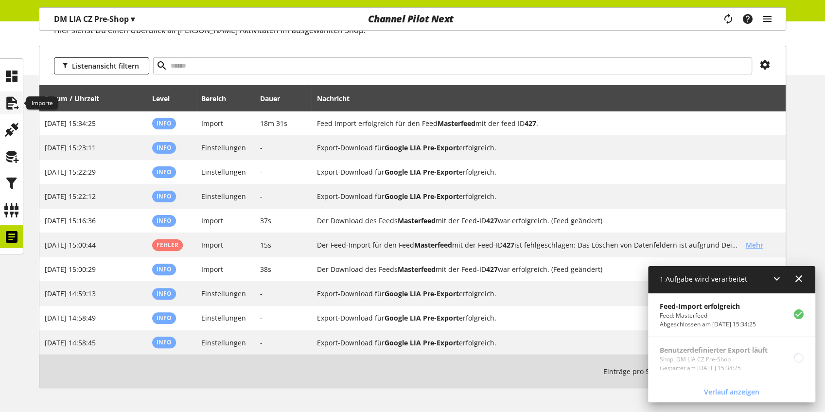
click at [17, 102] on icon at bounding box center [12, 102] width 16 height 19
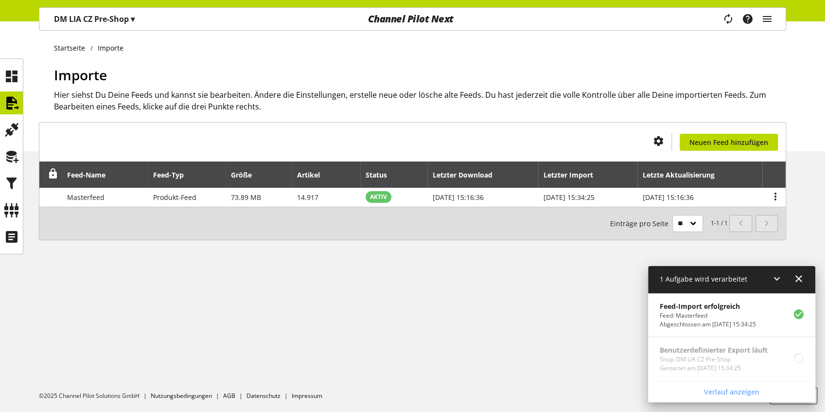
click at [798, 279] on icon at bounding box center [799, 279] width 12 height 18
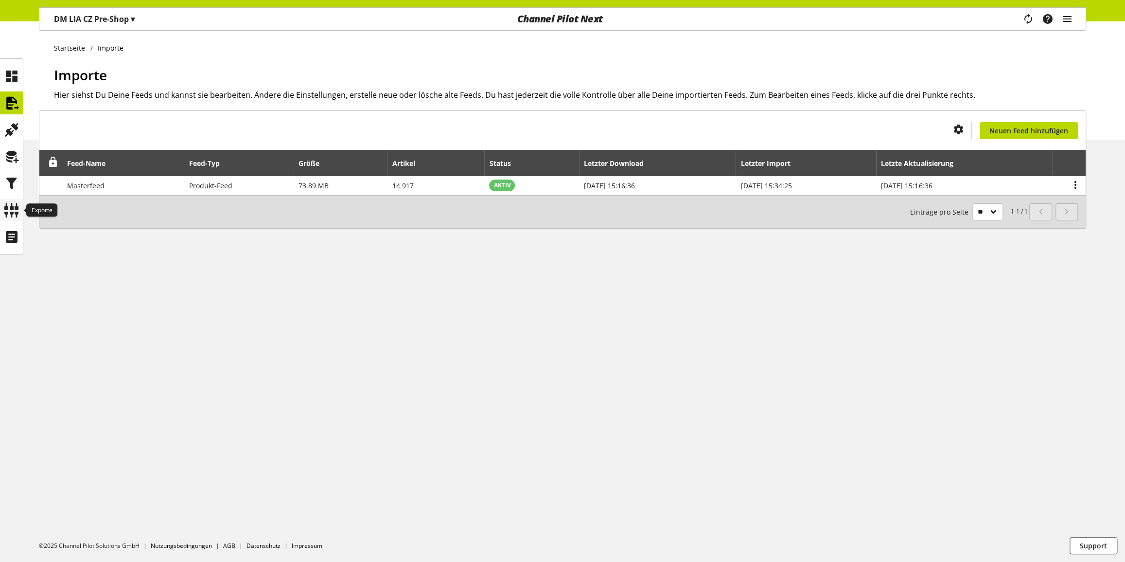
click at [9, 207] on icon at bounding box center [12, 209] width 16 height 19
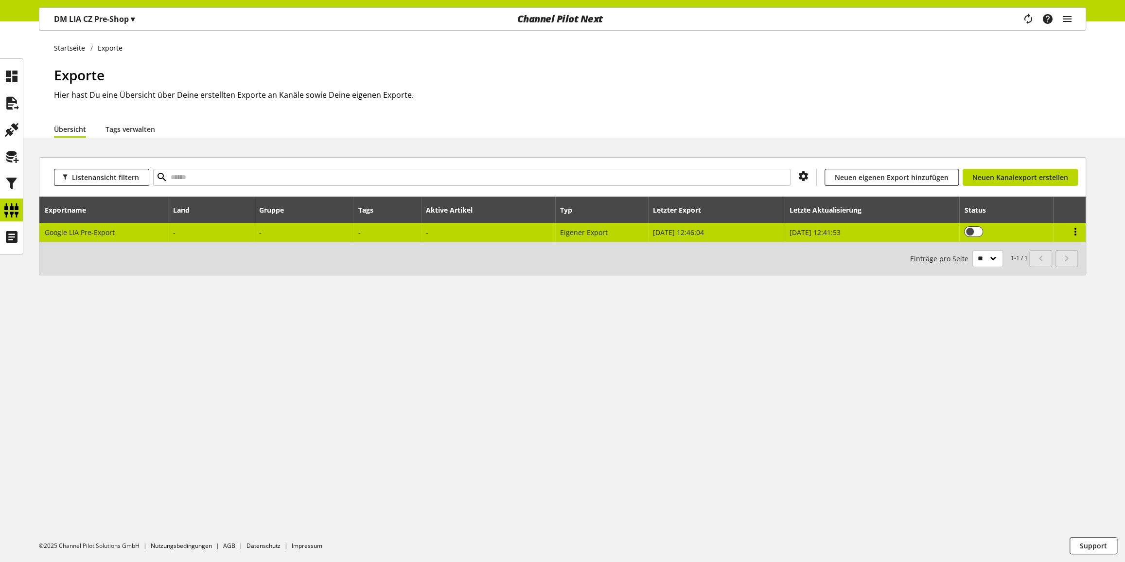
click at [1075, 231] on icon at bounding box center [1076, 232] width 12 height 18
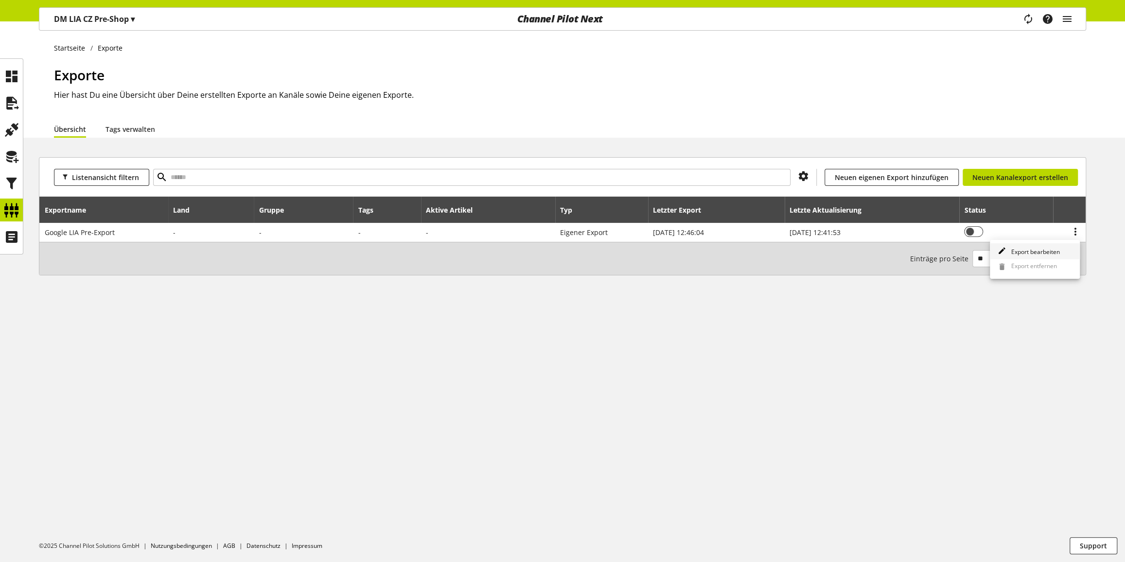
click at [1045, 250] on span "Export bearbeiten" at bounding box center [1033, 252] width 53 height 8
select select "********"
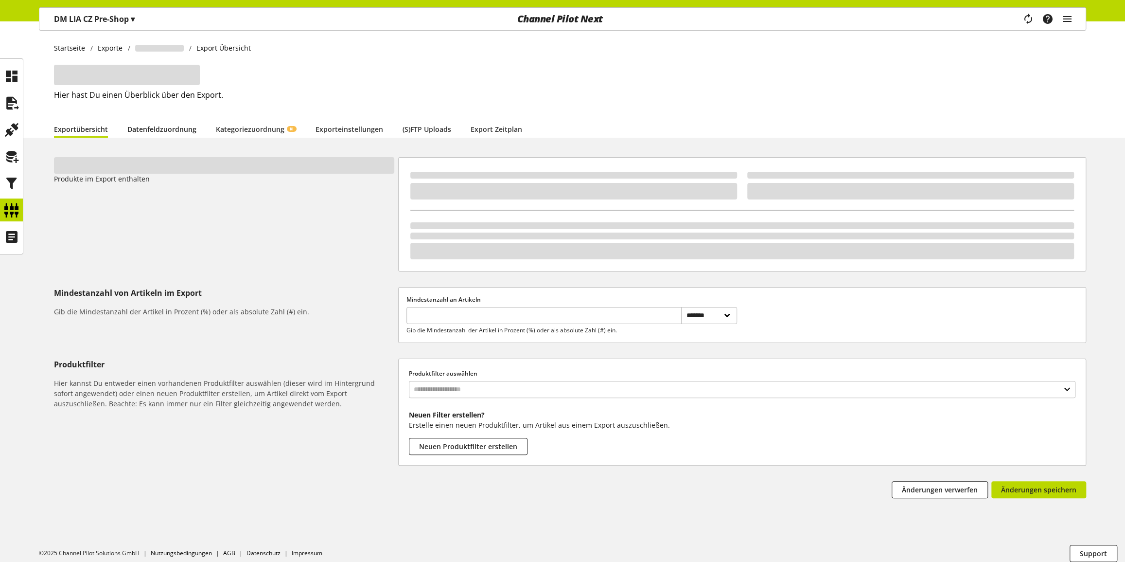
click at [159, 131] on link "Datenfeldzuordnung" at bounding box center [161, 129] width 69 height 10
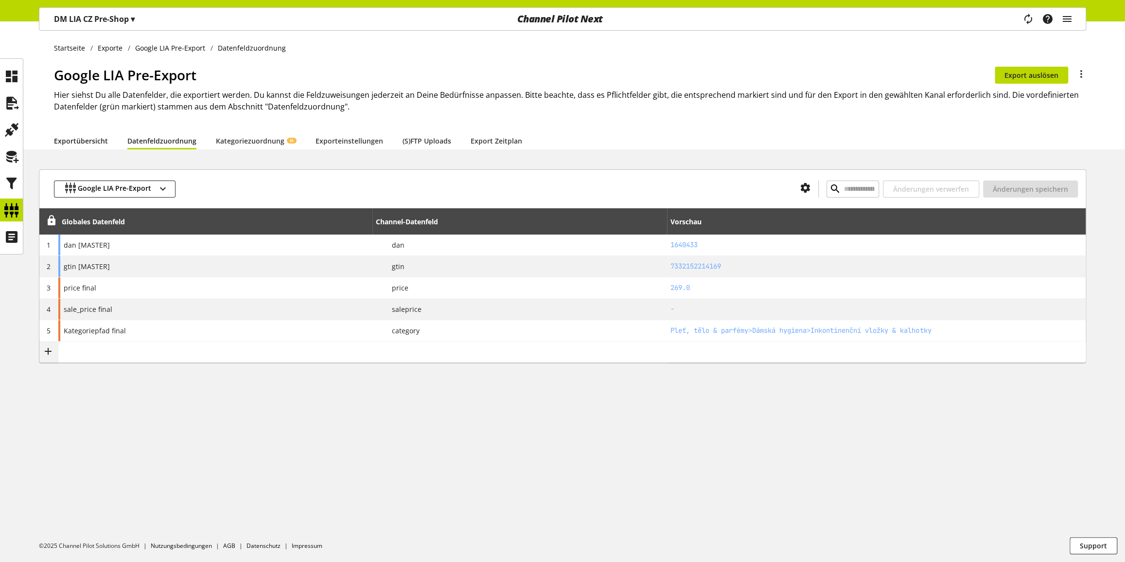
click at [86, 141] on link "Exportübersicht" at bounding box center [81, 141] width 54 height 10
select select "********"
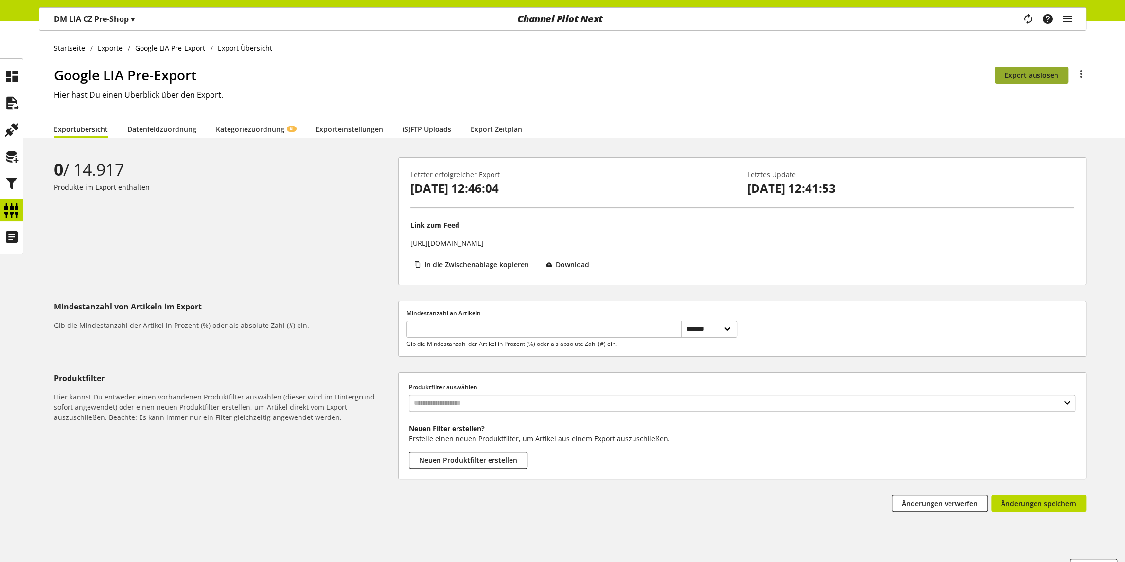
click at [1043, 77] on span "Export auslösen" at bounding box center [1032, 75] width 54 height 10
click at [1028, 21] on icon "main navigation" at bounding box center [1028, 18] width 19 height 21
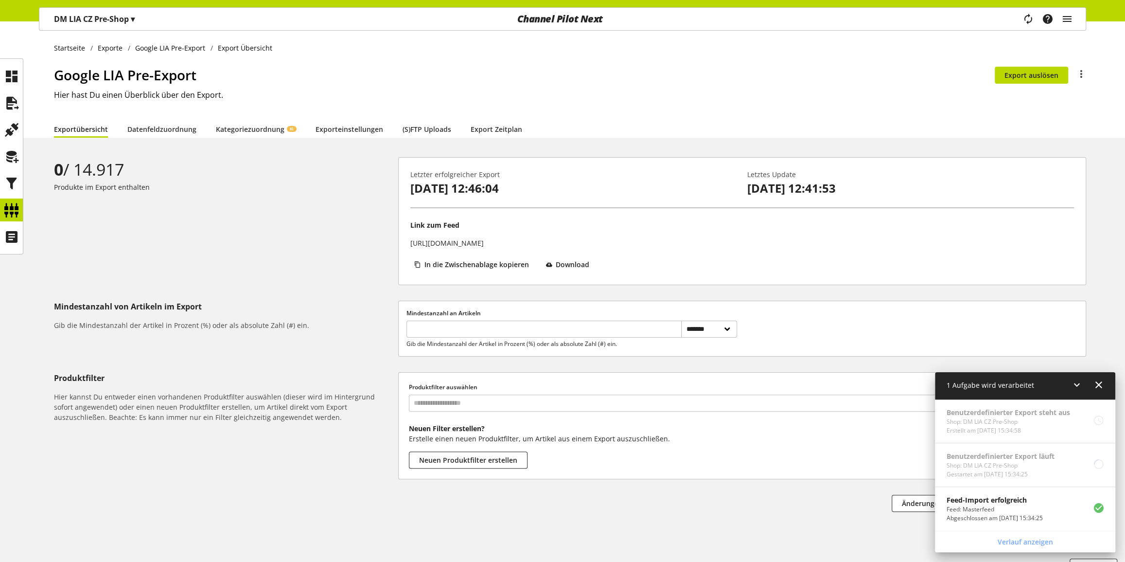
click at [1101, 384] on icon at bounding box center [1099, 385] width 12 height 18
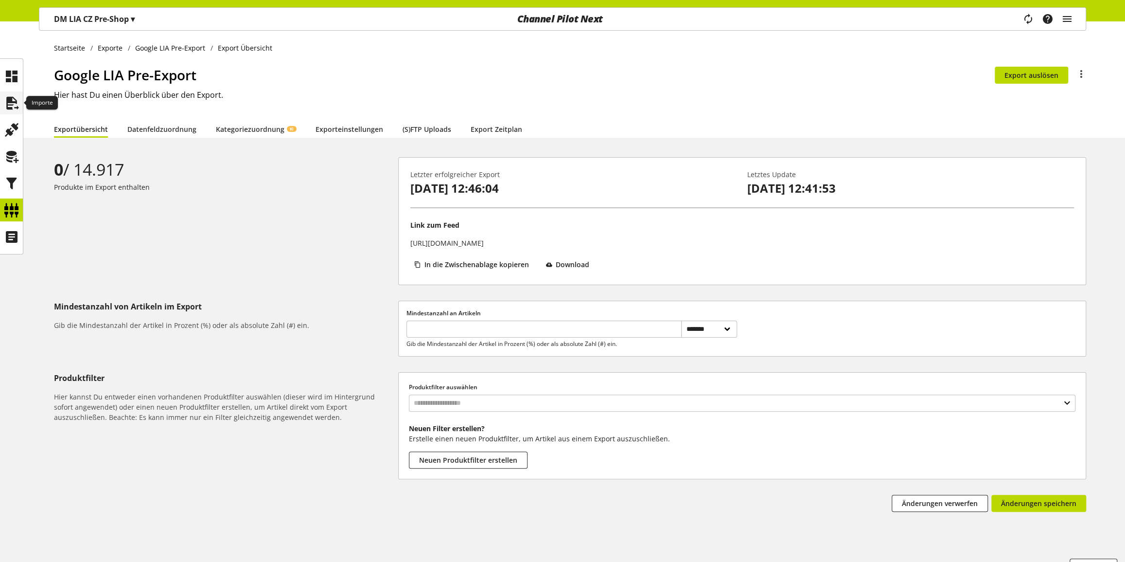
click at [11, 99] on icon at bounding box center [12, 102] width 16 height 19
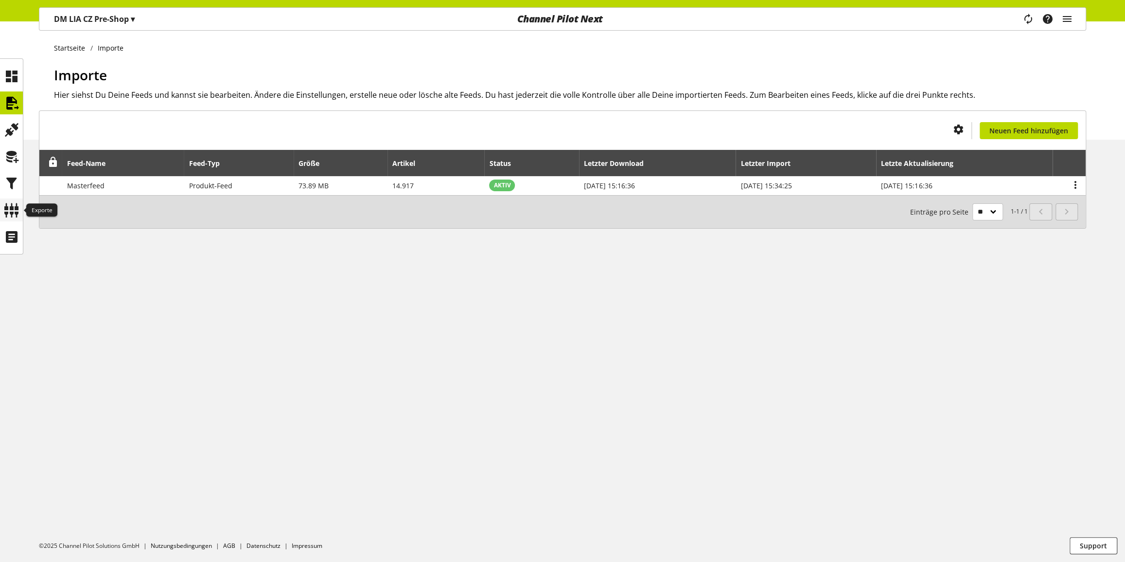
click at [12, 204] on icon at bounding box center [12, 209] width 16 height 19
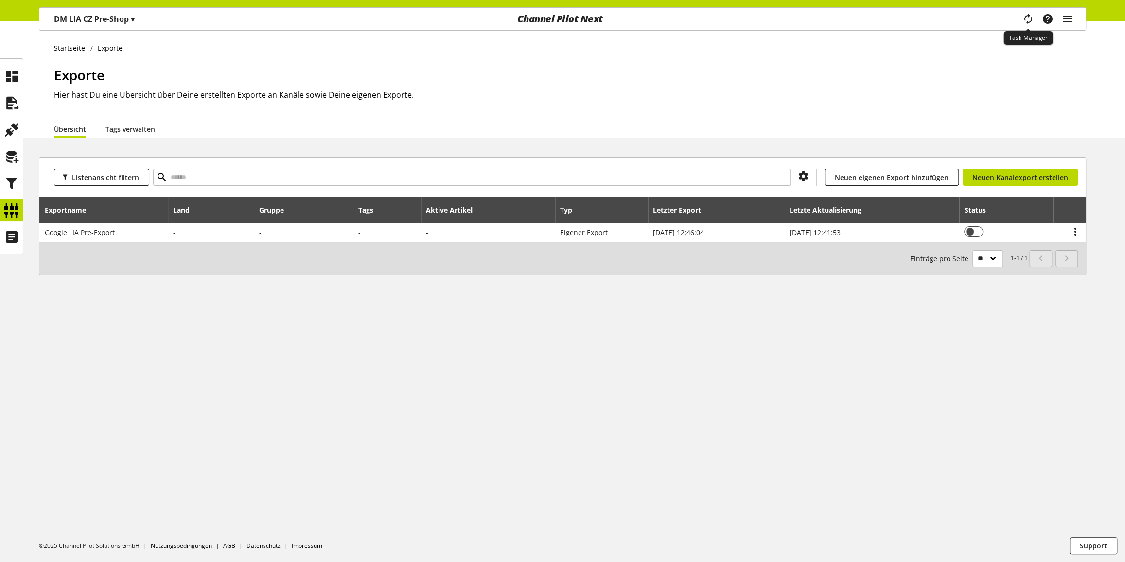
click at [1027, 19] on icon "main navigation" at bounding box center [1029, 19] width 12 height 18
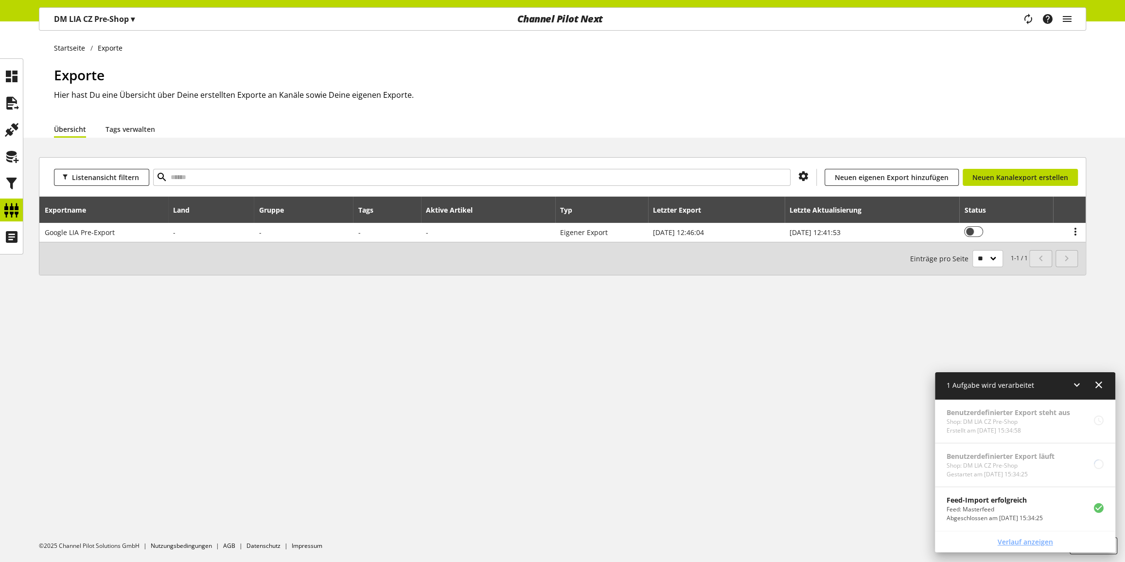
click at [1016, 536] on span "Verlauf anzeigen" at bounding box center [1025, 541] width 55 height 10
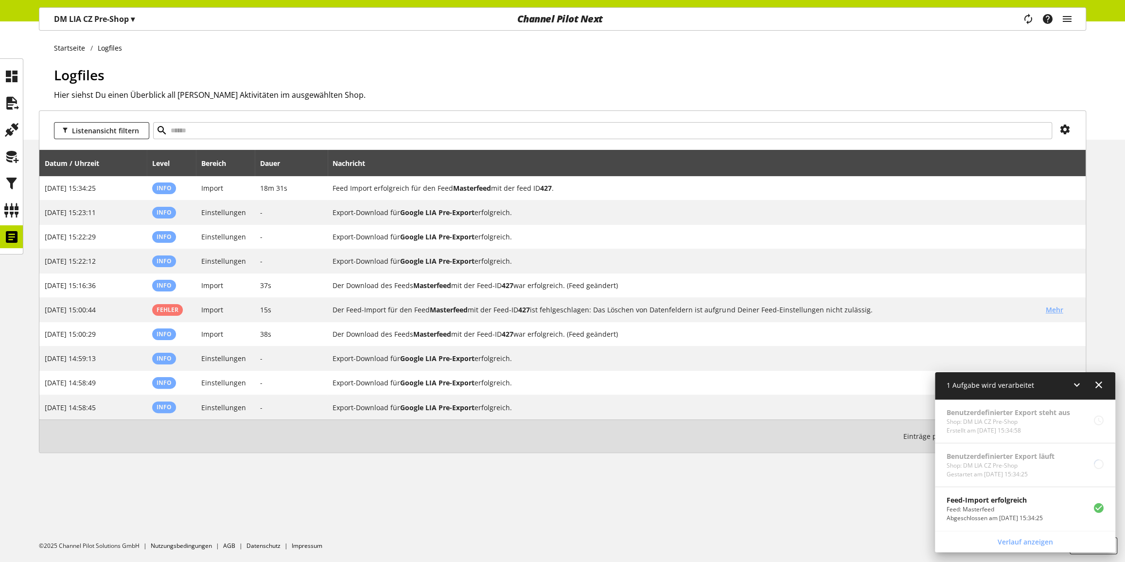
click at [1101, 386] on icon at bounding box center [1099, 385] width 12 height 18
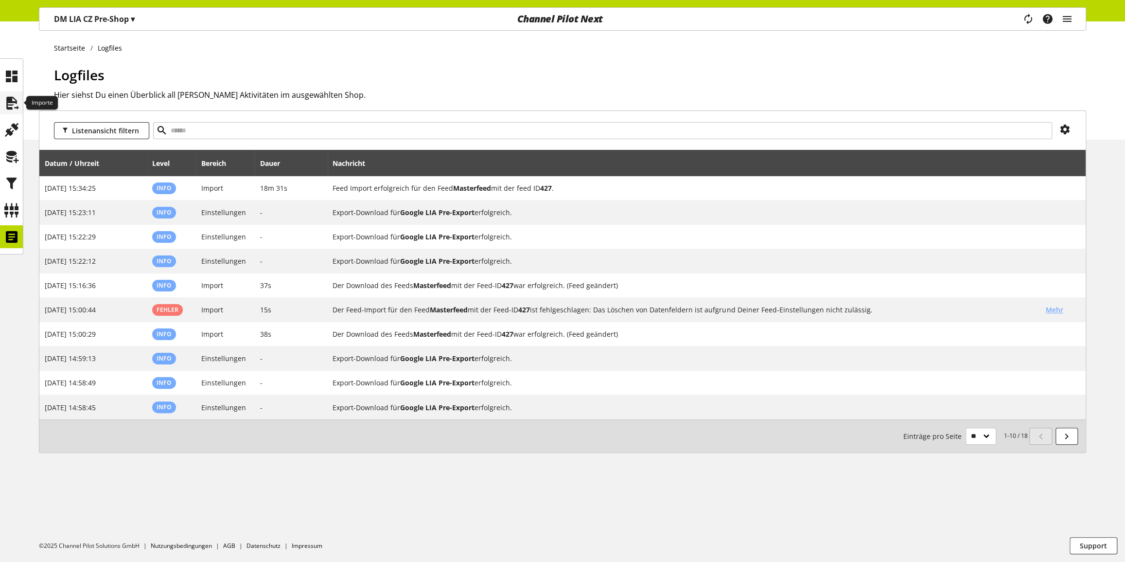
click at [12, 99] on icon at bounding box center [12, 102] width 16 height 19
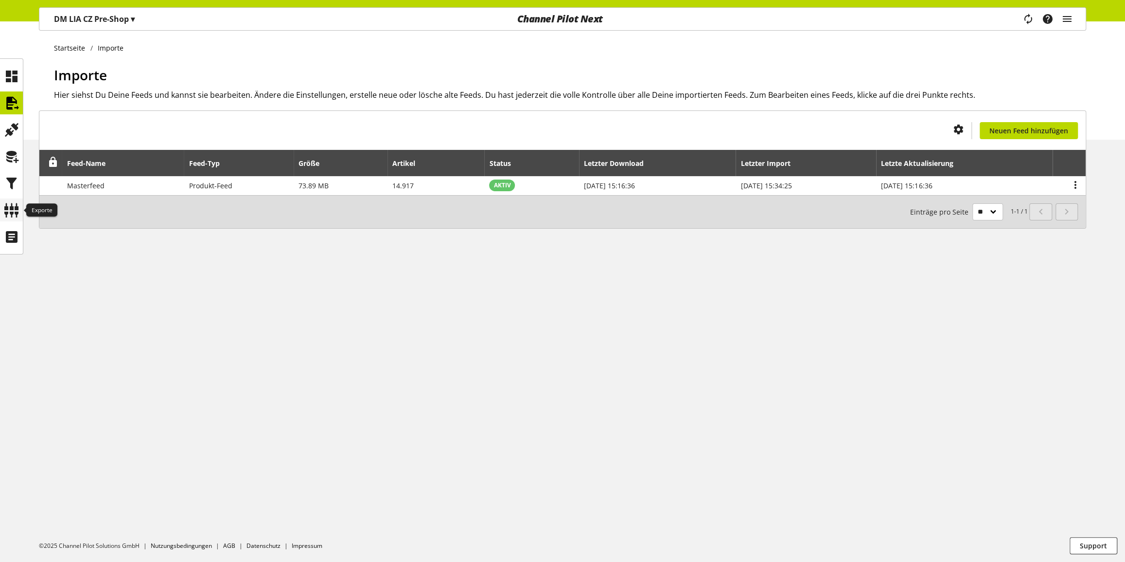
click at [13, 215] on icon at bounding box center [12, 209] width 16 height 19
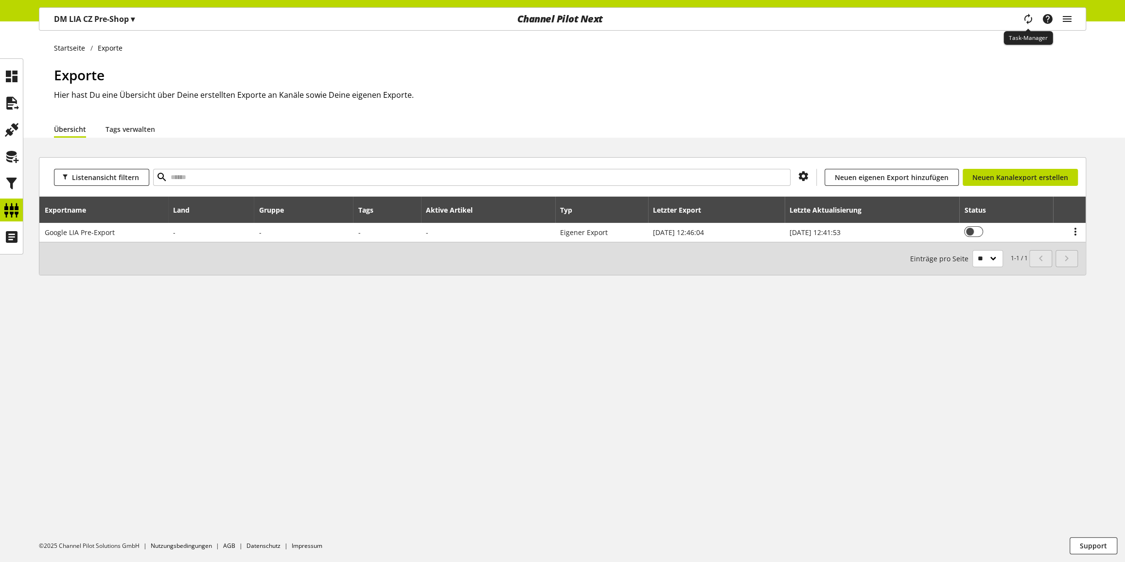
click at [1025, 16] on icon "main navigation" at bounding box center [1029, 19] width 12 height 18
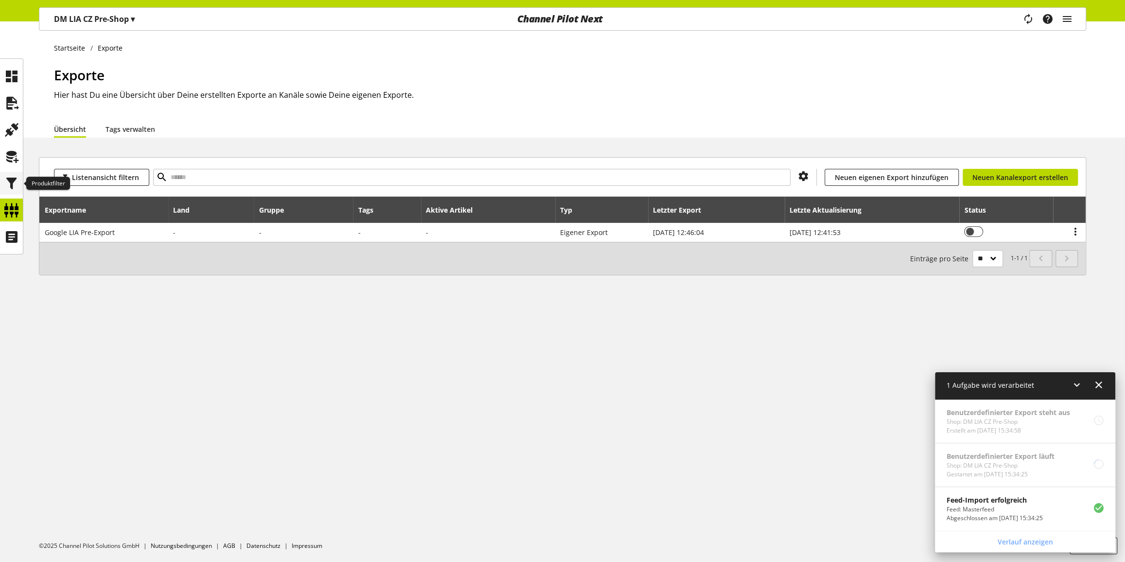
click at [17, 178] on icon at bounding box center [12, 183] width 16 height 19
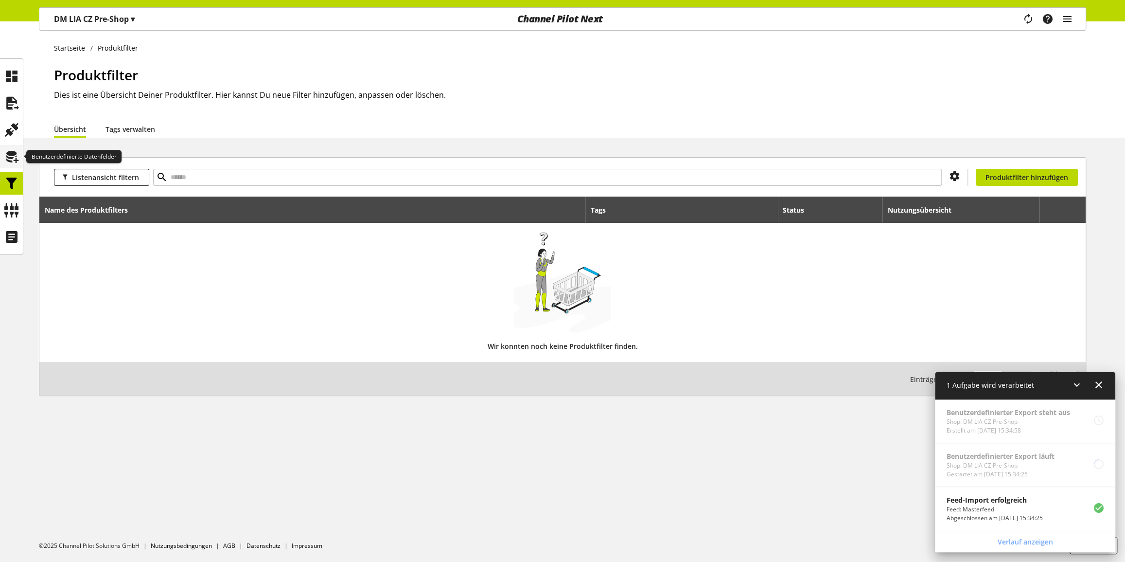
click at [16, 149] on icon at bounding box center [12, 156] width 16 height 19
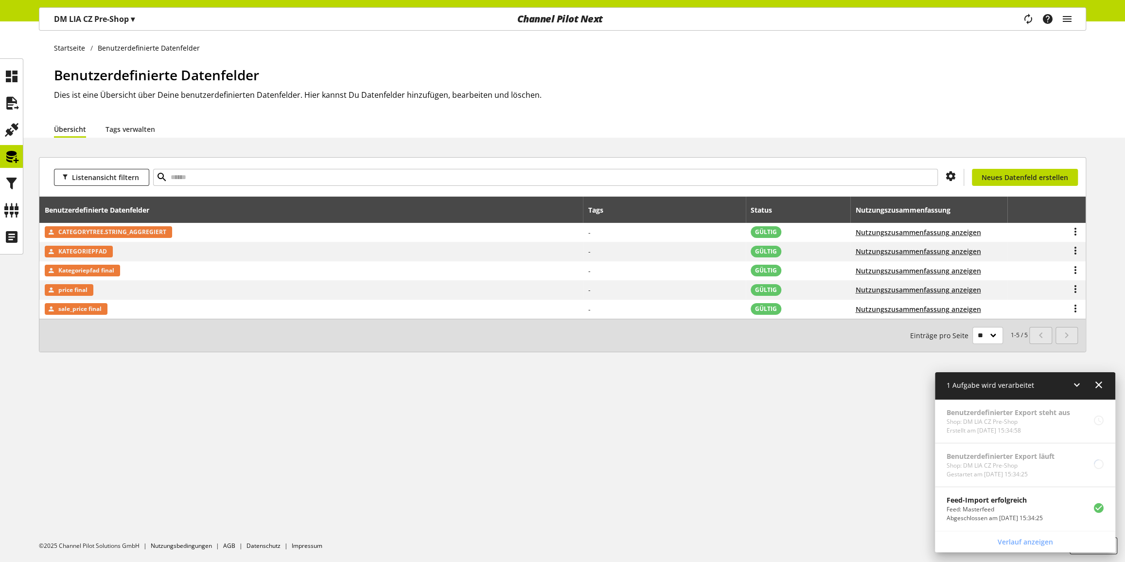
click at [1071, 385] on icon at bounding box center [1077, 385] width 12 height 18
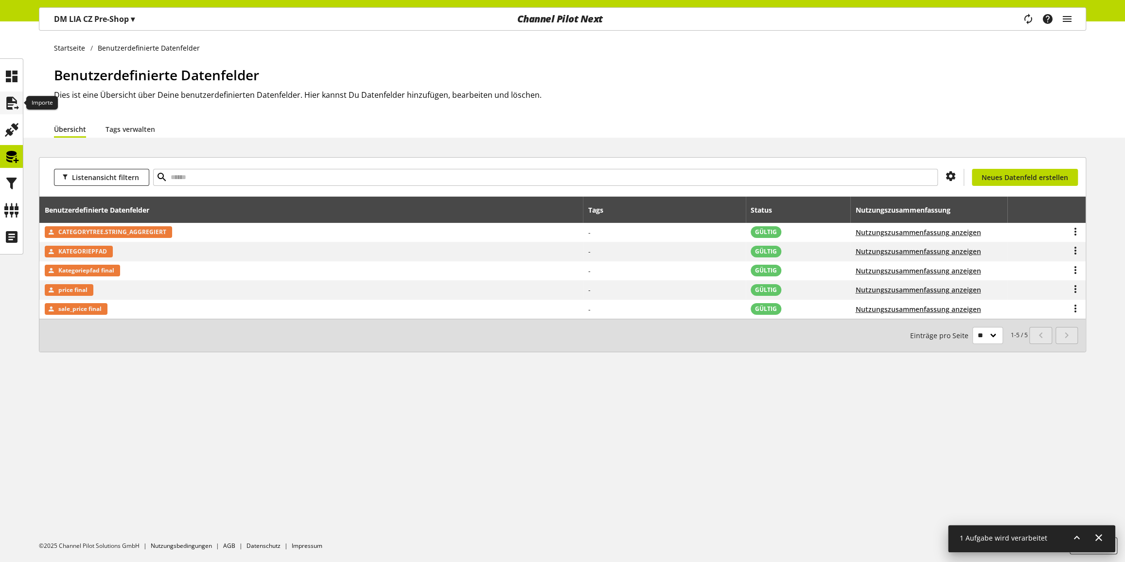
click at [8, 107] on icon at bounding box center [12, 102] width 16 height 19
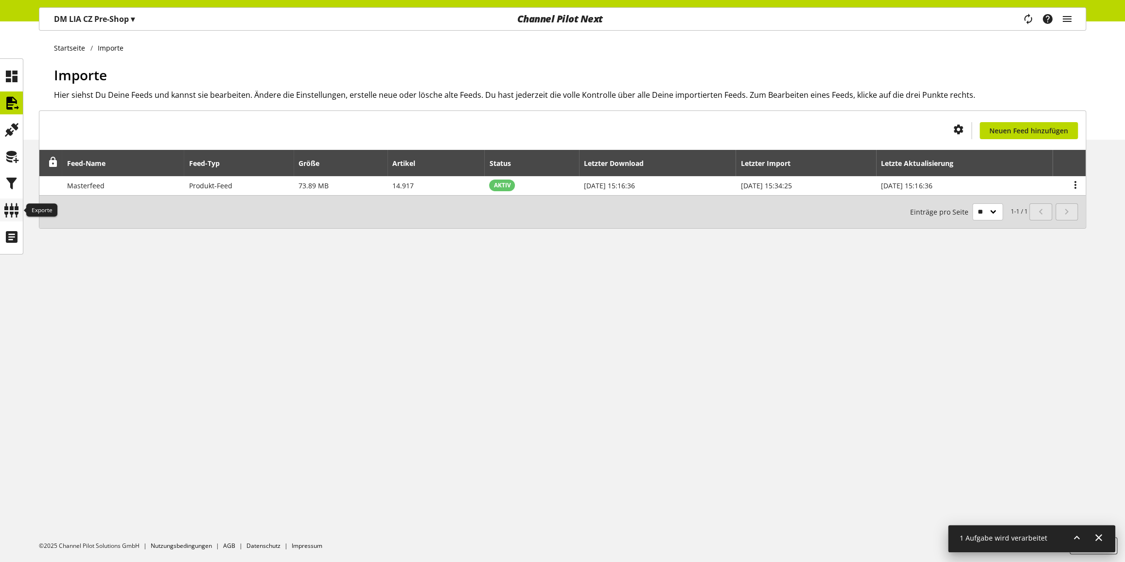
click at [5, 211] on icon at bounding box center [12, 209] width 16 height 19
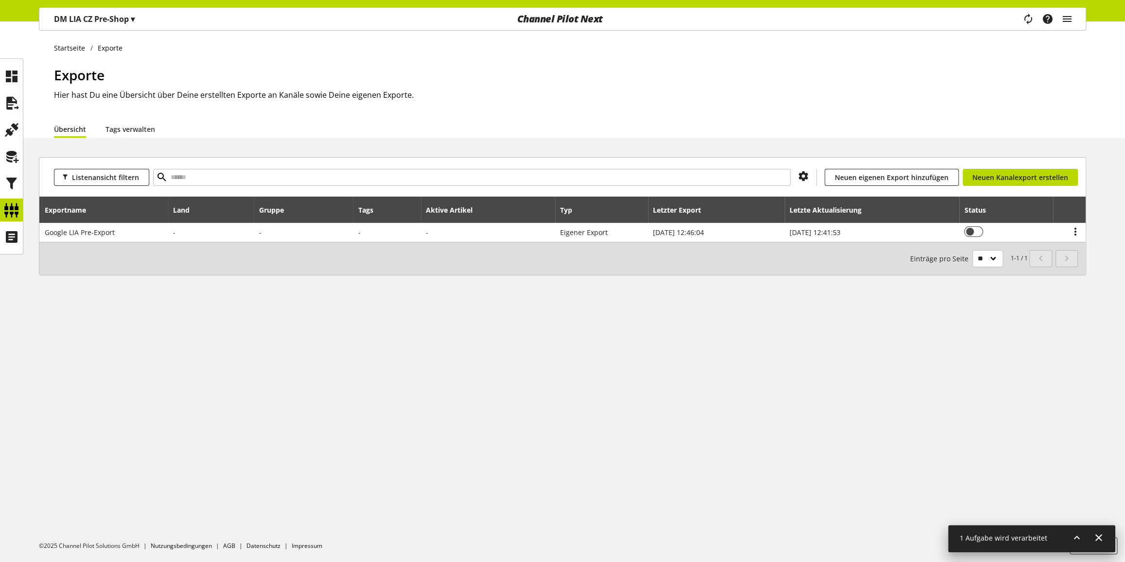
click at [1076, 537] on icon at bounding box center [1077, 538] width 12 height 18
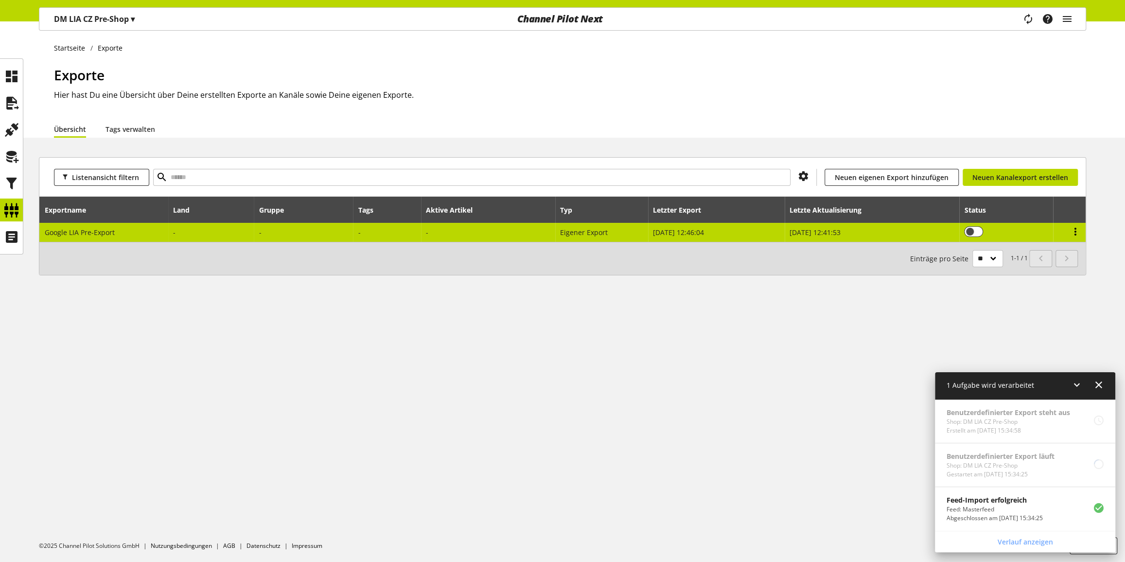
click at [1073, 232] on icon at bounding box center [1076, 232] width 12 height 18
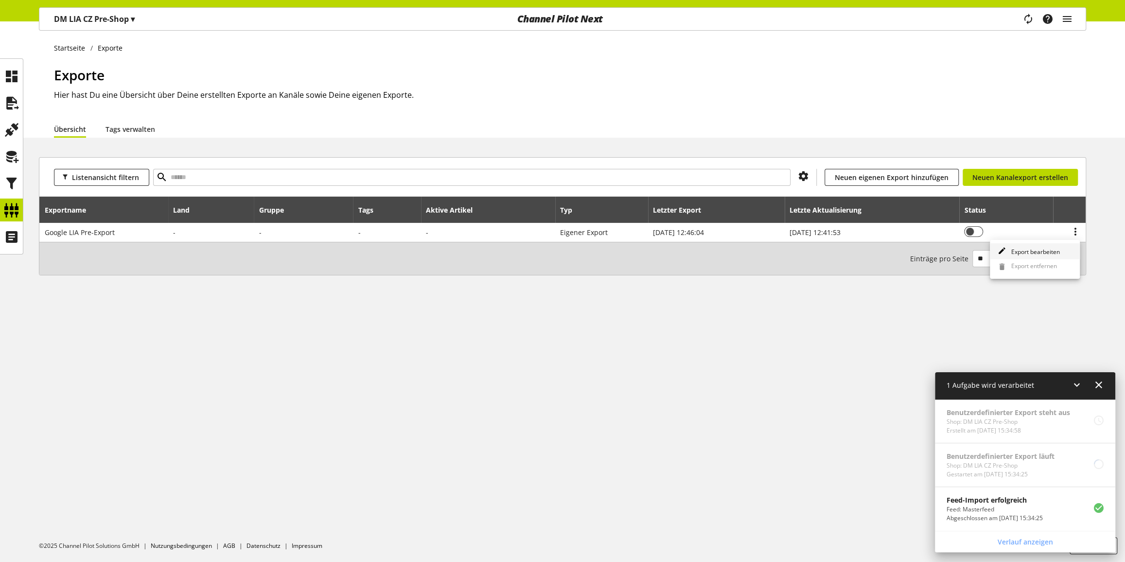
click at [1046, 252] on span "Export bearbeiten" at bounding box center [1033, 252] width 53 height 8
select select "********"
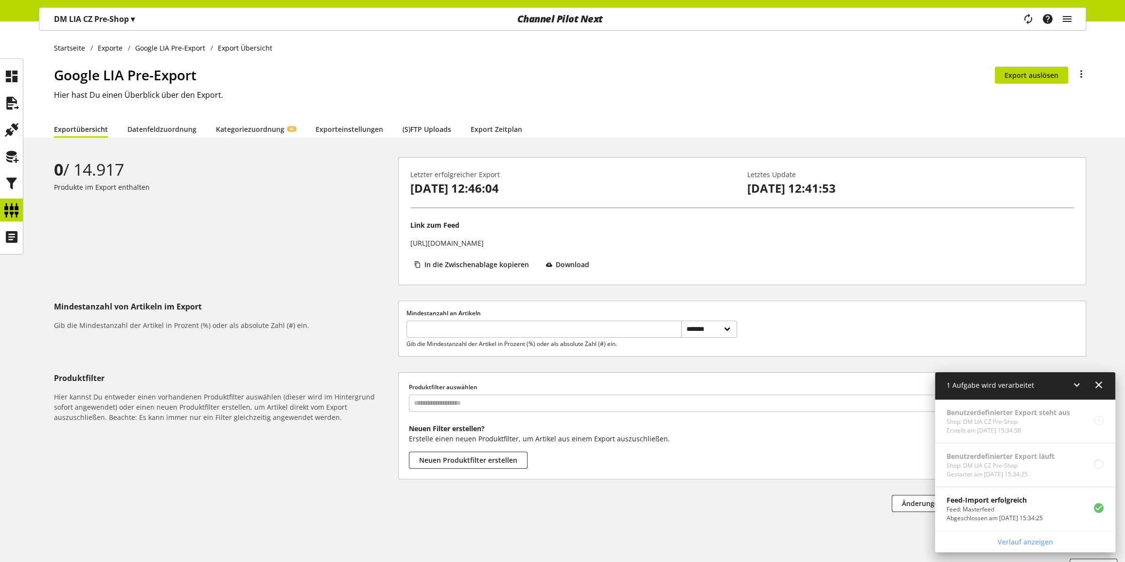
click at [1101, 389] on icon at bounding box center [1099, 385] width 12 height 18
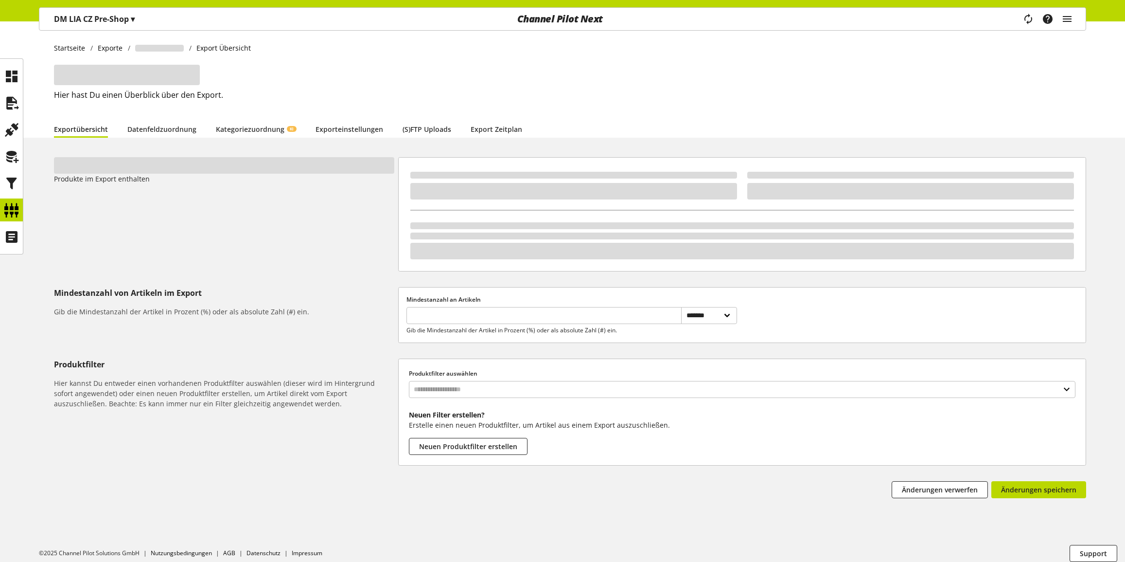
select select "********"
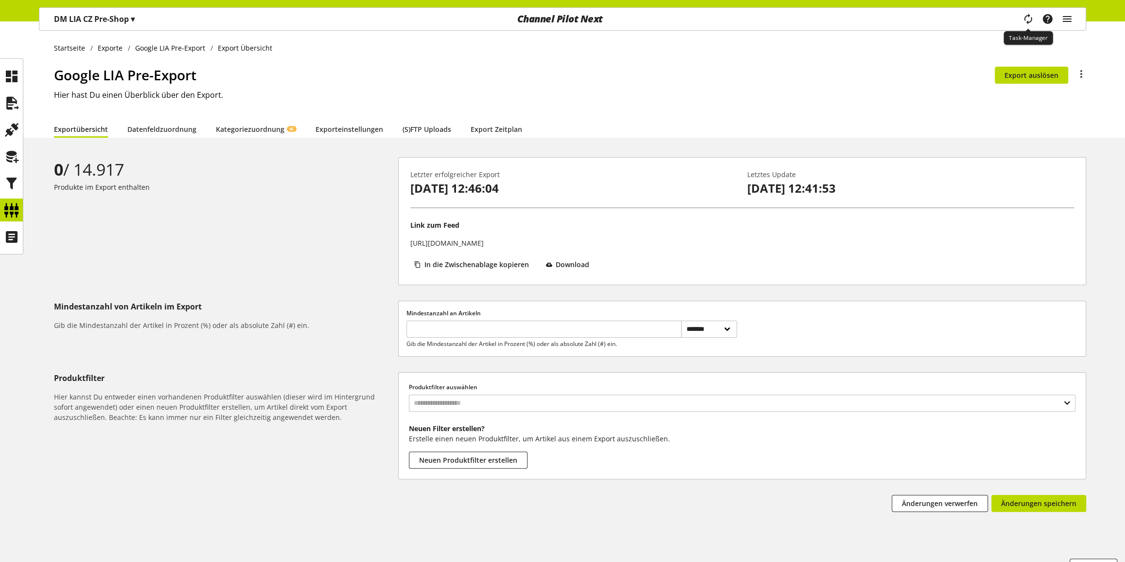
click at [1025, 17] on icon "main navigation" at bounding box center [1028, 19] width 21 height 20
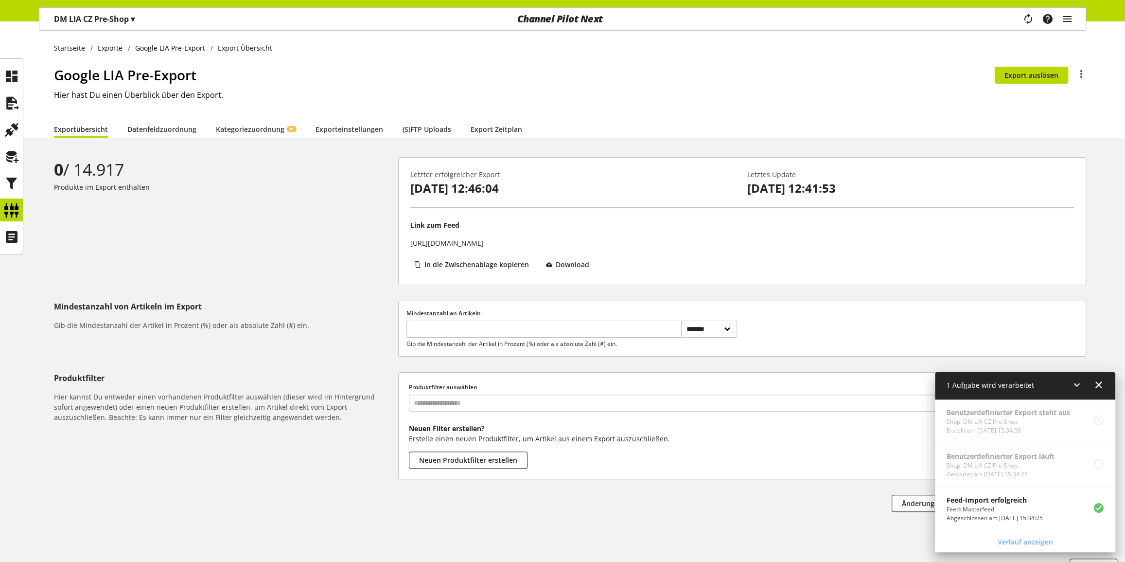
click at [1076, 387] on icon at bounding box center [1077, 385] width 12 height 18
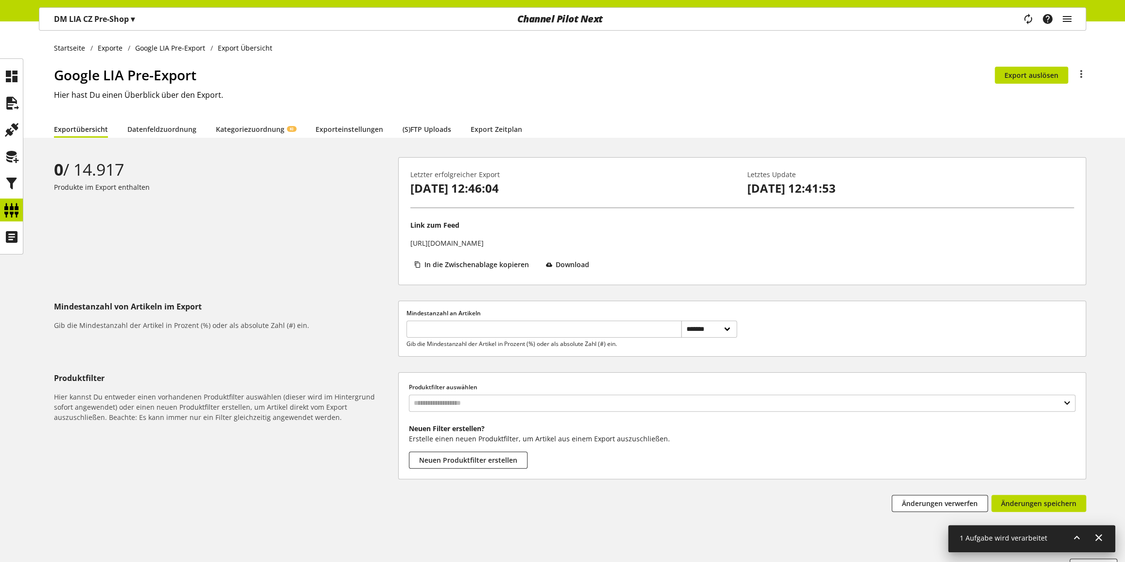
click at [1077, 535] on icon at bounding box center [1077, 538] width 12 height 18
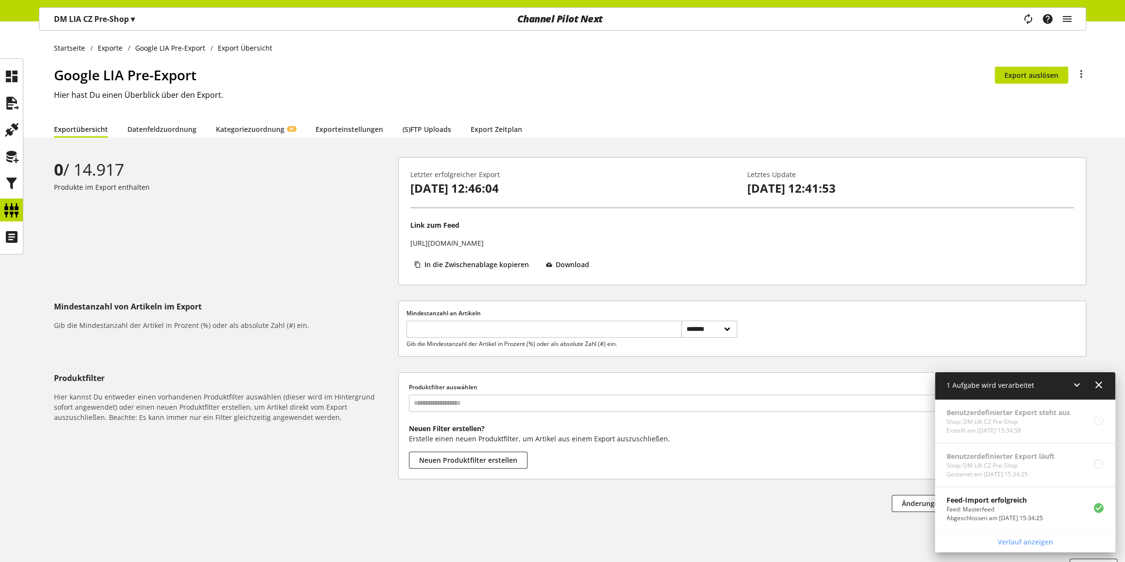
click at [1072, 387] on icon at bounding box center [1077, 385] width 12 height 18
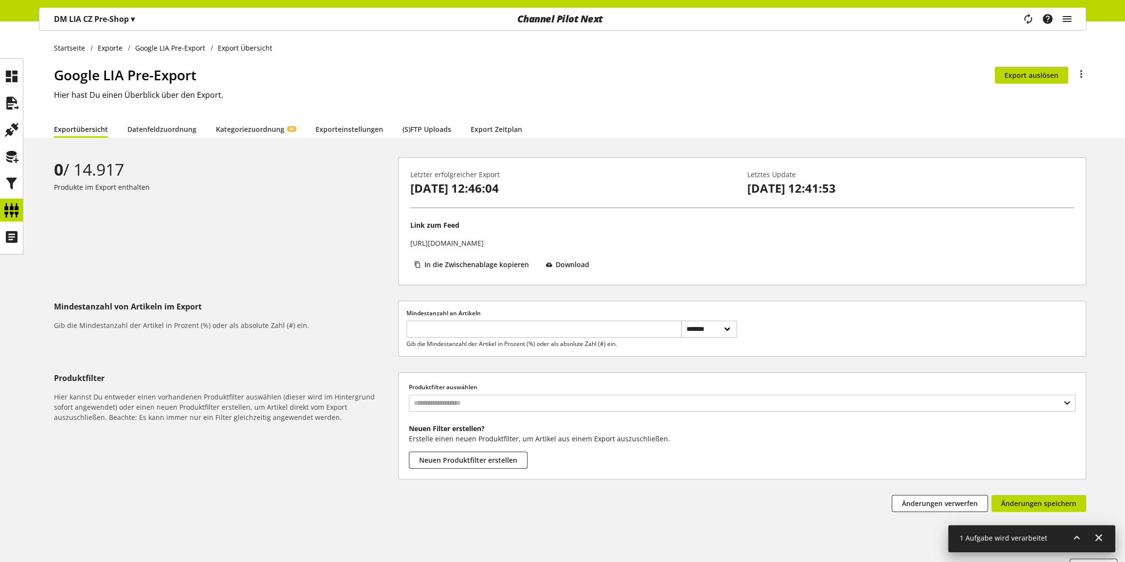
click at [517, 83] on h1 "Google LIA Pre-Export" at bounding box center [524, 75] width 941 height 20
click at [131, 21] on p "DM LIA CZ Pre-Shop ▾" at bounding box center [94, 19] width 81 height 12
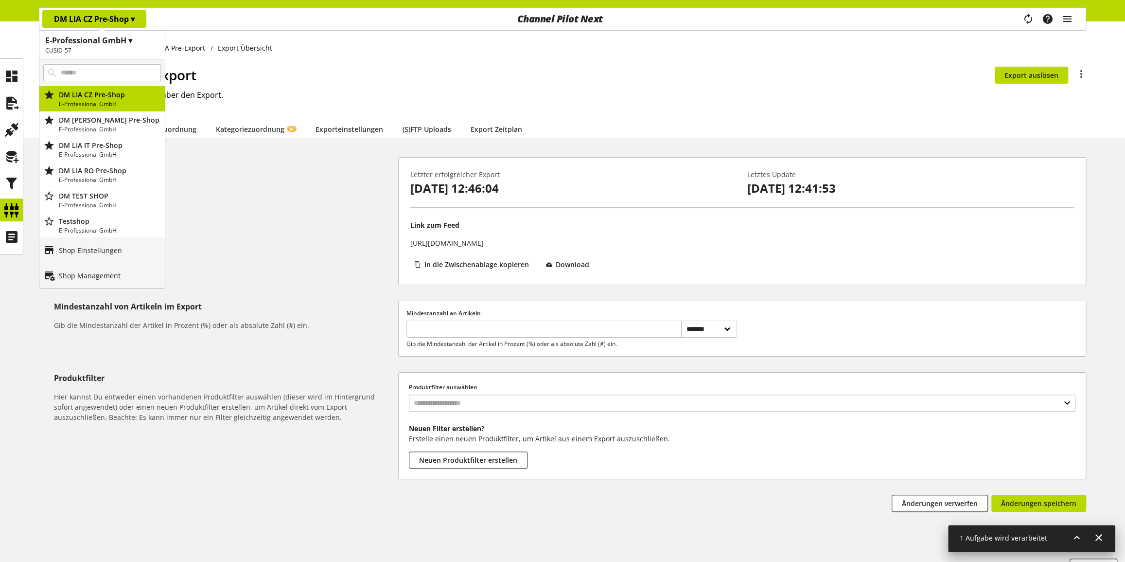
click at [117, 41] on h1 "E-Professional GmbH ▾" at bounding box center [102, 41] width 114 height 12
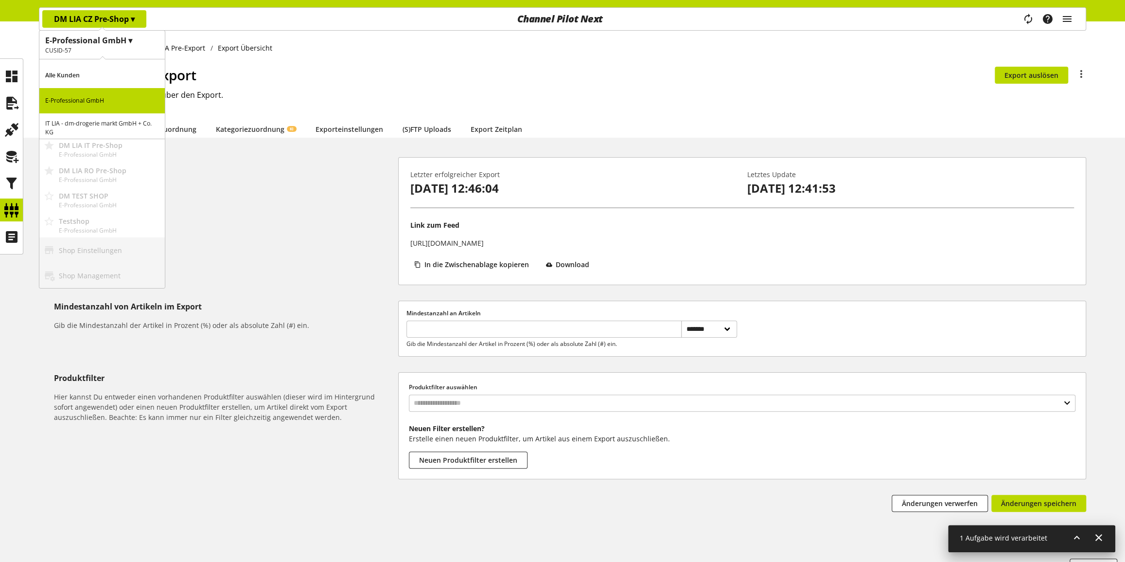
click at [83, 119] on p "IT LIA - dm-drogerie markt GmbH + Co. KG" at bounding box center [101, 125] width 125 height 25
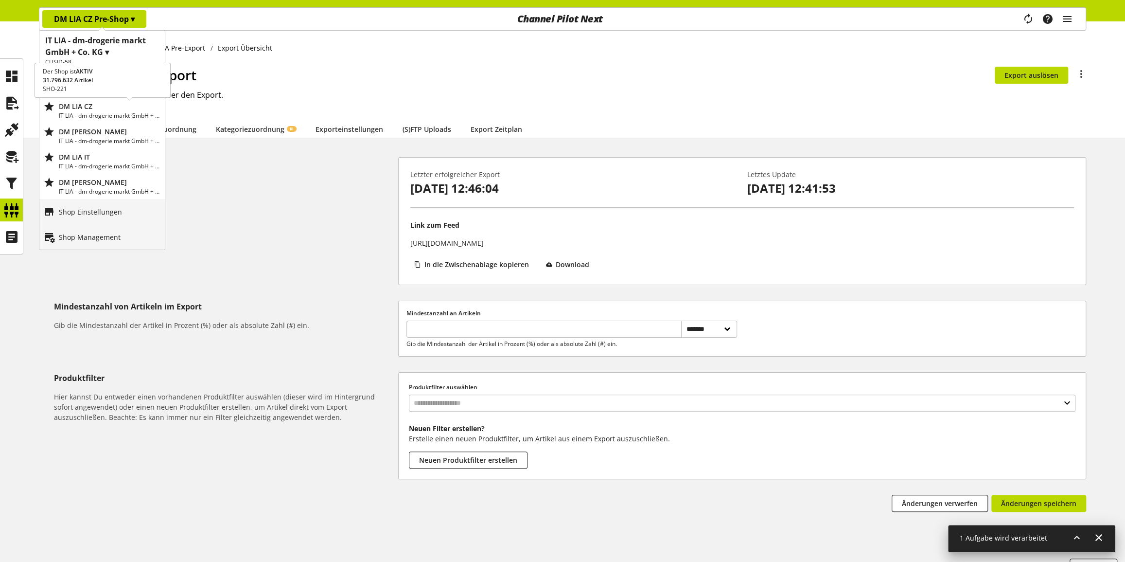
click at [111, 109] on p "DM LIA CZ" at bounding box center [110, 106] width 102 height 10
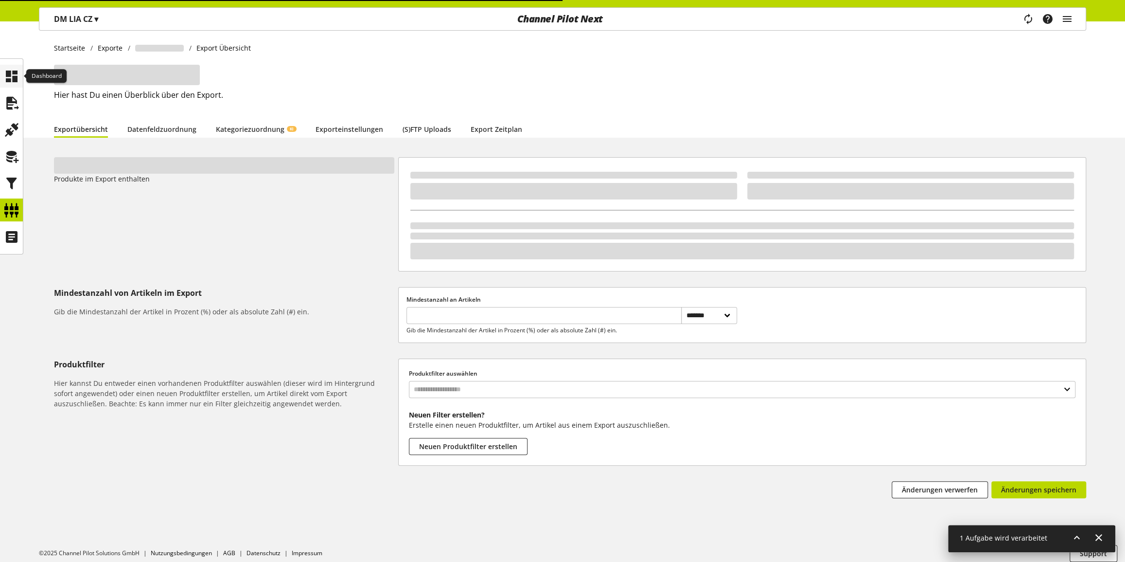
click at [18, 70] on icon at bounding box center [12, 76] width 16 height 19
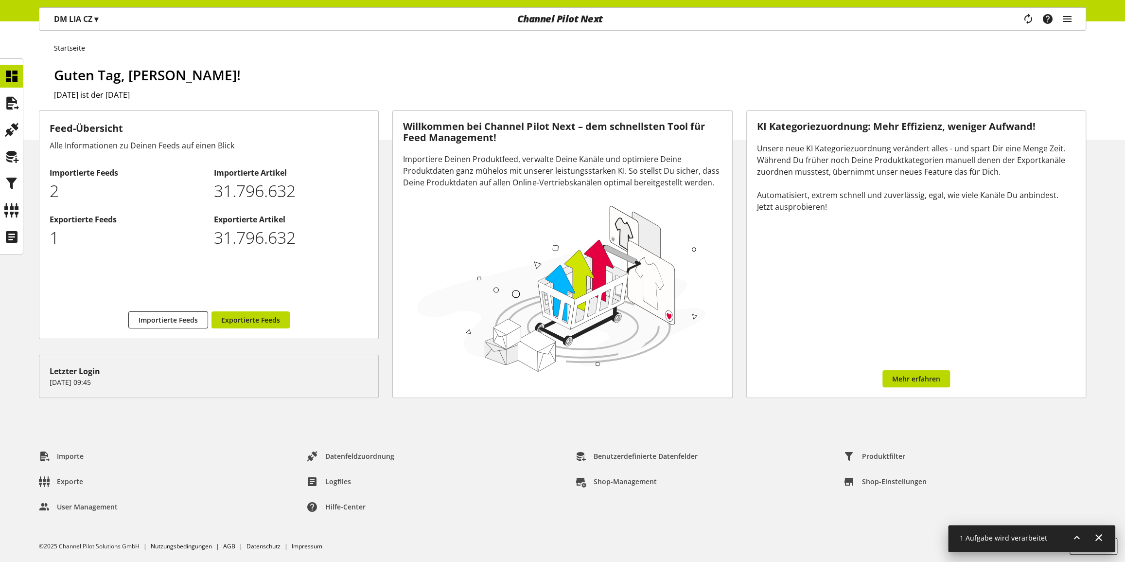
click at [98, 16] on span "▾" at bounding box center [96, 19] width 4 height 11
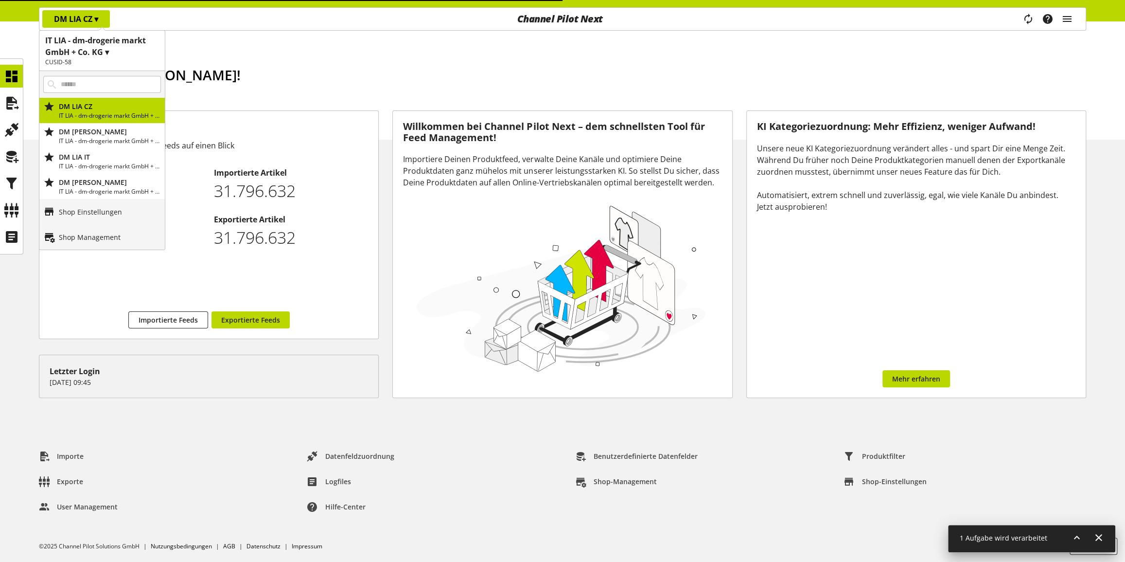
click at [104, 51] on h1 "IT LIA - dm-drogerie markt GmbH + Co. KG ▾" at bounding box center [102, 46] width 114 height 23
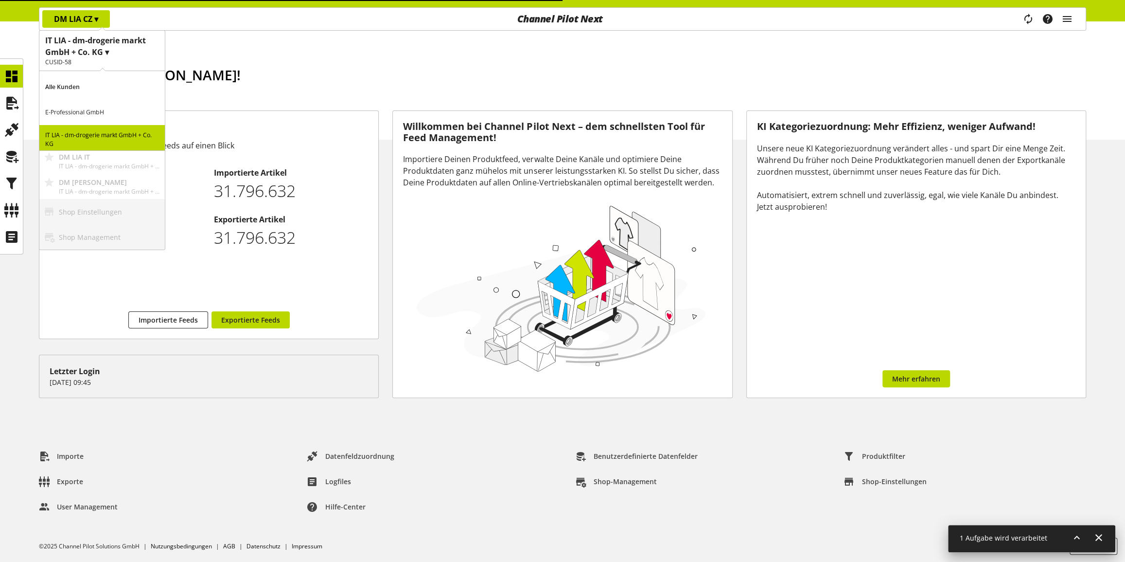
click at [94, 110] on p "E-Professional GmbH" at bounding box center [101, 112] width 125 height 25
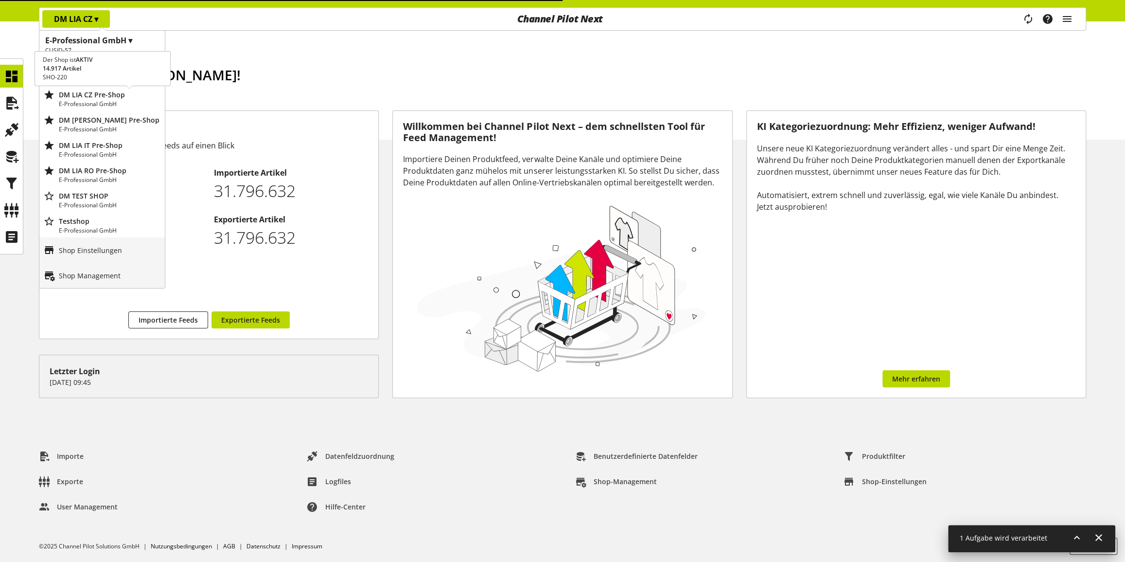
click at [112, 96] on p "DM LIA CZ Pre-Shop" at bounding box center [110, 94] width 102 height 10
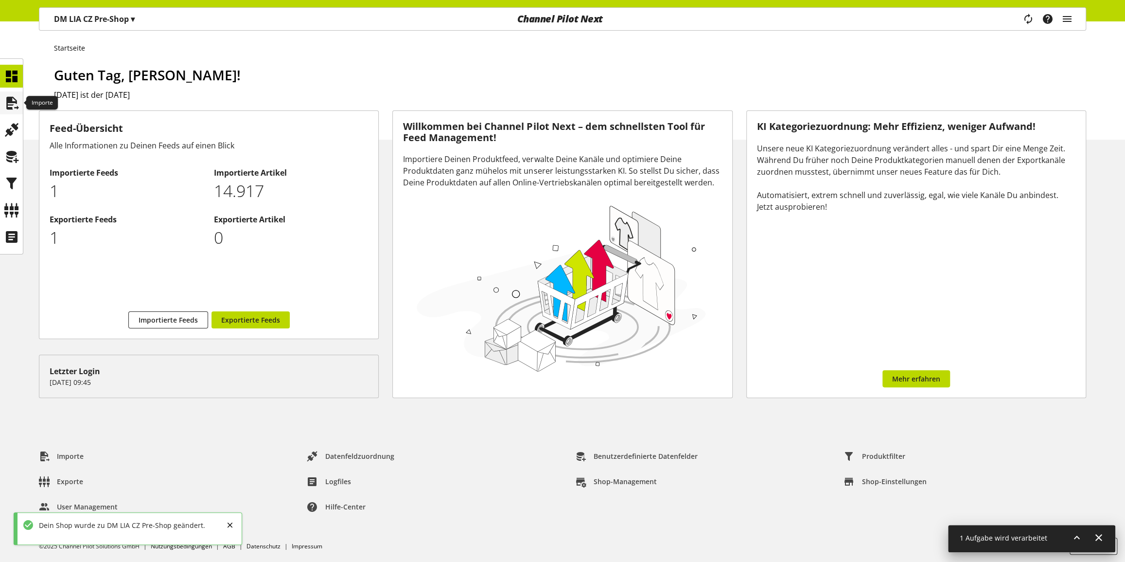
click at [22, 103] on div at bounding box center [11, 102] width 23 height 23
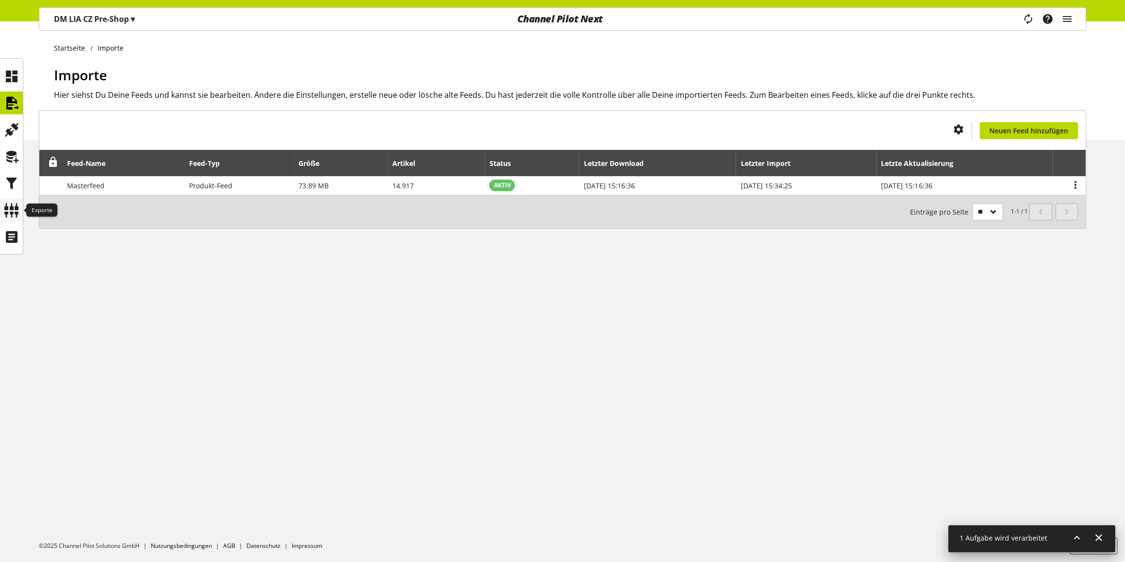
click at [18, 204] on icon at bounding box center [12, 209] width 16 height 19
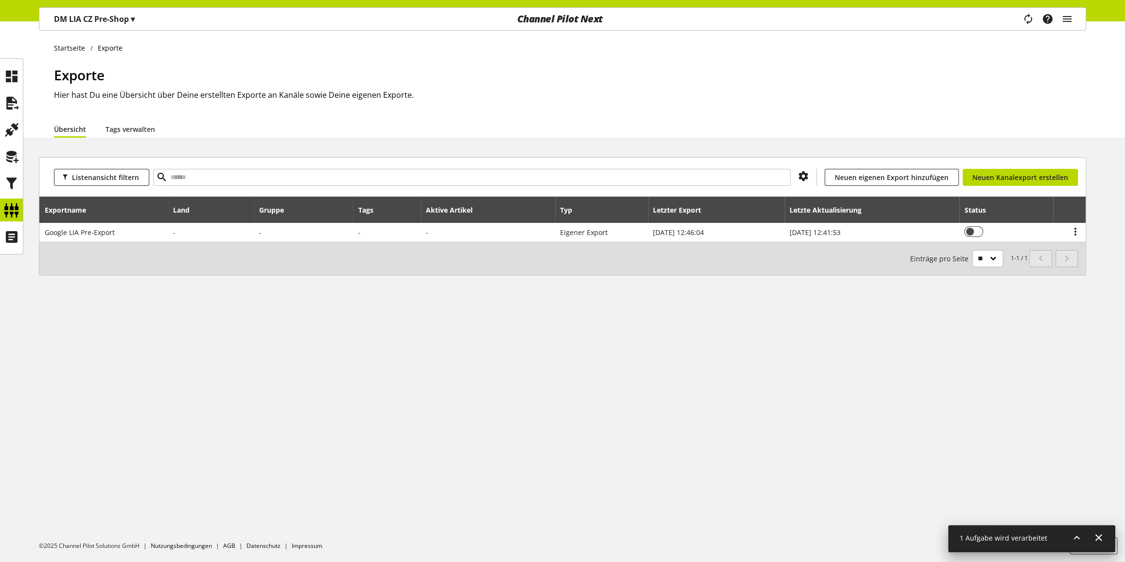
click at [1077, 530] on icon at bounding box center [1077, 538] width 12 height 18
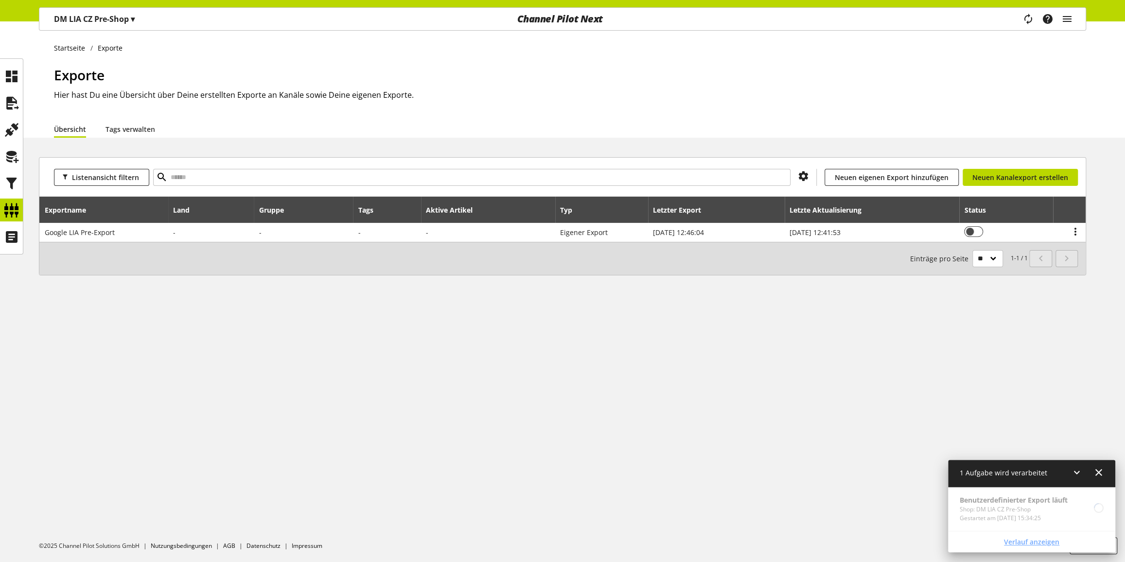
click at [1014, 536] on span "Verlauf anzeigen" at bounding box center [1031, 541] width 55 height 10
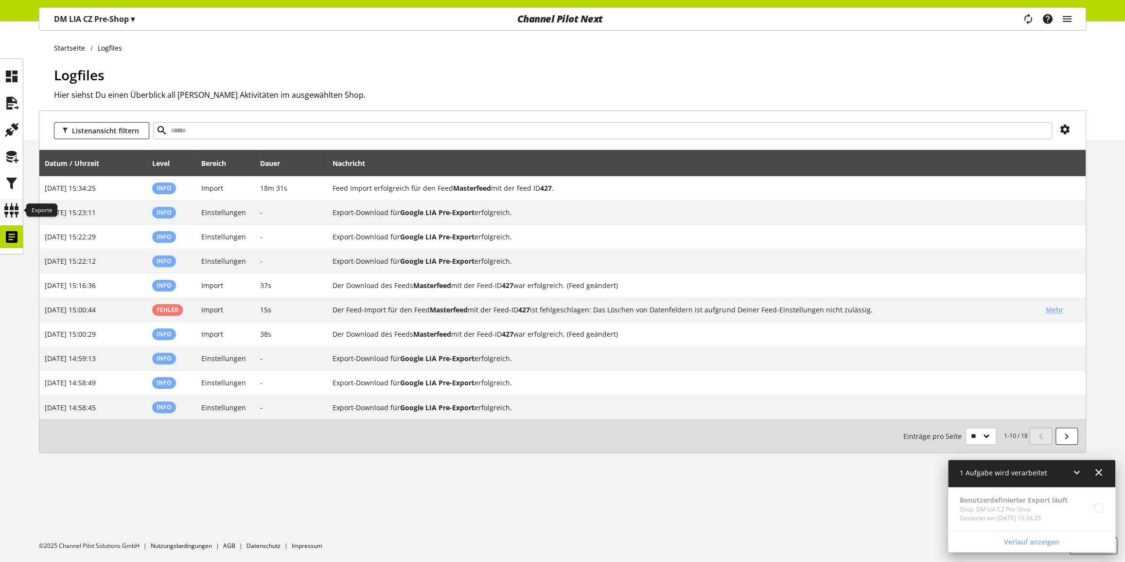
click at [8, 211] on icon at bounding box center [12, 209] width 16 height 19
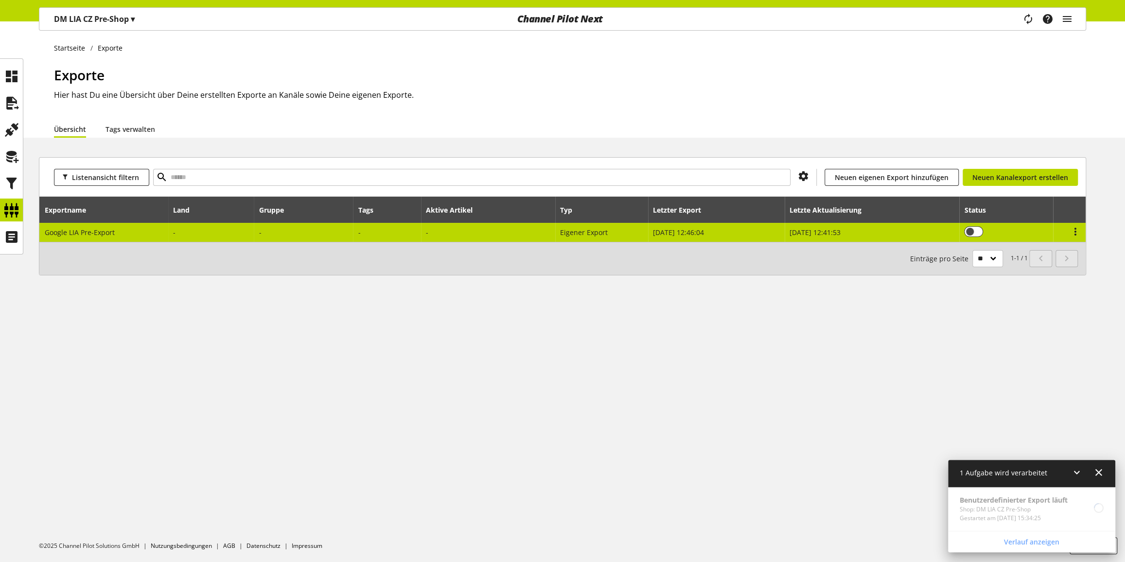
click at [1033, 232] on td "Du bist nicht berechtigt, einen Export zu bearbeiten." at bounding box center [1007, 232] width 94 height 19
select select "********"
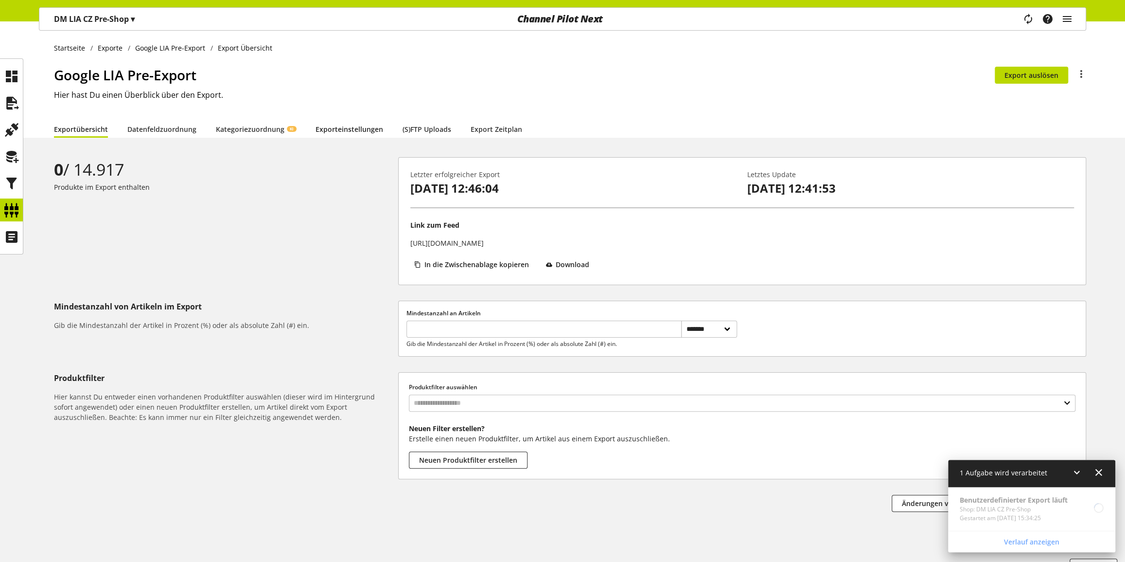
click at [358, 131] on link "Exporteinstellungen" at bounding box center [350, 129] width 68 height 10
select select "*"
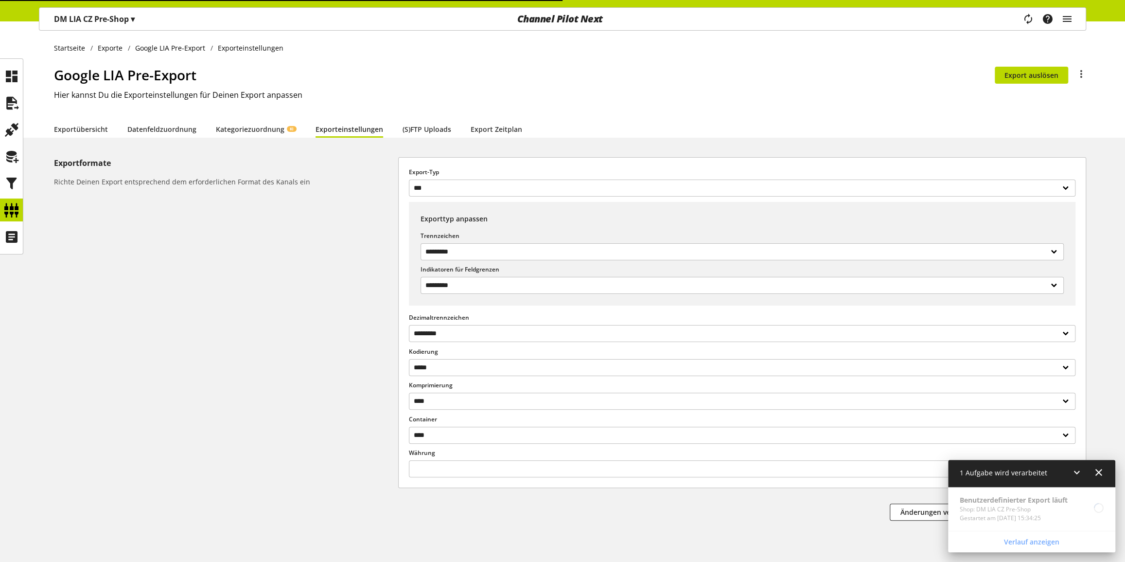
select select "***"
click at [427, 129] on link "(S)FTP Uploads" at bounding box center [427, 129] width 49 height 10
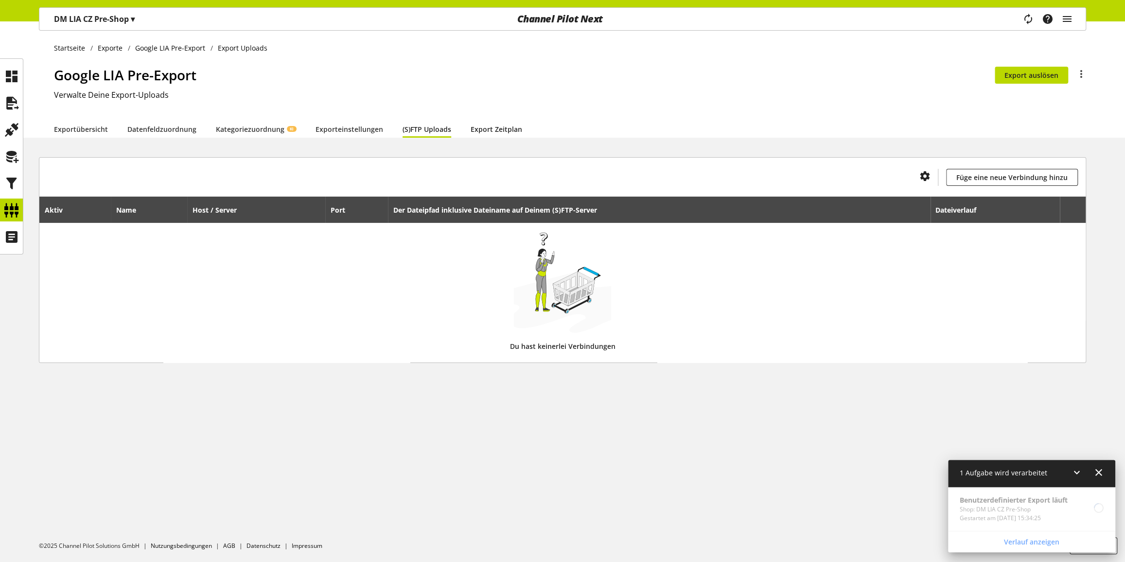
click at [479, 130] on link "Export Zeitplan" at bounding box center [497, 129] width 52 height 10
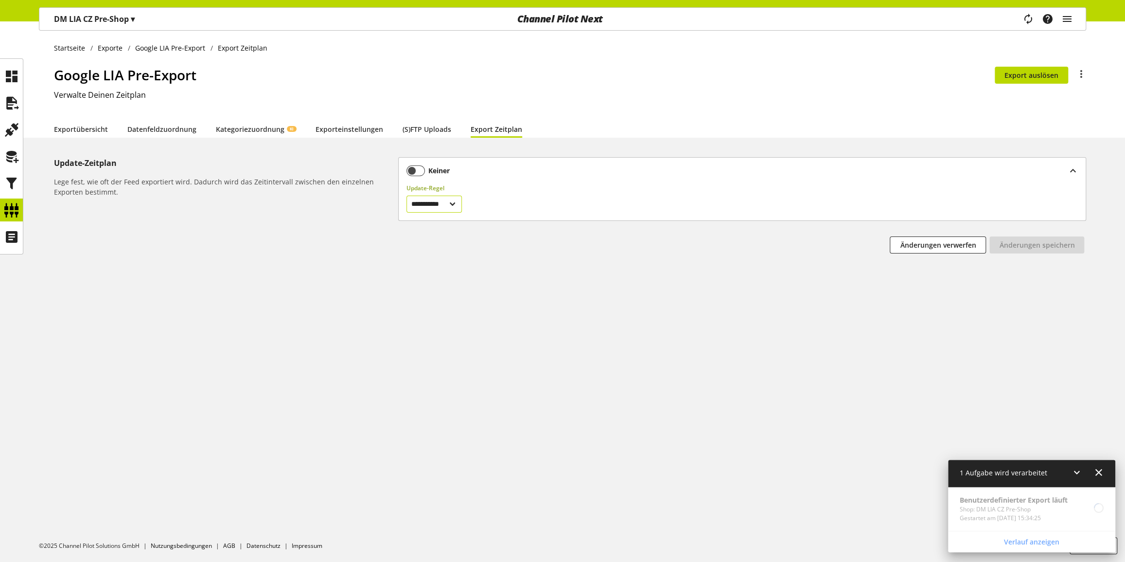
click at [459, 202] on select "**********" at bounding box center [435, 204] width 56 height 17
click at [257, 129] on link "Kategoriezuordnung KI" at bounding box center [256, 129] width 80 height 10
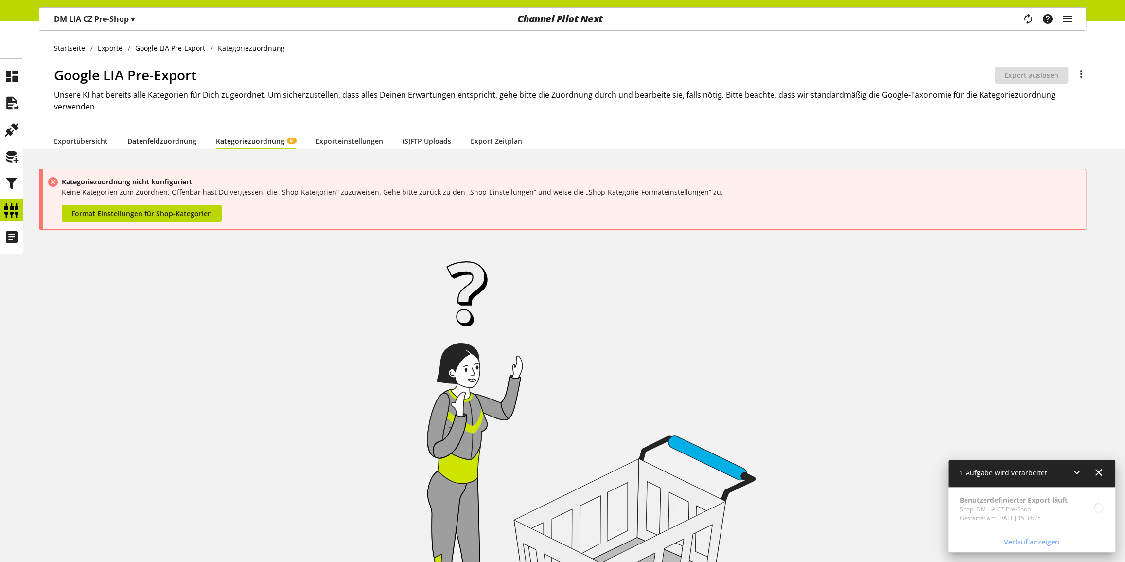
click at [171, 136] on link "Datenfeldzuordnung" at bounding box center [161, 141] width 69 height 10
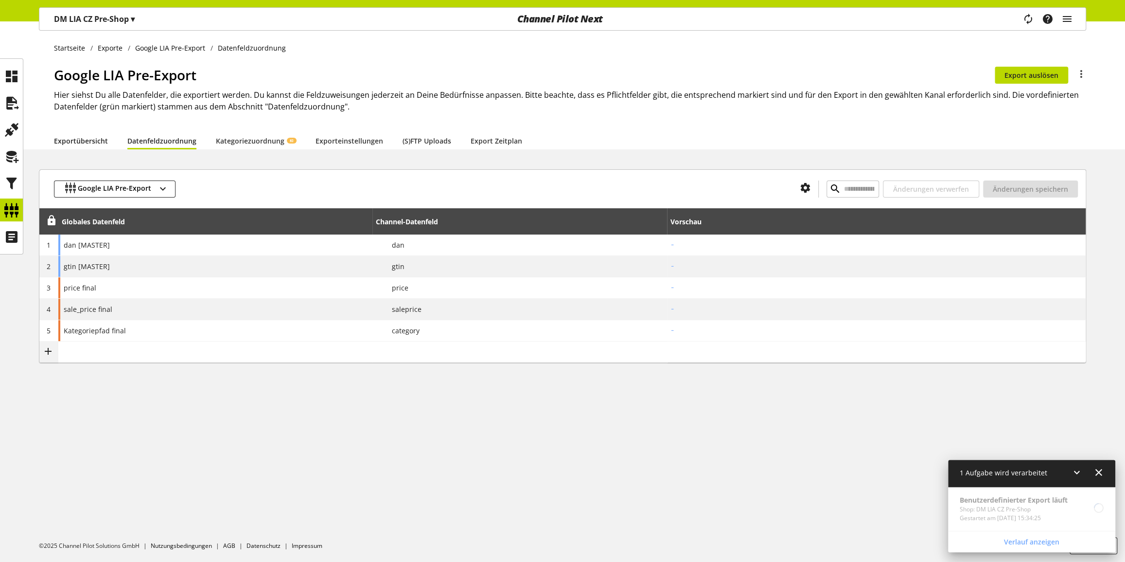
click at [83, 140] on link "Exportübersicht" at bounding box center [81, 141] width 54 height 10
select select "********"
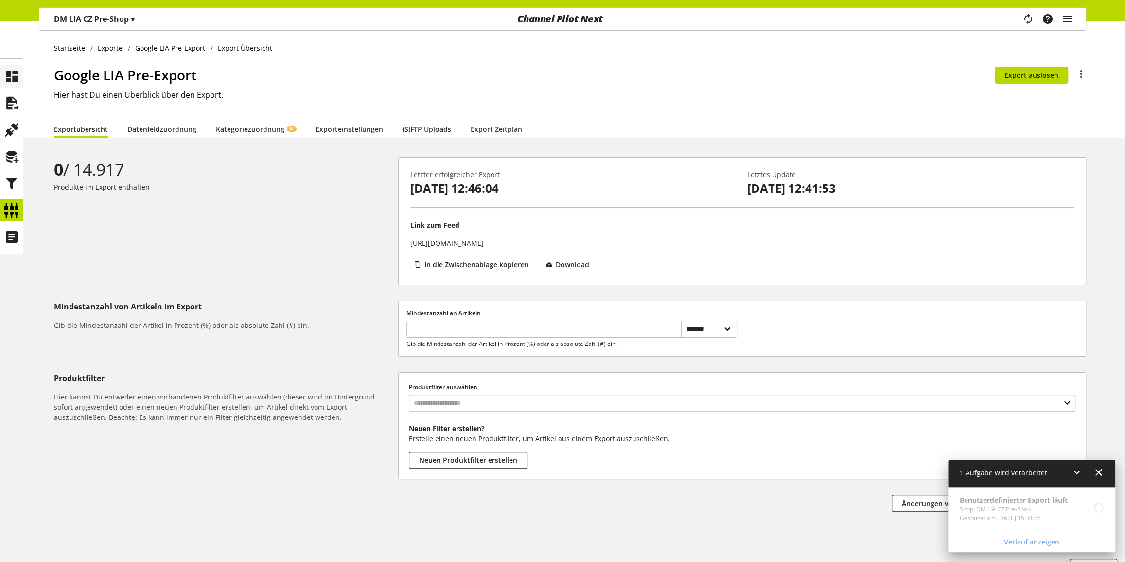
click at [18, 79] on icon at bounding box center [12, 76] width 16 height 19
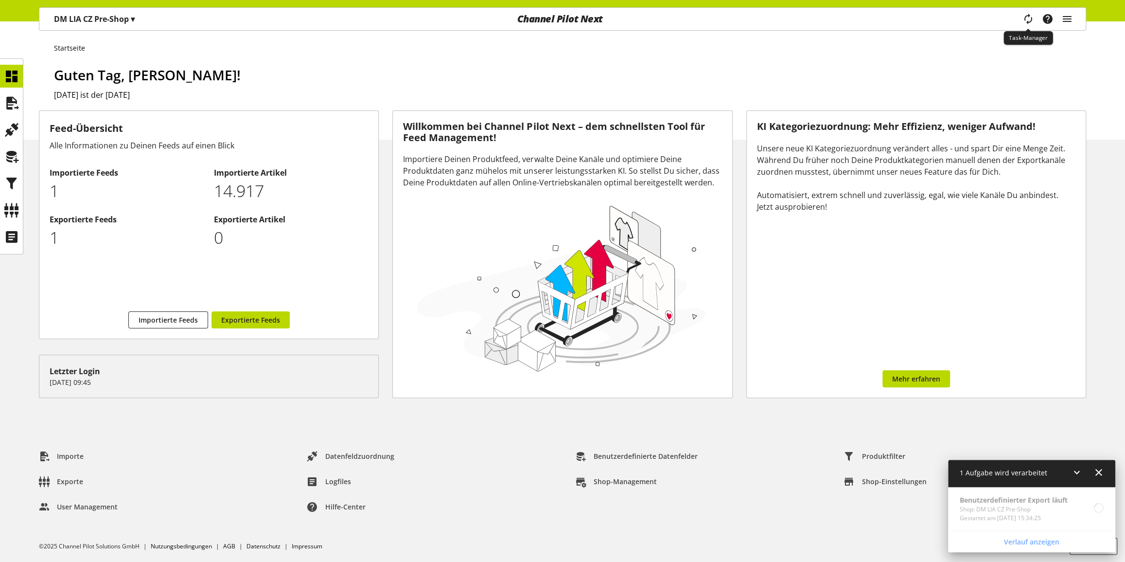
click at [1024, 18] on icon "main navigation" at bounding box center [1028, 18] width 21 height 19
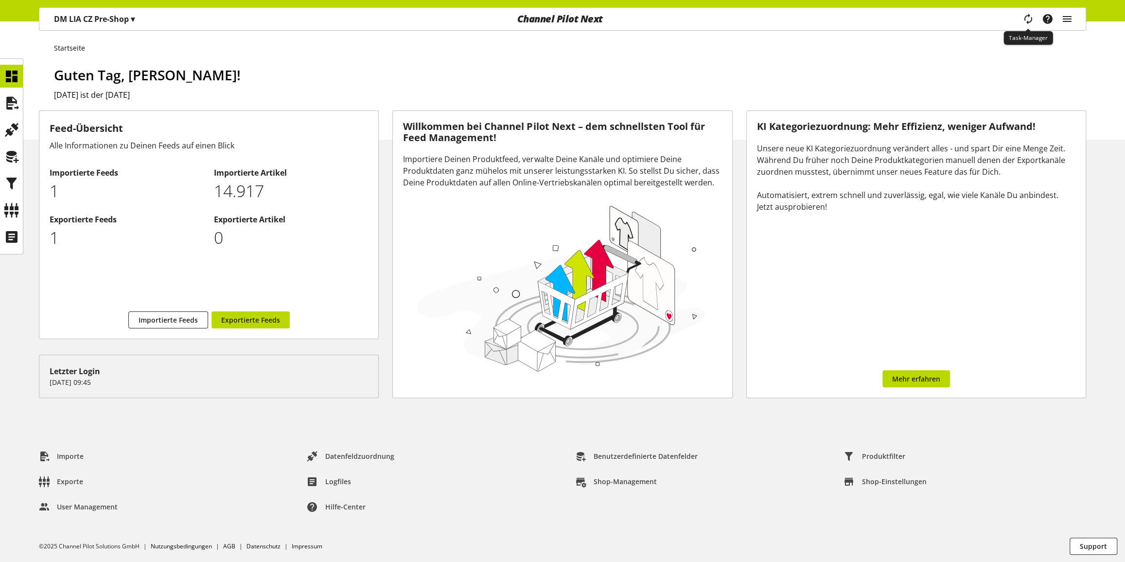
click at [1025, 18] on icon "main navigation" at bounding box center [1028, 18] width 21 height 19
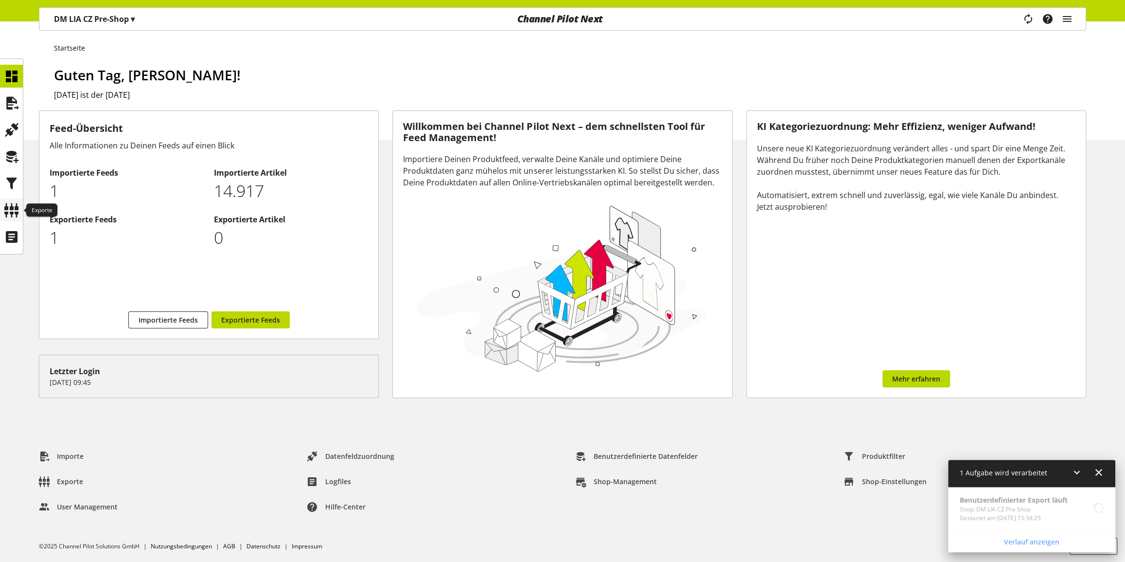
click at [18, 211] on icon at bounding box center [12, 209] width 16 height 19
